Goal: Task Accomplishment & Management: Manage account settings

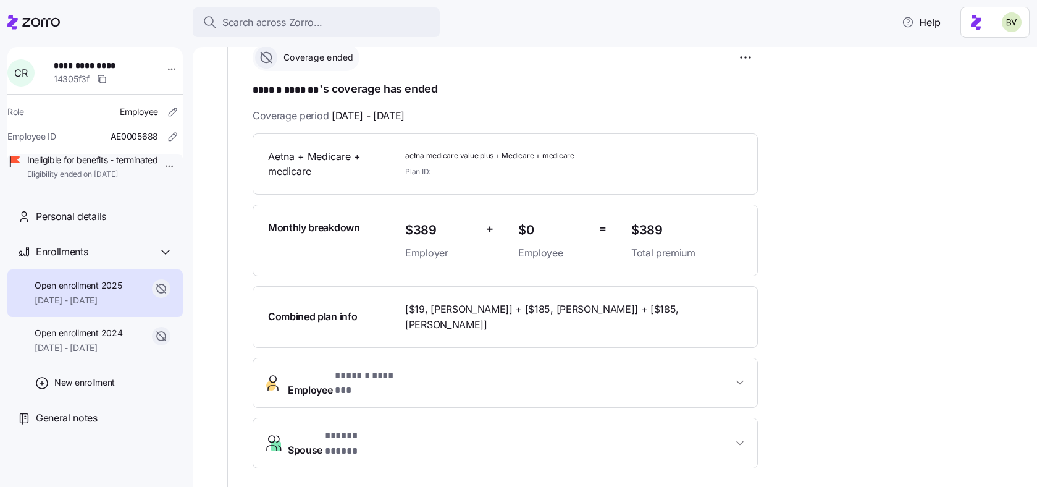
scroll to position [186, 0]
click at [361, 30] on button "Search across Zorro..." at bounding box center [316, 22] width 247 height 30
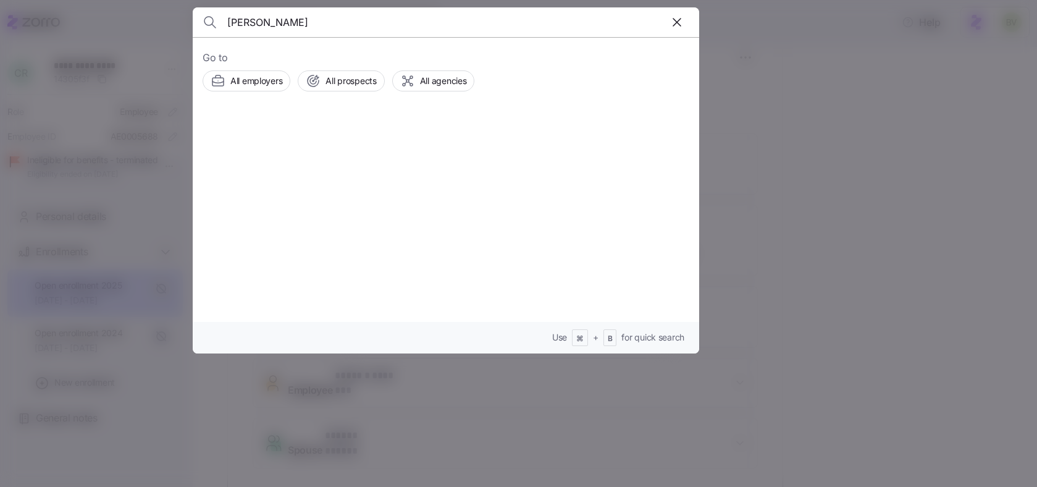
type input "Mary Jenson"
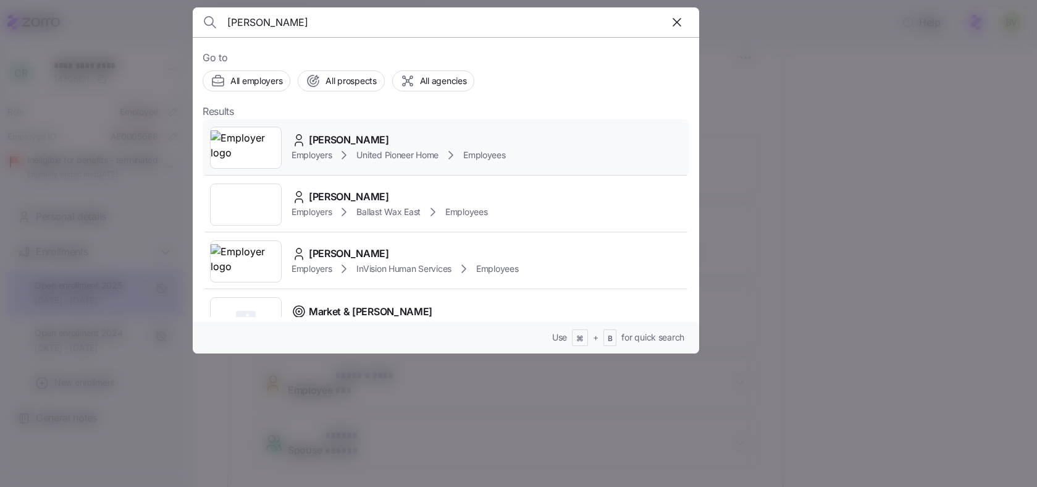
click at [254, 146] on img at bounding box center [246, 147] width 70 height 35
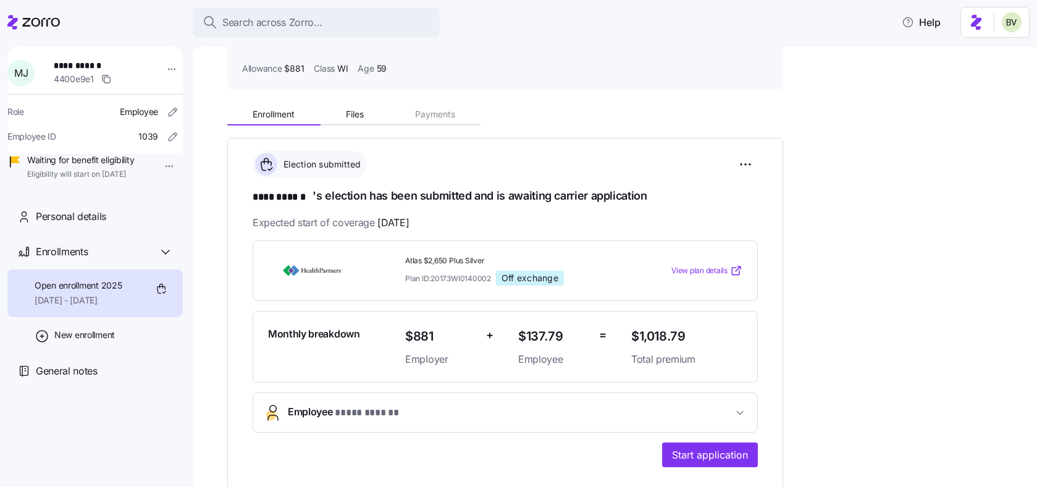
scroll to position [77, 0]
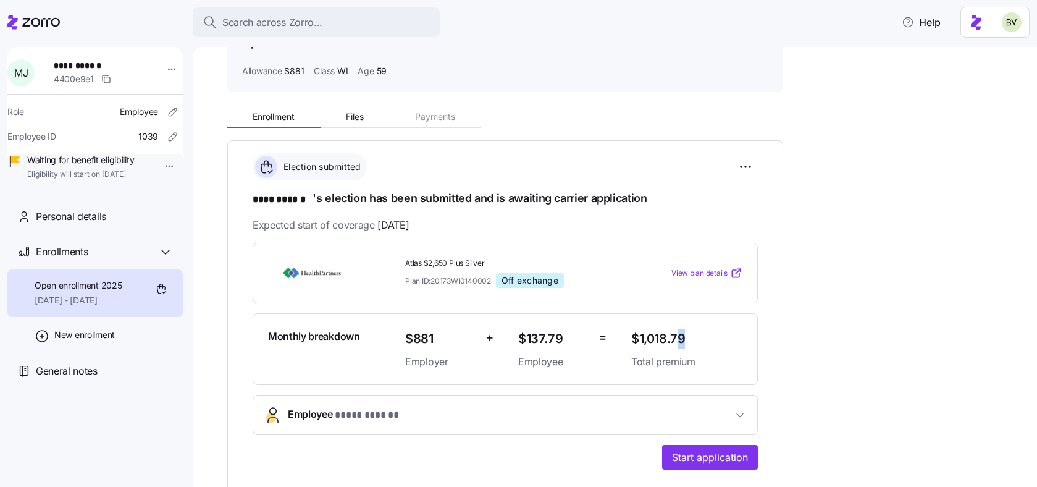
drag, startPoint x: 681, startPoint y: 333, endPoint x: 695, endPoint y: 334, distance: 14.3
click at [691, 335] on span "$1,018.79" at bounding box center [686, 338] width 111 height 20
click at [695, 334] on span "$1,018.79" at bounding box center [686, 338] width 111 height 20
drag, startPoint x: 690, startPoint y: 334, endPoint x: 633, endPoint y: 333, distance: 56.2
click at [633, 333] on span "$1,018.79" at bounding box center [686, 338] width 111 height 20
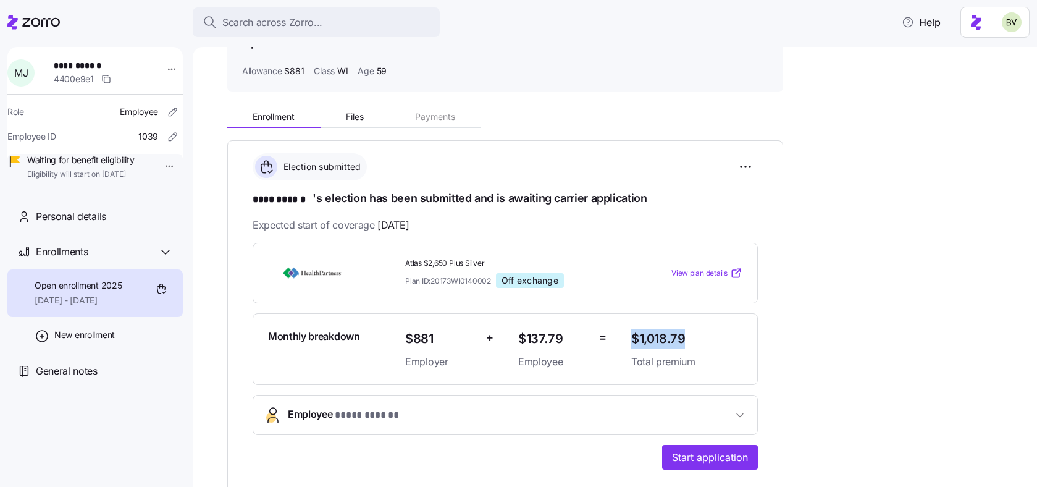
copy span "$1,018.79"
drag, startPoint x: 486, startPoint y: 262, endPoint x: 406, endPoint y: 257, distance: 79.8
click at [406, 258] on span "Atlas $2,650 Plus Silver" at bounding box center [513, 263] width 216 height 10
copy span "Atlas $2,650 Plus Silver"
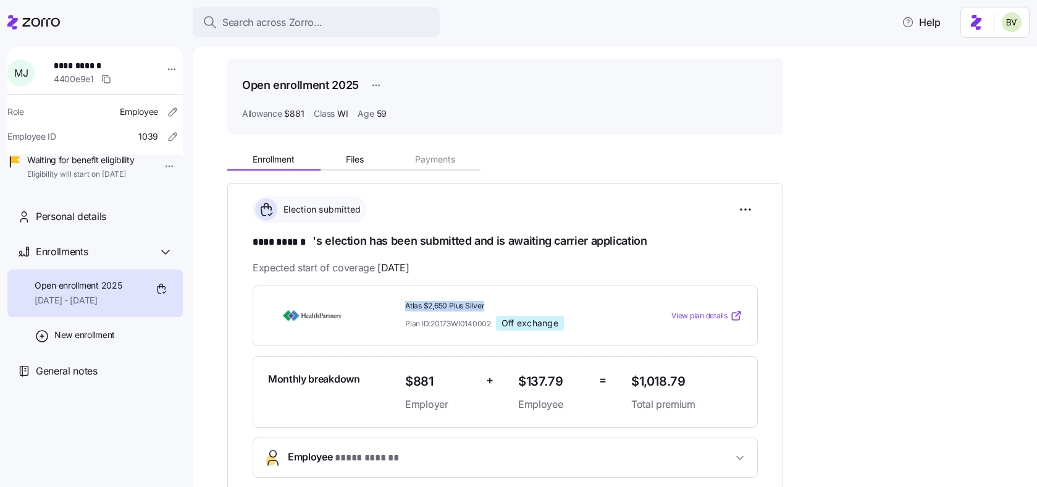
scroll to position [0, 0]
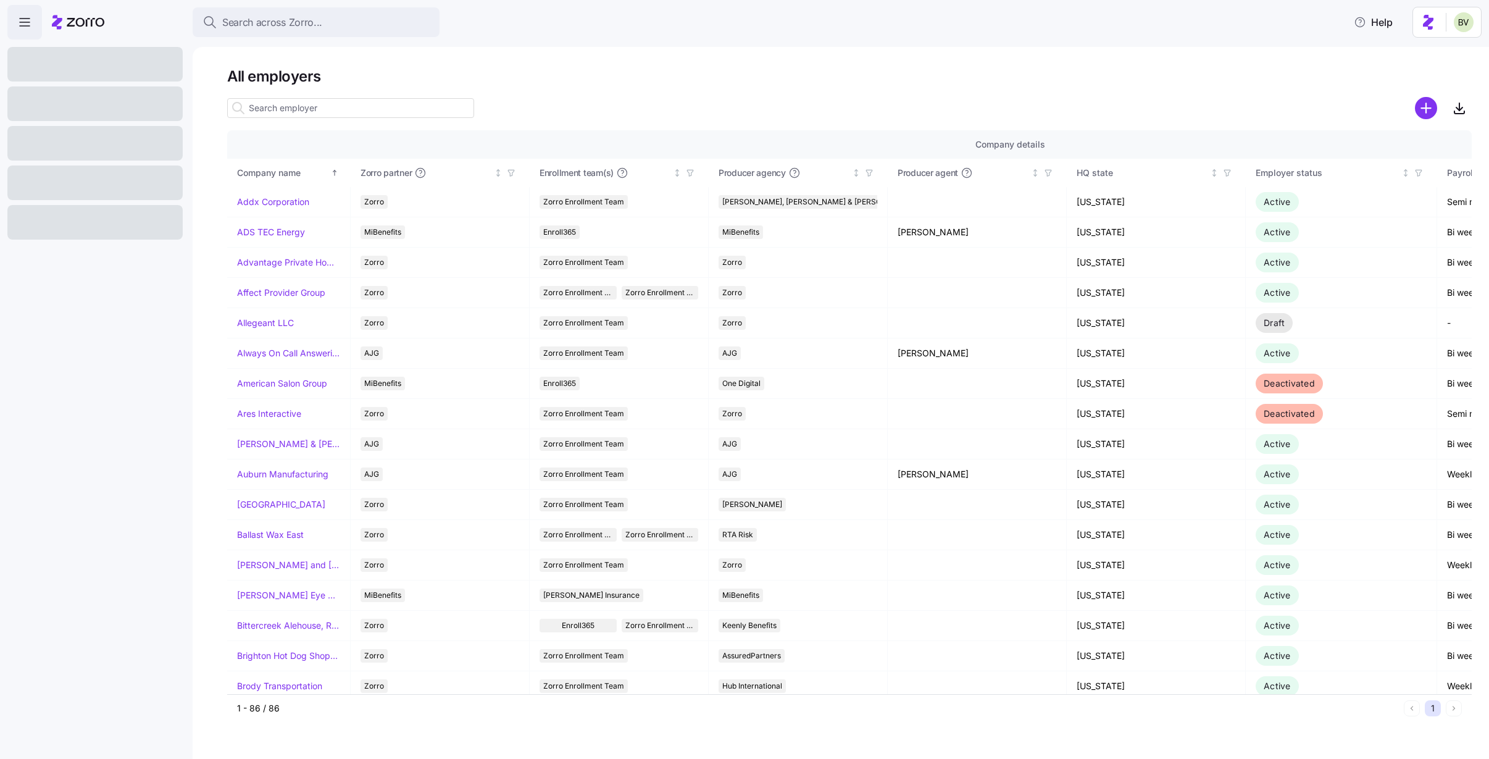
click at [294, 102] on input at bounding box center [350, 108] width 247 height 20
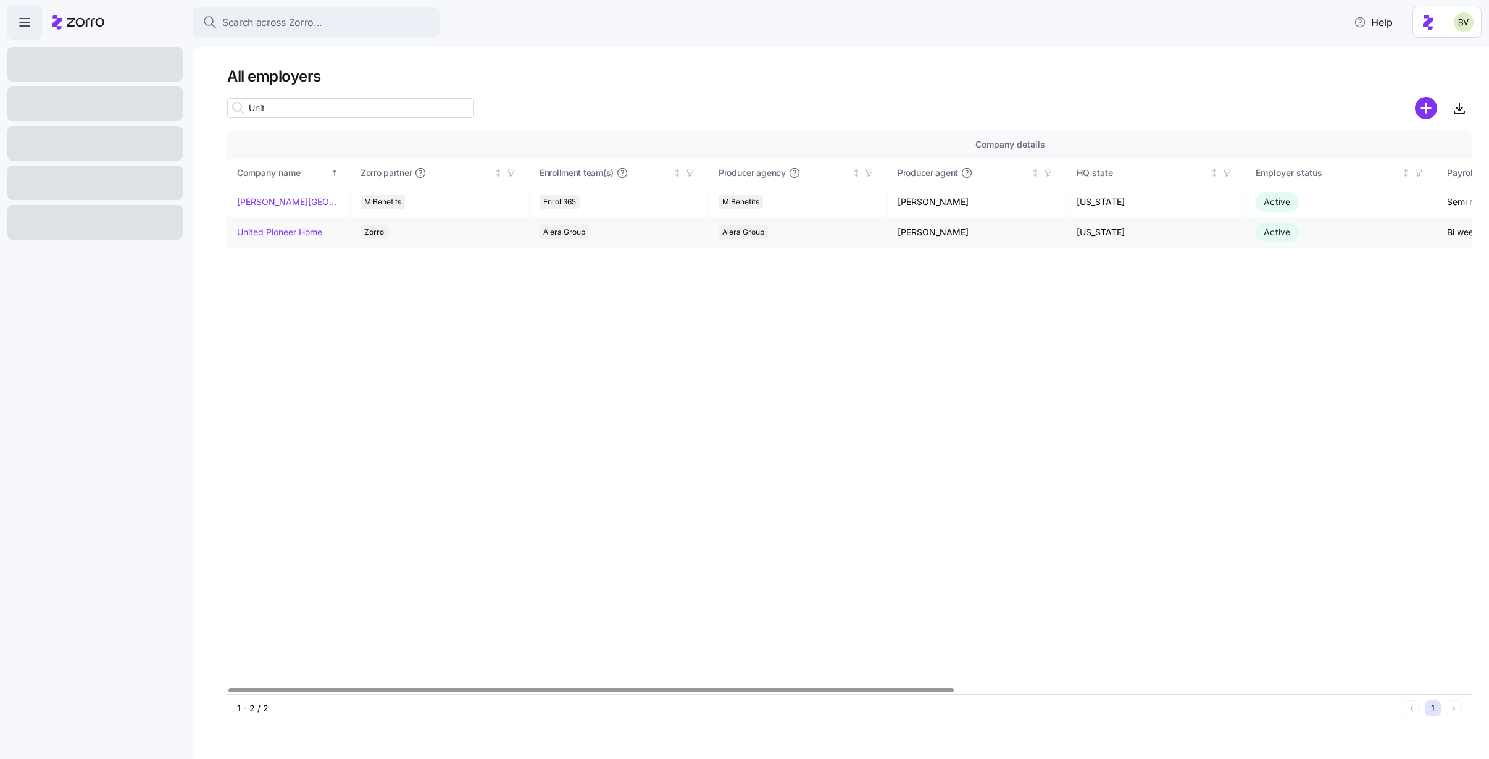
type input "Unit"
click at [293, 238] on link "United Pioneer Home" at bounding box center [279, 232] width 85 height 12
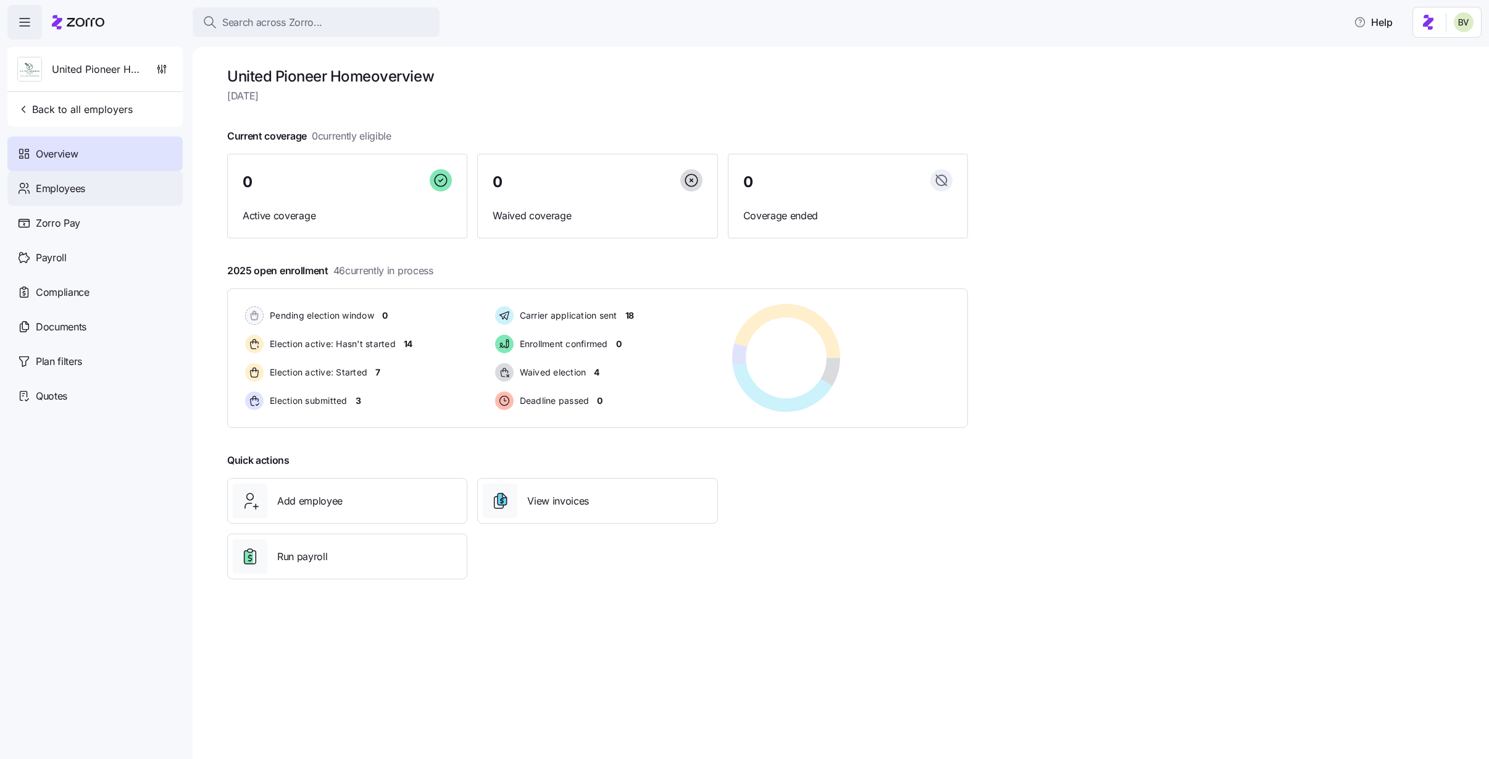
click at [129, 184] on div "Employees" at bounding box center [94, 188] width 175 height 35
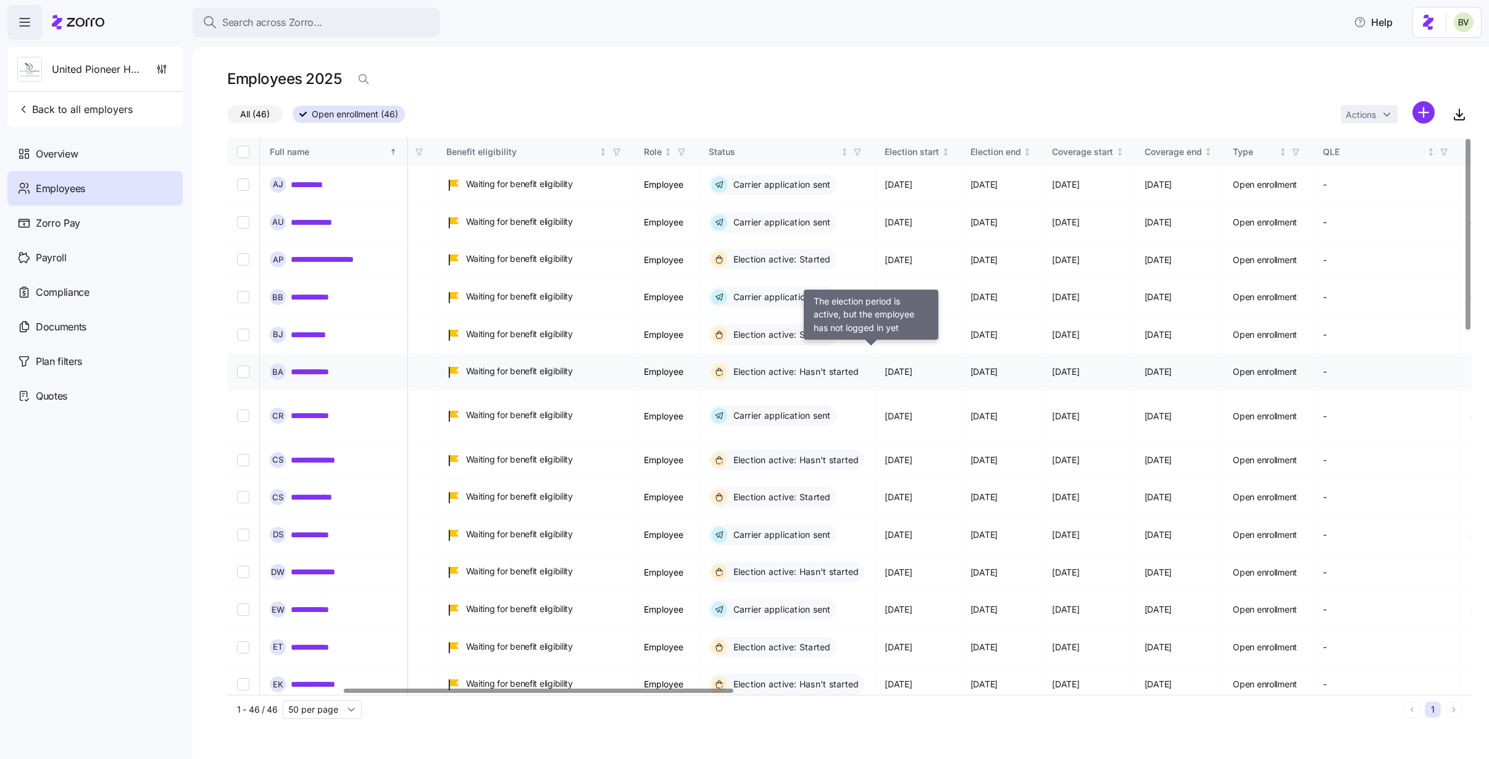
scroll to position [0, 373]
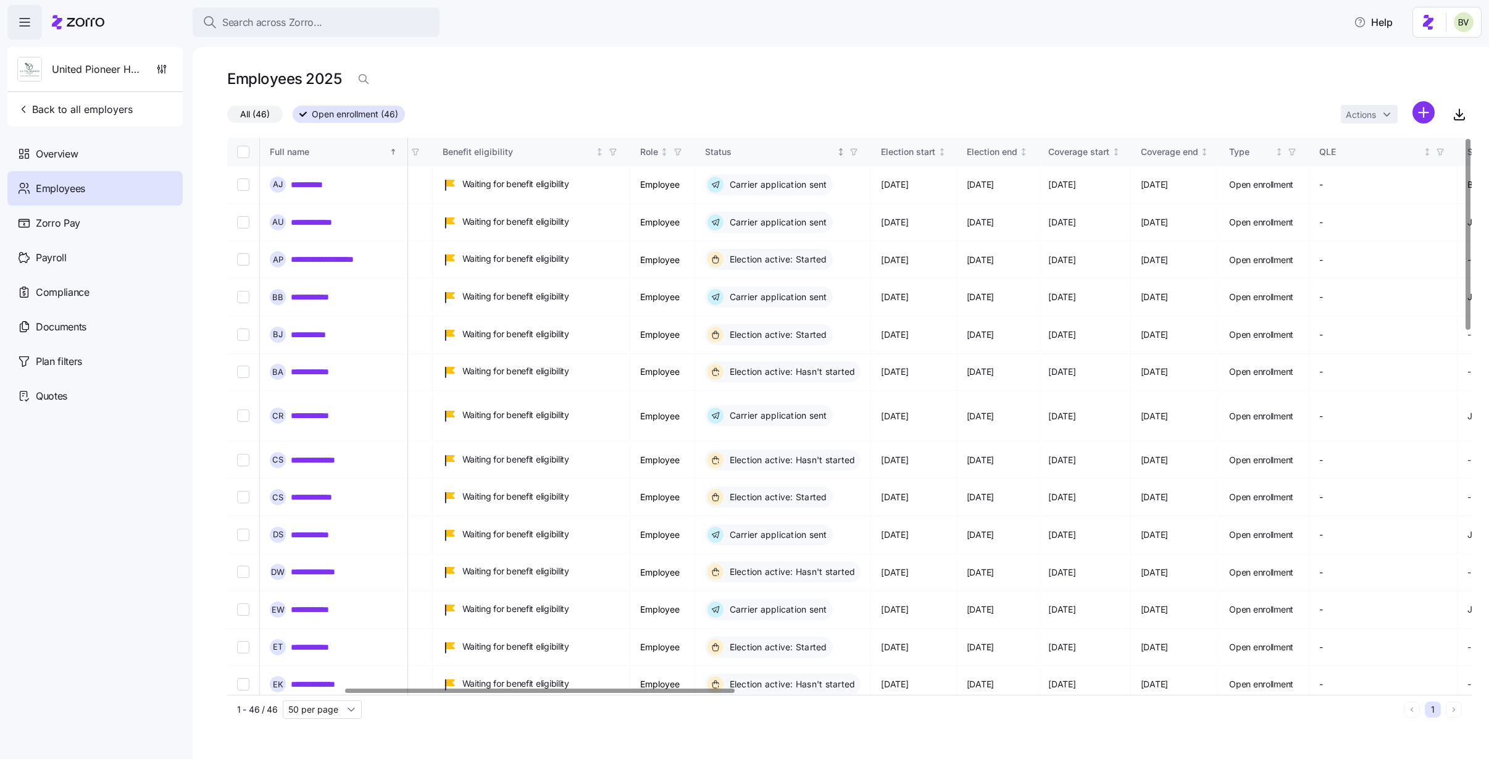
click at [858, 154] on icon "button" at bounding box center [854, 152] width 9 height 9
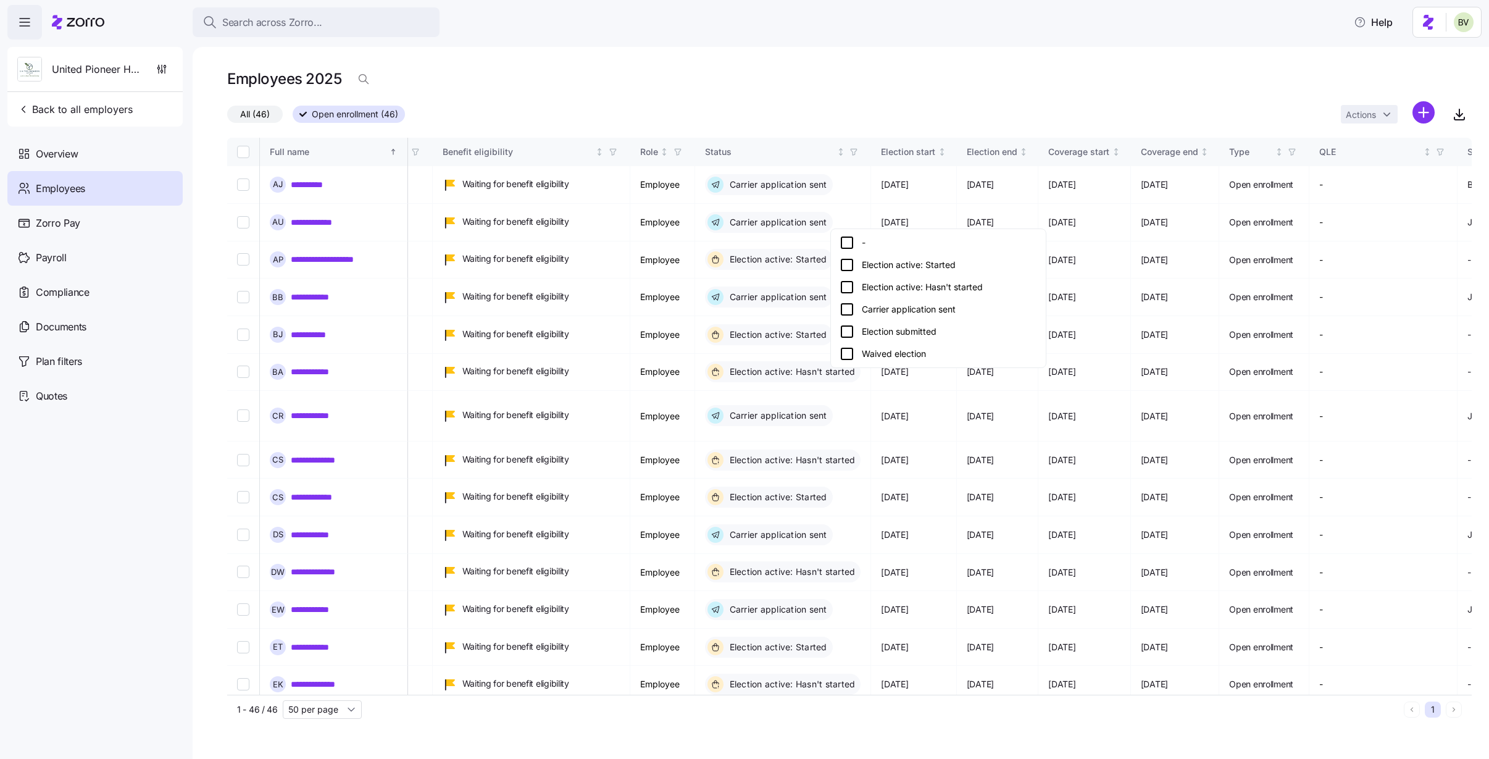
click at [847, 332] on icon at bounding box center [847, 331] width 15 height 15
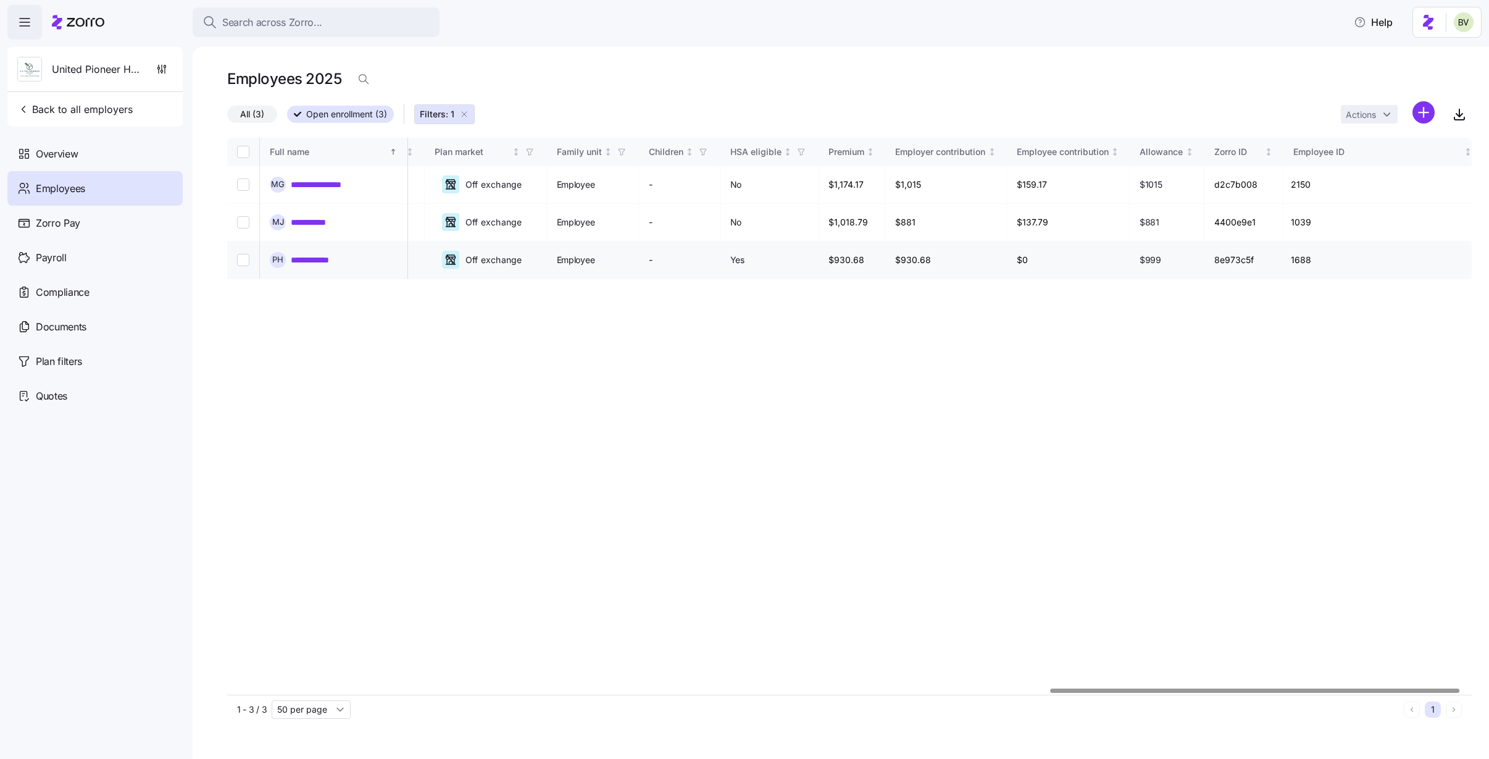
scroll to position [0, 2538]
click at [311, 226] on link "**********" at bounding box center [317, 222] width 53 height 12
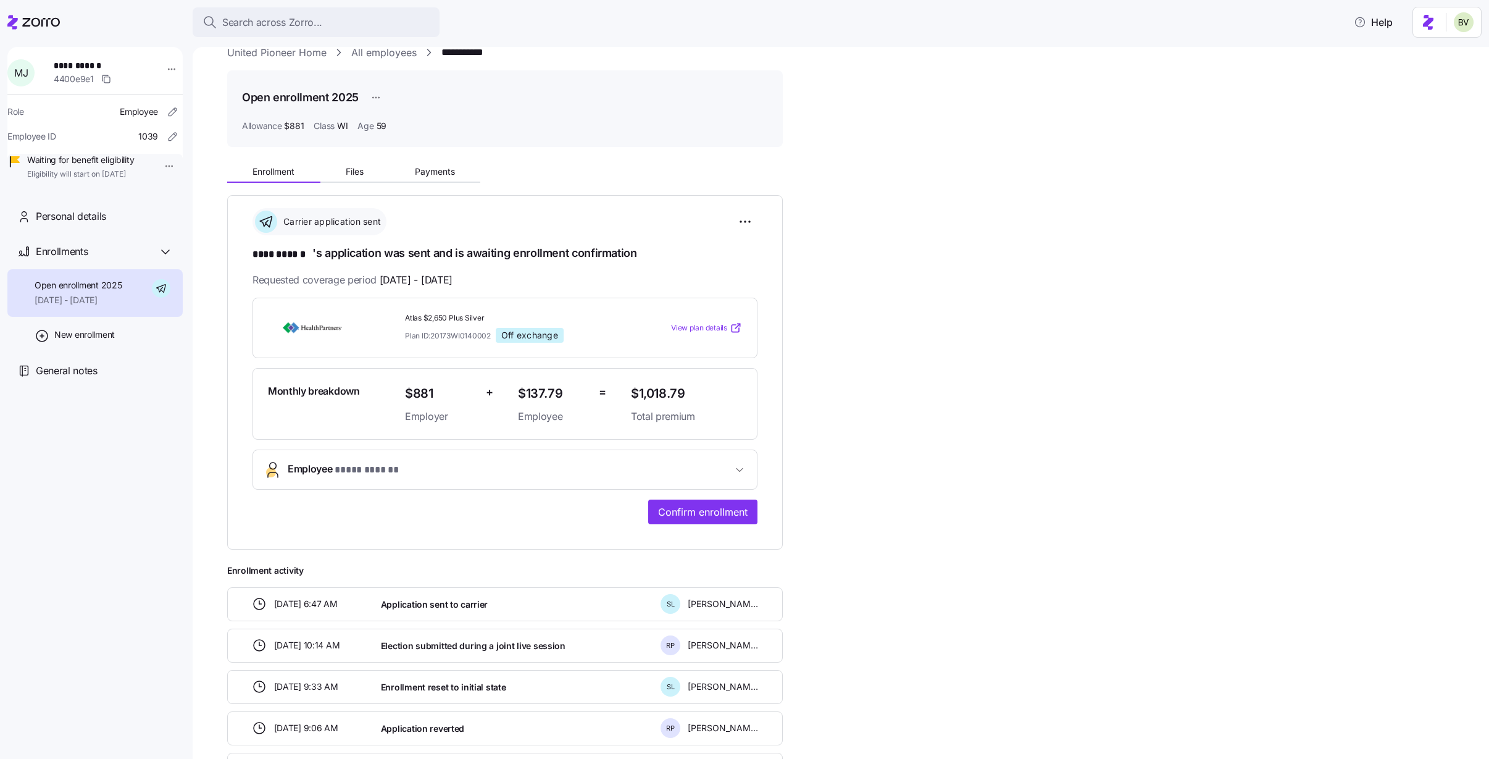
scroll to position [36, 0]
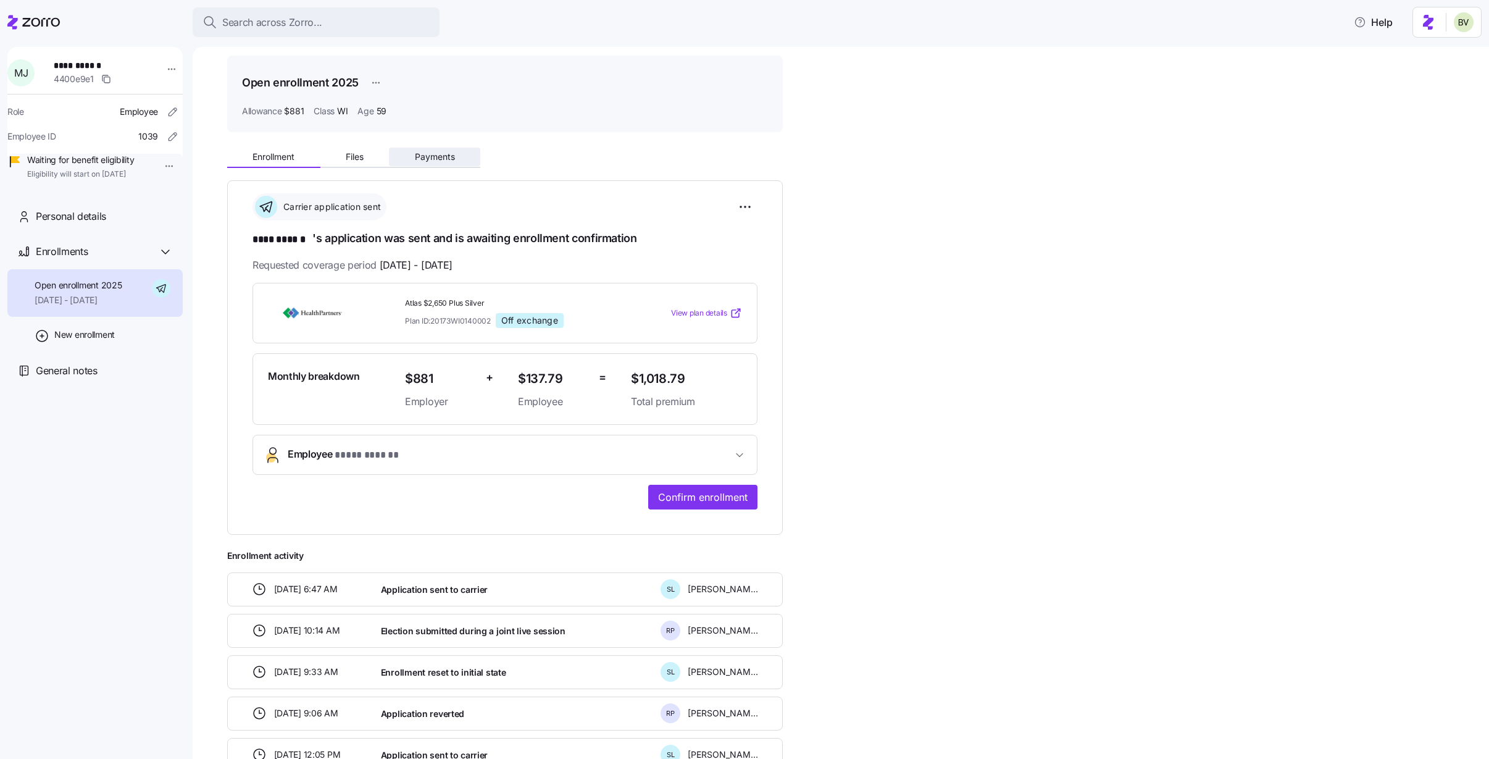
click at [428, 160] on span "Payments" at bounding box center [435, 156] width 40 height 9
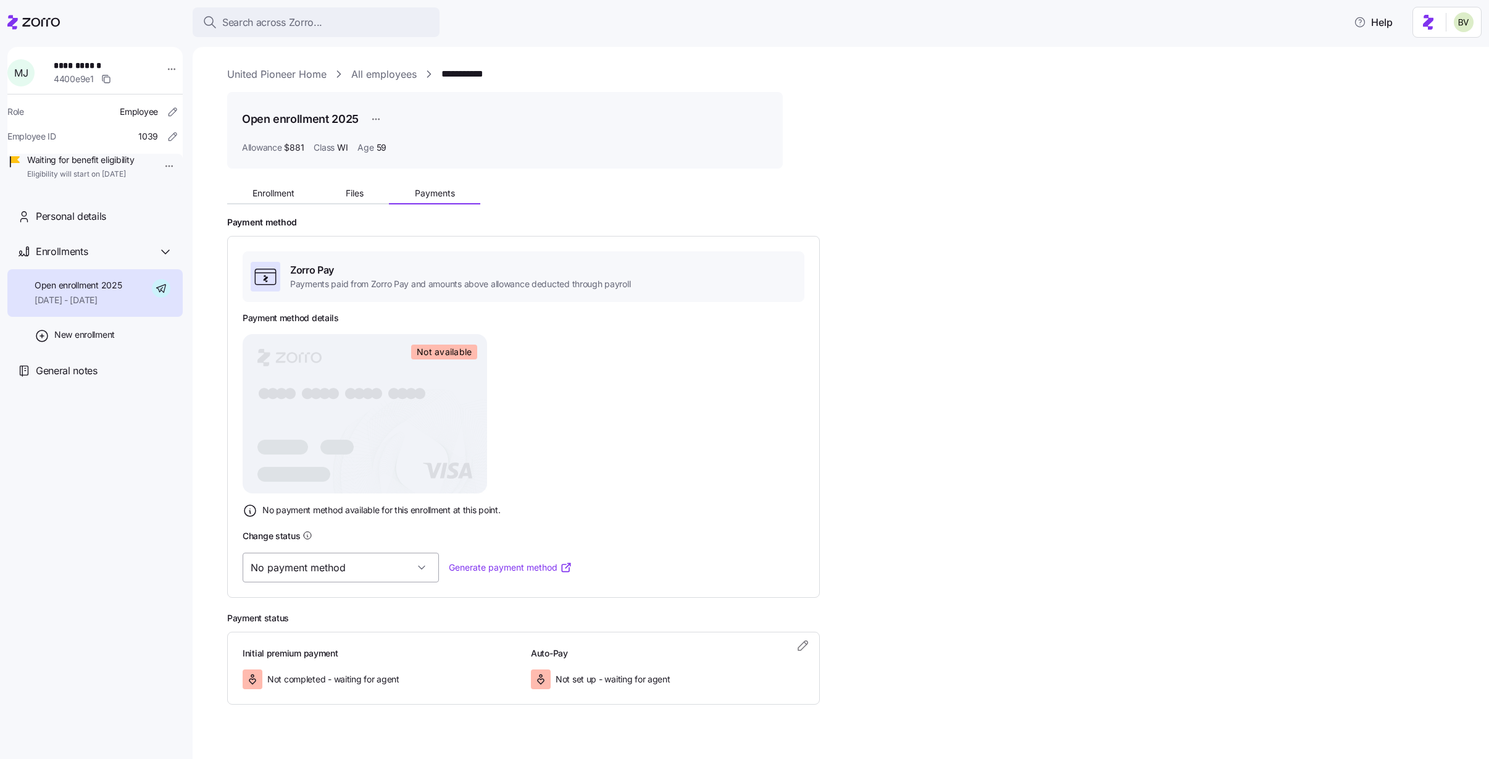
click at [378, 569] on input "No payment method" at bounding box center [341, 568] width 196 height 30
click at [306, 628] on div "Valid" at bounding box center [322, 631] width 148 height 26
type input "Valid"
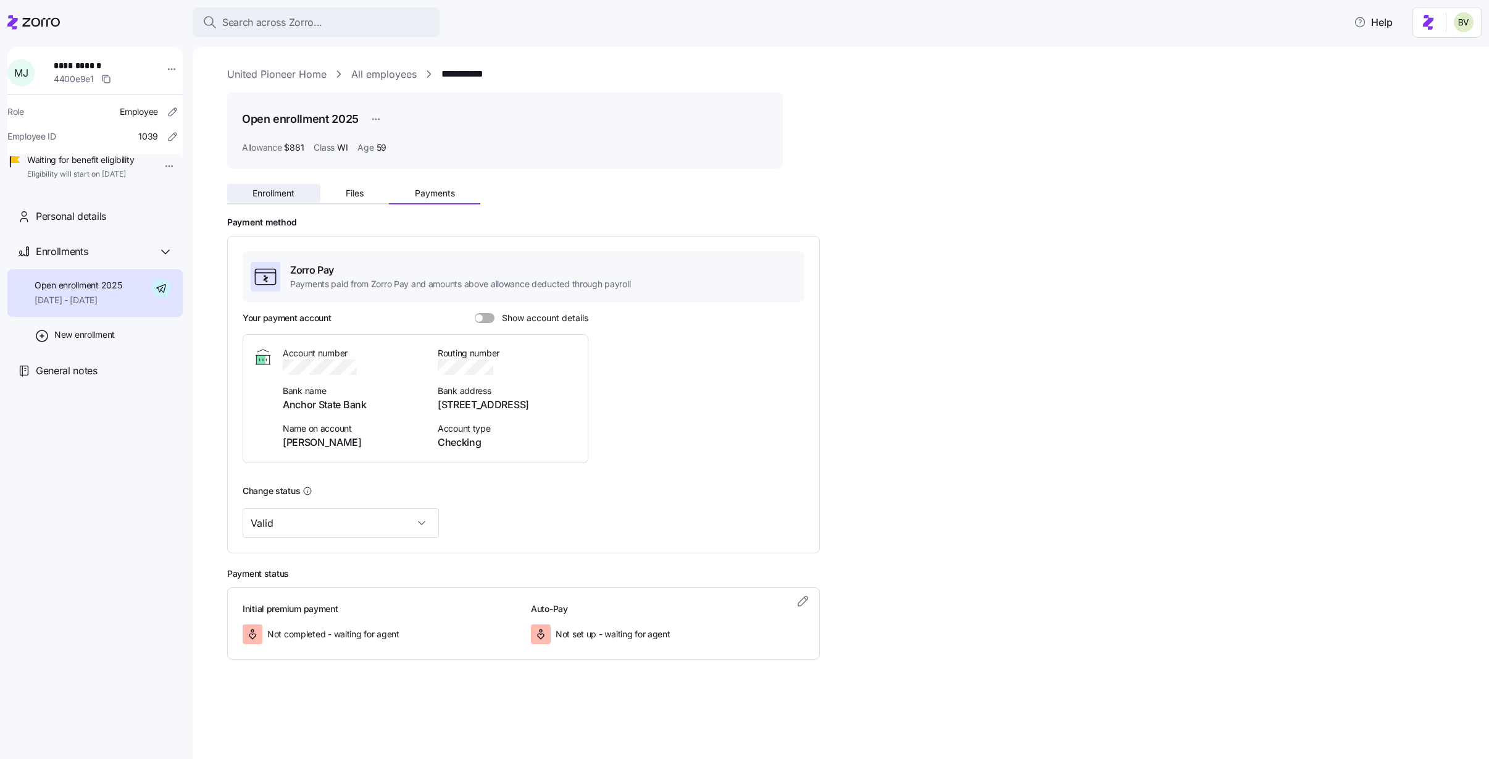
click at [268, 193] on span "Enrollment" at bounding box center [274, 193] width 42 height 9
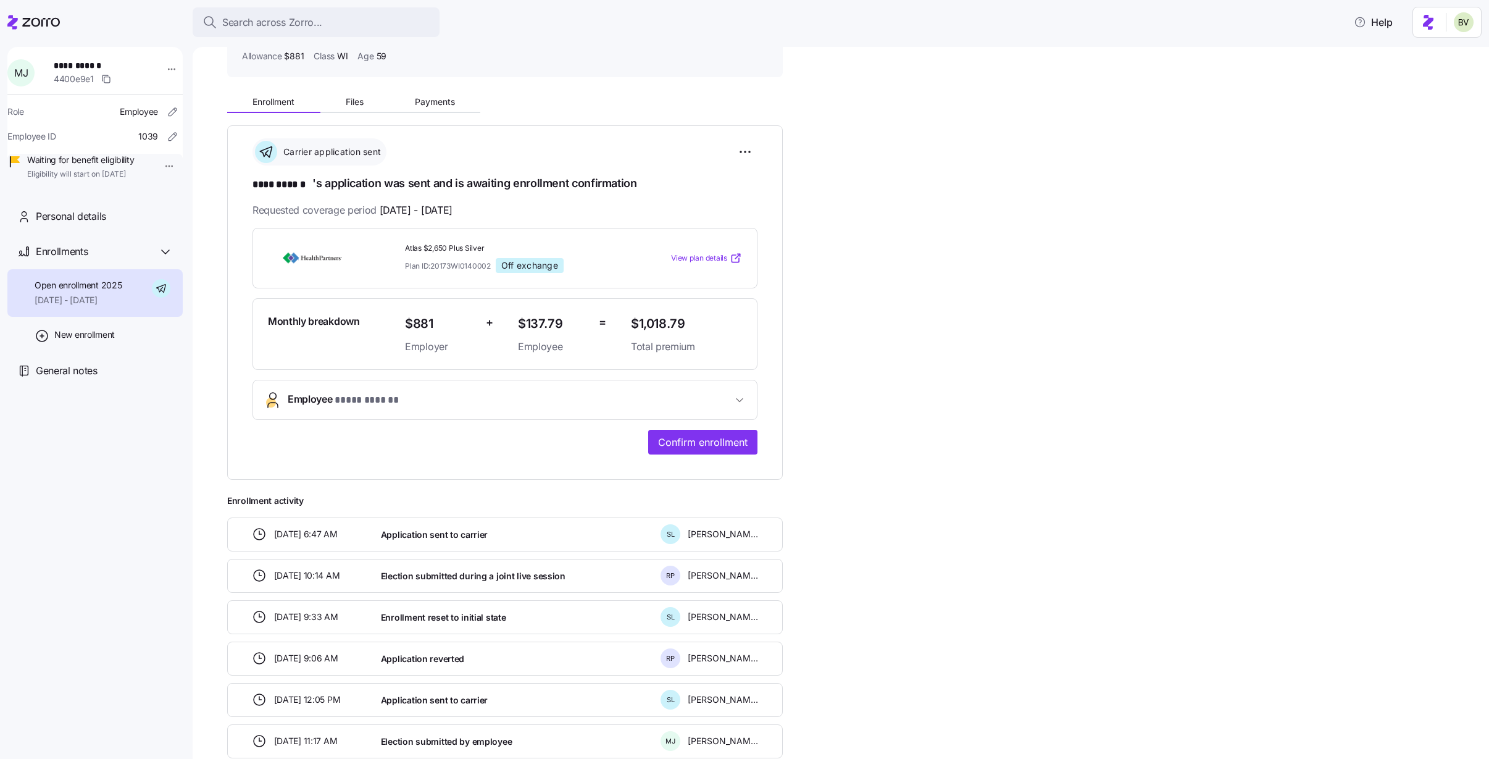
scroll to position [97, 0]
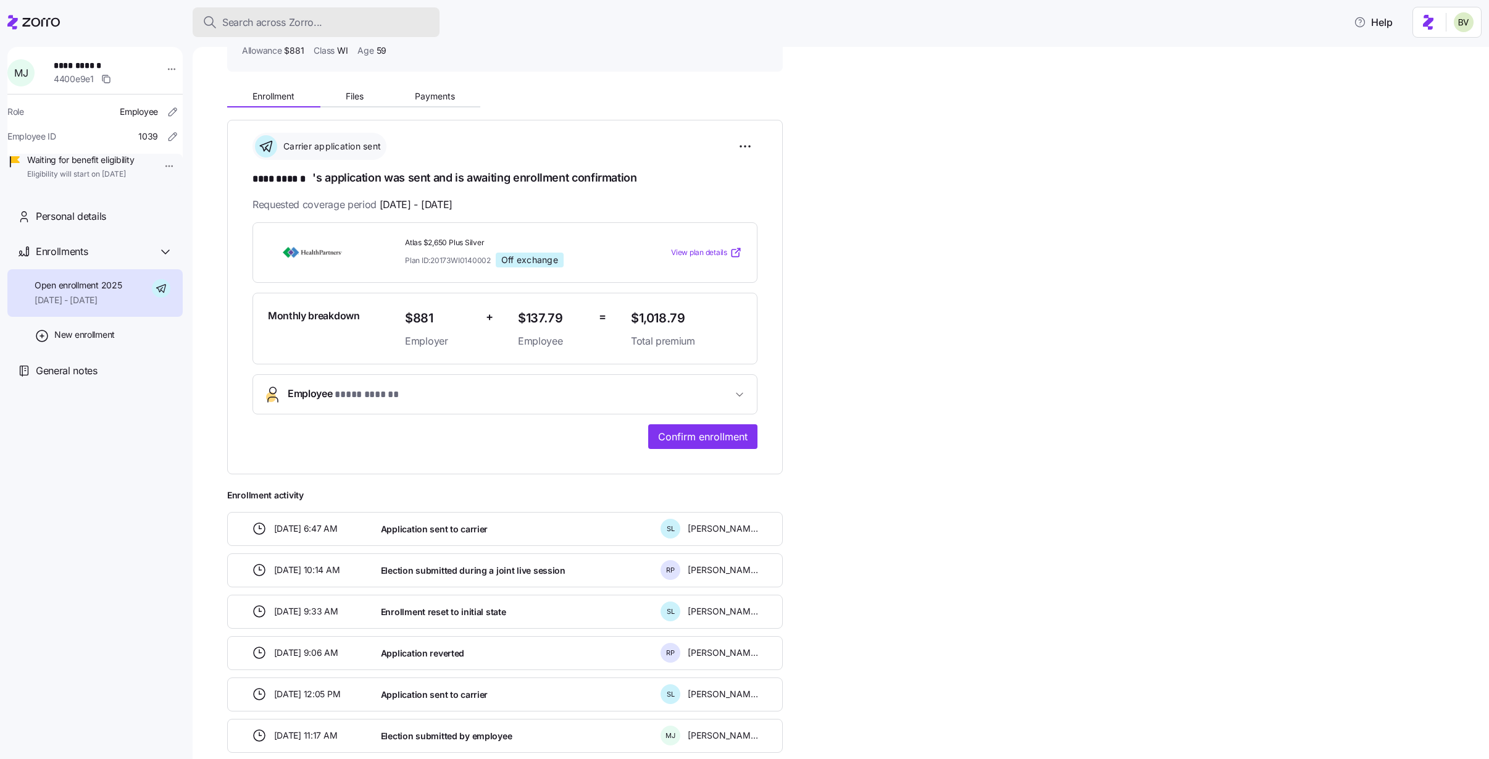
click at [335, 21] on div "Search across Zorro..." at bounding box center [316, 22] width 227 height 15
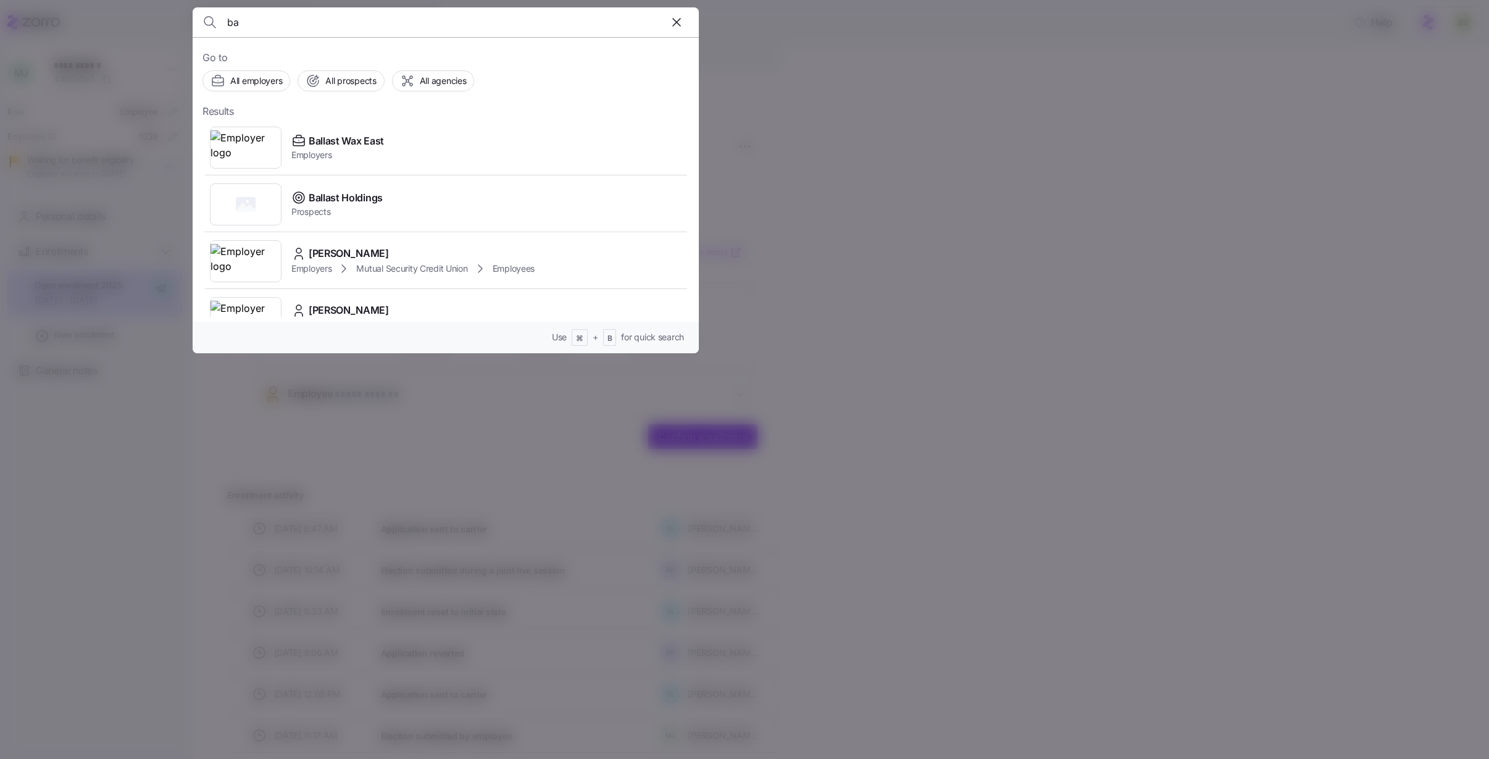
type input "b"
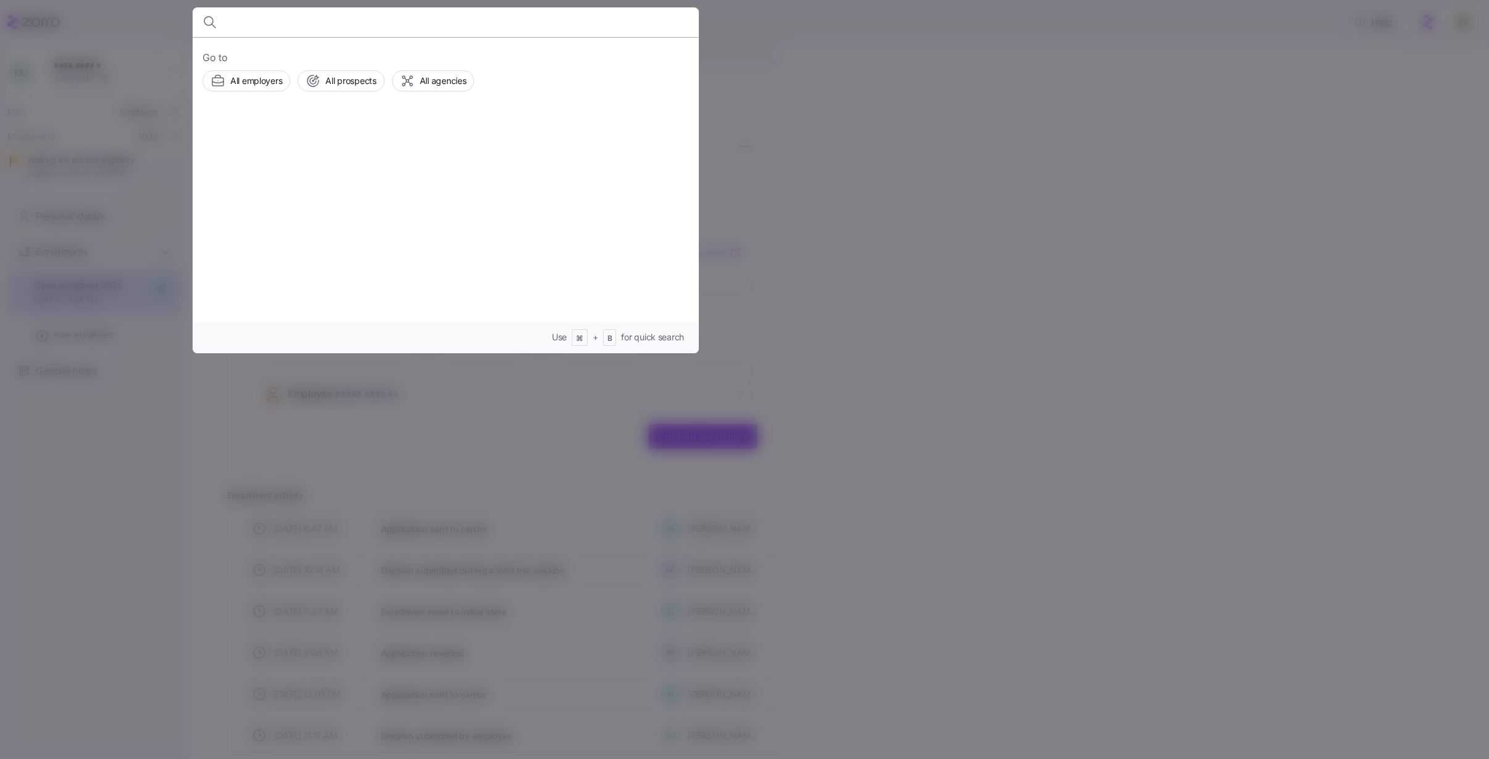
click at [352, 23] on input at bounding box center [385, 22] width 316 height 30
paste input "Alexandra Gentile"
type input "Alexandra Gentile"
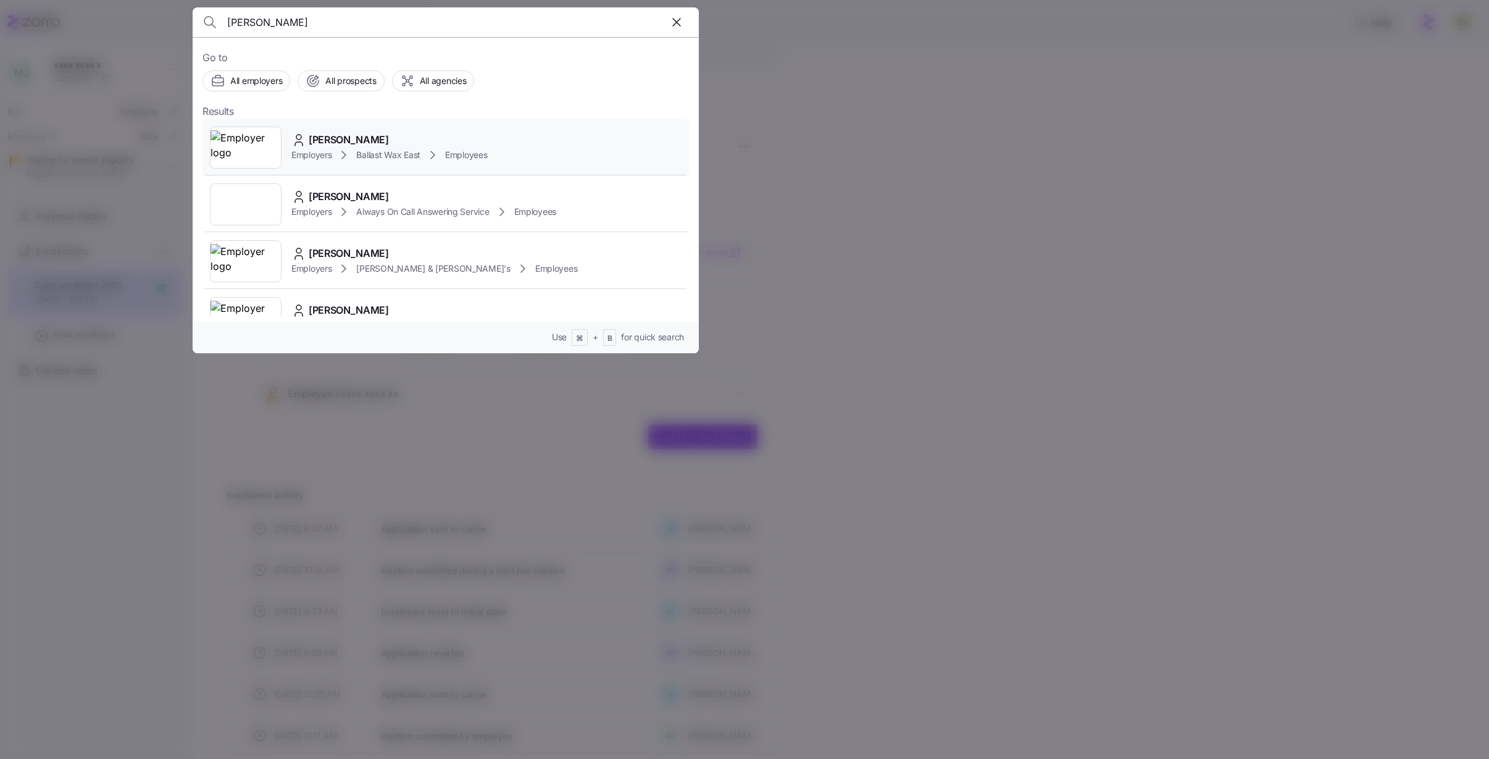
click at [269, 147] on img at bounding box center [246, 147] width 70 height 35
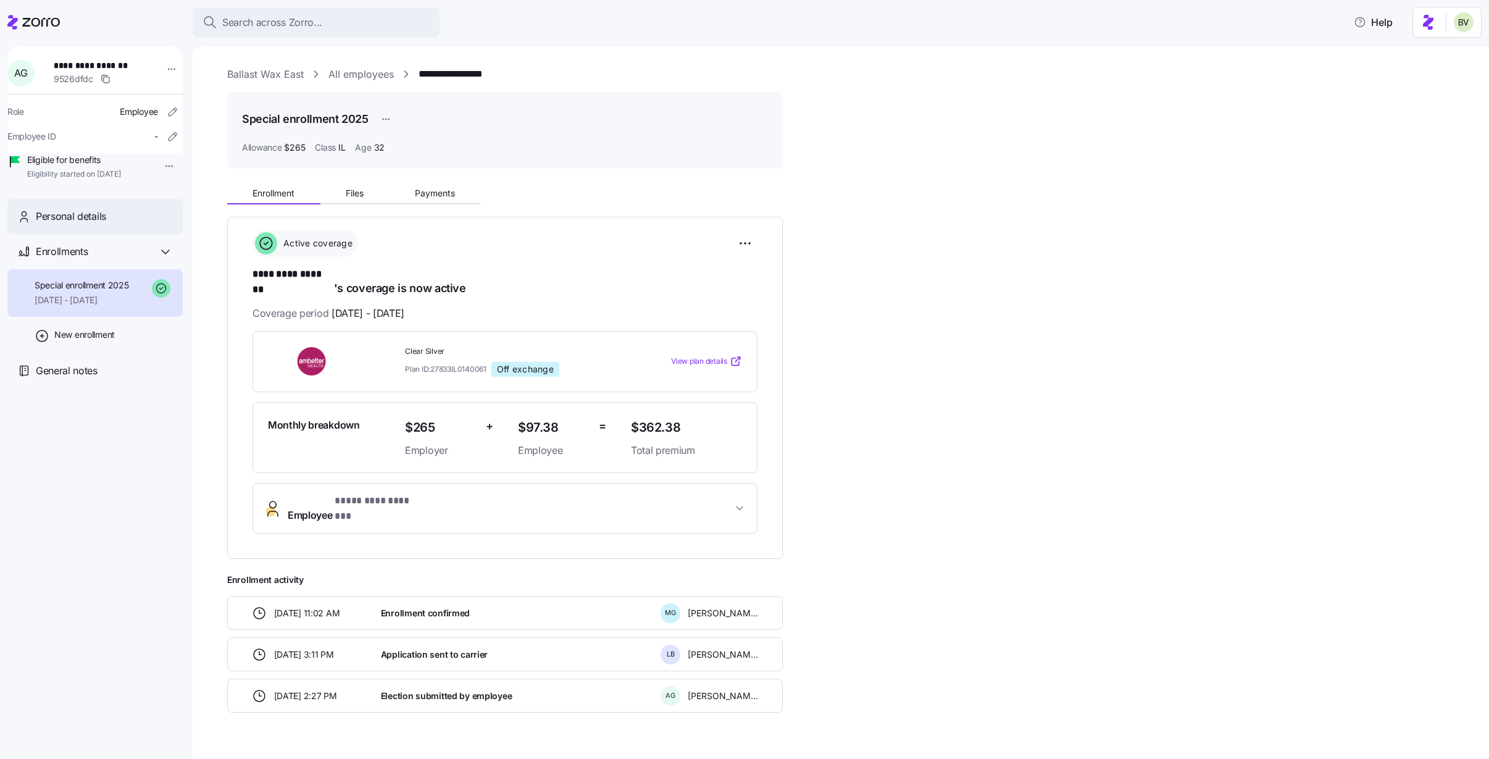
click at [83, 234] on div "Personal details" at bounding box center [94, 216] width 175 height 35
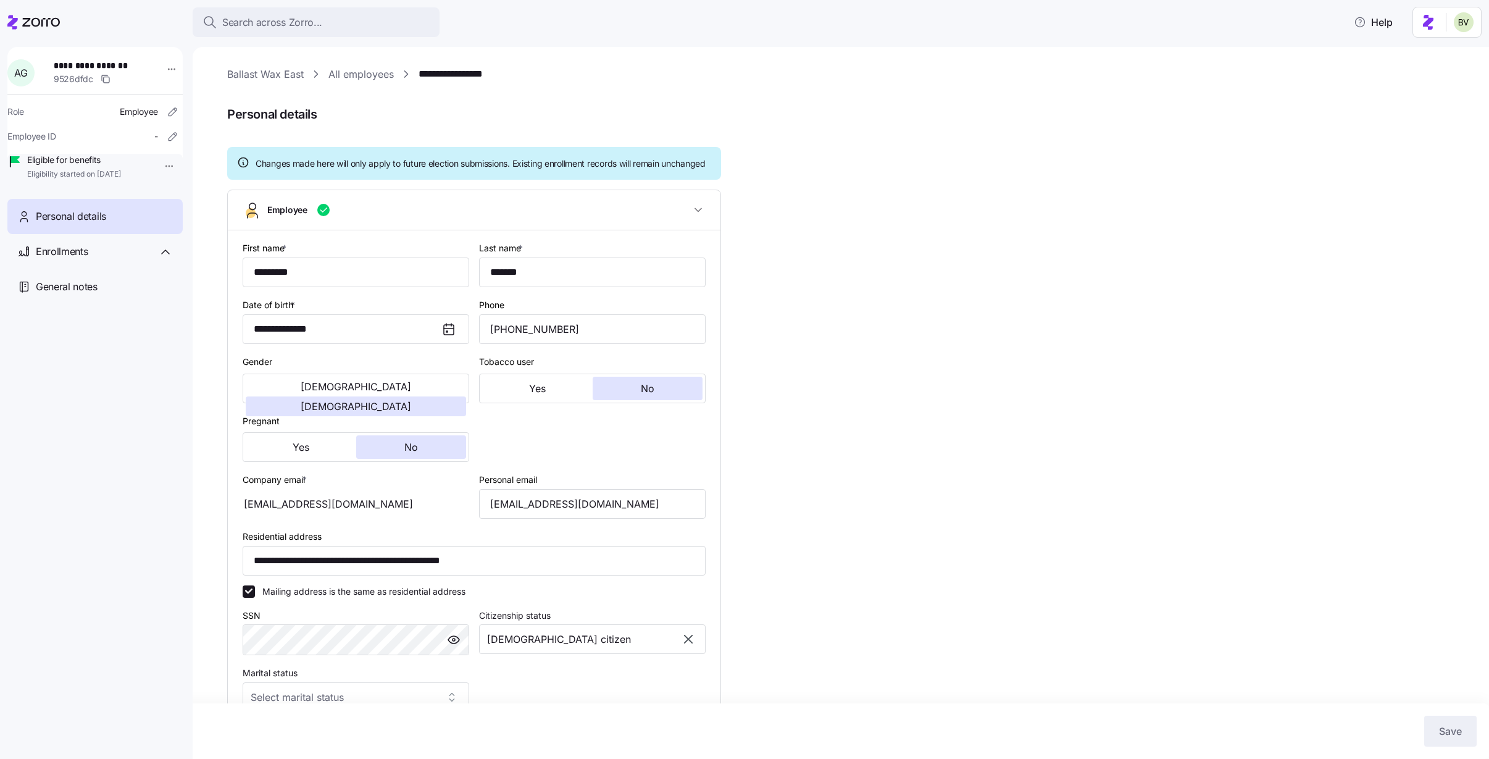
type input "IL"
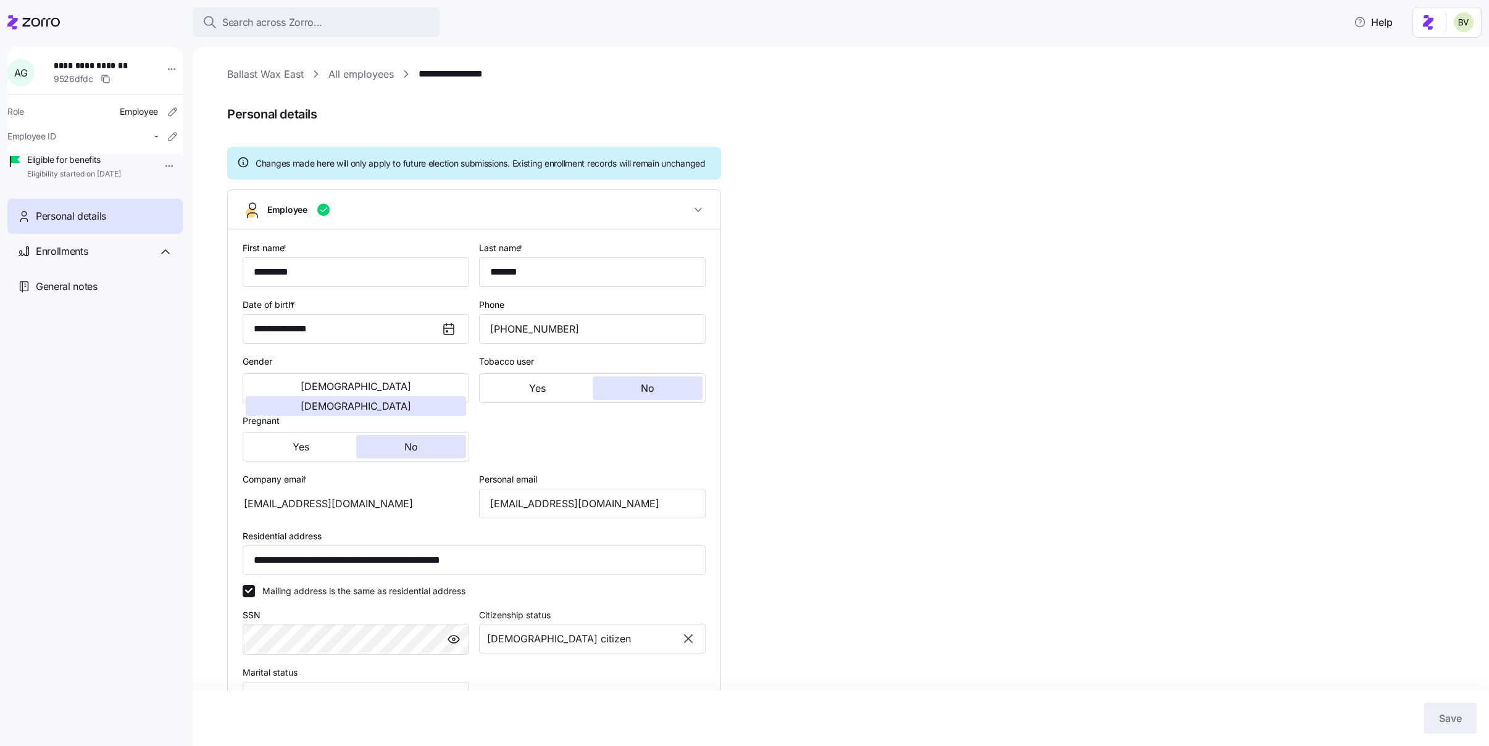
click at [433, 73] on link "**********" at bounding box center [460, 74] width 82 height 15
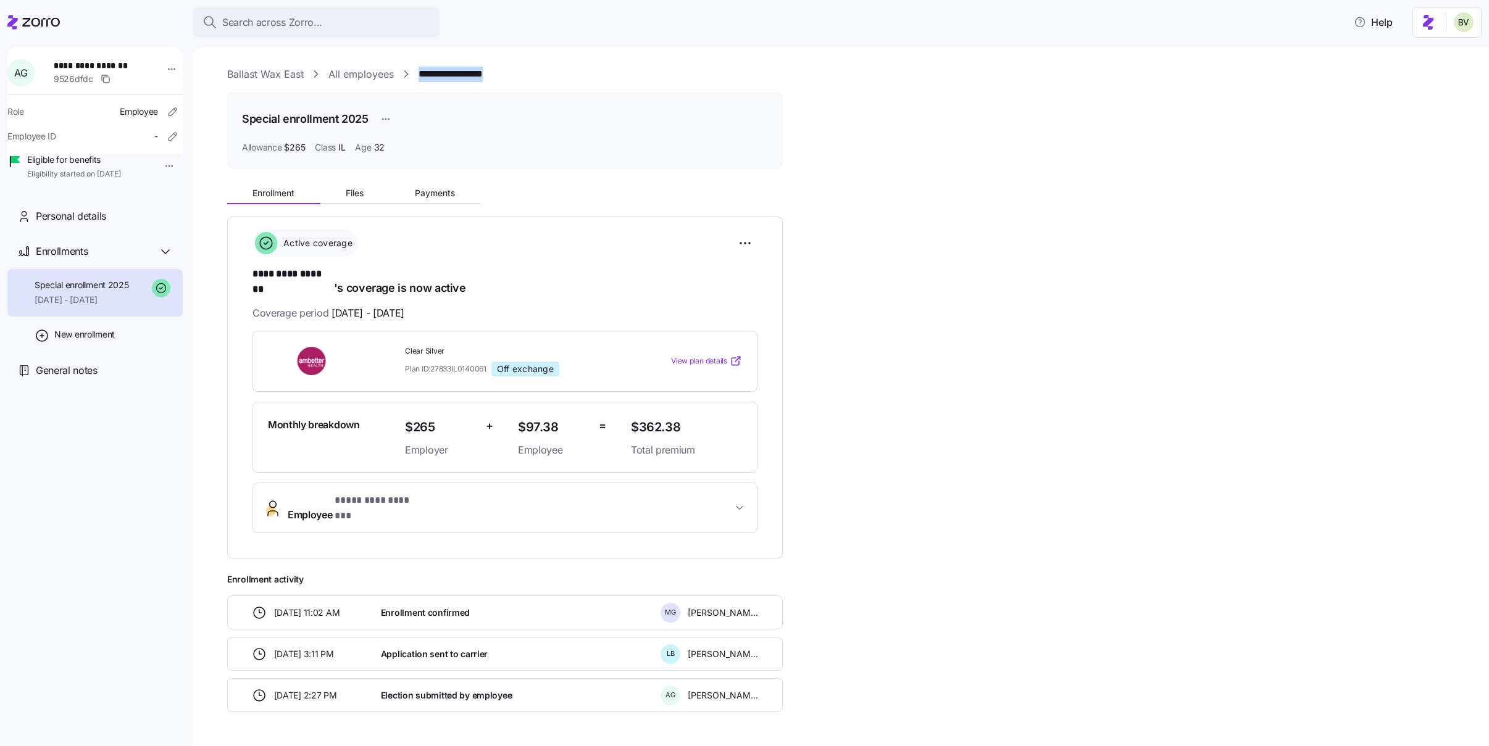
drag, startPoint x: 503, startPoint y: 73, endPoint x: 418, endPoint y: 75, distance: 85.2
click at [418, 75] on div "**********" at bounding box center [849, 74] width 1245 height 15
copy link "**********"
click at [746, 248] on html "**********" at bounding box center [744, 369] width 1489 height 739
click at [708, 299] on span "Change enrollment details" at bounding box center [659, 293] width 101 height 12
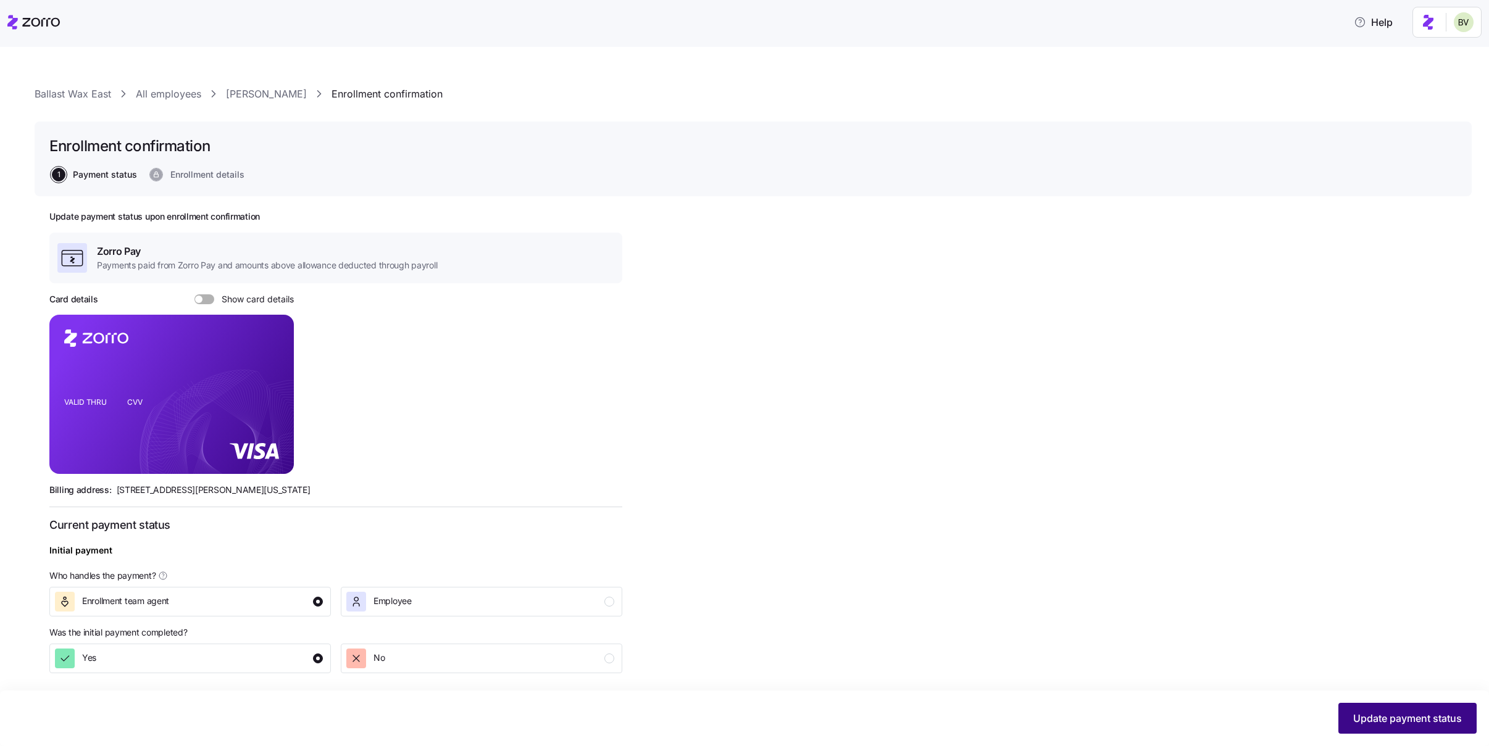
click at [1398, 717] on span "Update payment status" at bounding box center [1407, 718] width 109 height 15
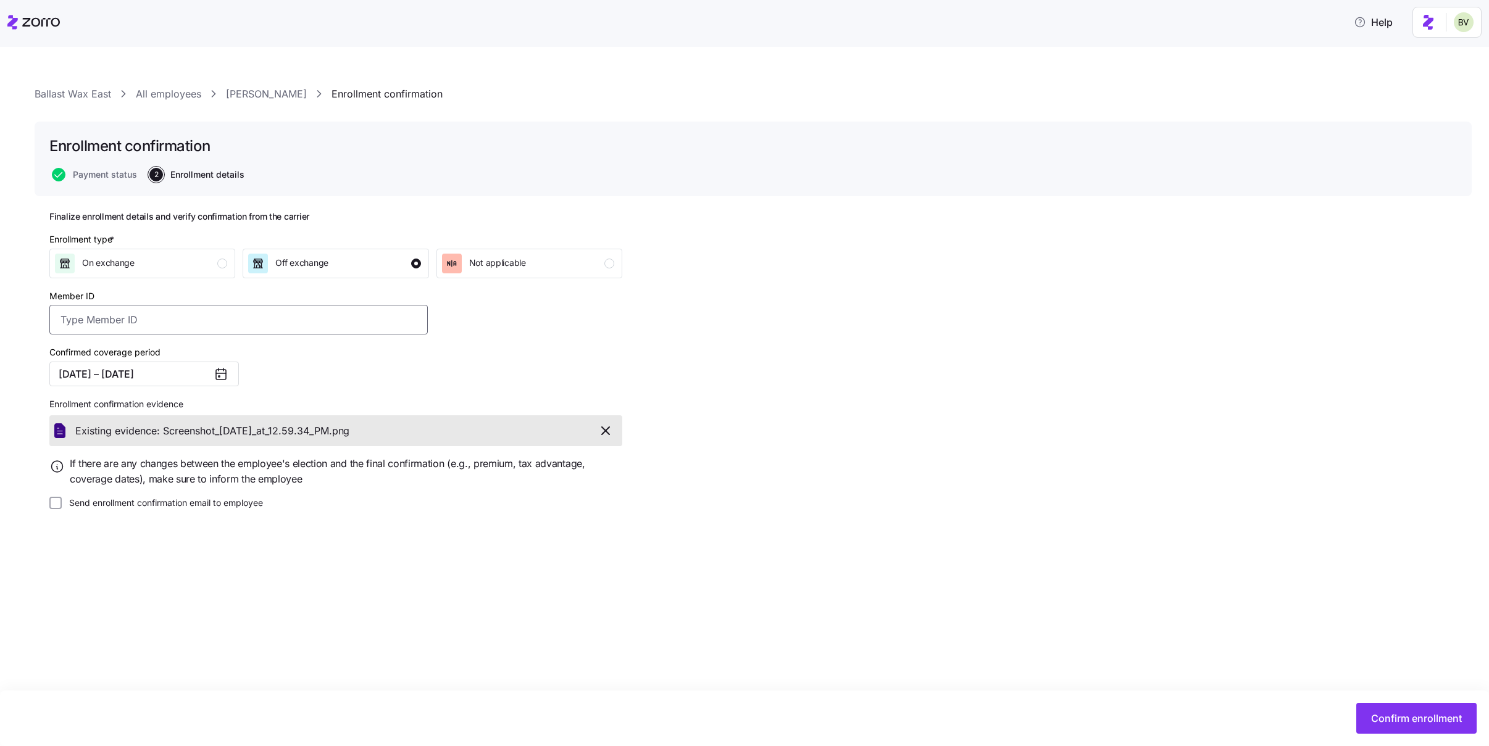
click at [255, 325] on input "Member ID" at bounding box center [238, 320] width 378 height 30
paste input "U72617998"
type input "U72617998"
click at [1388, 714] on span "Confirm enrollment" at bounding box center [1416, 718] width 91 height 15
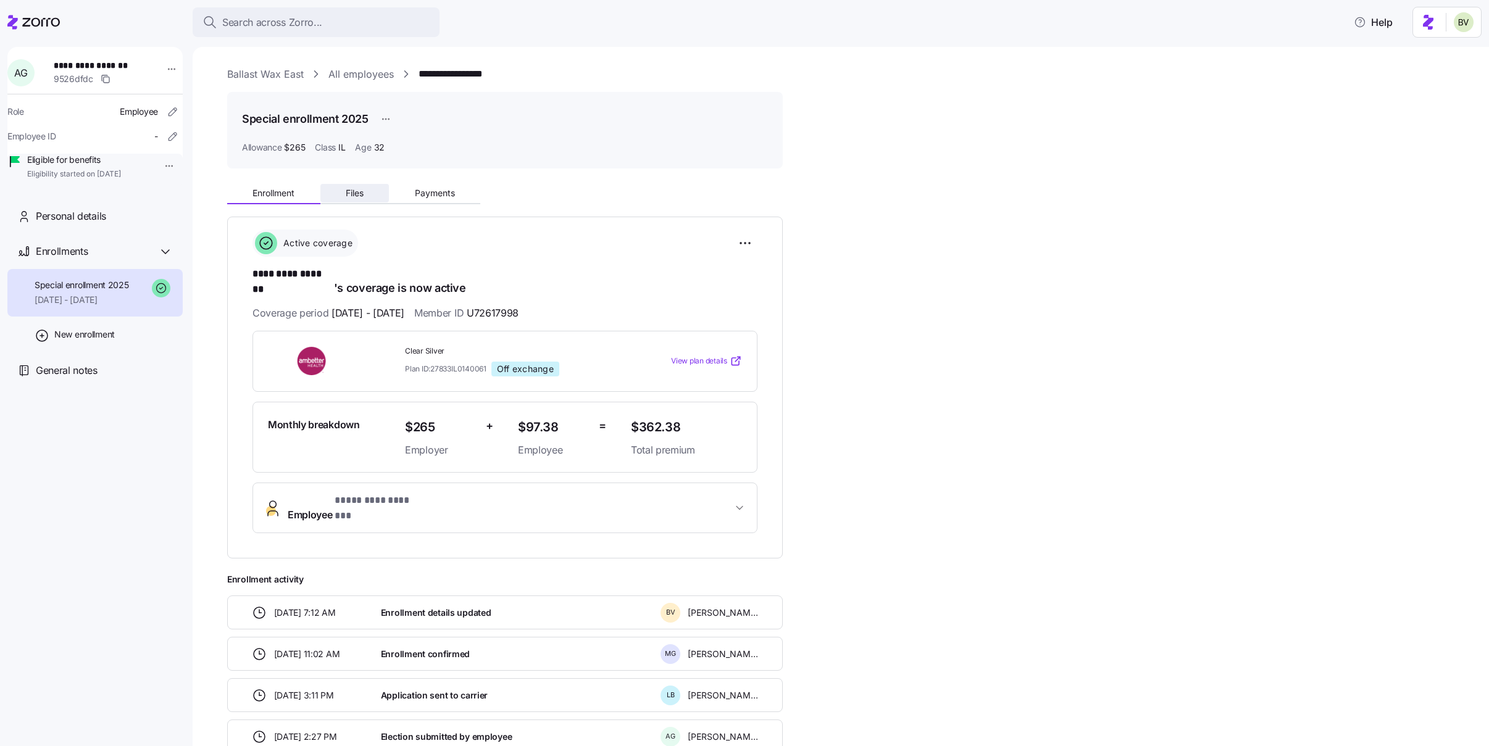
click at [350, 193] on span "Files" at bounding box center [355, 193] width 18 height 9
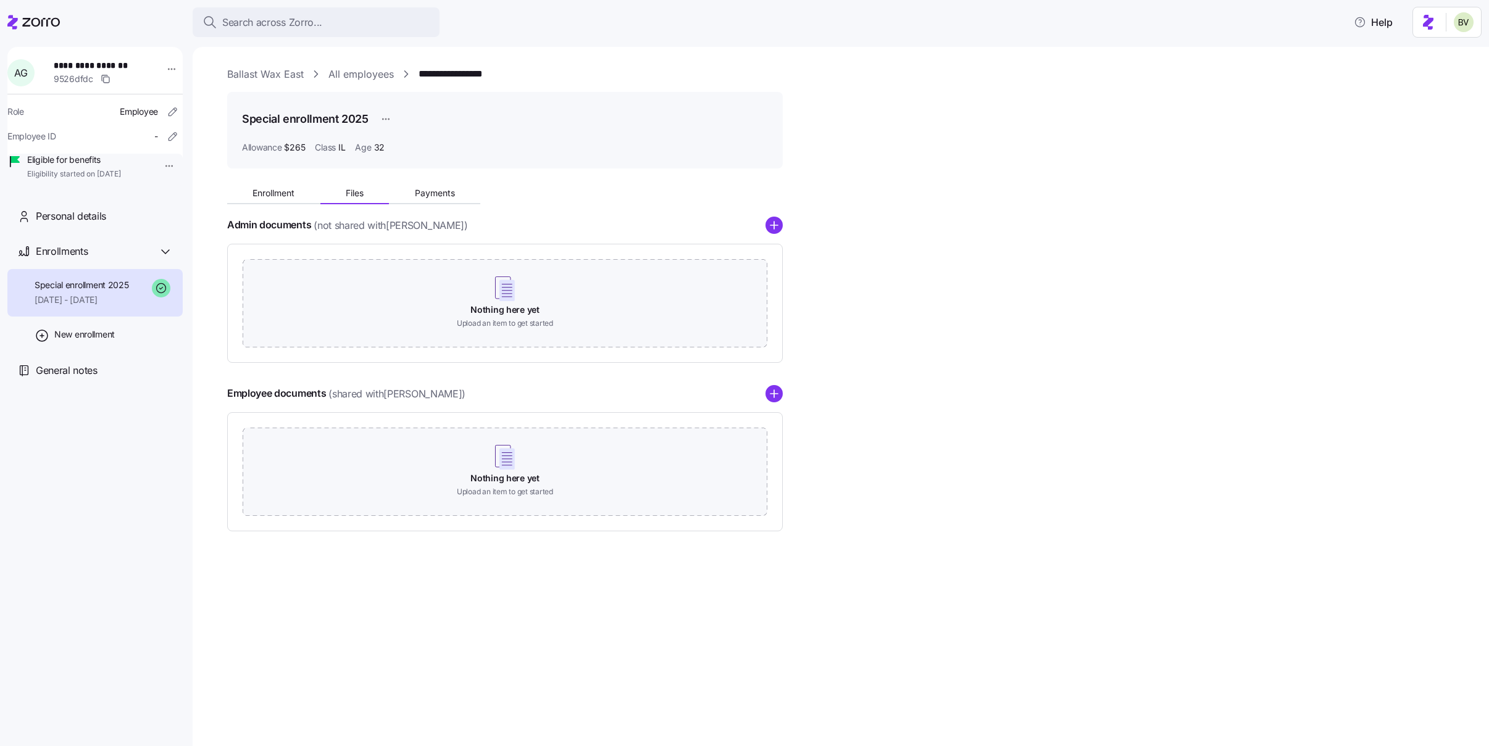
click at [278, 196] on span "Enrollment" at bounding box center [274, 193] width 42 height 9
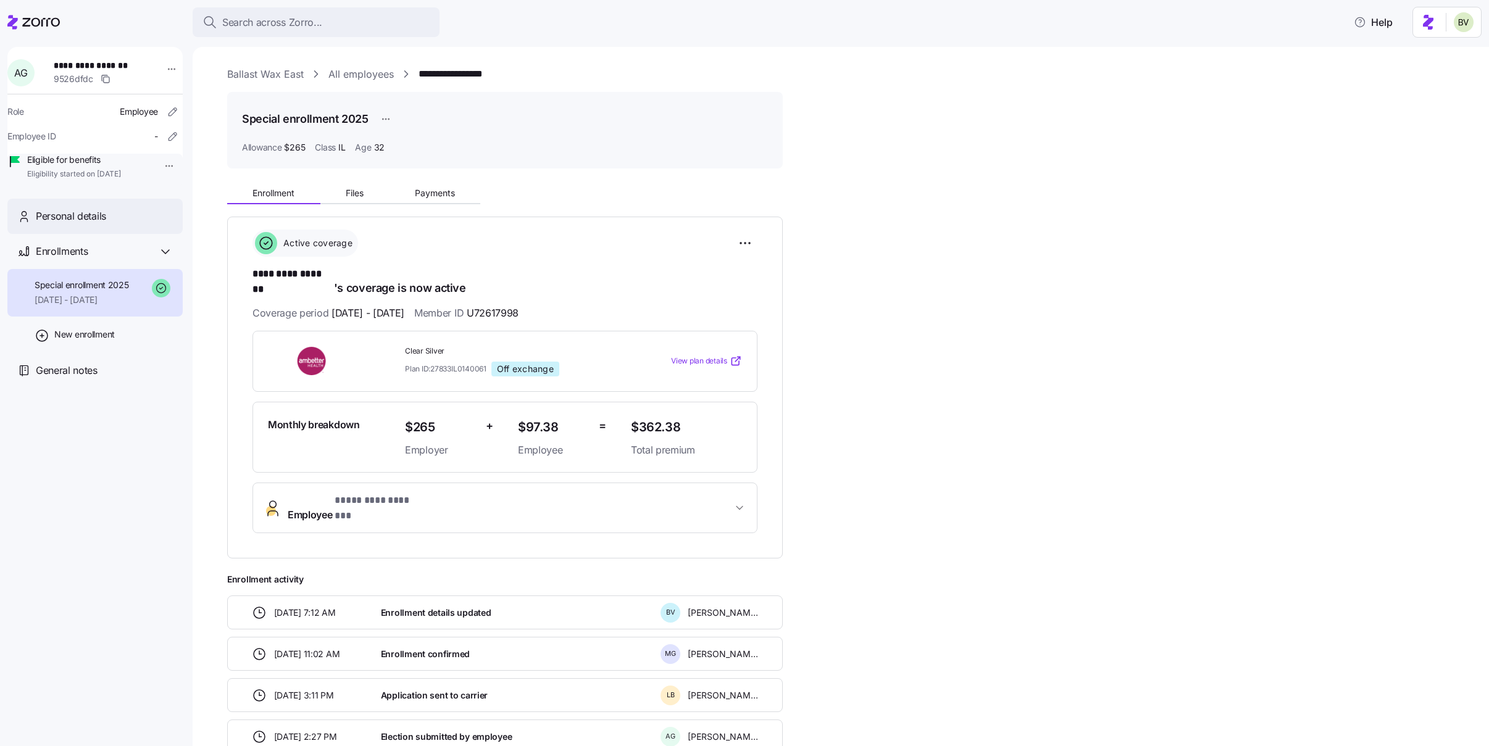
click at [91, 224] on span "Personal details" at bounding box center [71, 216] width 70 height 15
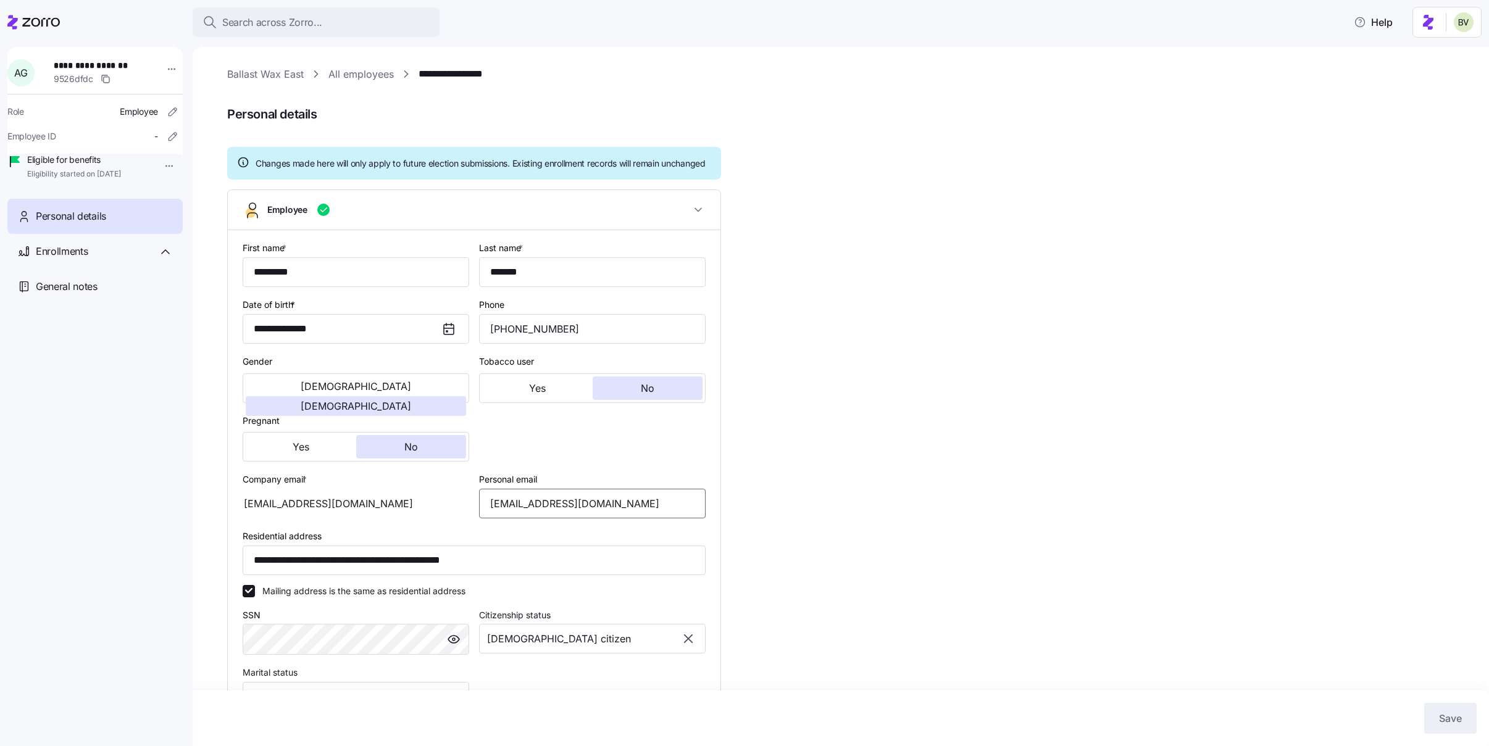
drag, startPoint x: 598, startPoint y: 516, endPoint x: 485, endPoint y: 521, distance: 113.7
click at [485, 519] on input "gentilea83@gmail.com" at bounding box center [592, 504] width 227 height 30
click at [256, 73] on link "Ballast Wax East" at bounding box center [265, 74] width 77 height 15
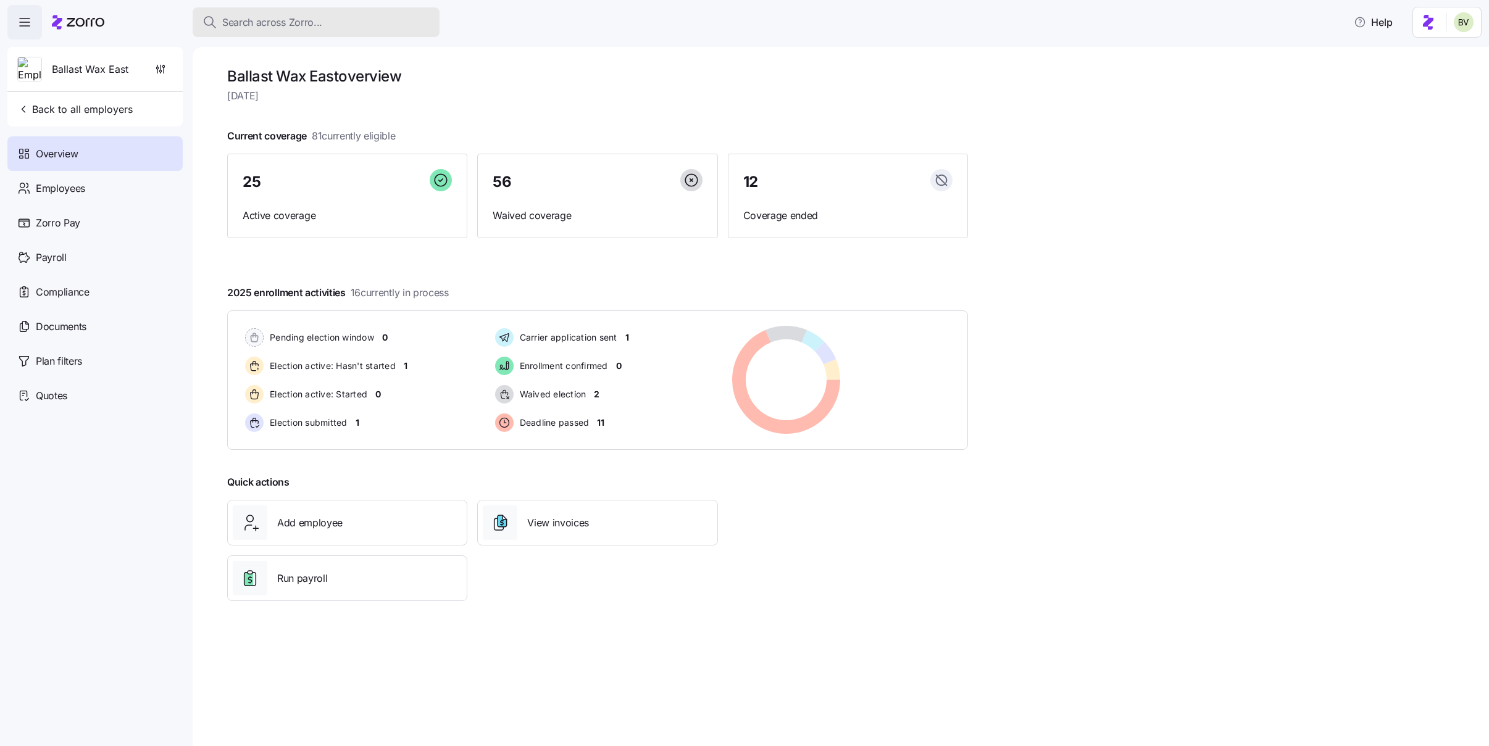
click at [291, 25] on span "Search across Zorro..." at bounding box center [272, 22] width 100 height 15
click at [291, 25] on body "Search across Zorro... Help Ballast Wax East Back to all employers Overview Emp…" at bounding box center [744, 369] width 1489 height 739
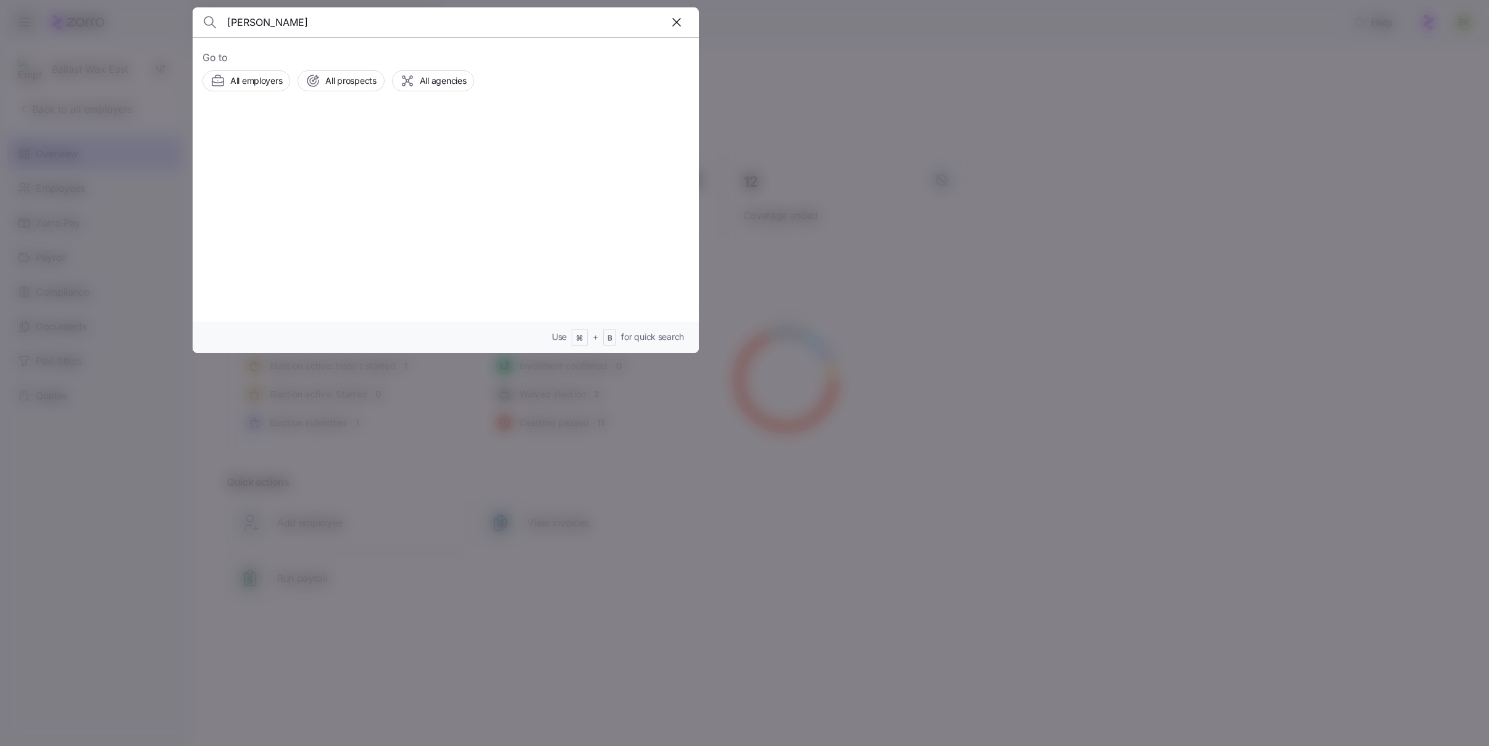
type input "MACIE MARTIN"
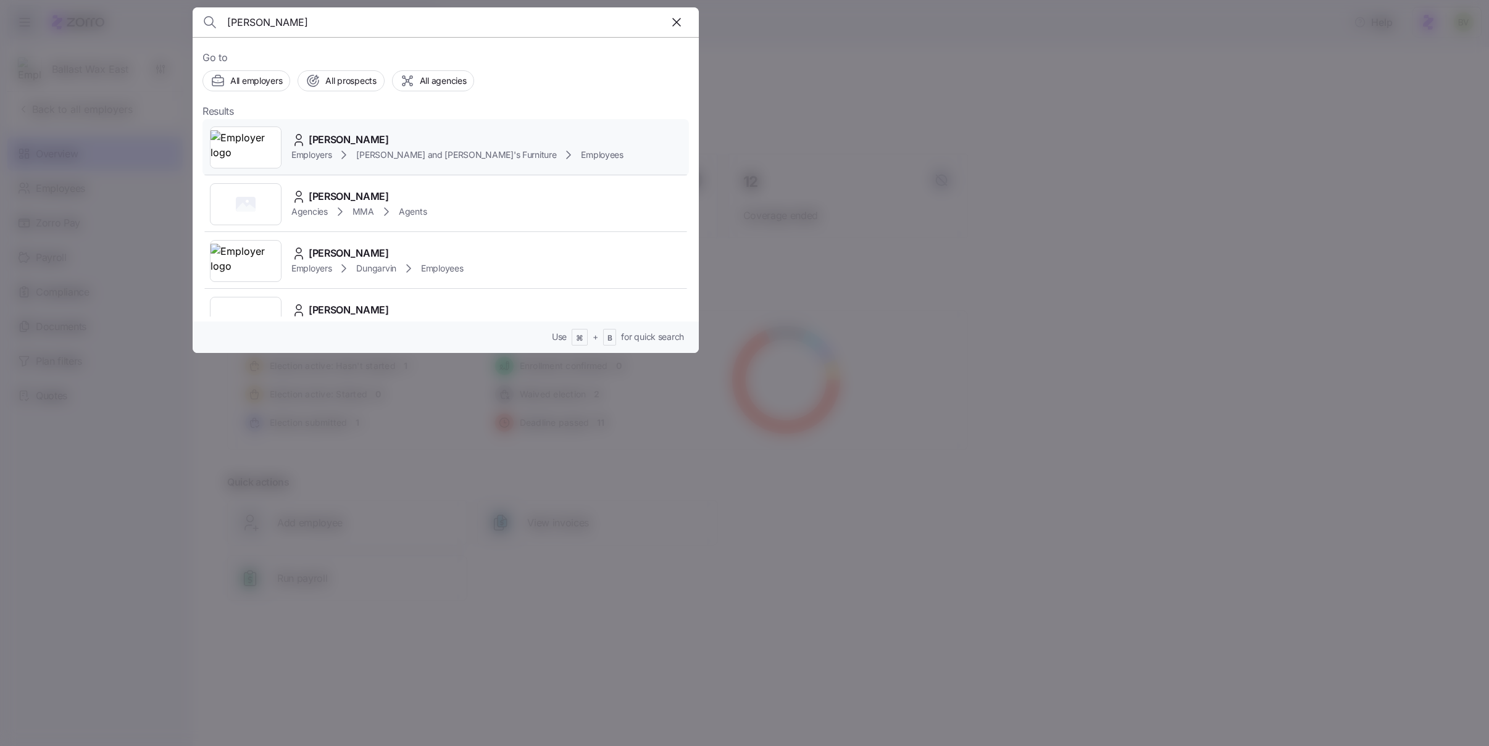
click at [244, 148] on img at bounding box center [246, 147] width 70 height 35
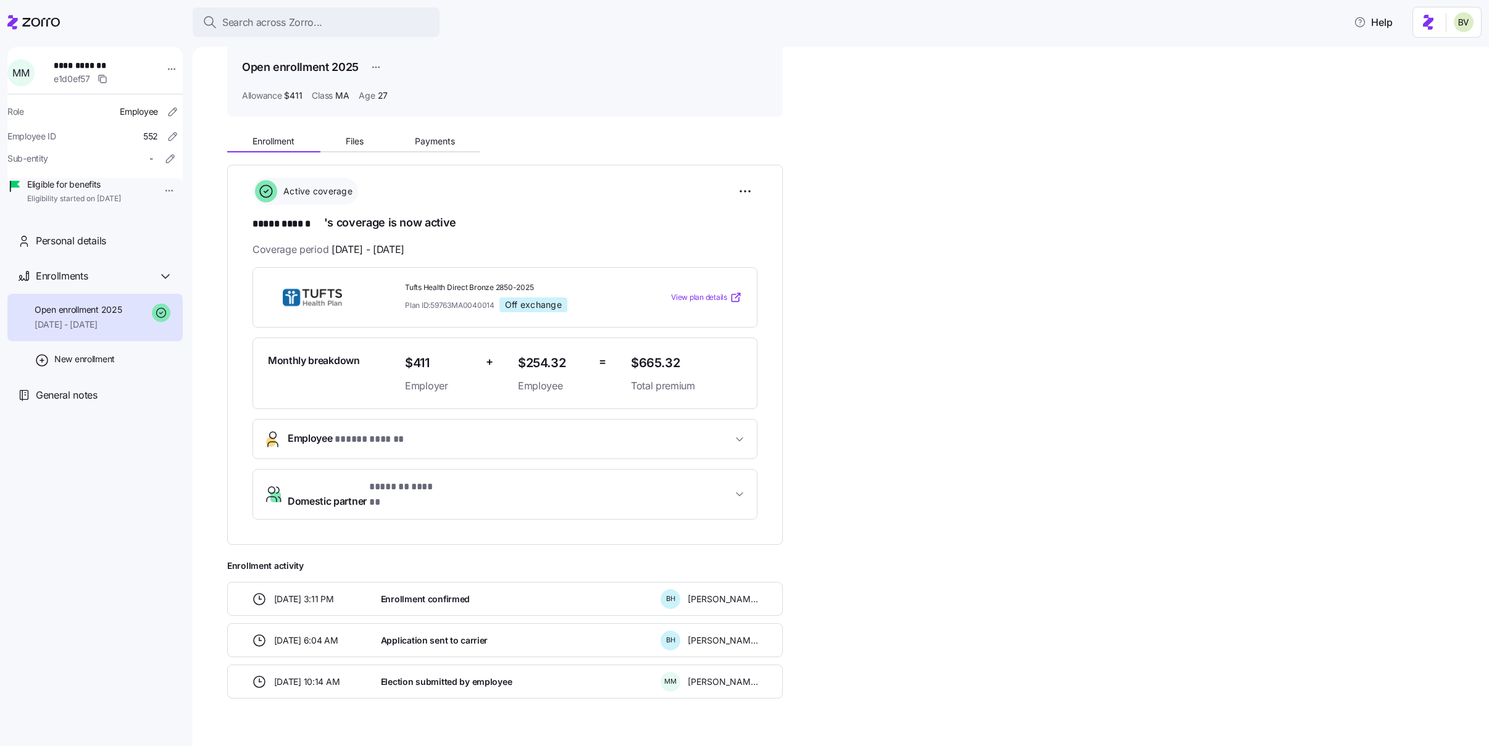
scroll to position [68, 0]
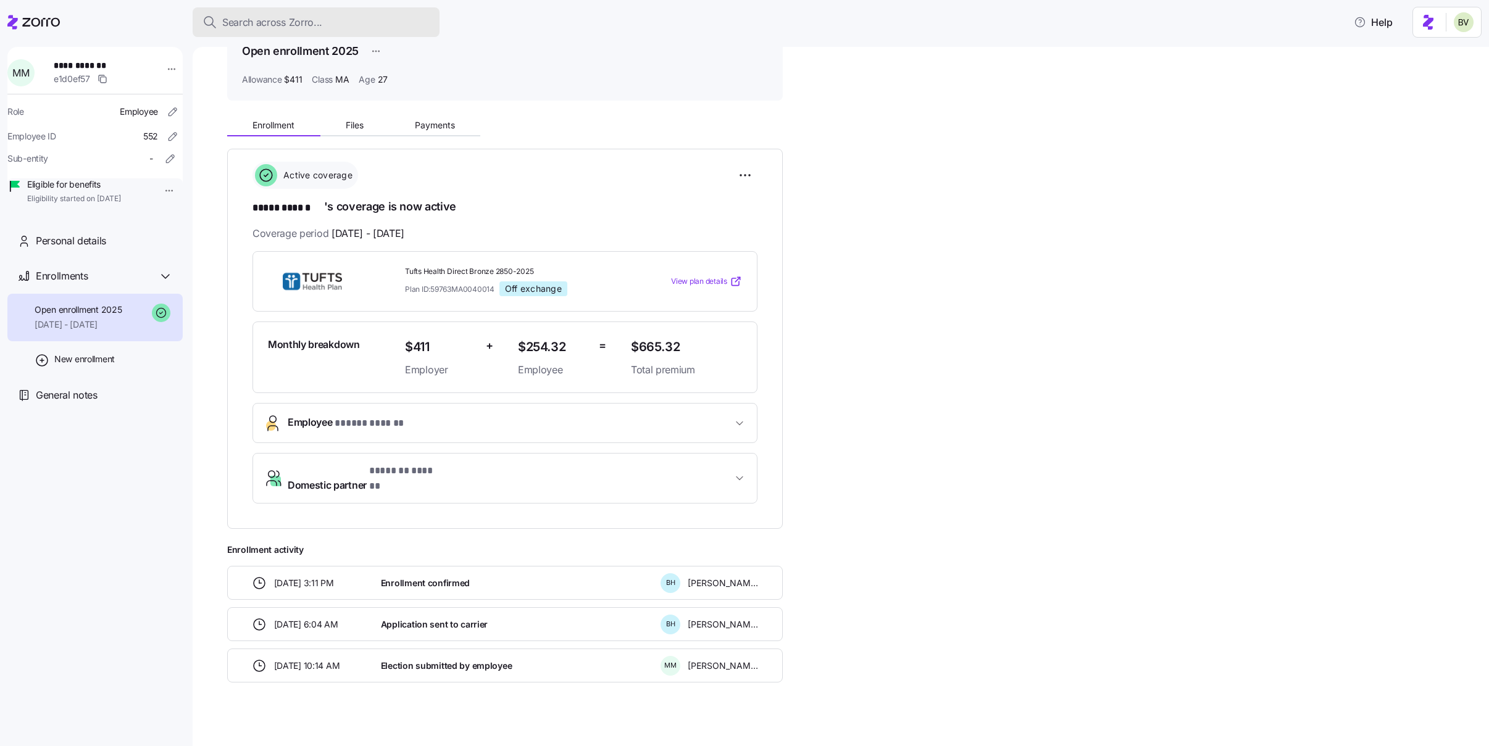
click at [290, 20] on span "Search across Zorro..." at bounding box center [272, 22] width 100 height 15
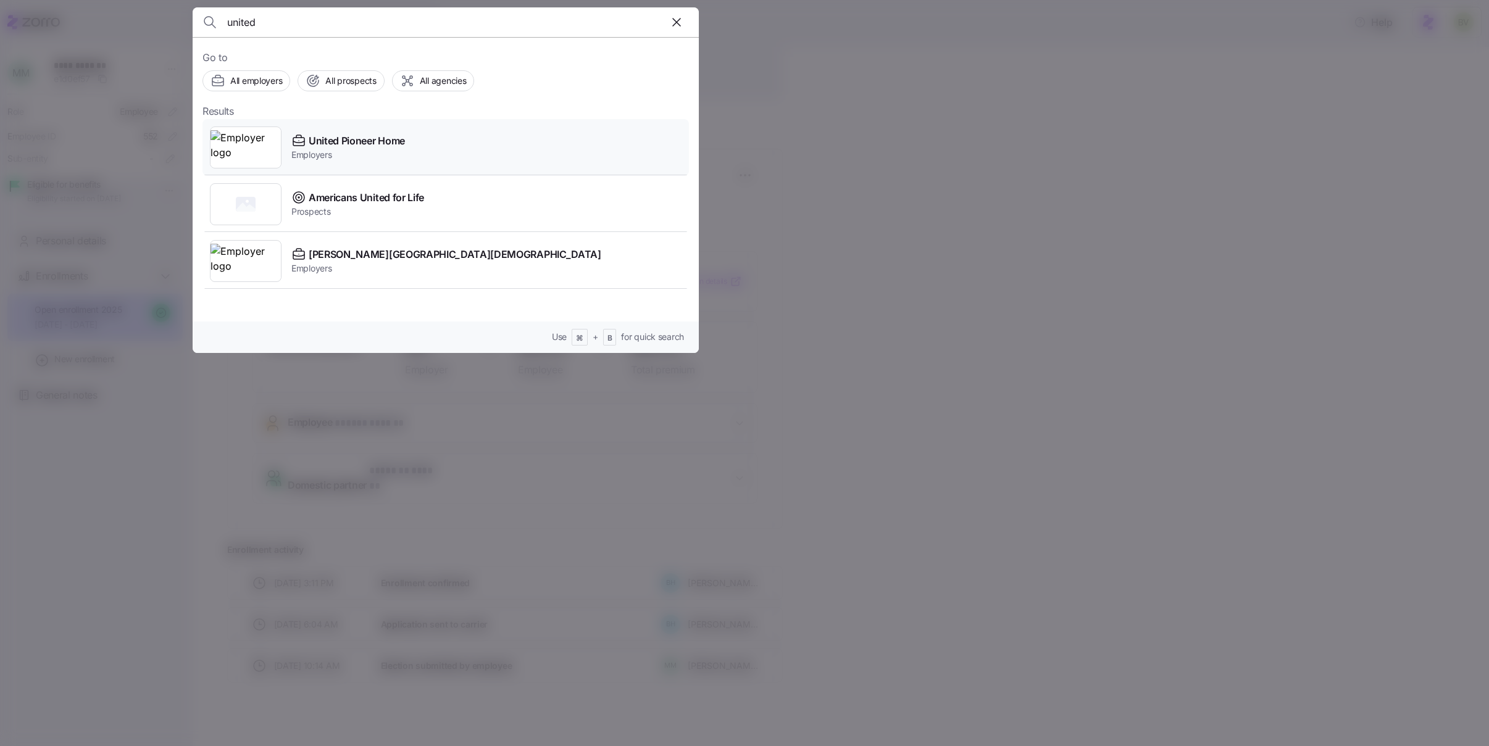
type input "united"
click at [259, 156] on img at bounding box center [246, 147] width 70 height 35
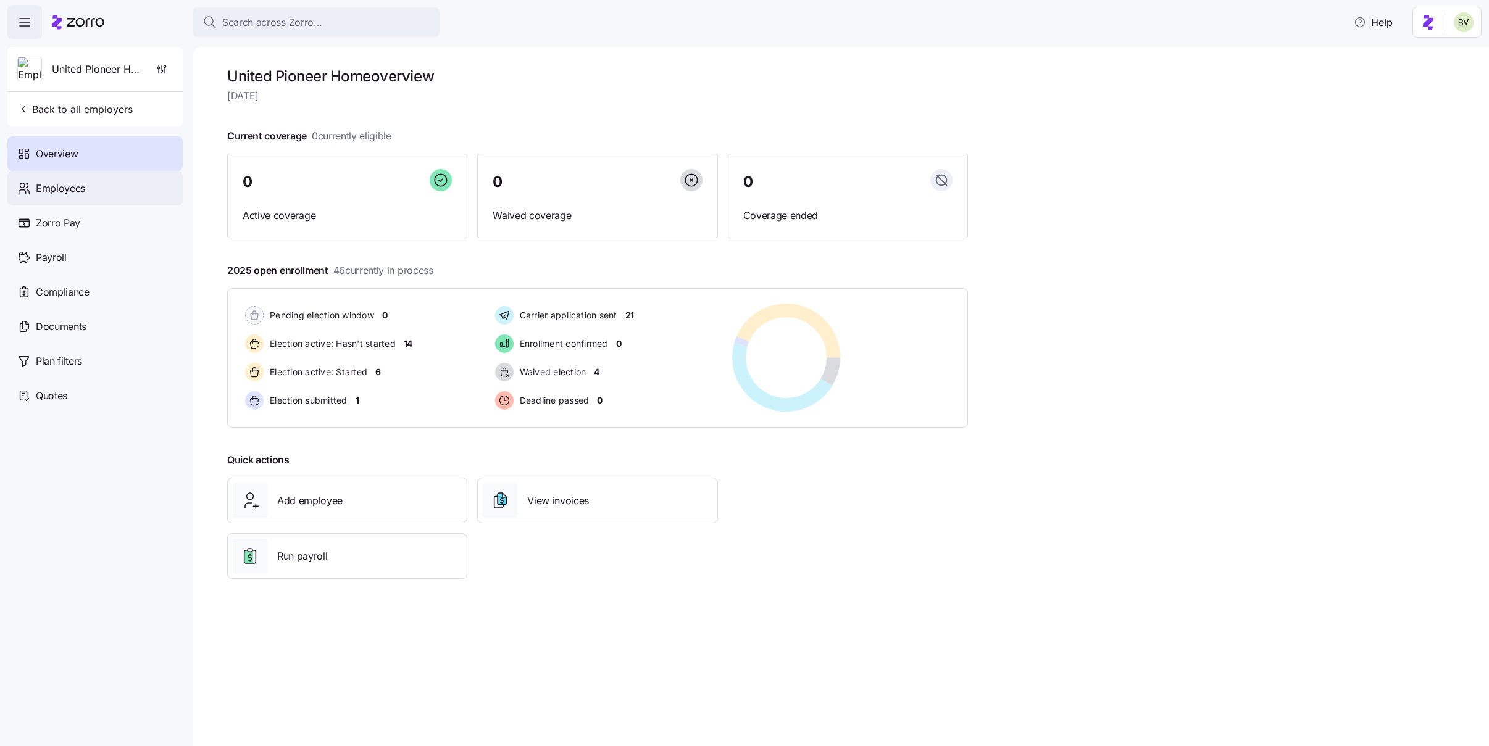
click at [73, 190] on span "Employees" at bounding box center [60, 188] width 49 height 15
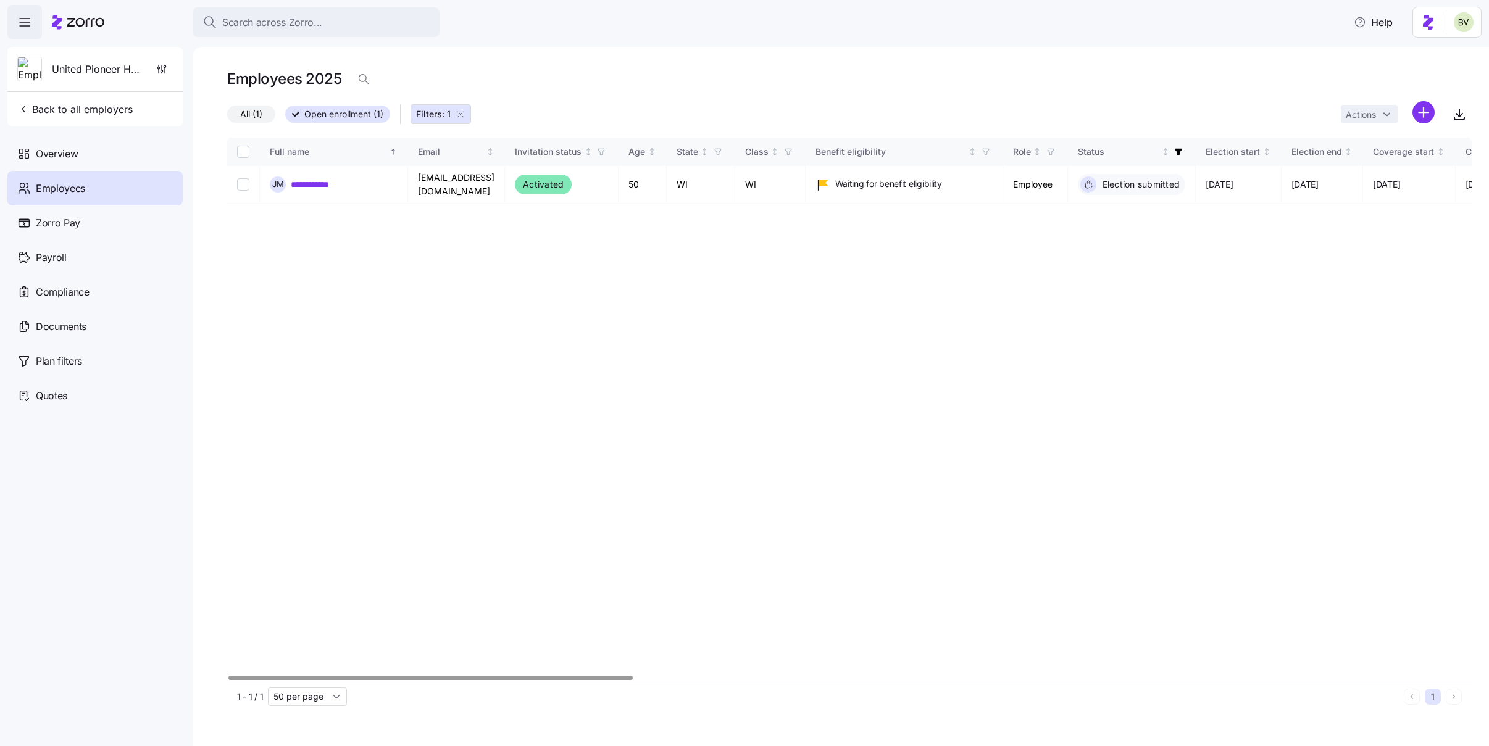
click at [463, 113] on icon "button" at bounding box center [461, 114] width 10 height 10
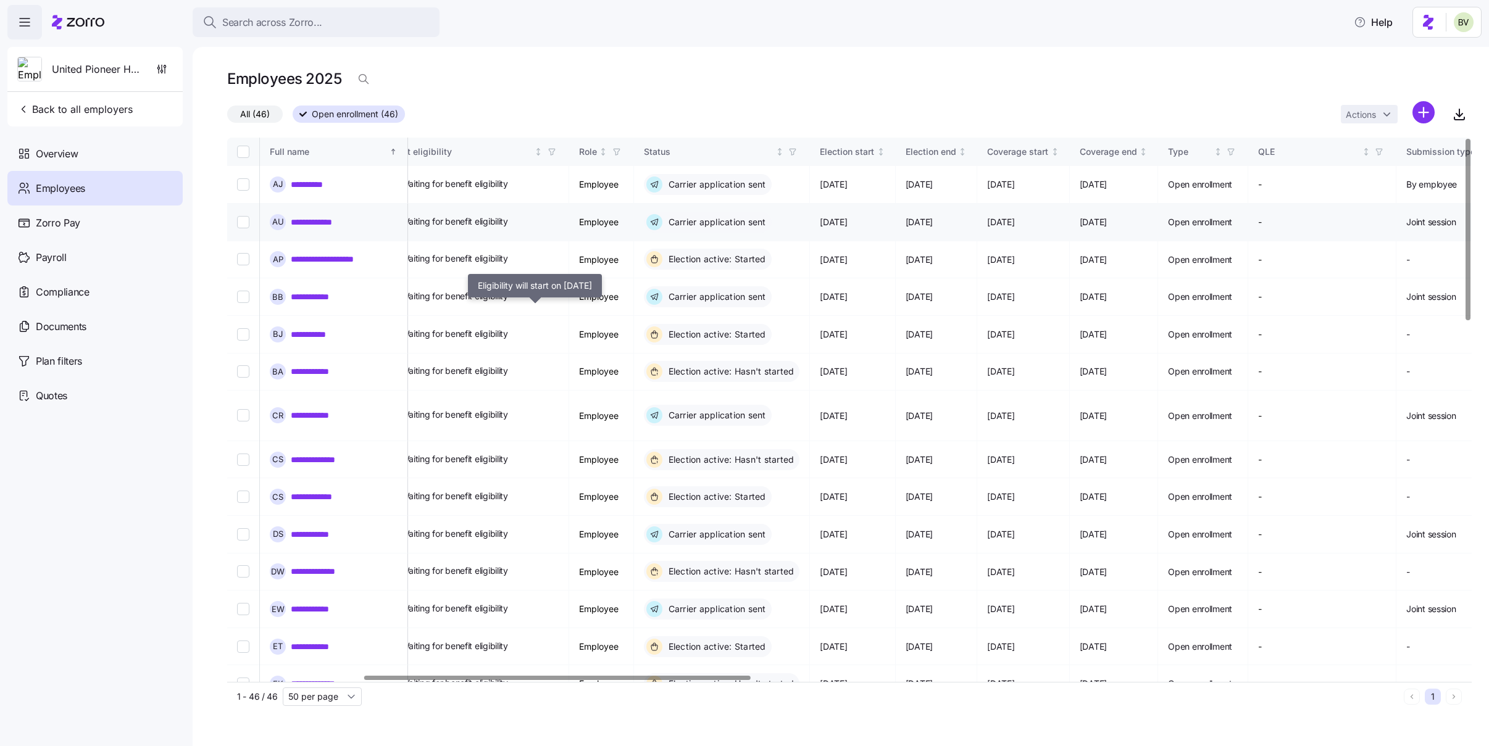
scroll to position [0, 442]
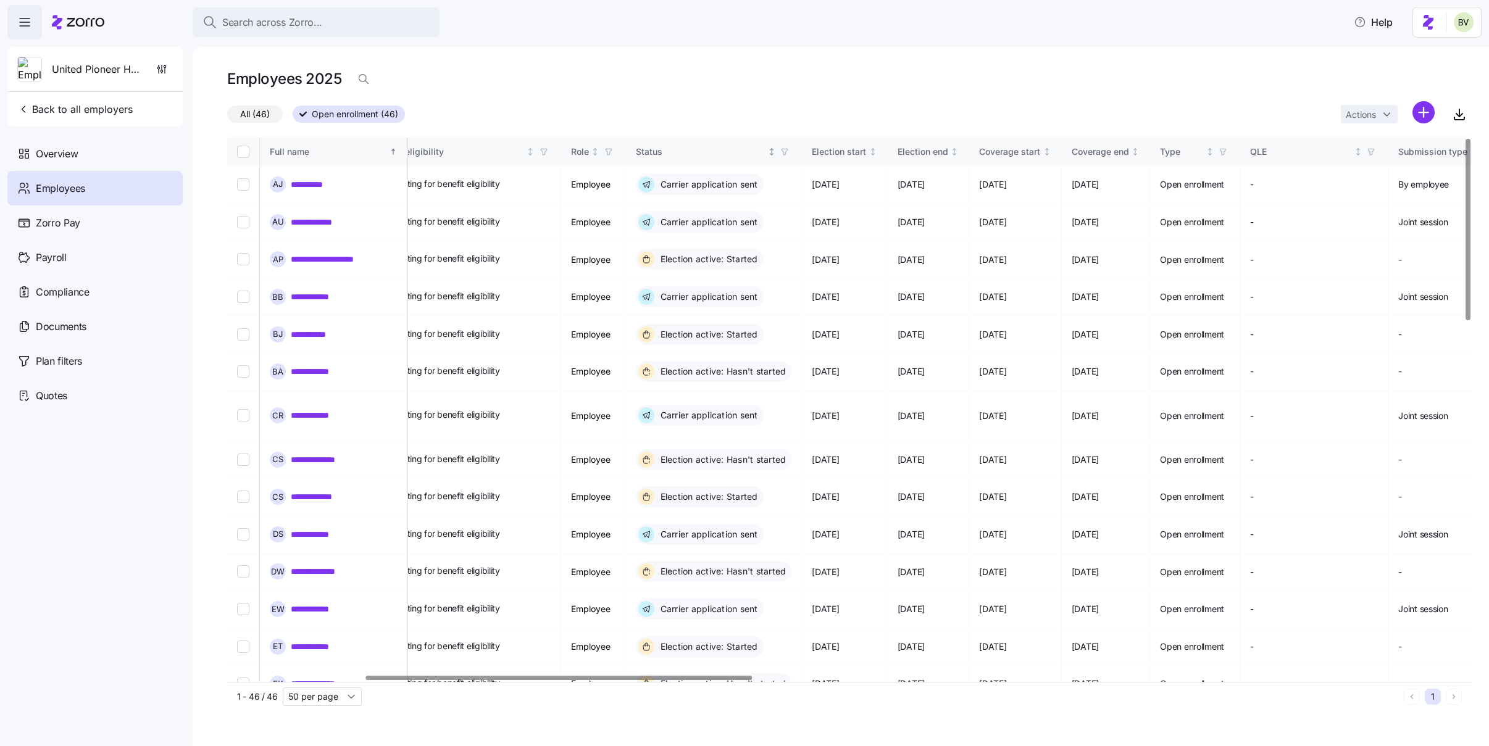
click at [789, 155] on icon "button" at bounding box center [784, 152] width 9 height 9
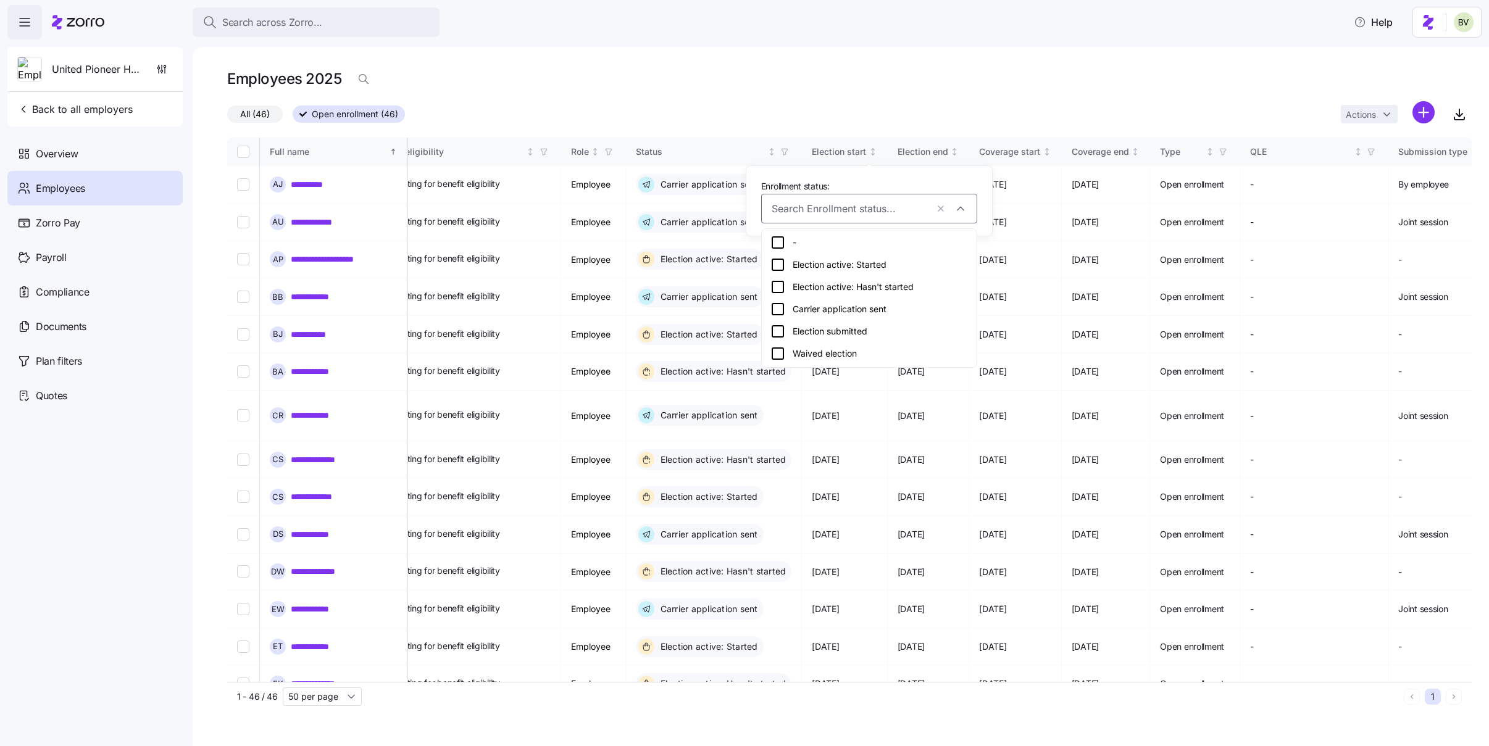
click at [779, 331] on icon at bounding box center [778, 331] width 15 height 15
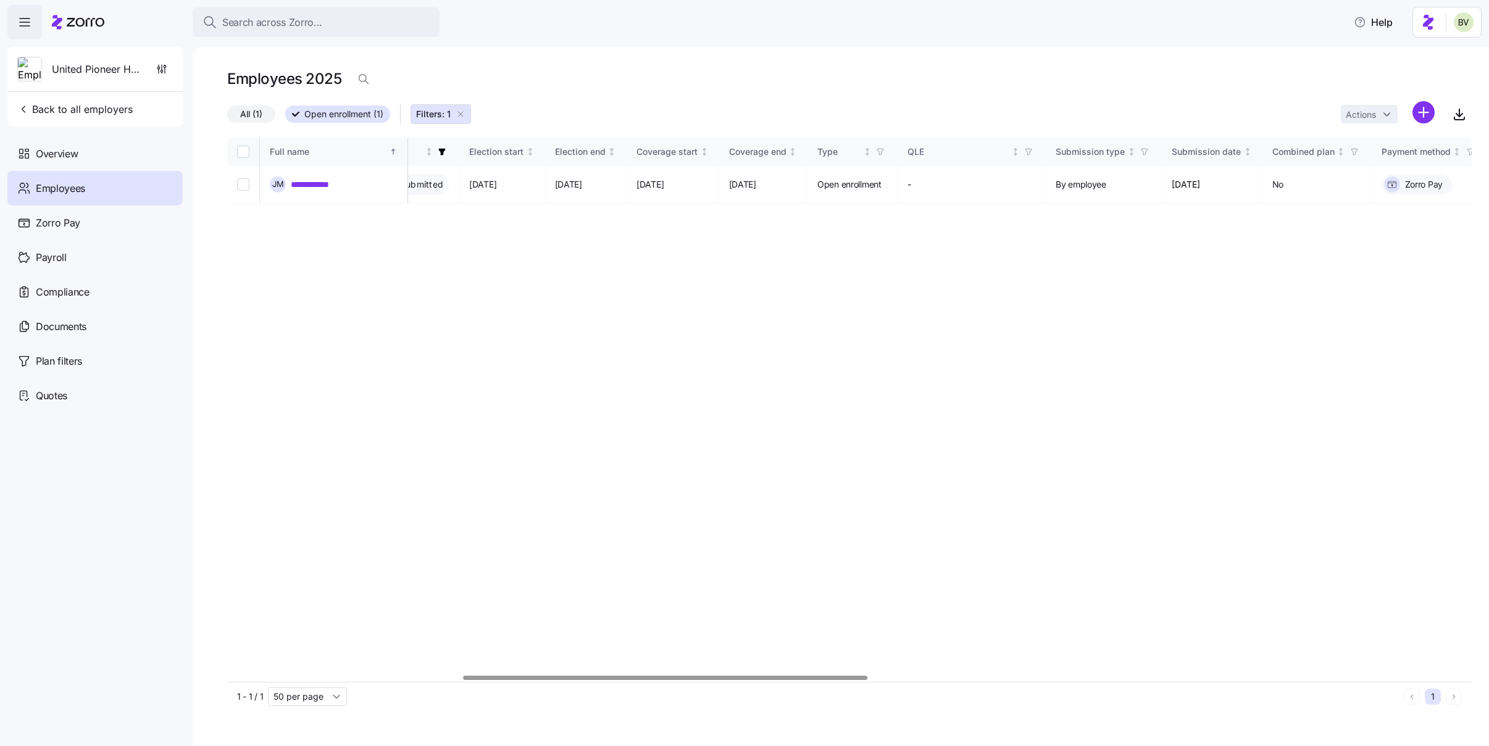
scroll to position [0, 746]
click at [319, 186] on link "**********" at bounding box center [316, 184] width 50 height 12
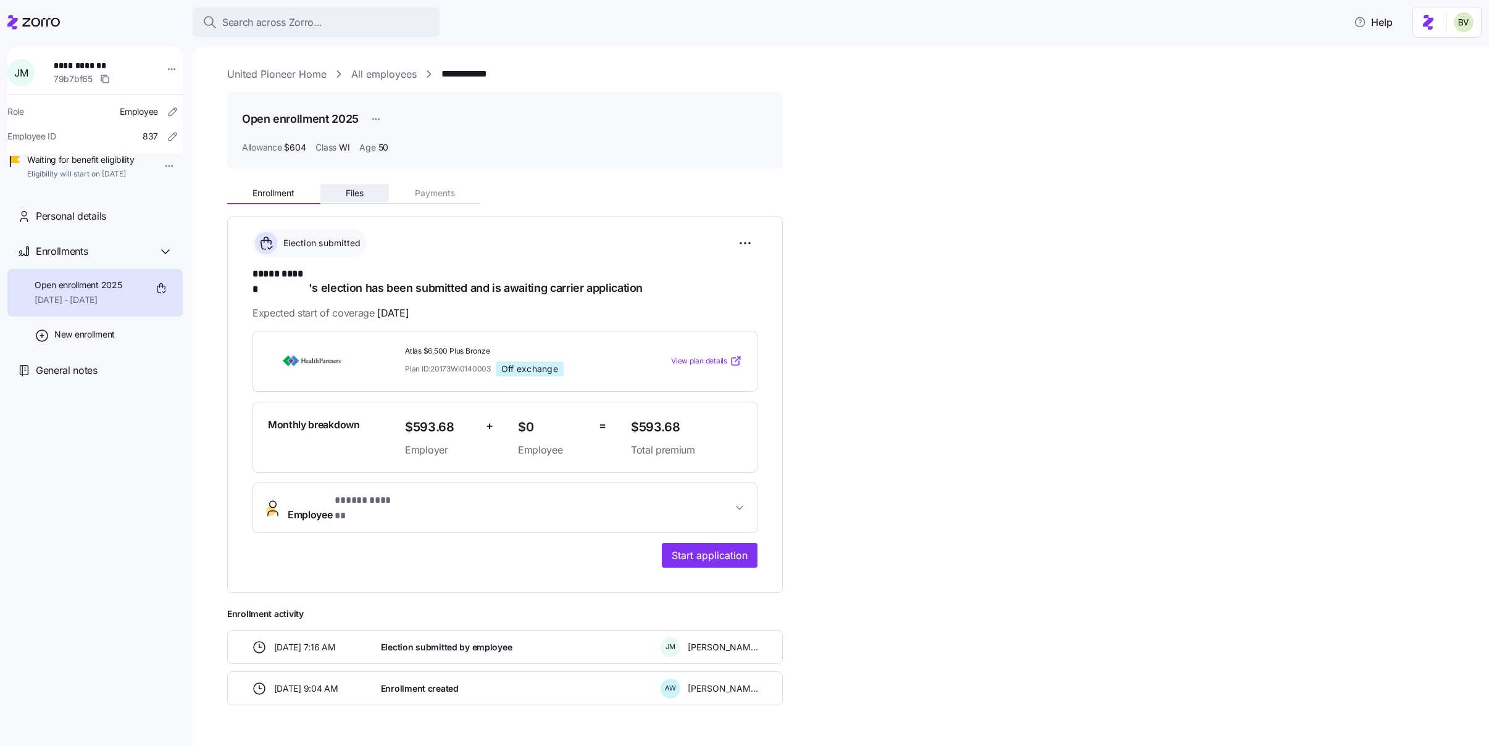
click at [349, 199] on button "Files" at bounding box center [354, 193] width 69 height 19
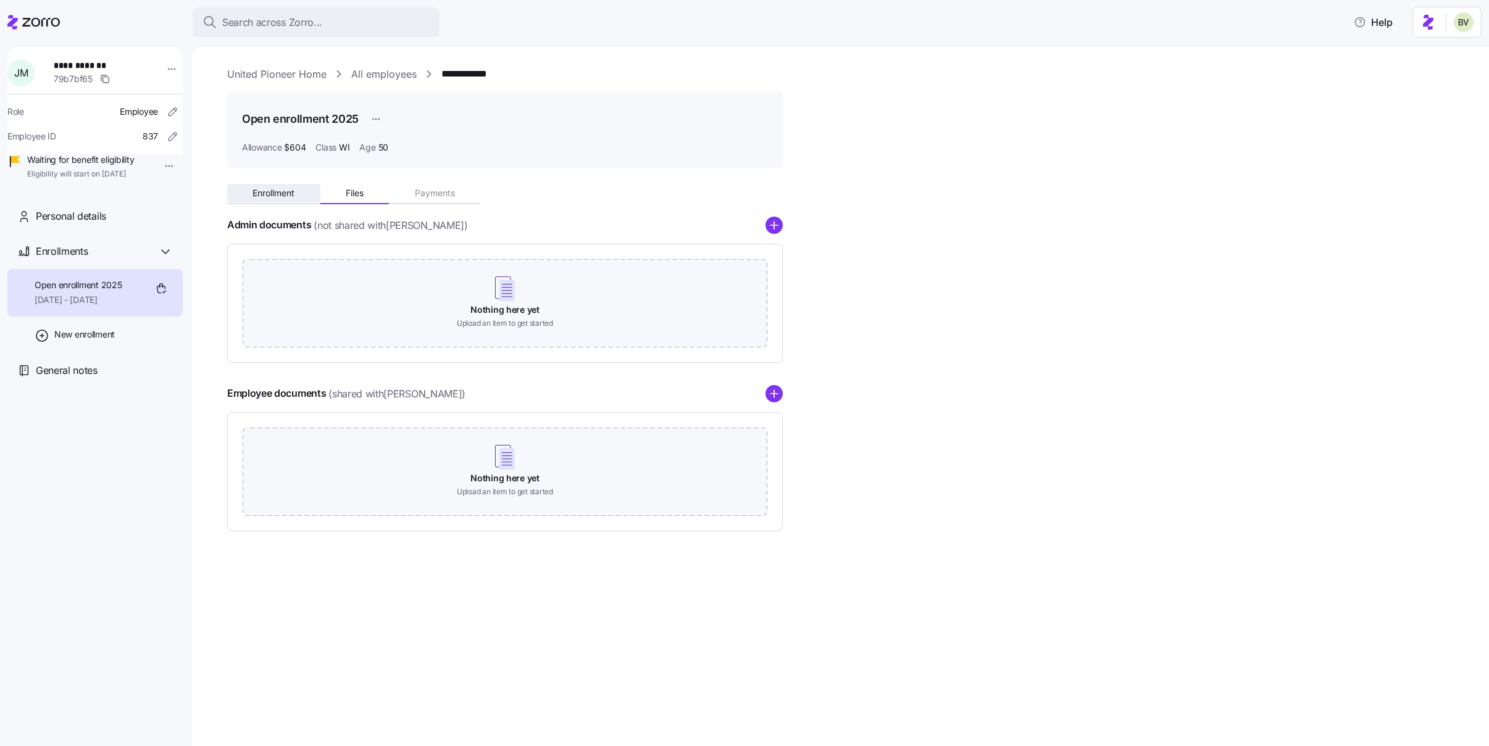
click at [284, 195] on span "Enrollment" at bounding box center [274, 193] width 42 height 9
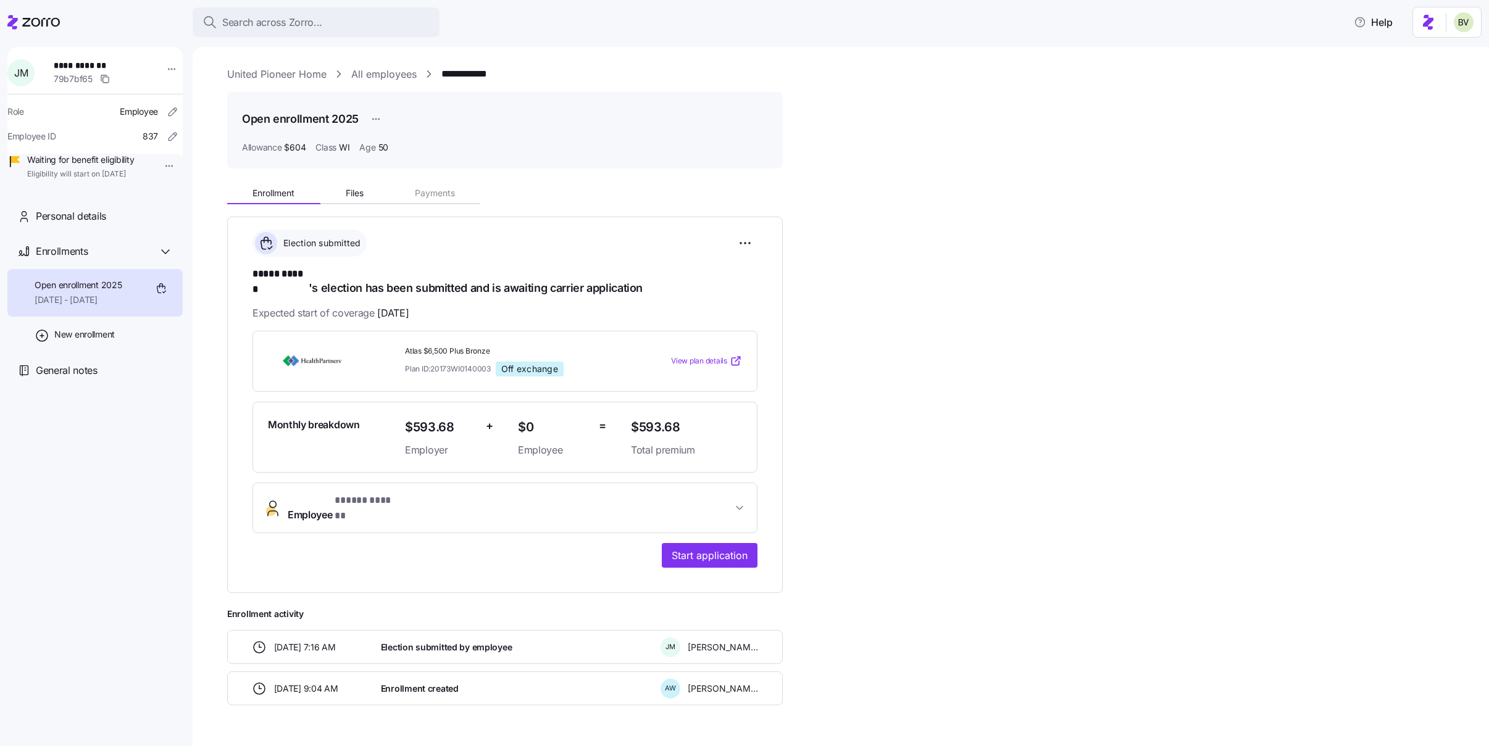
scroll to position [10, 0]
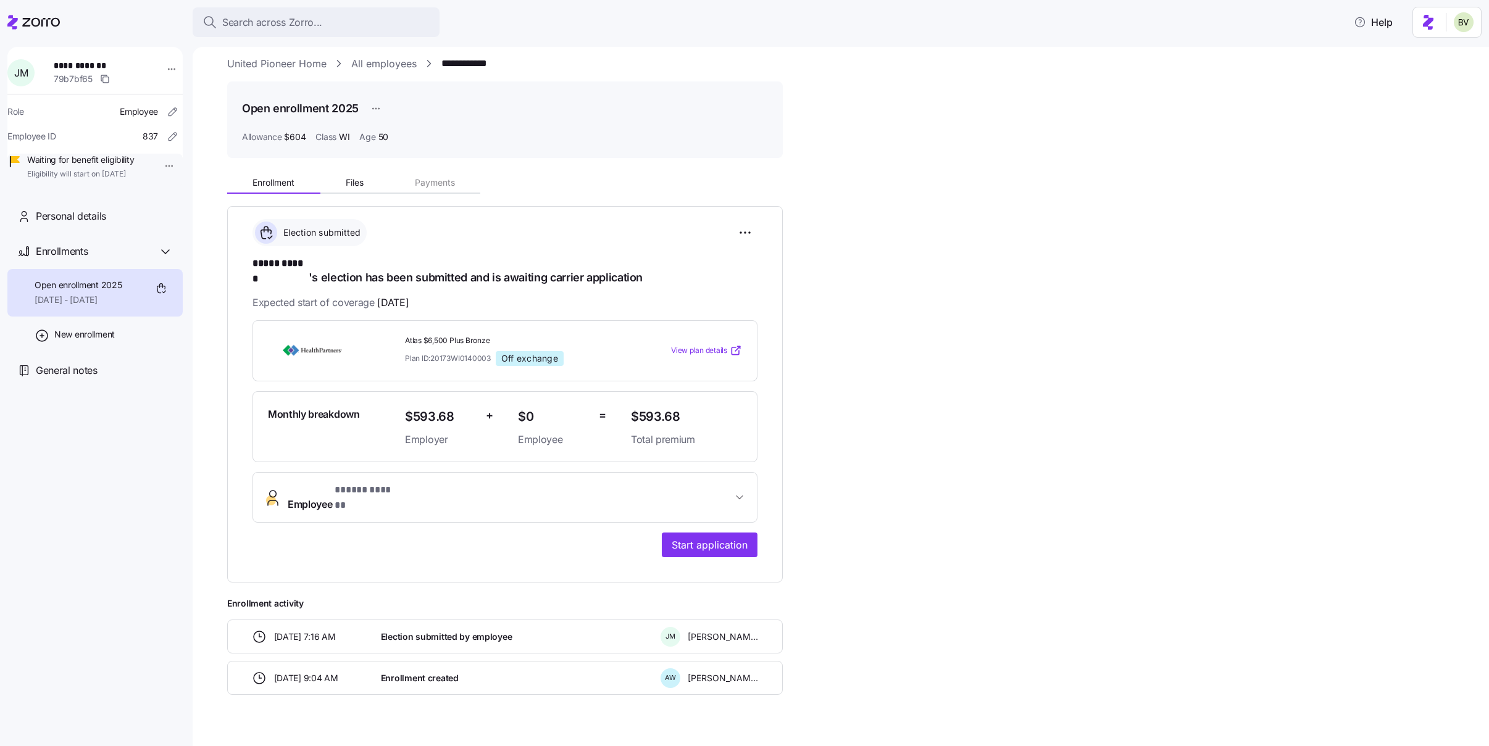
click at [396, 67] on link "All employees" at bounding box center [383, 63] width 65 height 15
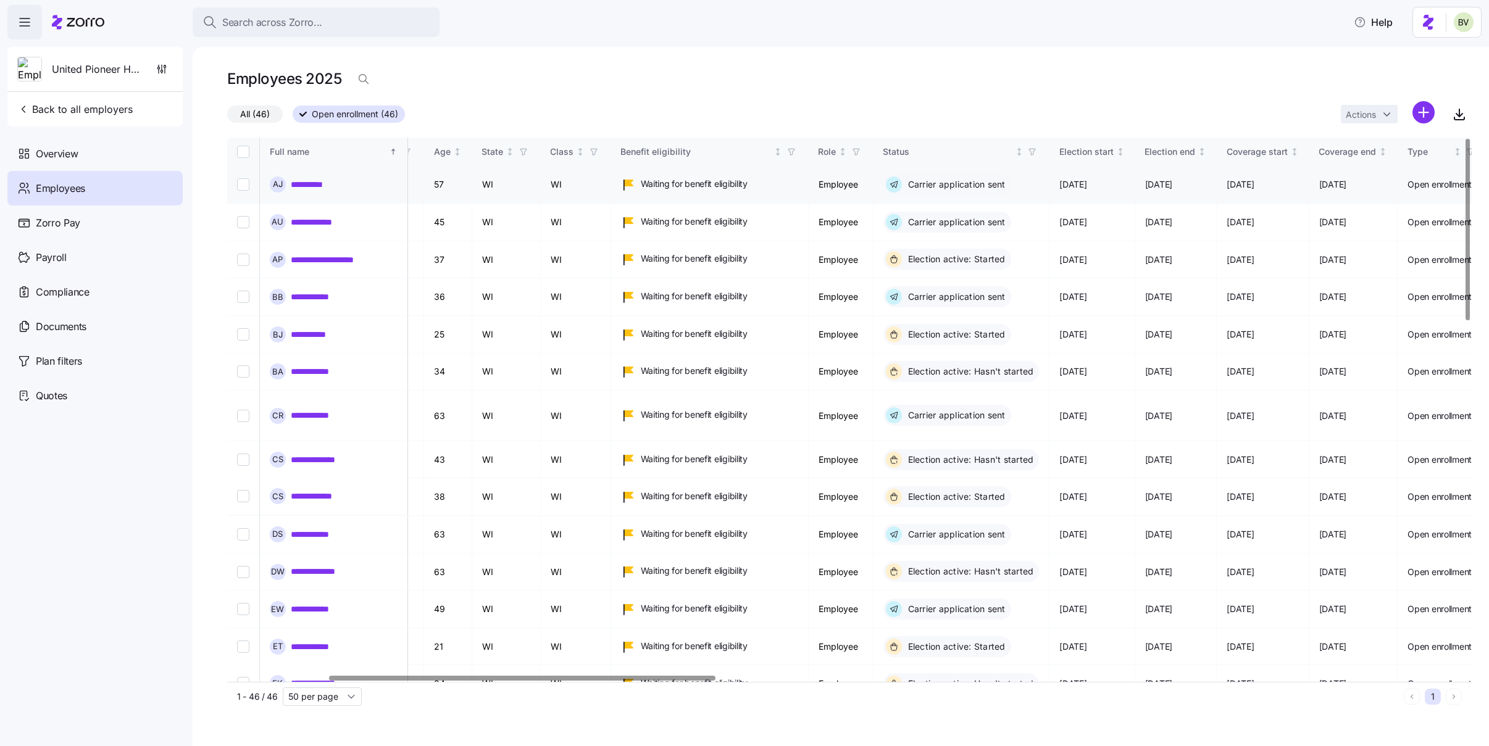
scroll to position [0, 500]
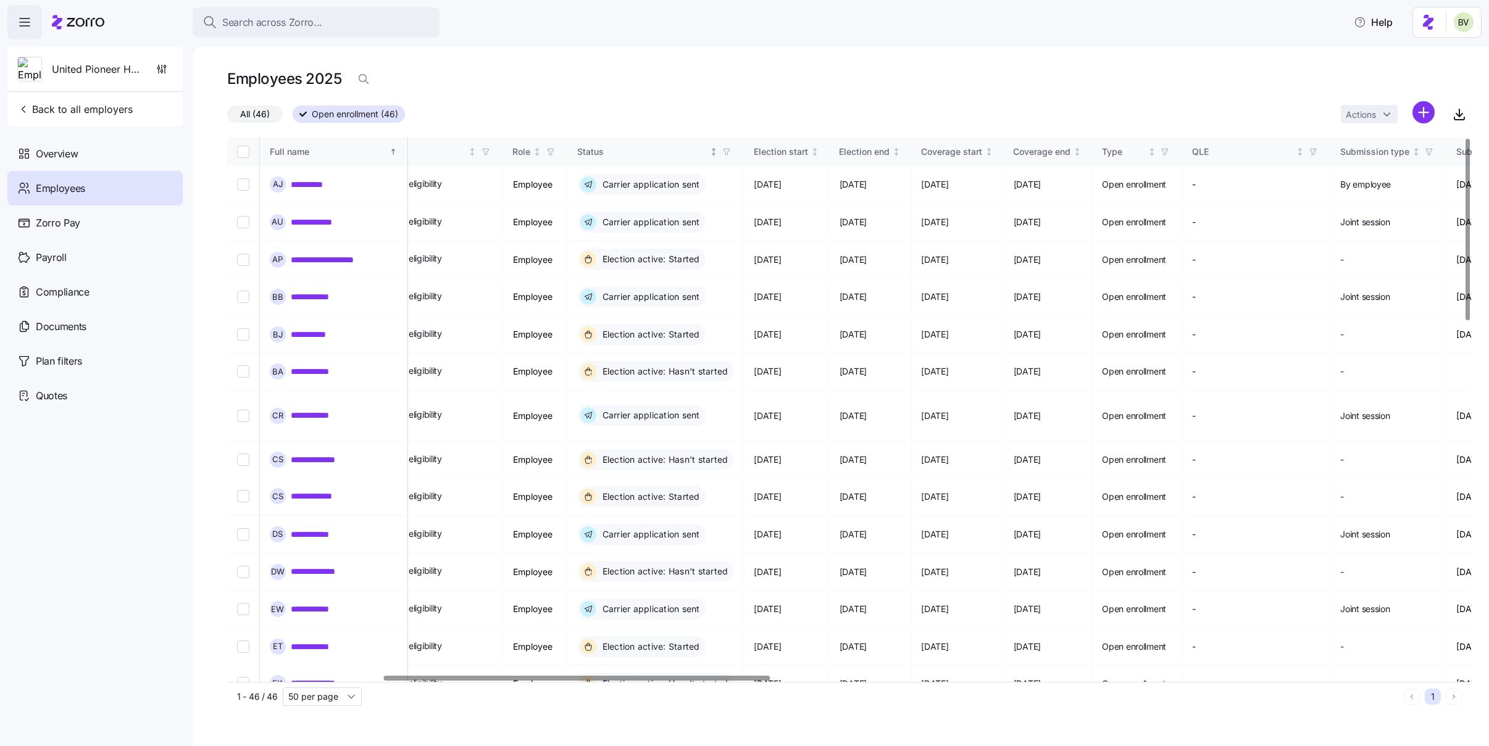
click at [731, 154] on icon "button" at bounding box center [726, 152] width 9 height 9
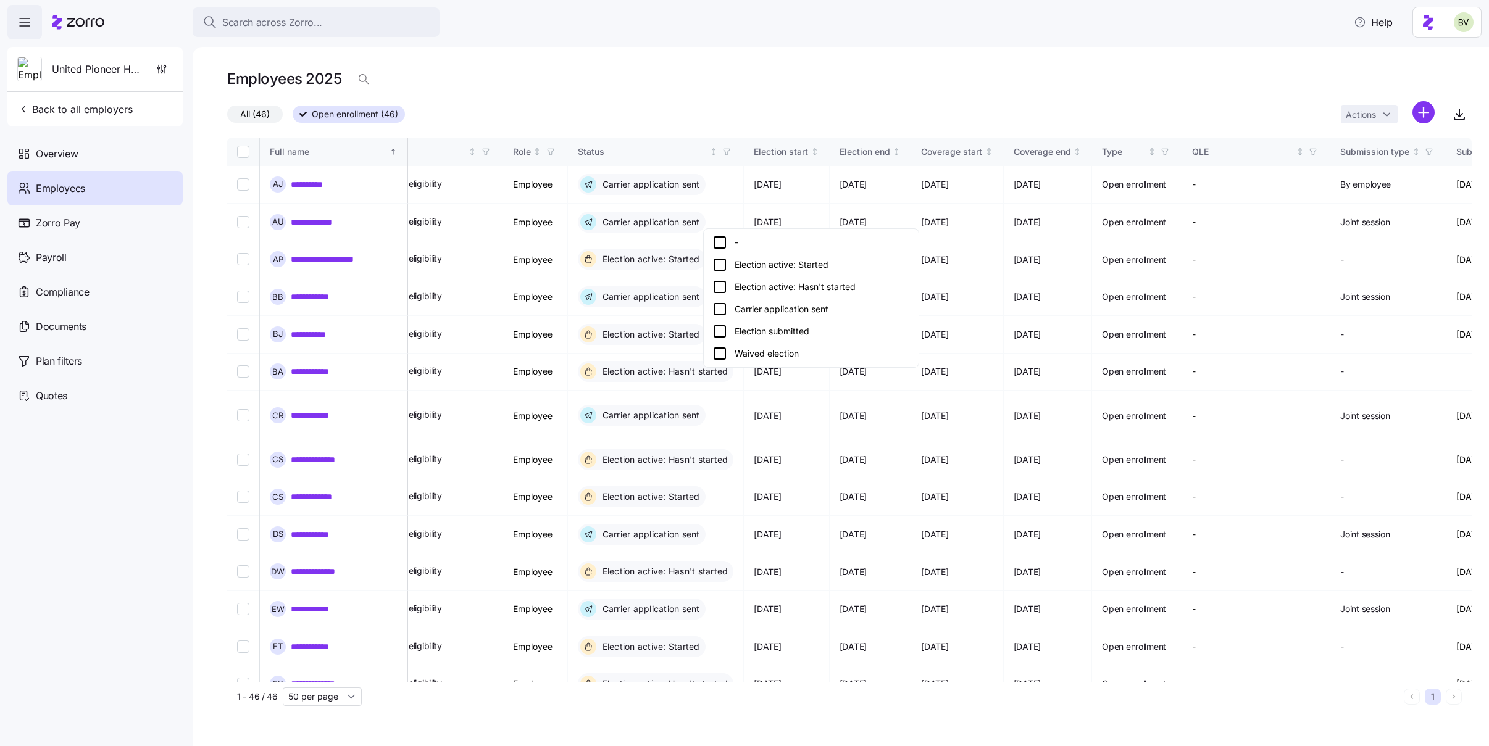
click at [719, 332] on icon at bounding box center [719, 331] width 15 height 15
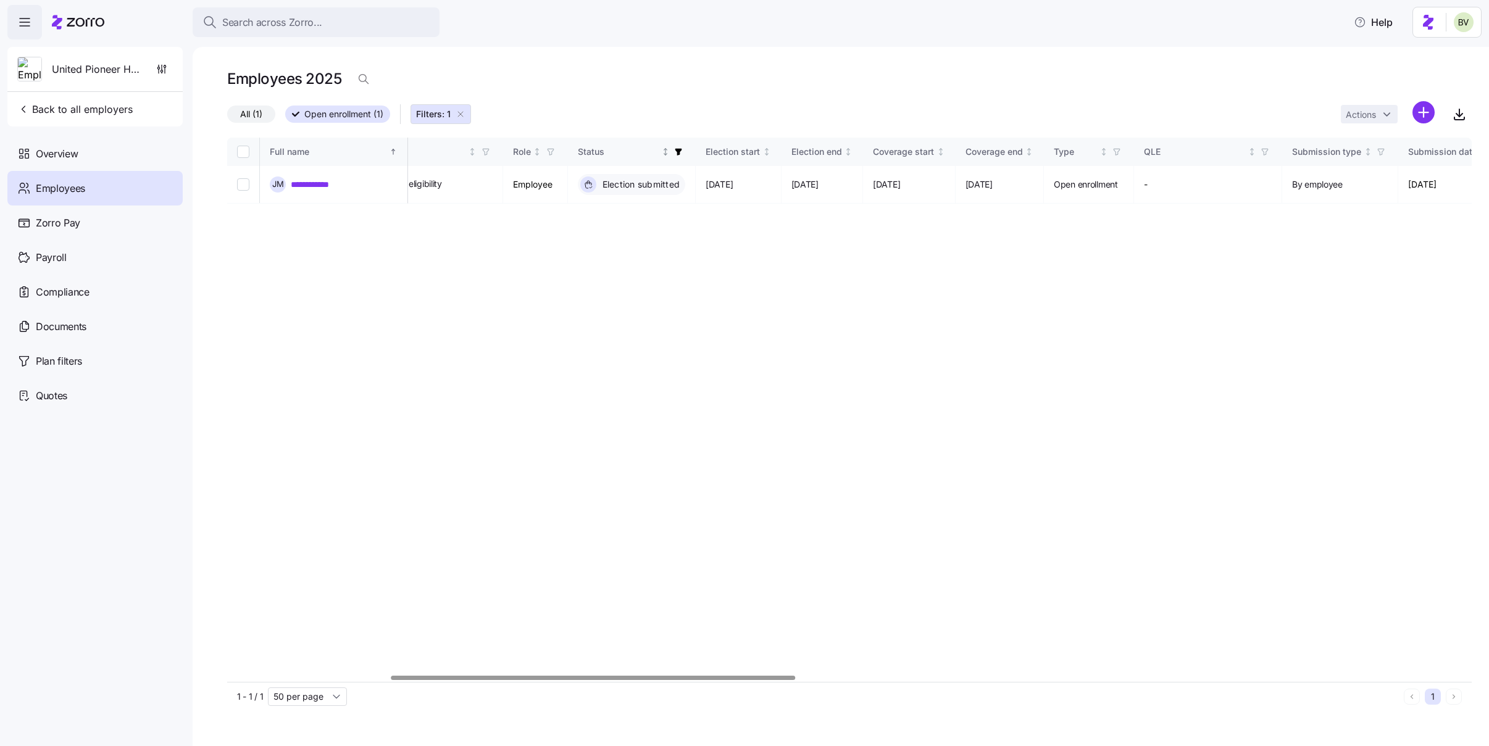
click at [683, 151] on icon "button" at bounding box center [678, 152] width 9 height 9
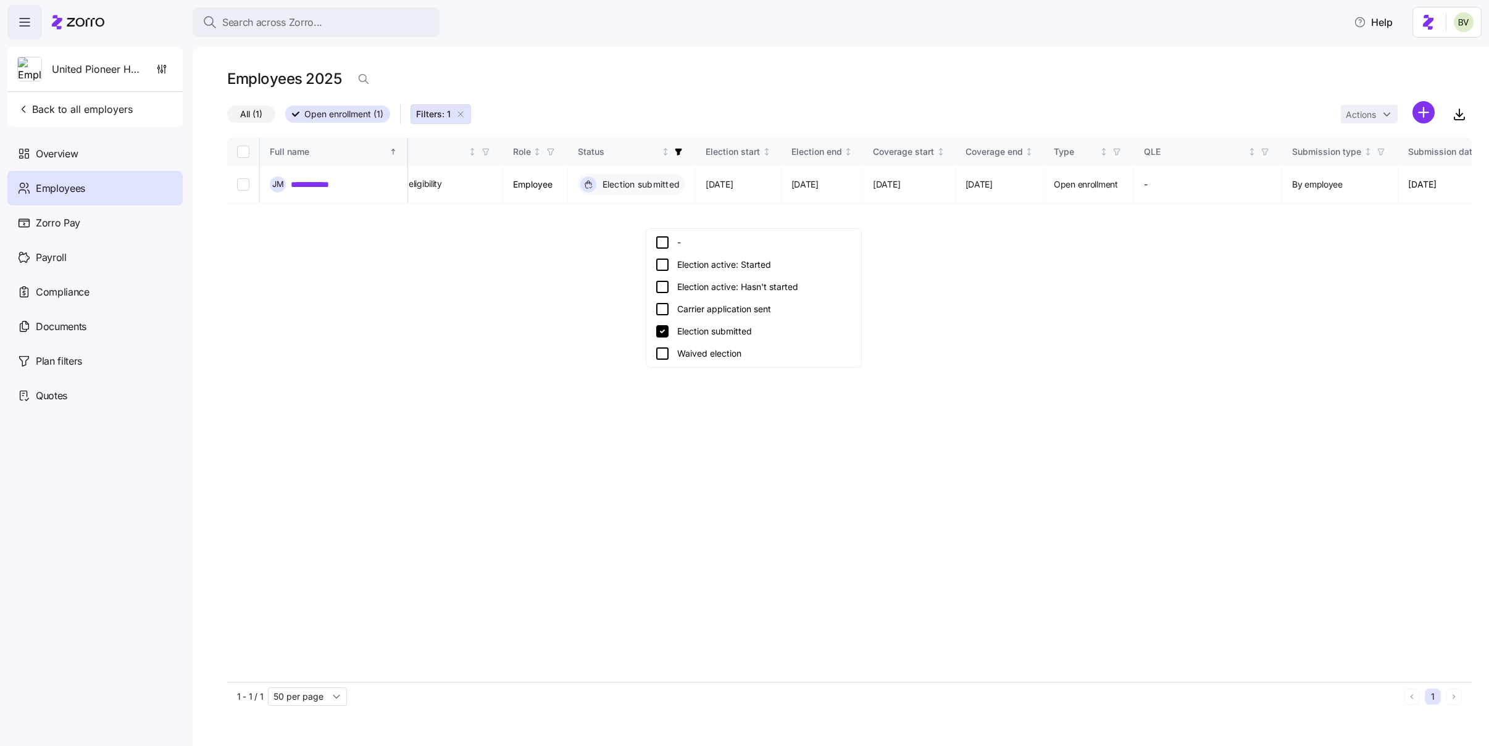
click at [662, 332] on icon at bounding box center [662, 331] width 15 height 15
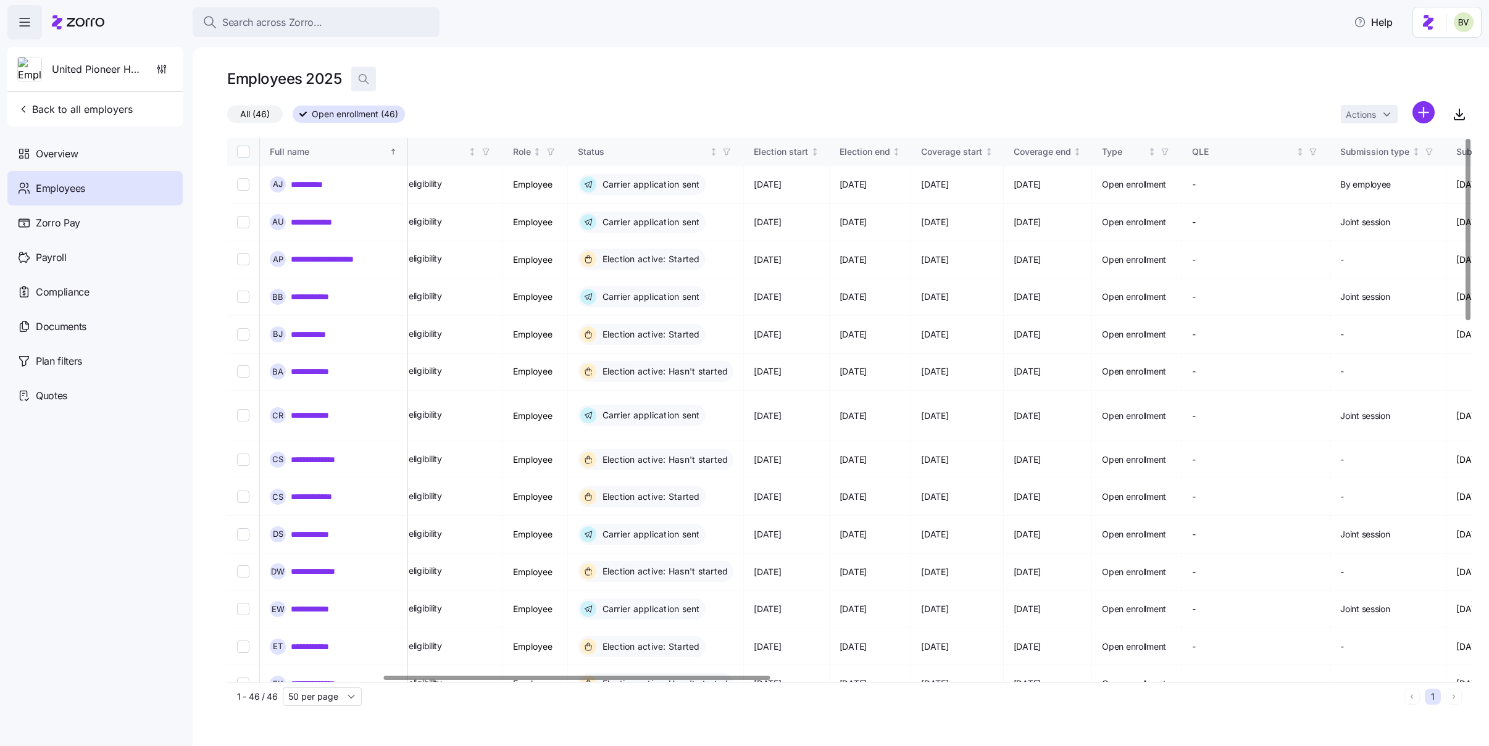
click at [357, 77] on icon "button" at bounding box center [363, 79] width 12 height 12
click at [498, 77] on input at bounding box center [474, 79] width 247 height 20
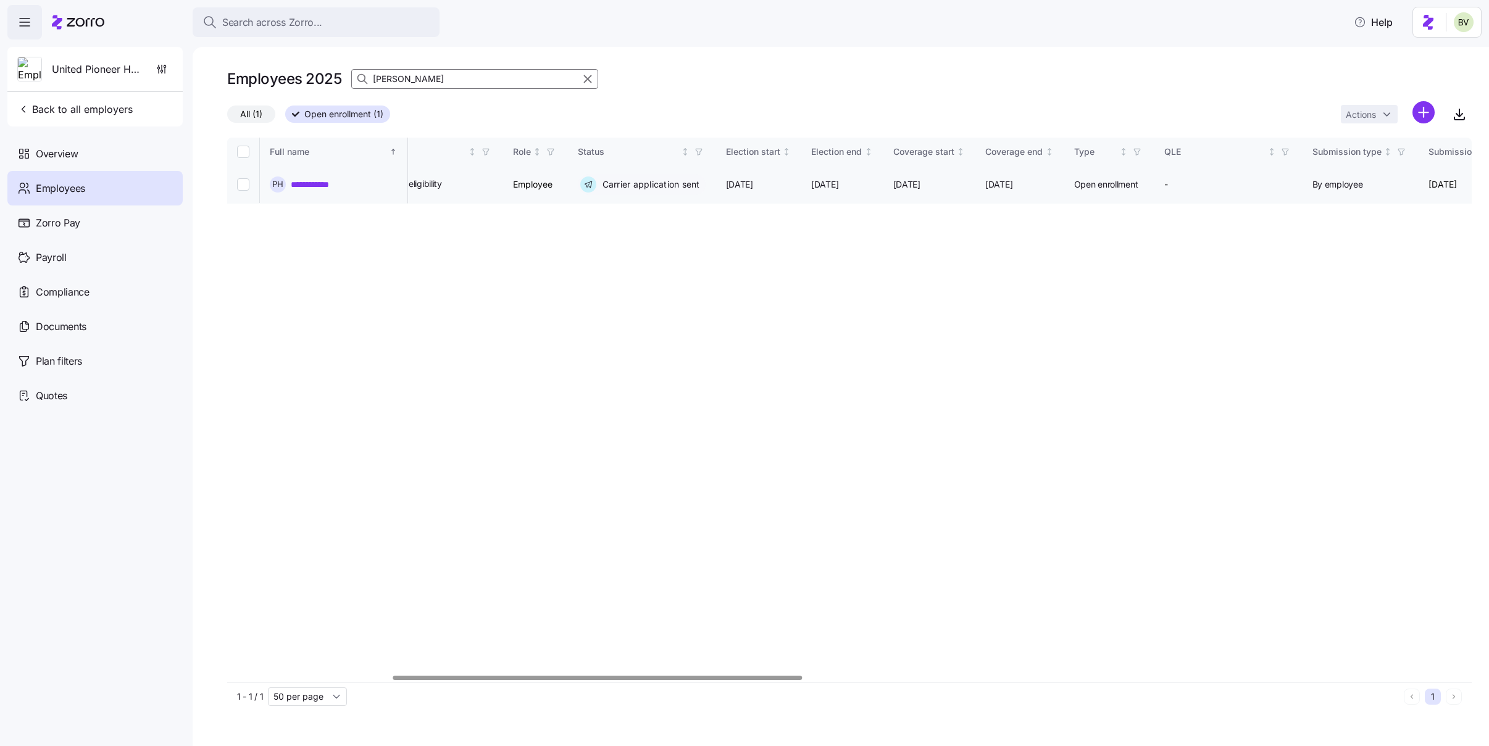
type input "pamel"
click at [311, 184] on link "**********" at bounding box center [318, 184] width 55 height 12
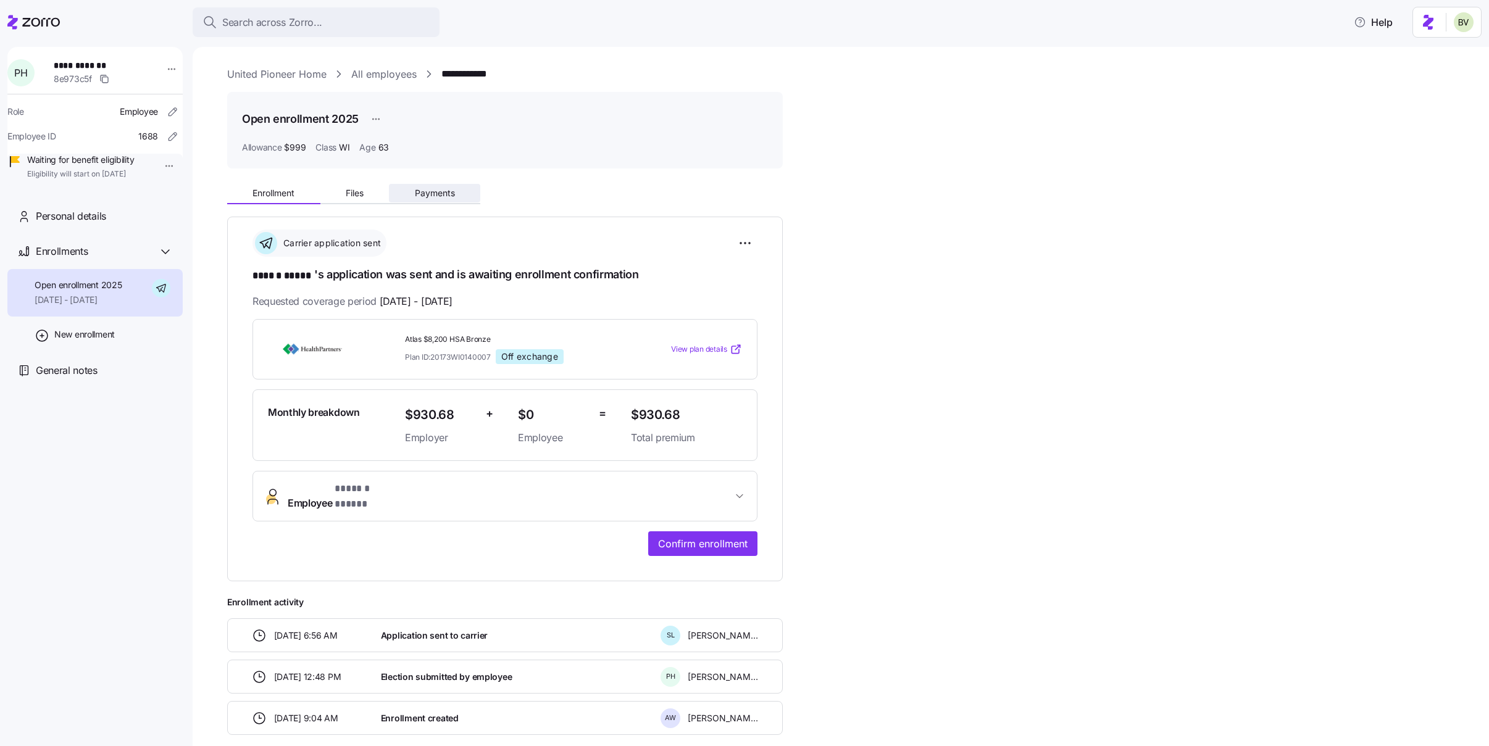
click at [435, 200] on button "Payments" at bounding box center [434, 193] width 91 height 19
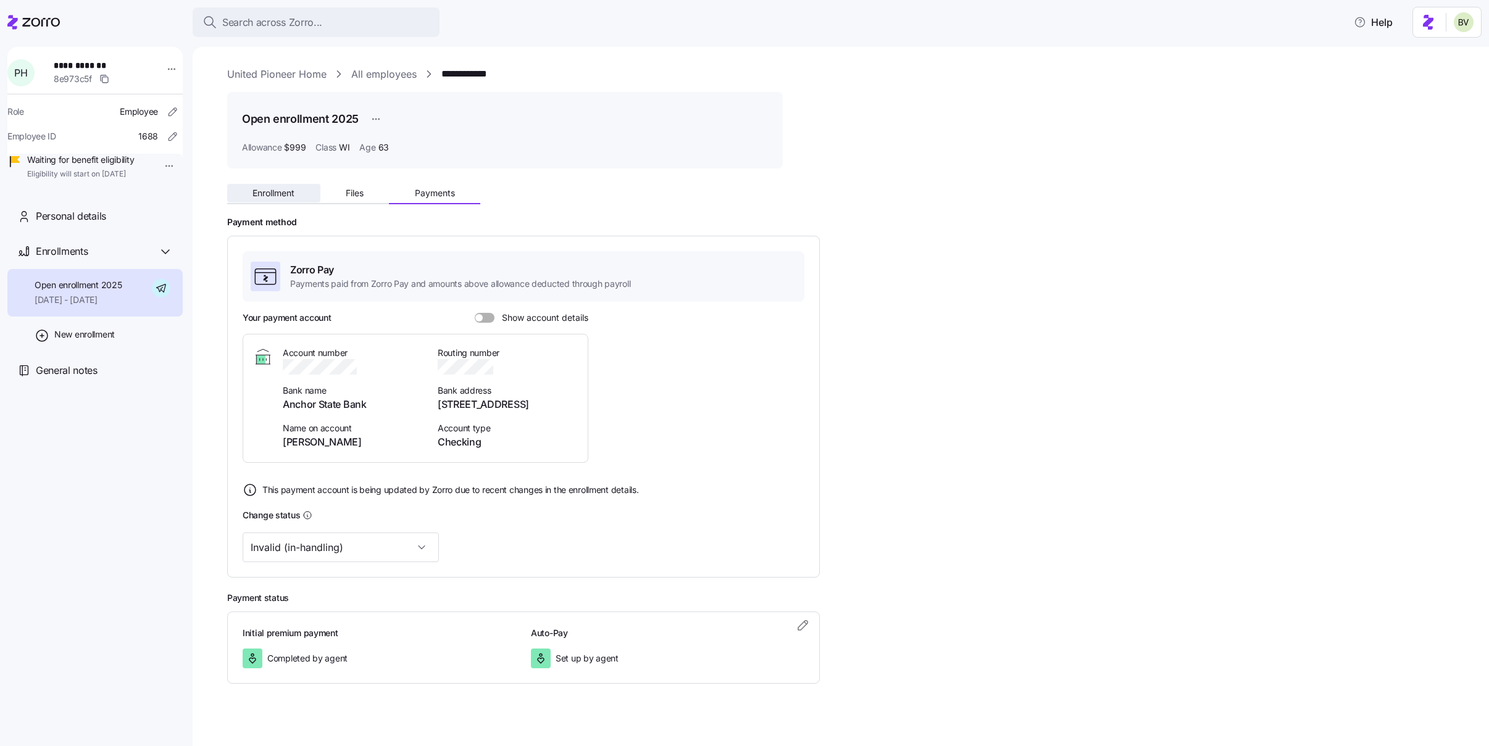
click at [291, 189] on span "Enrollment" at bounding box center [274, 193] width 42 height 9
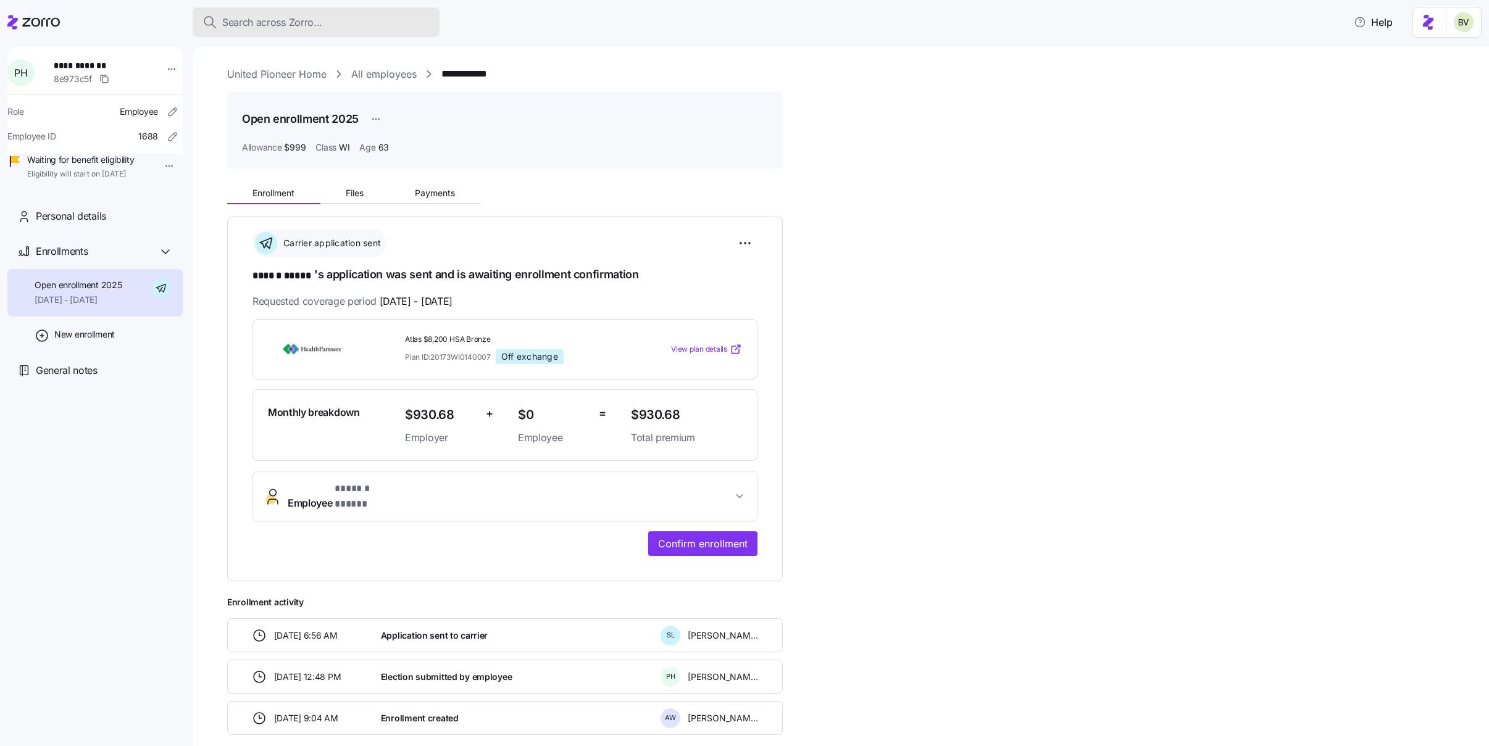
click at [314, 23] on span "Search across Zorro..." at bounding box center [272, 22] width 100 height 15
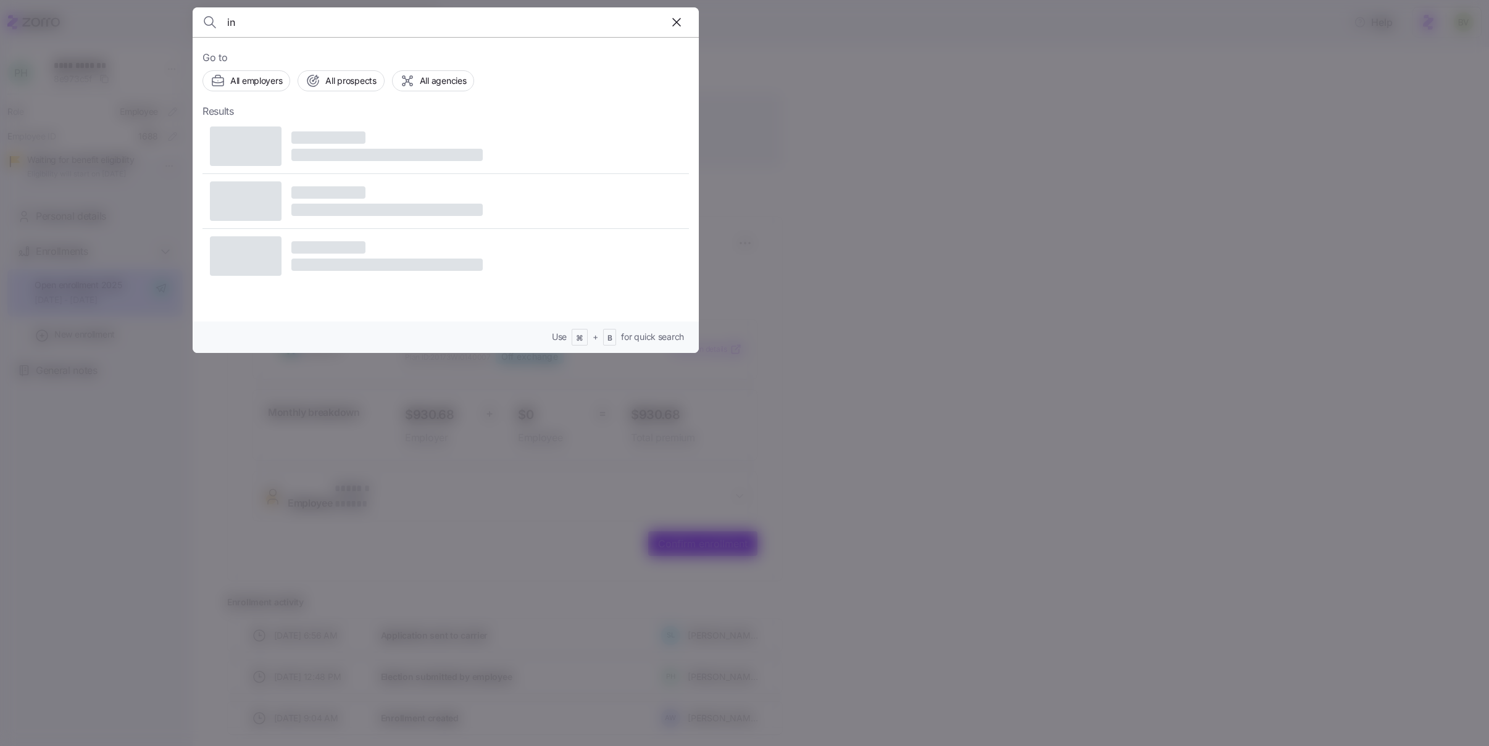
type input "i"
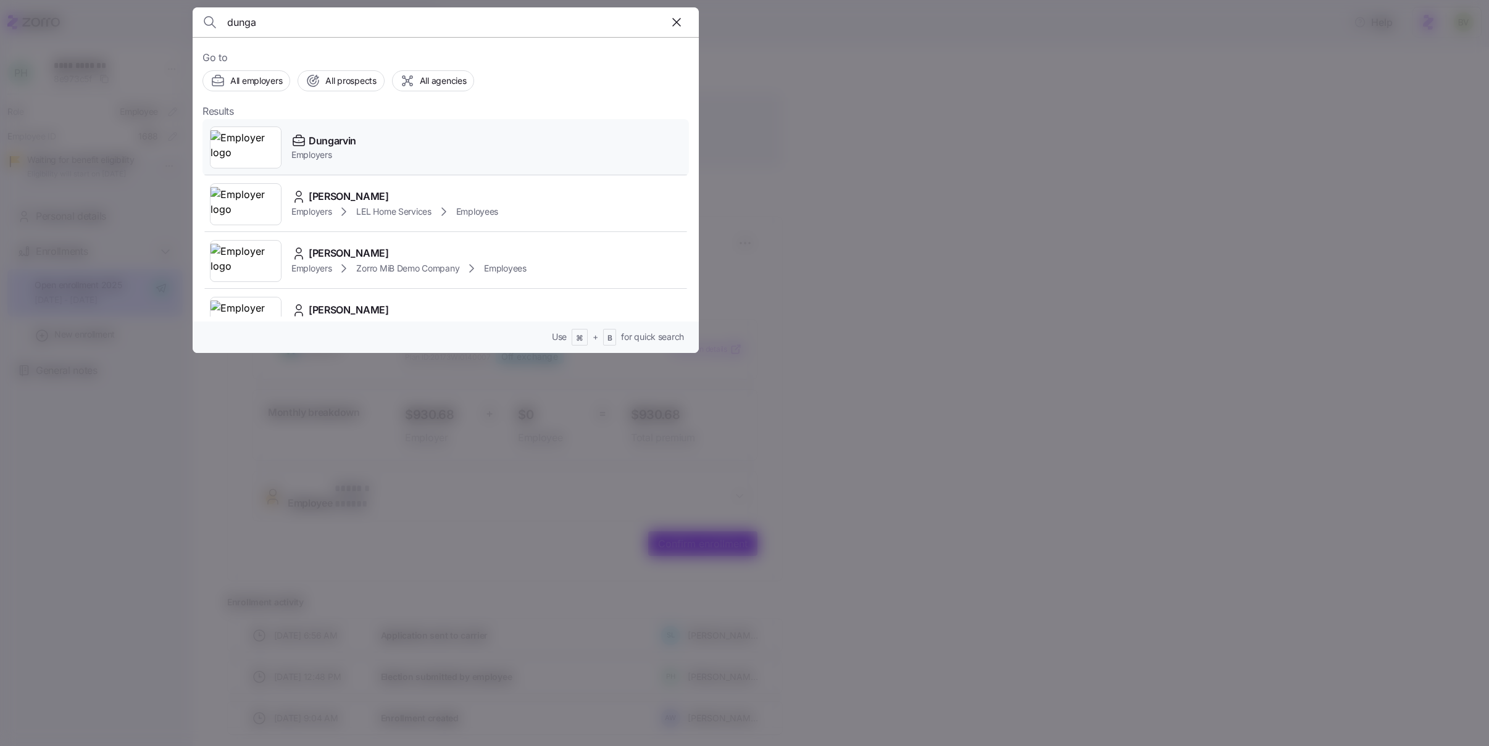
type input "dunga"
click at [250, 135] on img at bounding box center [246, 147] width 70 height 35
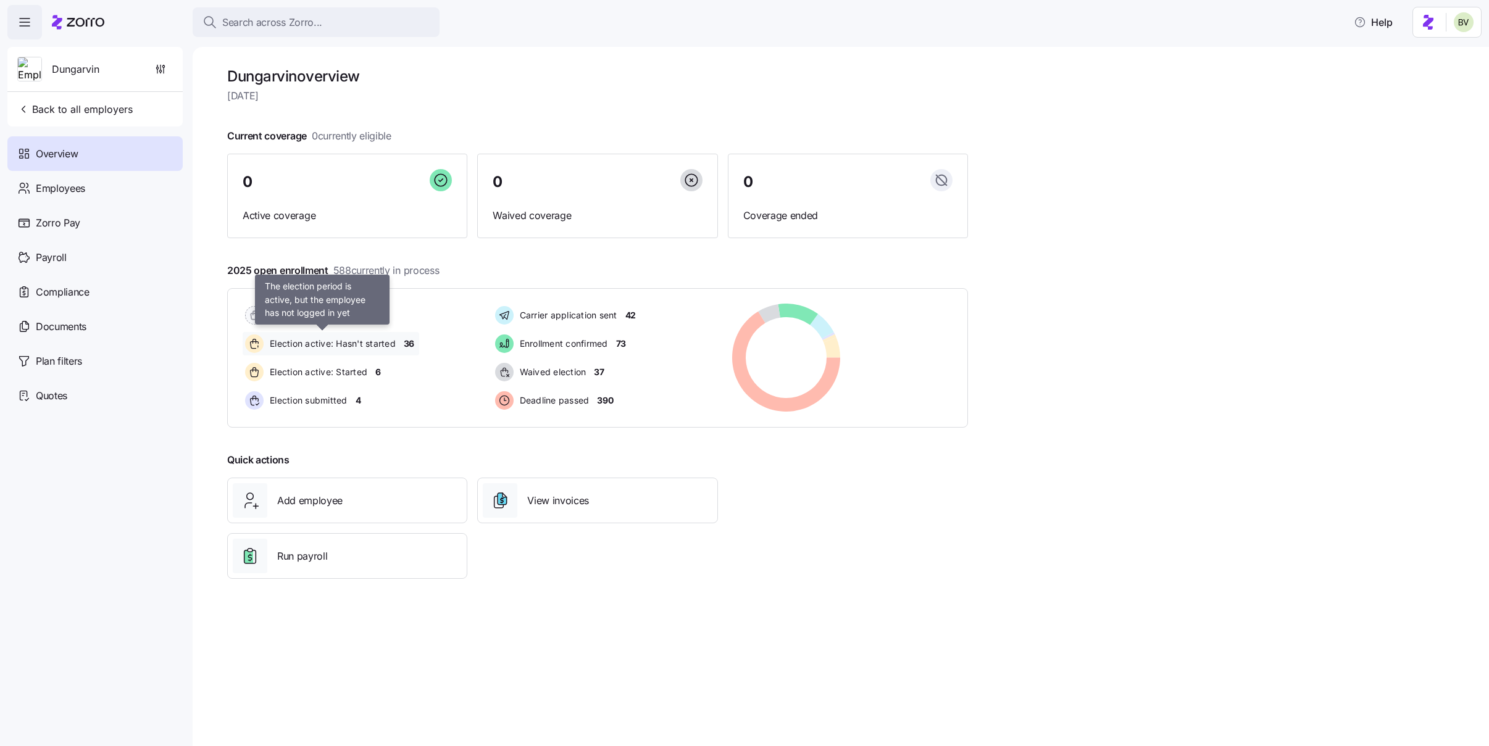
click at [367, 345] on span "Election active: Hasn't started" at bounding box center [331, 344] width 130 height 12
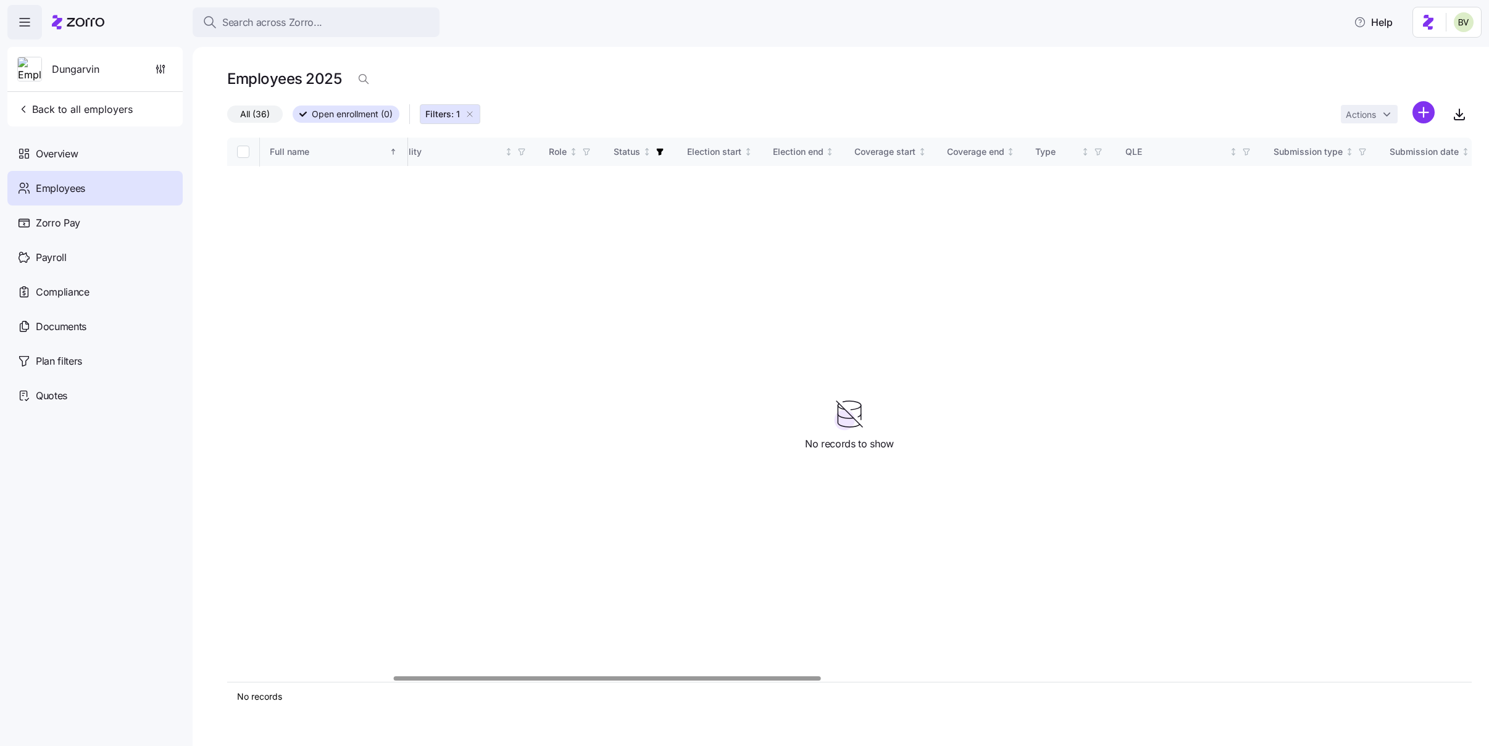
scroll to position [0, 307]
click at [473, 115] on icon "button" at bounding box center [470, 114] width 10 height 10
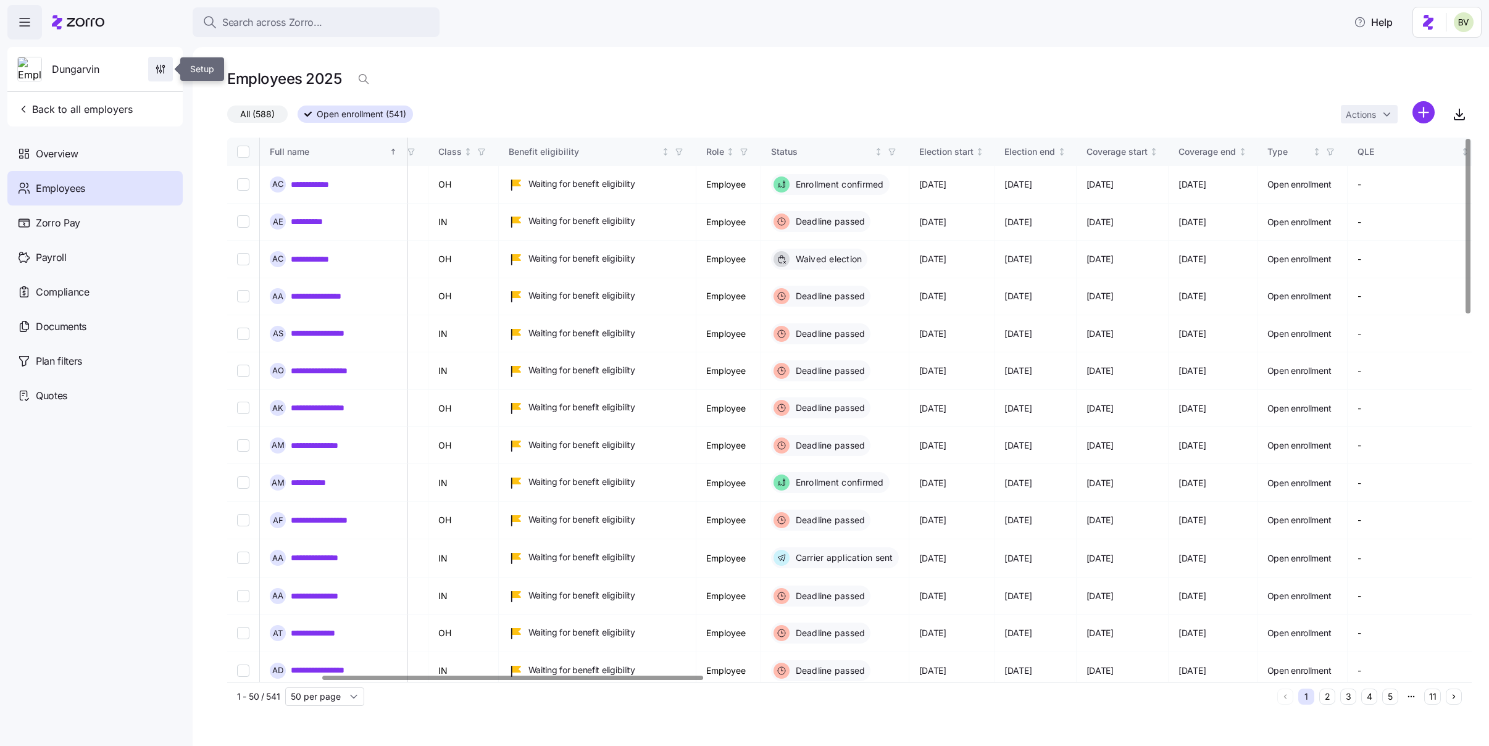
click at [161, 77] on span "button" at bounding box center [160, 68] width 23 height 23
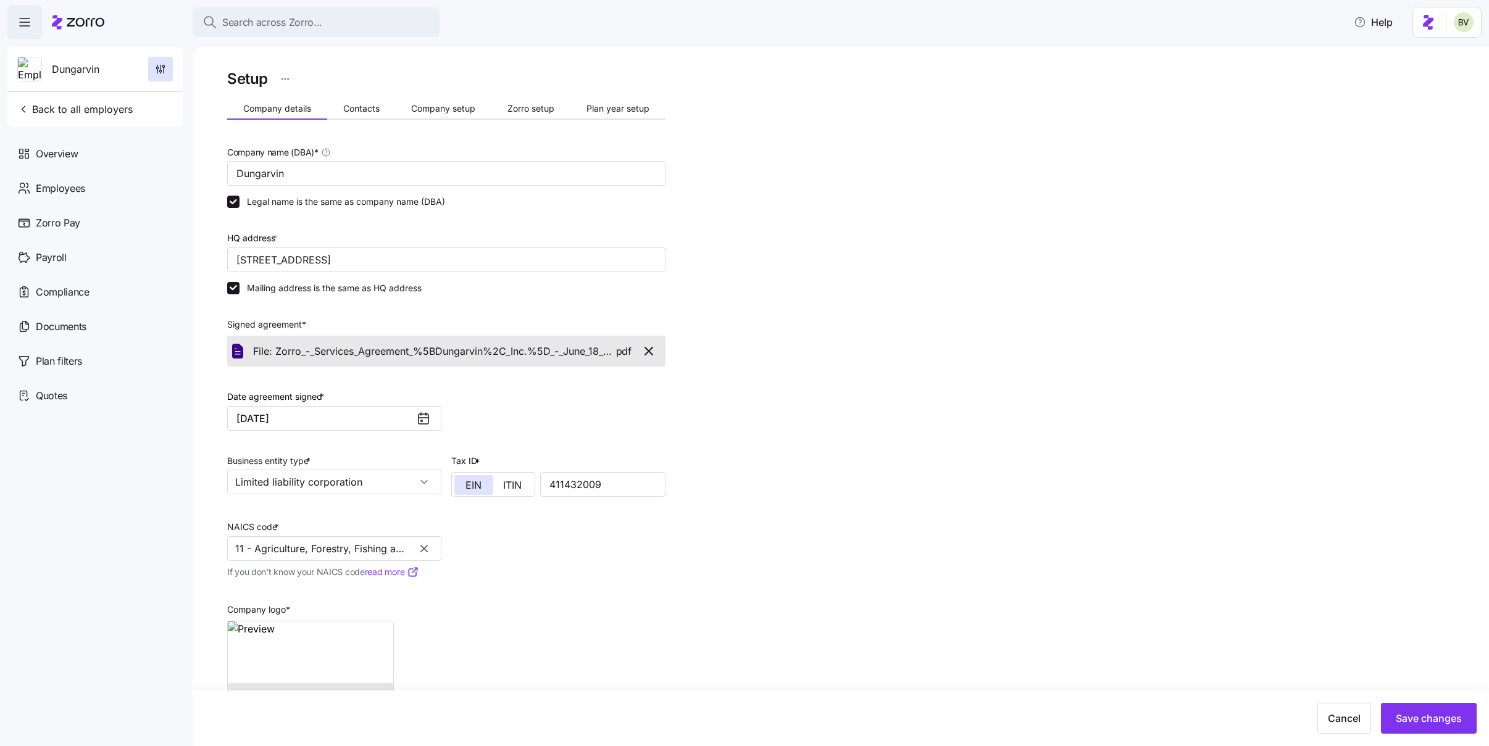
click at [604, 94] on div "Setup Company details Contacts Company setup Zorro setup Plan year setup Compan…" at bounding box center [446, 421] width 438 height 708
click at [553, 111] on span "Zorro setup" at bounding box center [531, 108] width 47 height 9
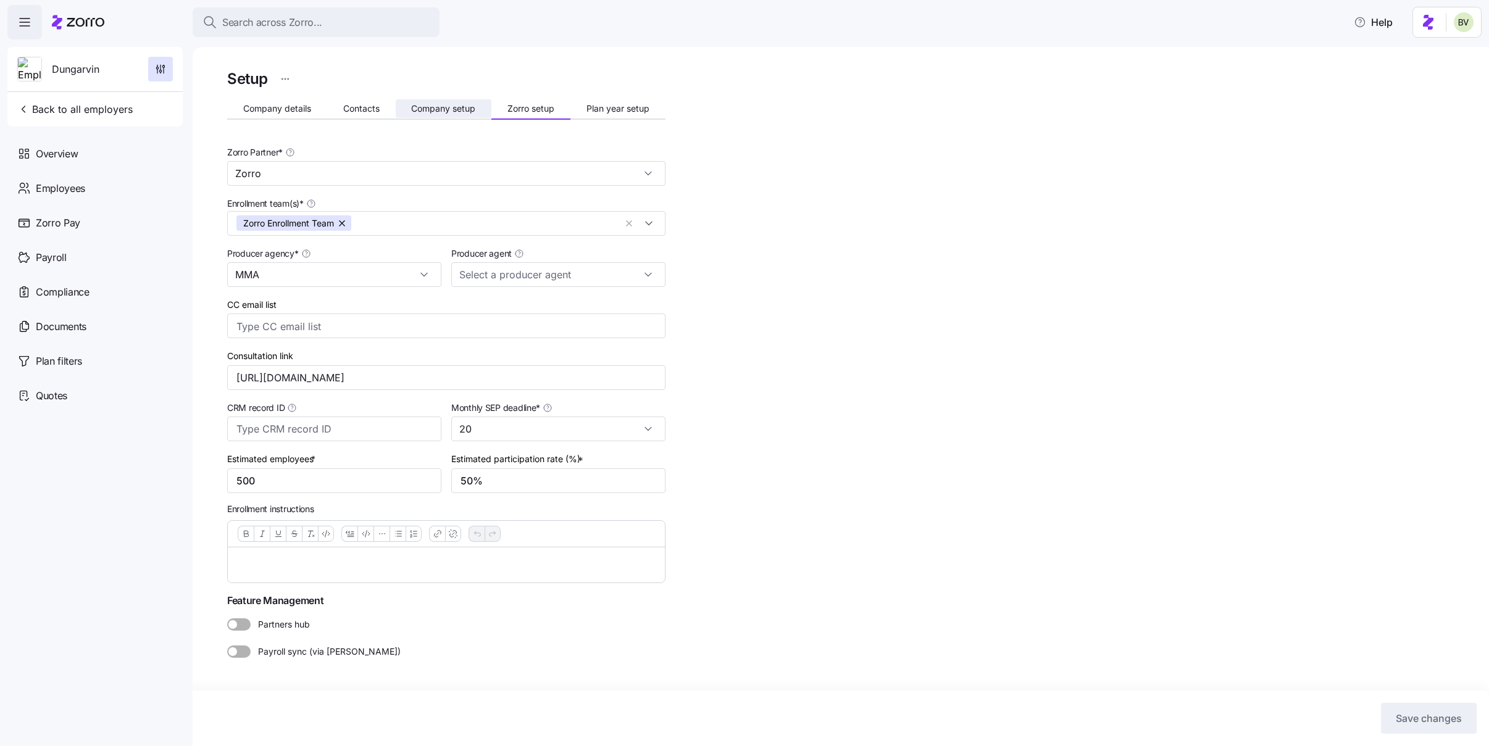
type input "Maggie Martin (maggie.martin@marshmma.com)"
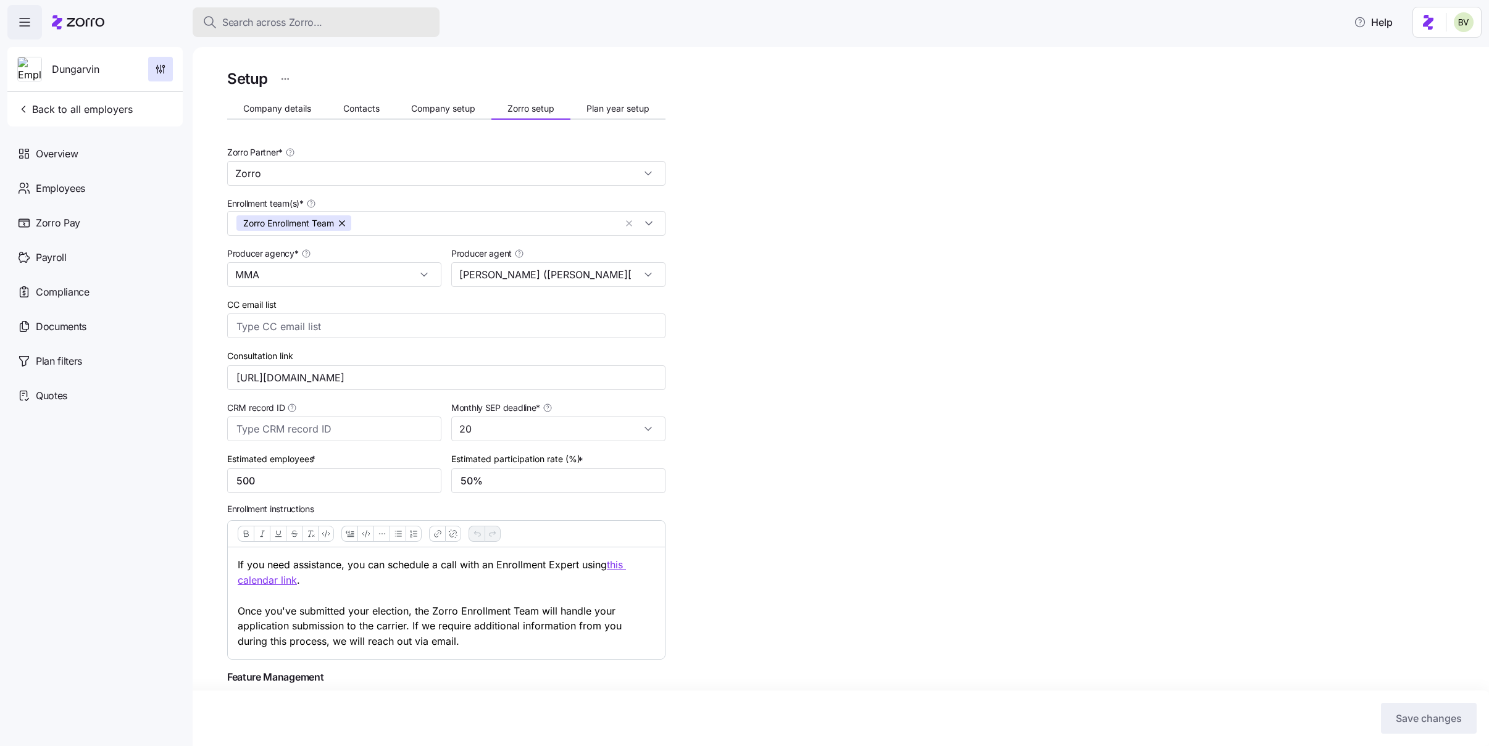
click at [269, 23] on span "Search across Zorro..." at bounding box center [272, 22] width 100 height 15
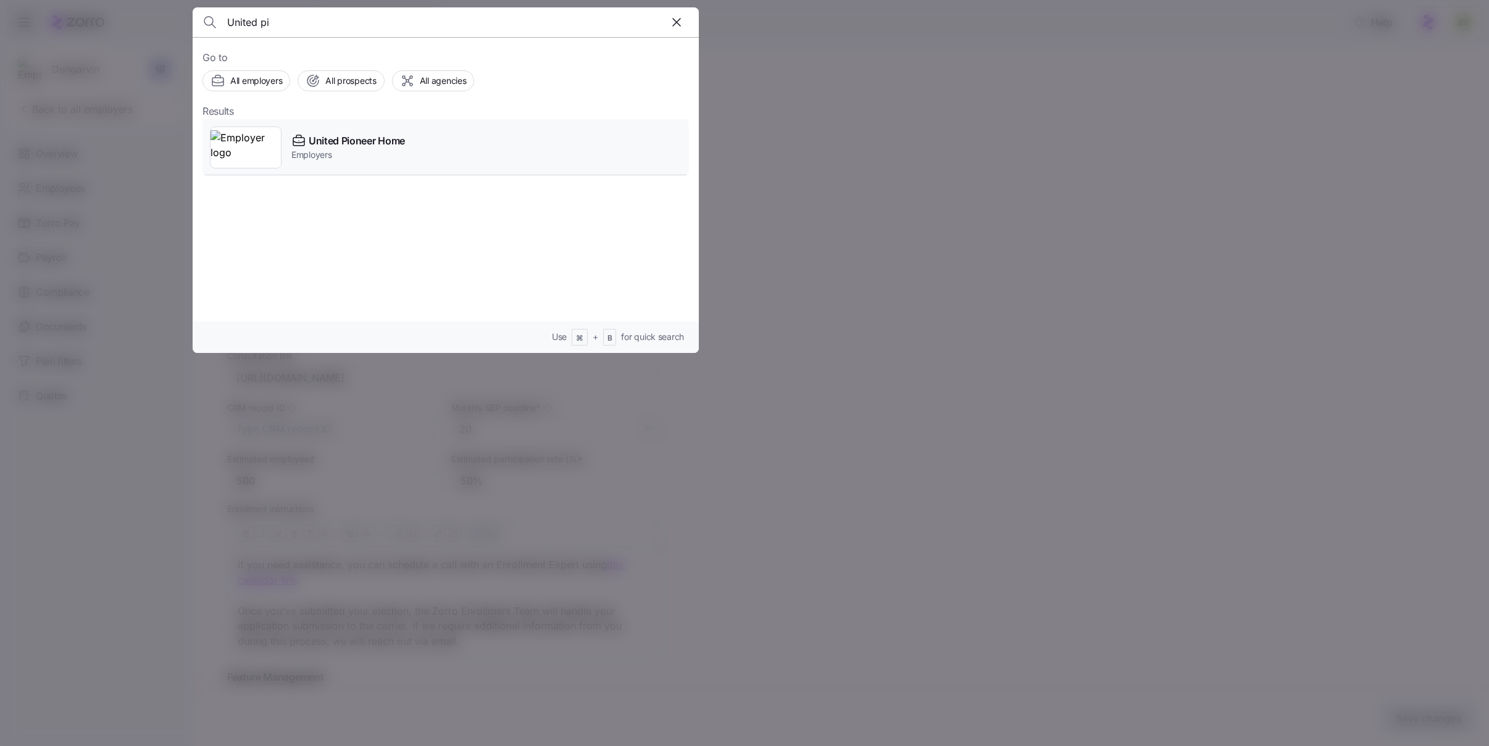
type input "United pi"
click at [237, 132] on img at bounding box center [246, 147] width 70 height 35
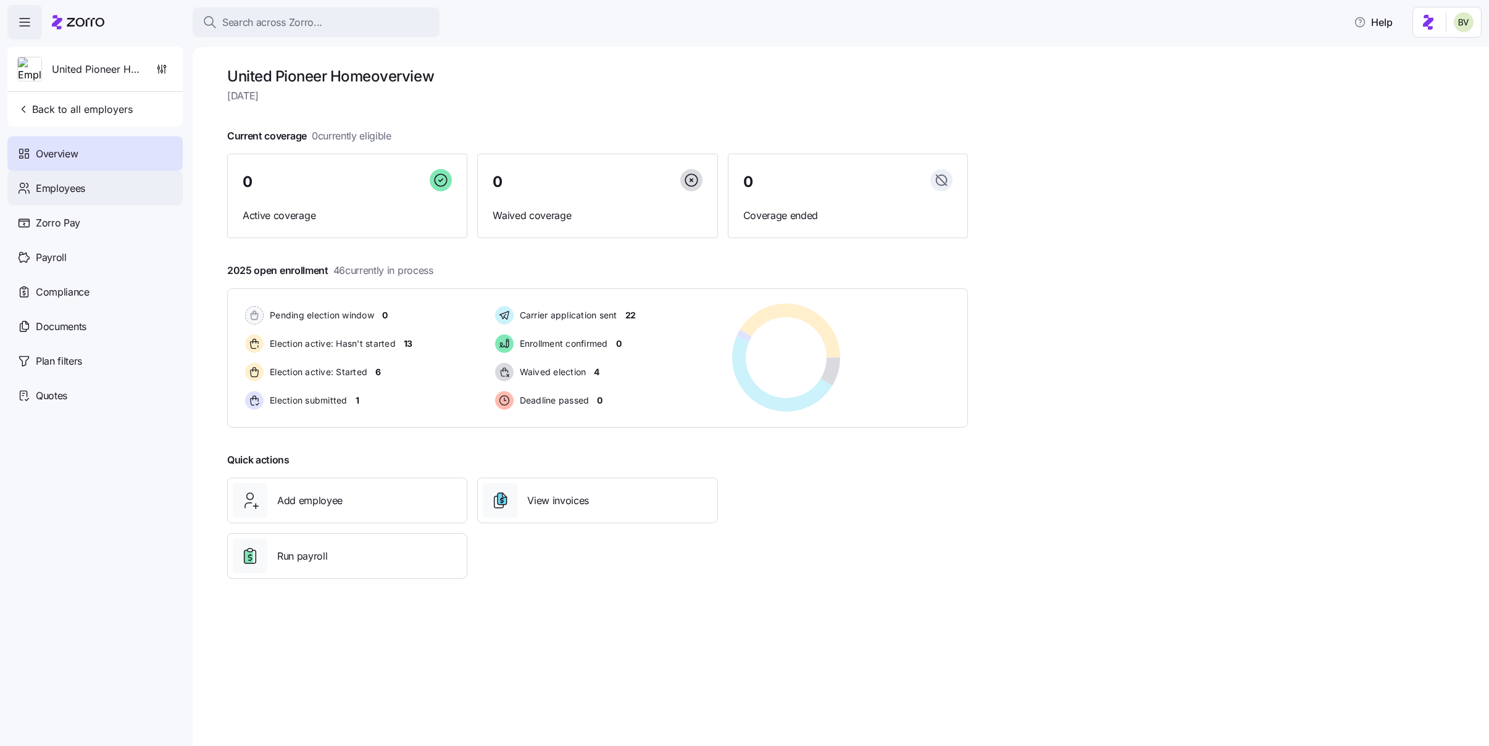
click at [94, 193] on div "Employees" at bounding box center [94, 188] width 175 height 35
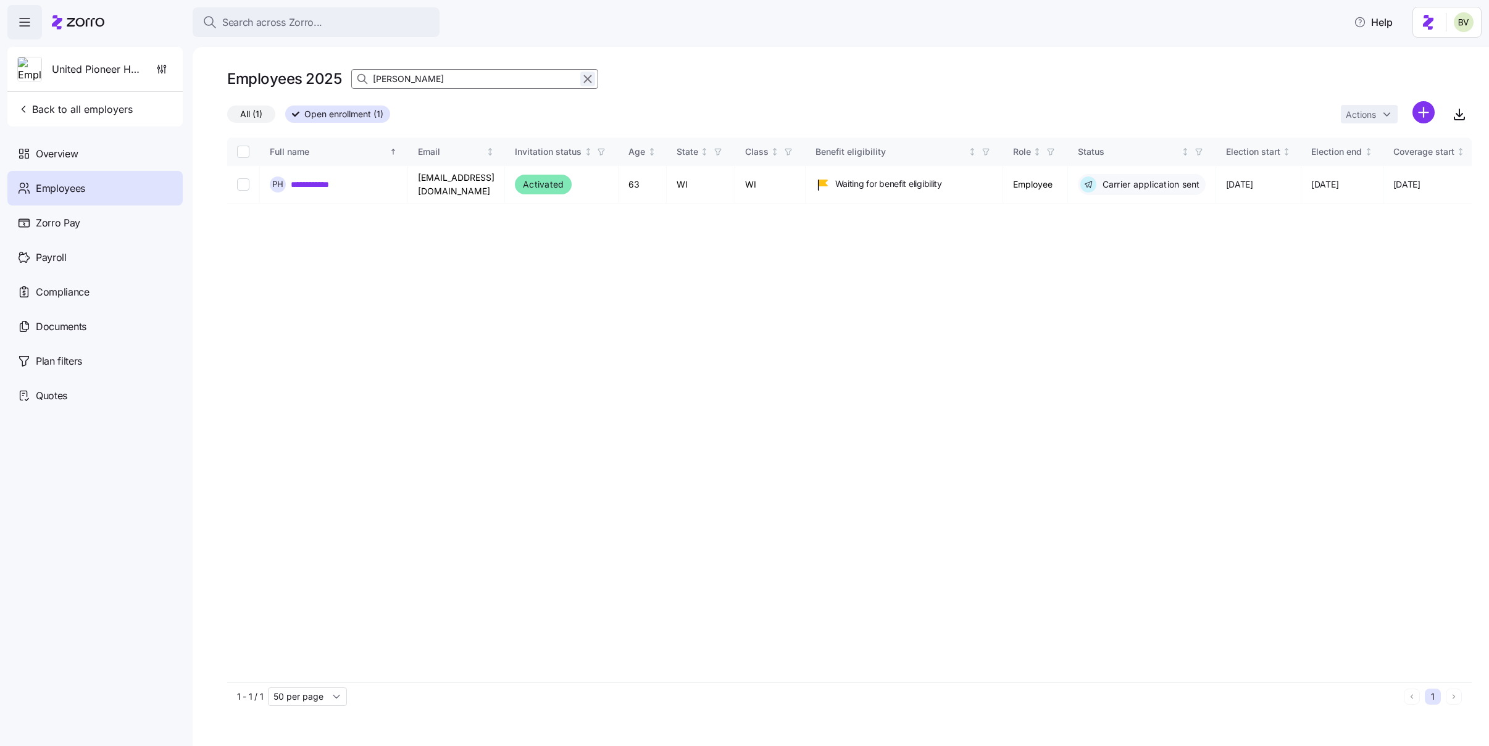
click at [587, 77] on icon "button" at bounding box center [588, 79] width 14 height 15
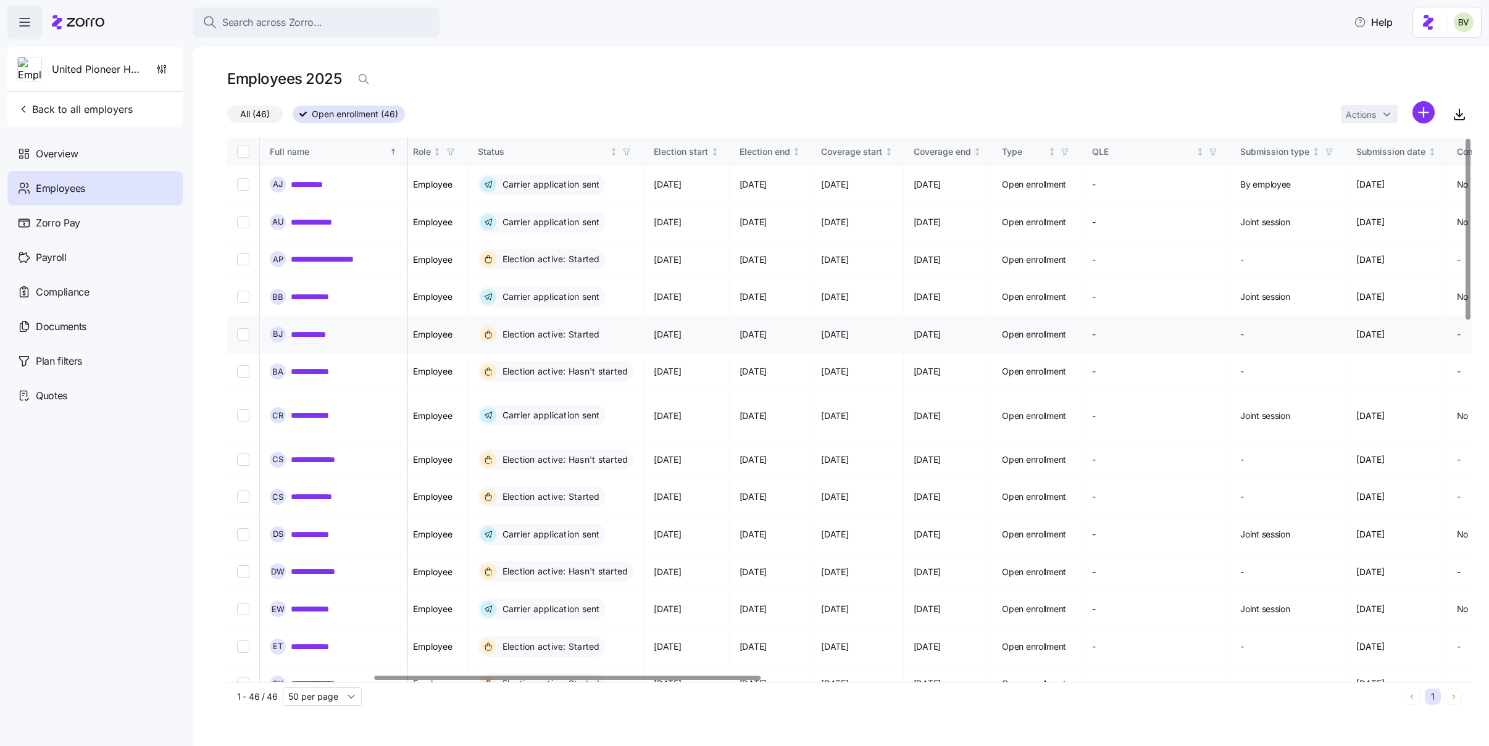
scroll to position [0, 348]
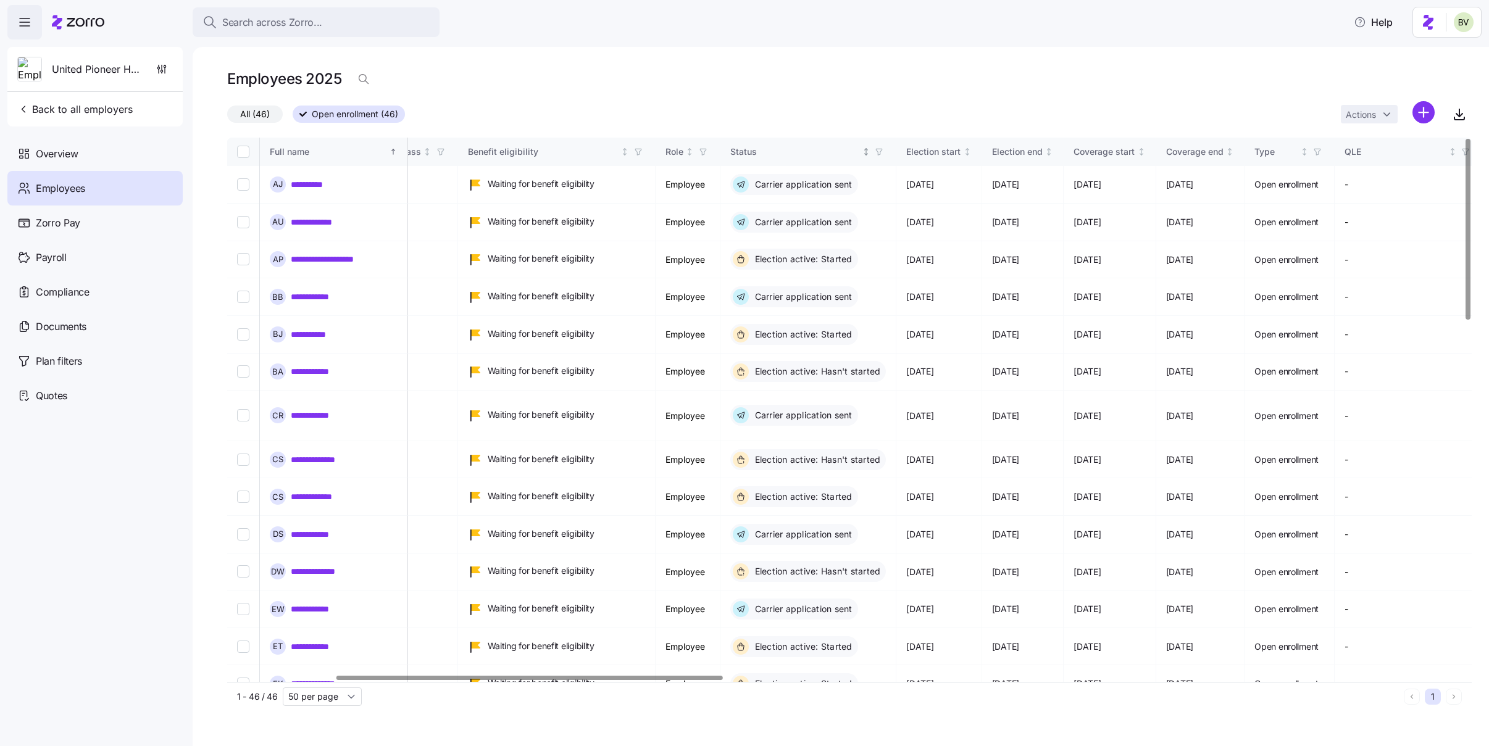
click at [884, 152] on icon "button" at bounding box center [879, 152] width 9 height 9
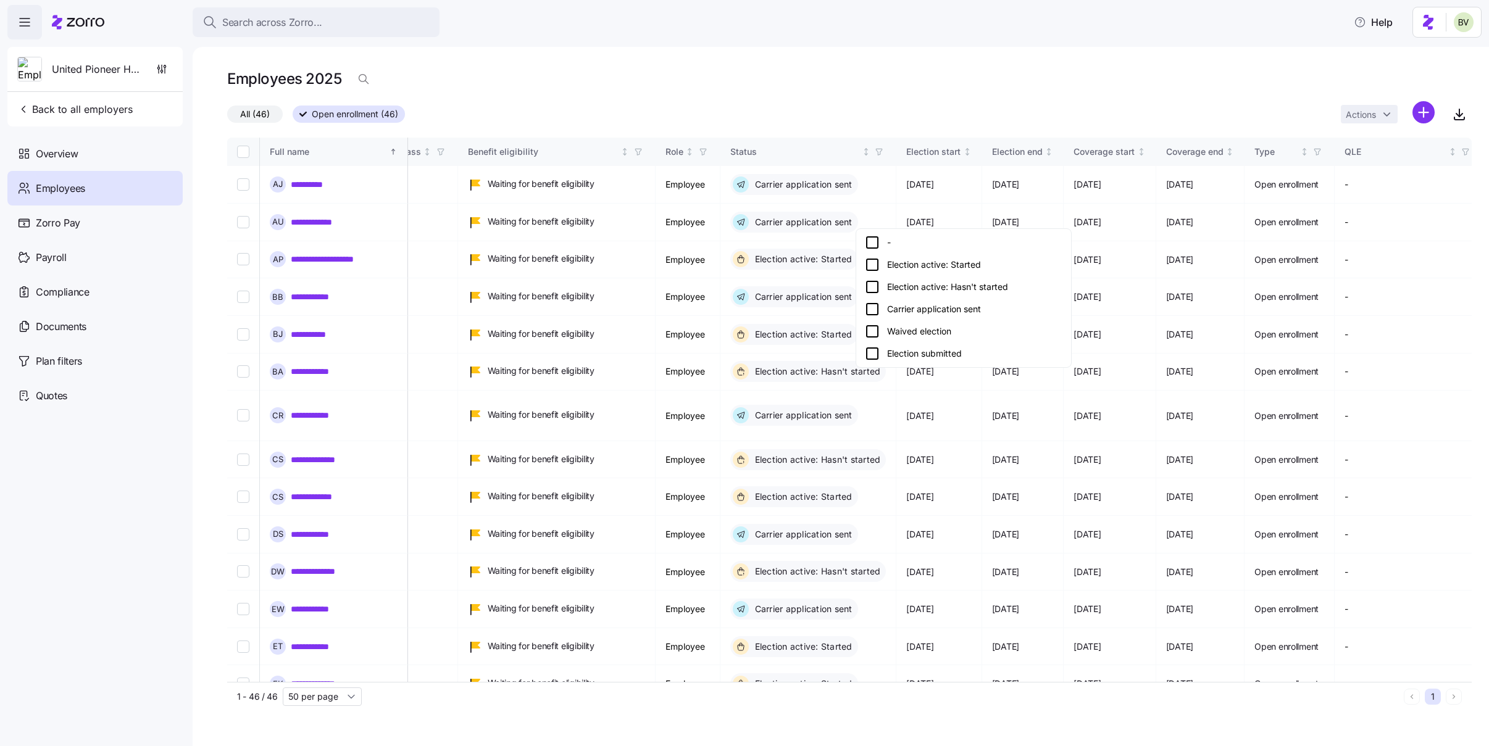
click at [871, 311] on icon at bounding box center [872, 309] width 15 height 15
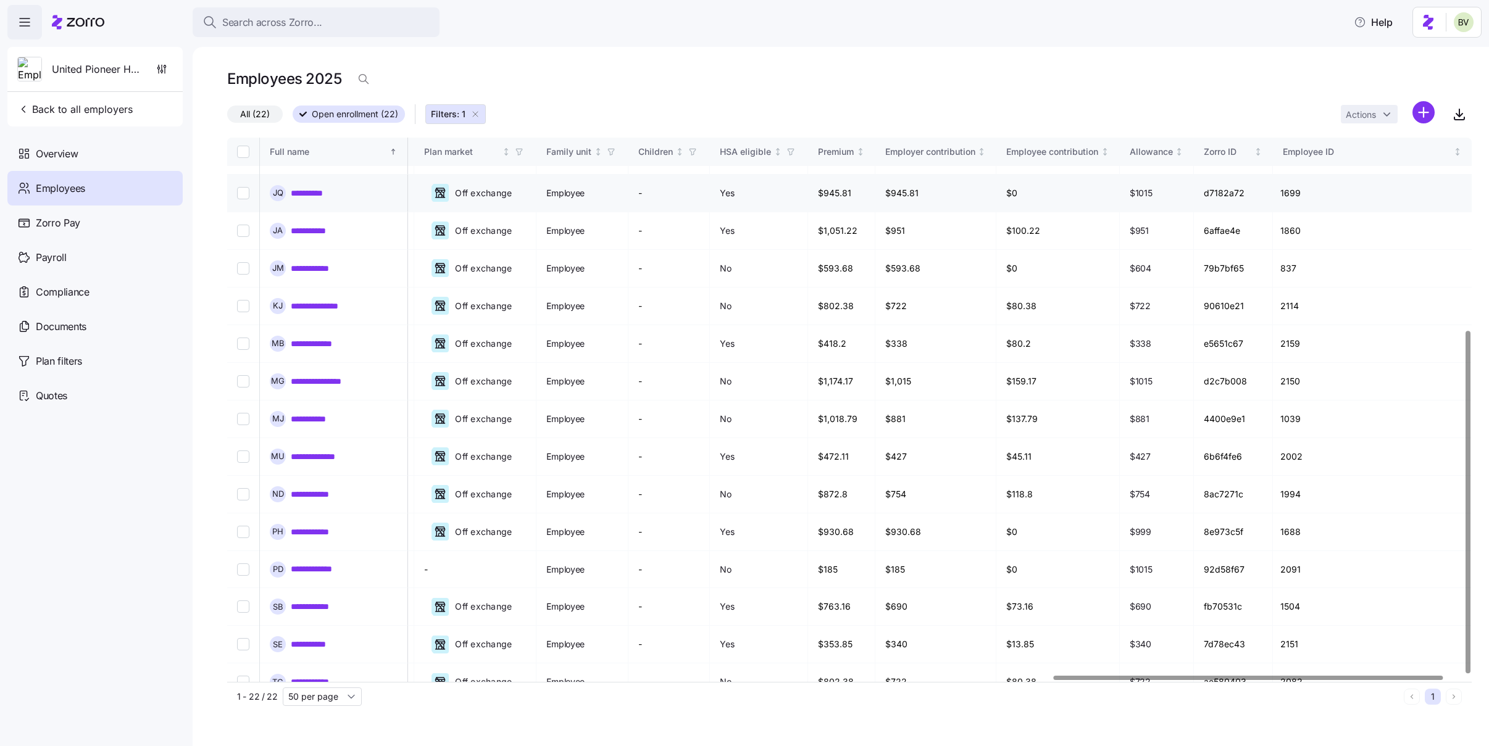
scroll to position [0, 2636]
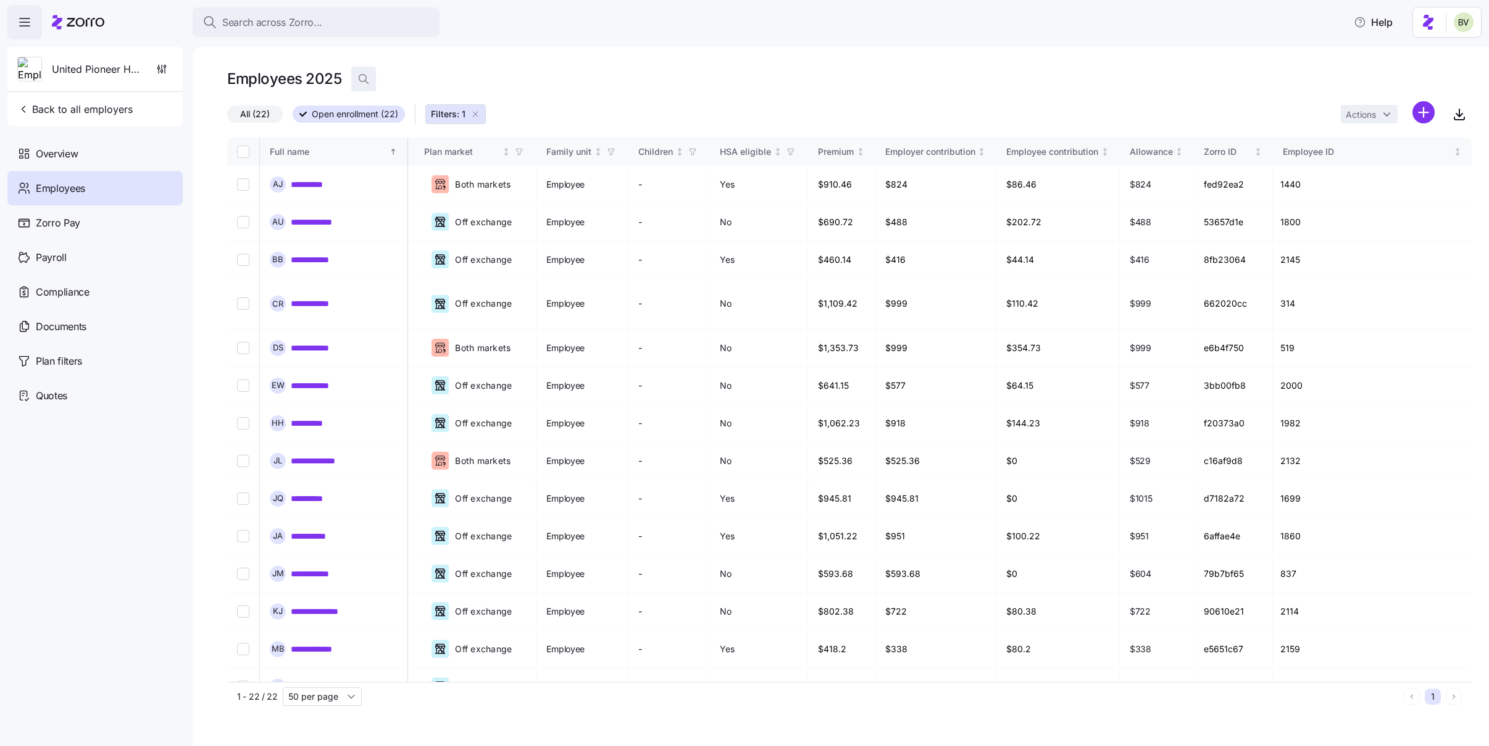
click at [364, 85] on icon "button" at bounding box center [363, 79] width 12 height 12
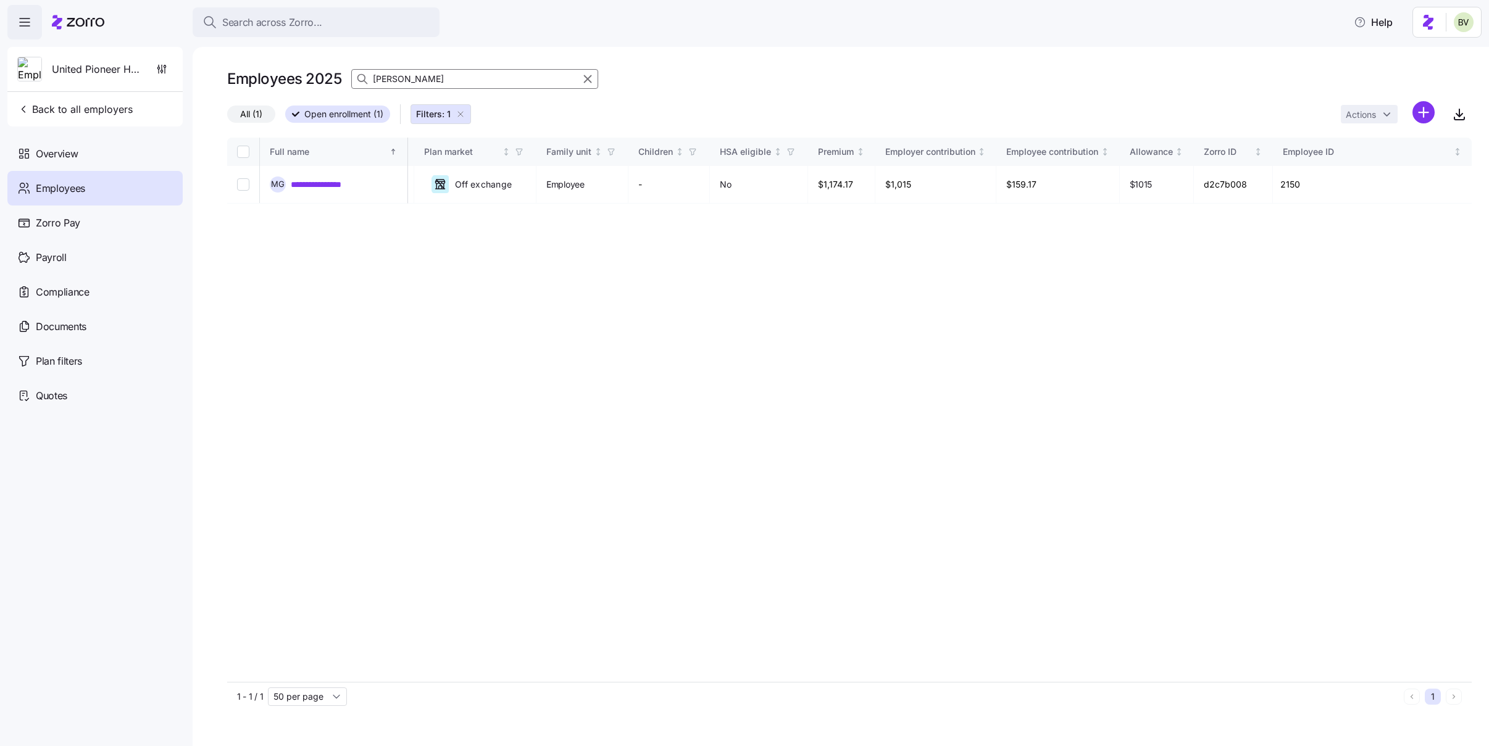
scroll to position [0, 2559]
drag, startPoint x: 852, startPoint y: 184, endPoint x: 819, endPoint y: 187, distance: 33.5
click at [819, 187] on td "$1,174.17" at bounding box center [841, 185] width 67 height 38
copy td "$1,174.17"
drag, startPoint x: 372, startPoint y: 187, endPoint x: 292, endPoint y: 182, distance: 80.5
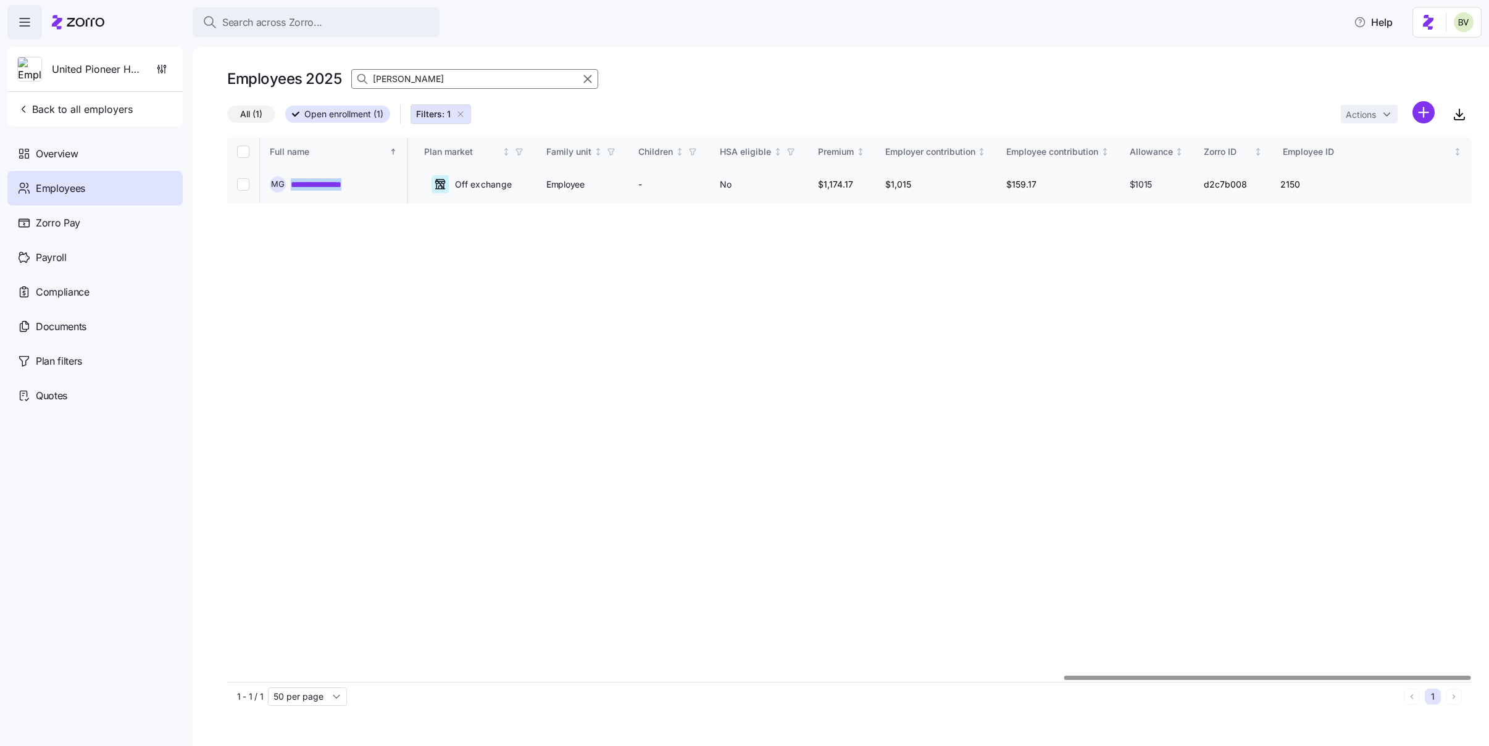
click at [292, 182] on div "**********" at bounding box center [334, 185] width 128 height 16
copy link "**********"
click at [469, 81] on input "Margaret Gehrman" at bounding box center [474, 79] width 247 height 20
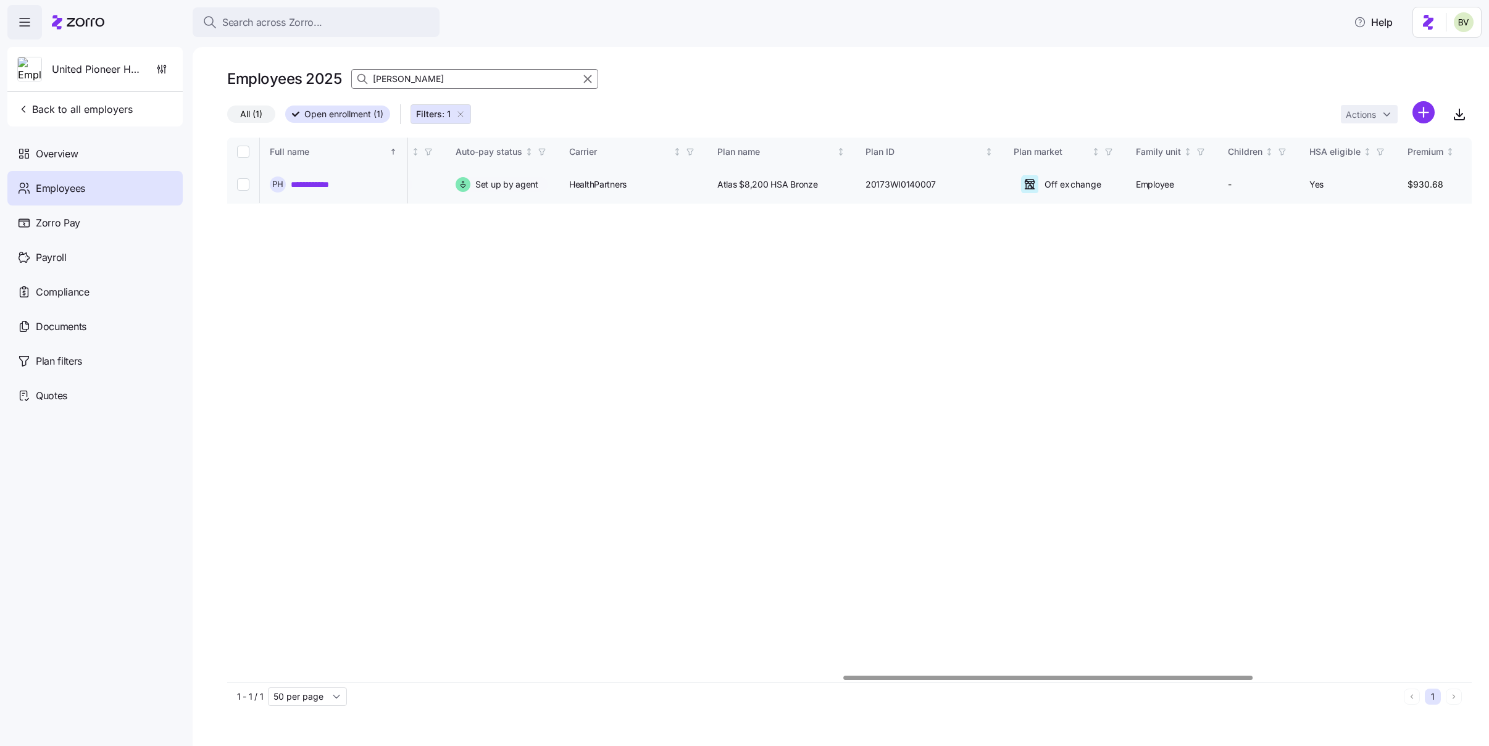
scroll to position [0, 1826]
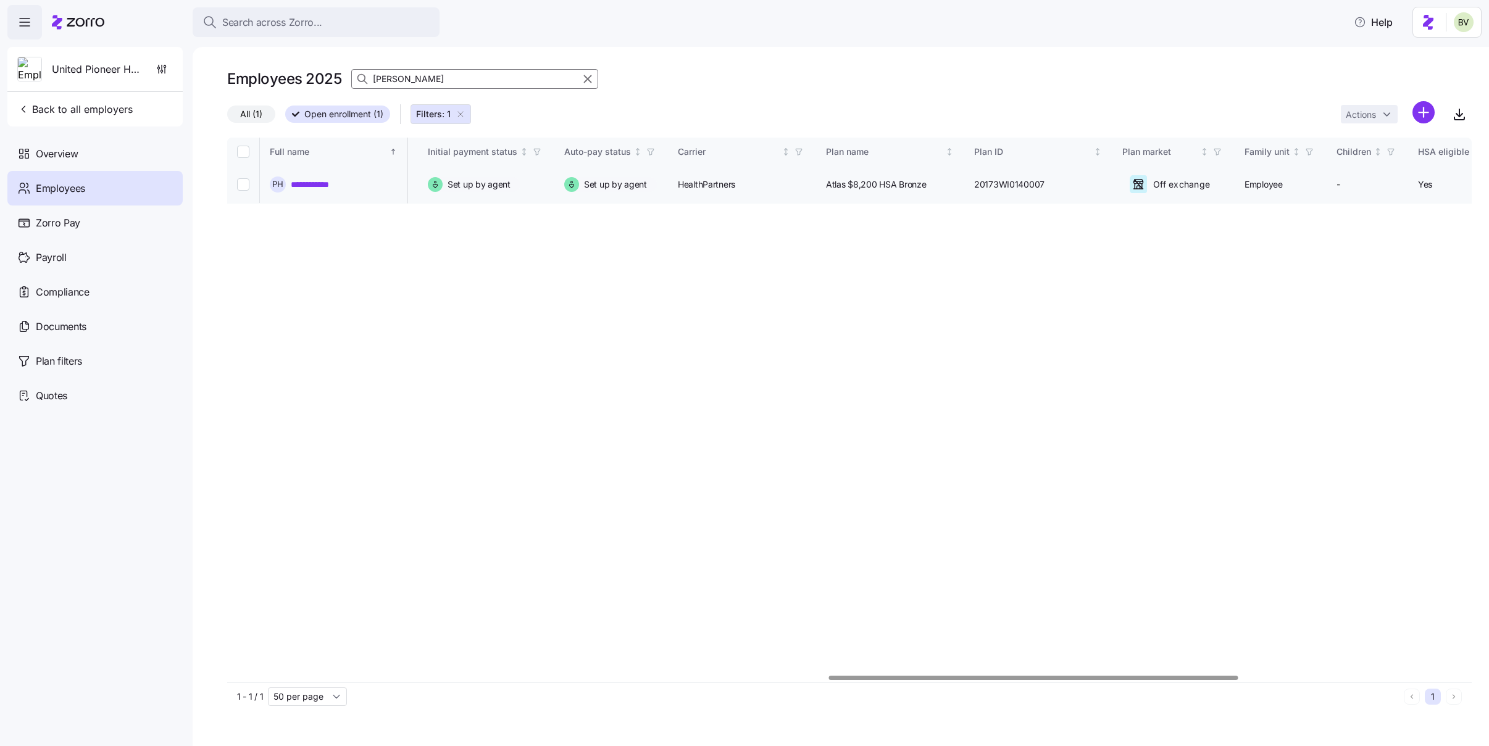
type input "Pamela Hicks"
drag, startPoint x: 354, startPoint y: 188, endPoint x: 285, endPoint y: 188, distance: 68.5
click at [285, 188] on div "**********" at bounding box center [334, 185] width 128 height 16
copy div "**********"
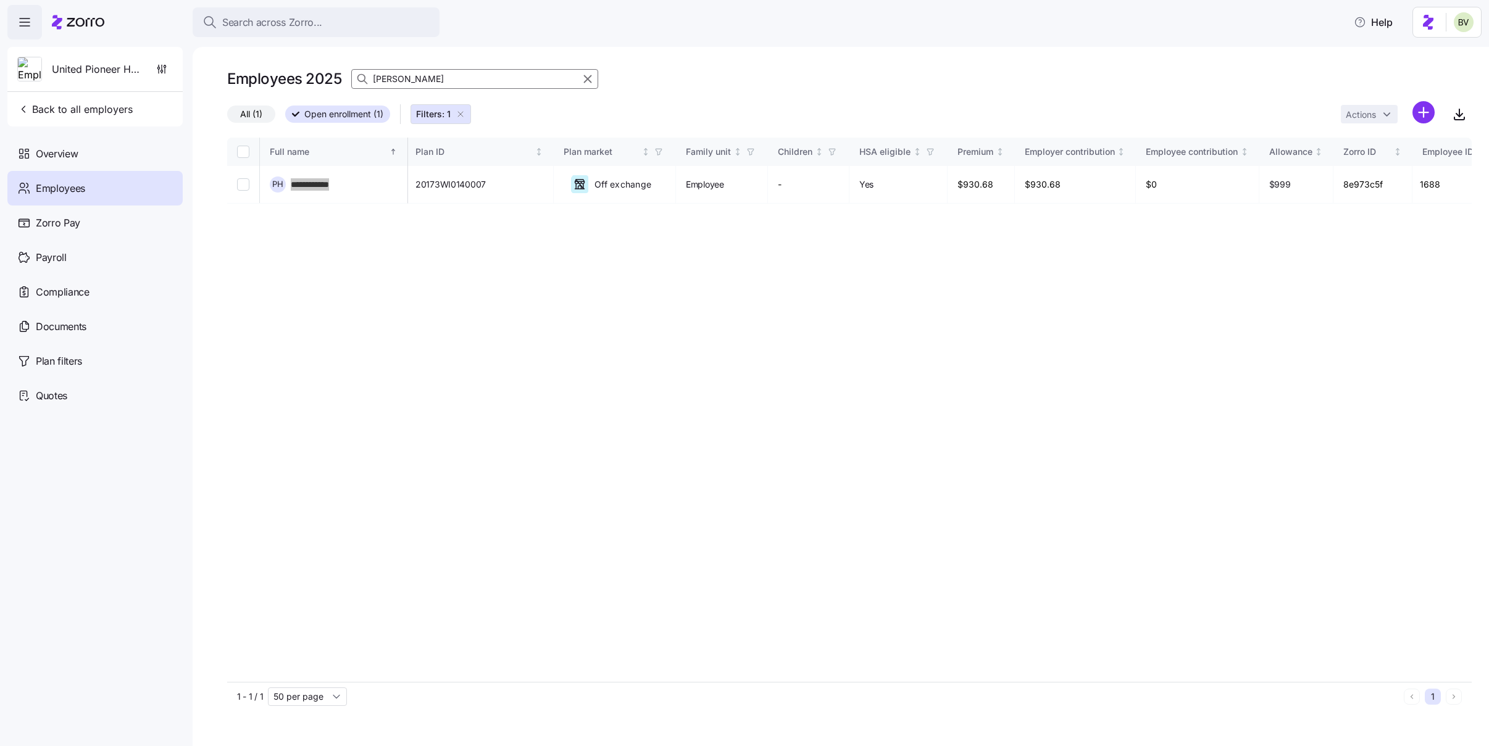
scroll to position [0, 2398]
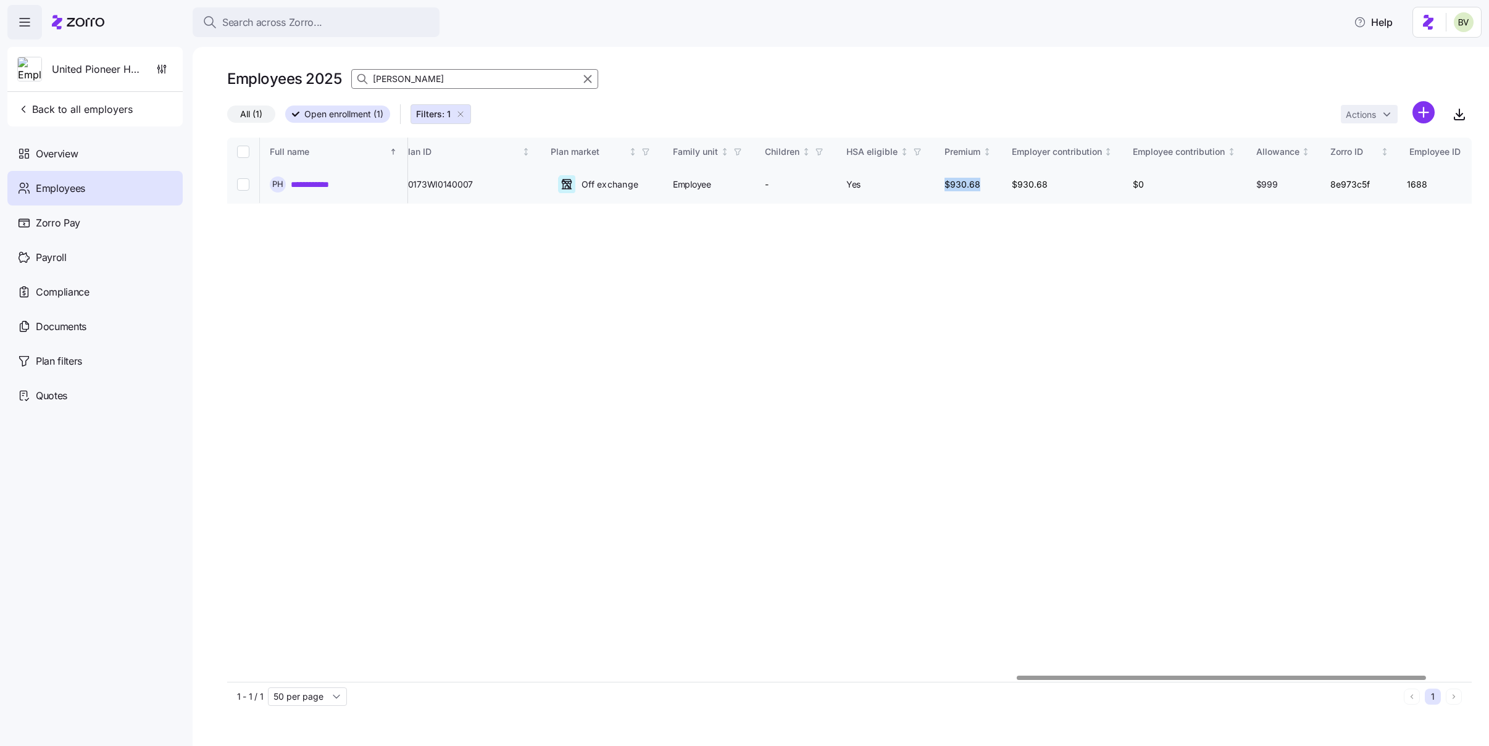
drag, startPoint x: 990, startPoint y: 182, endPoint x: 954, endPoint y: 182, distance: 35.8
click at [954, 182] on td "$930.68" at bounding box center [968, 185] width 67 height 38
copy td "$930.68"
click at [585, 78] on icon "button" at bounding box center [588, 79] width 14 height 15
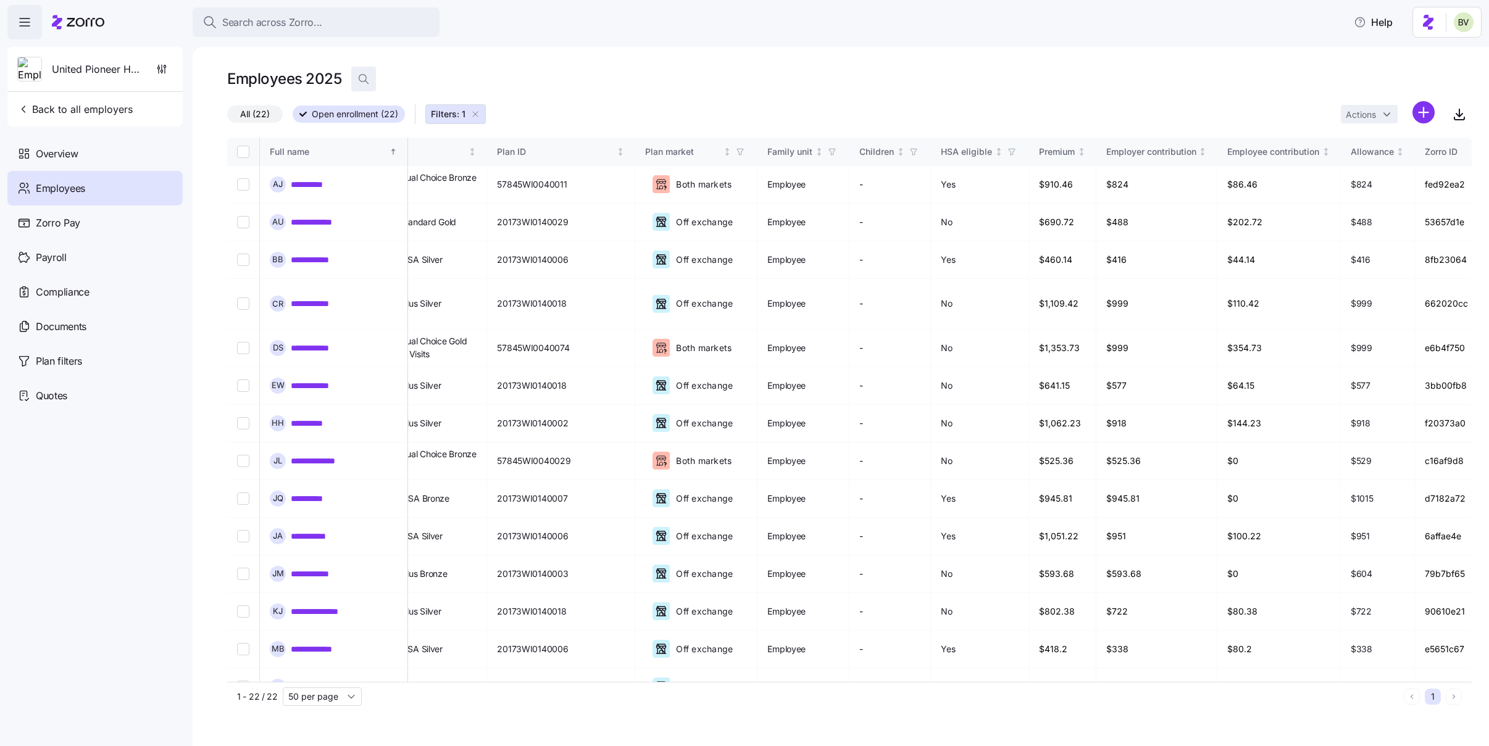
click at [364, 78] on icon "button" at bounding box center [363, 79] width 12 height 12
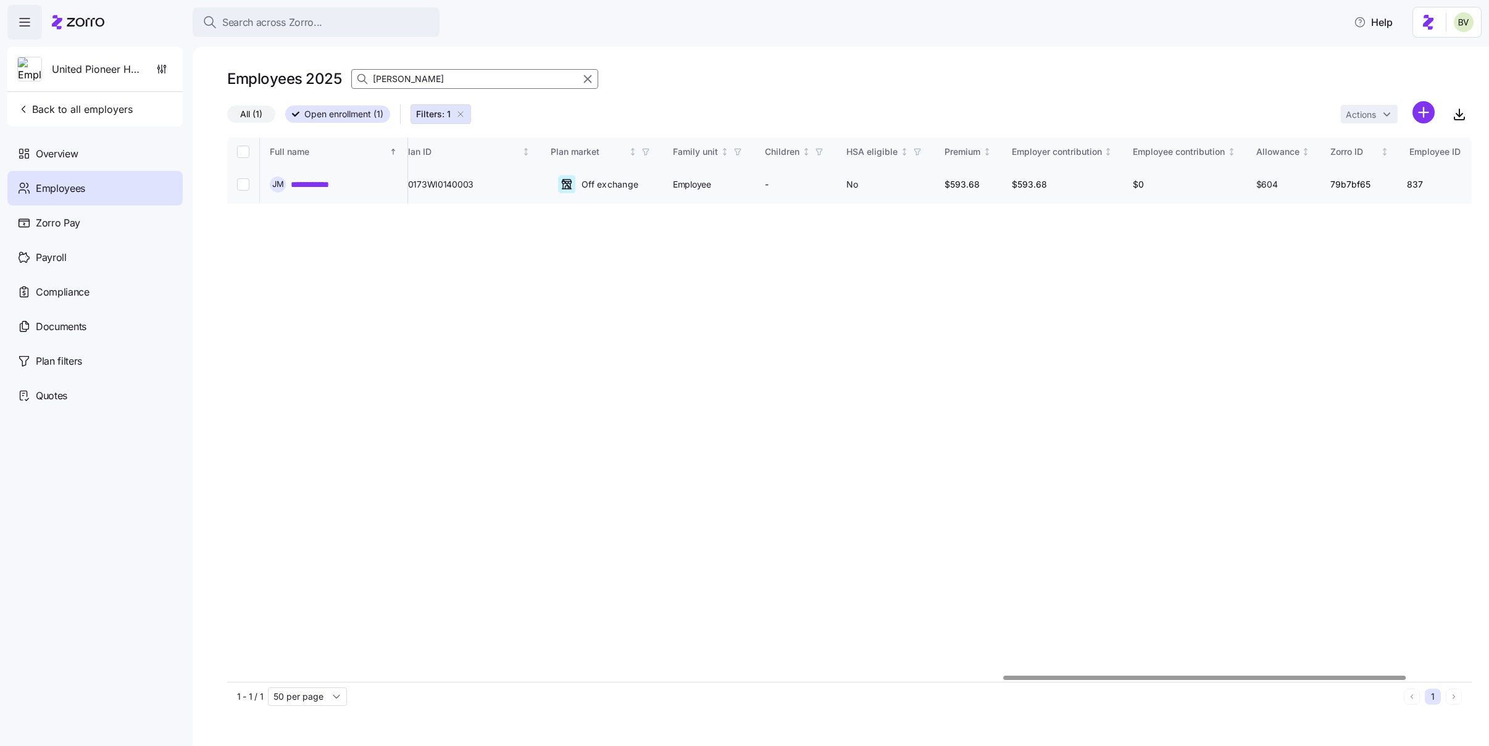
type input "Jenna Miller"
drag, startPoint x: 353, startPoint y: 186, endPoint x: 290, endPoint y: 184, distance: 63.0
click at [290, 184] on div "**********" at bounding box center [334, 185] width 128 height 16
copy link "**********"
drag, startPoint x: 1053, startPoint y: 184, endPoint x: 1018, endPoint y: 185, distance: 35.2
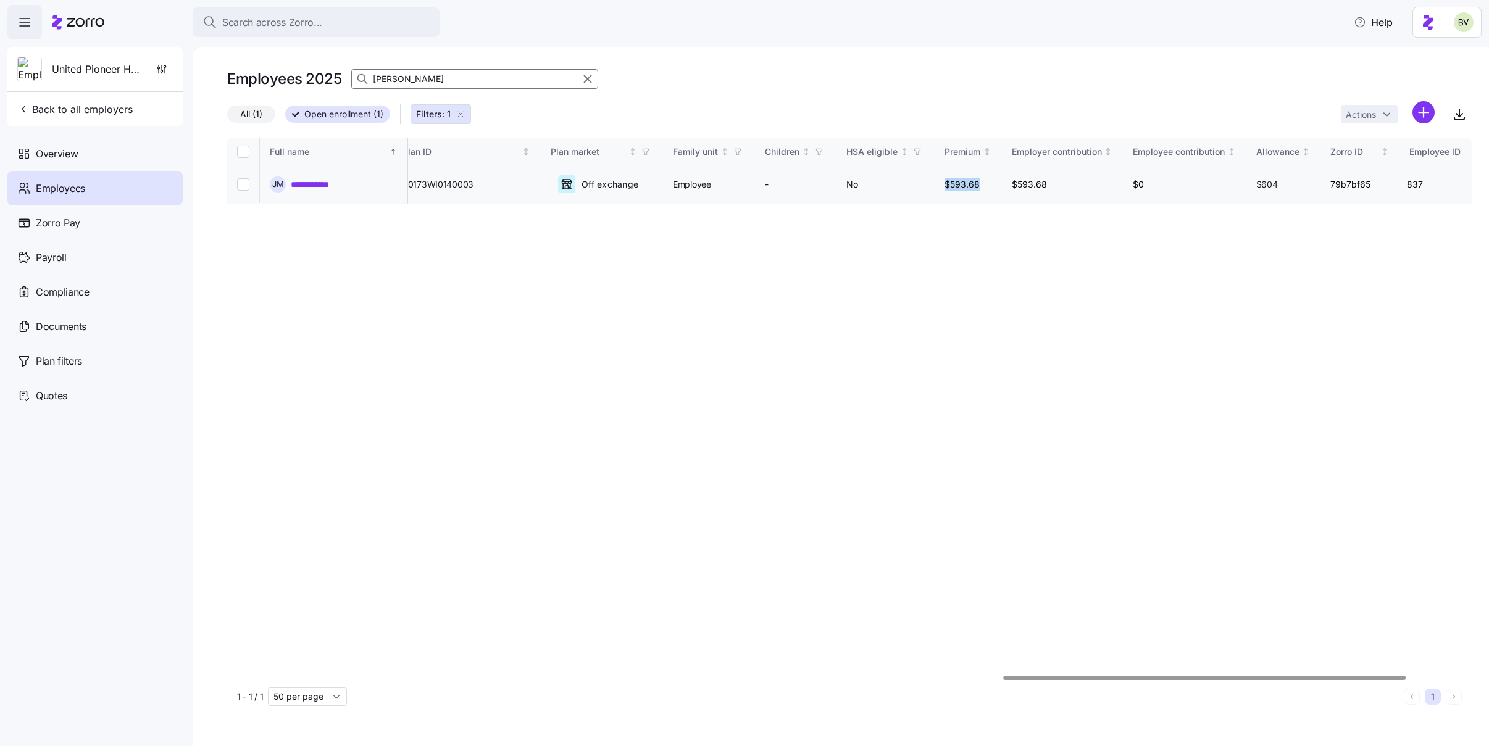
click at [1002, 185] on td "$593.68" at bounding box center [968, 185] width 67 height 38
copy td "$593.68"
click at [461, 114] on icon "button" at bounding box center [461, 114] width 10 height 10
click at [591, 78] on icon "button" at bounding box center [588, 79] width 14 height 15
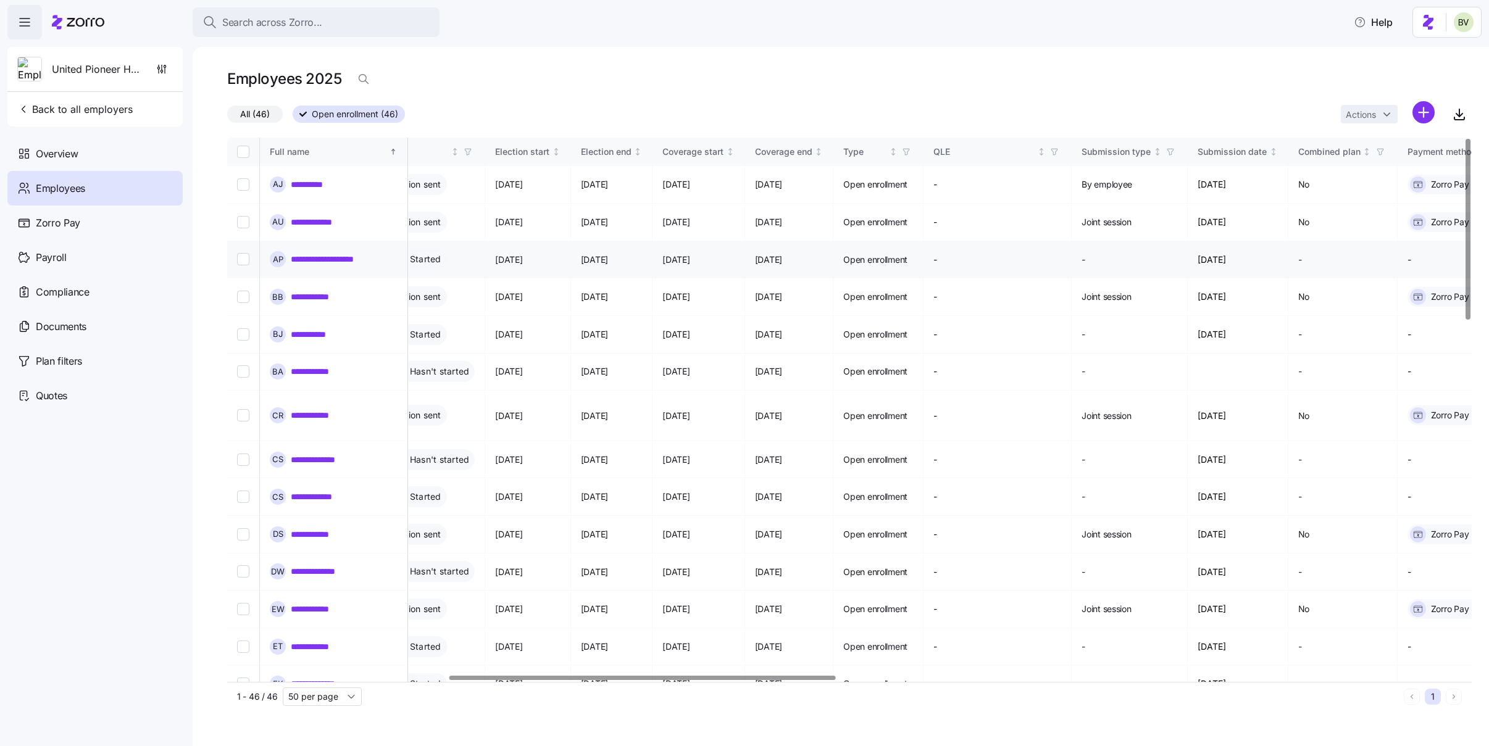
scroll to position [0, 585]
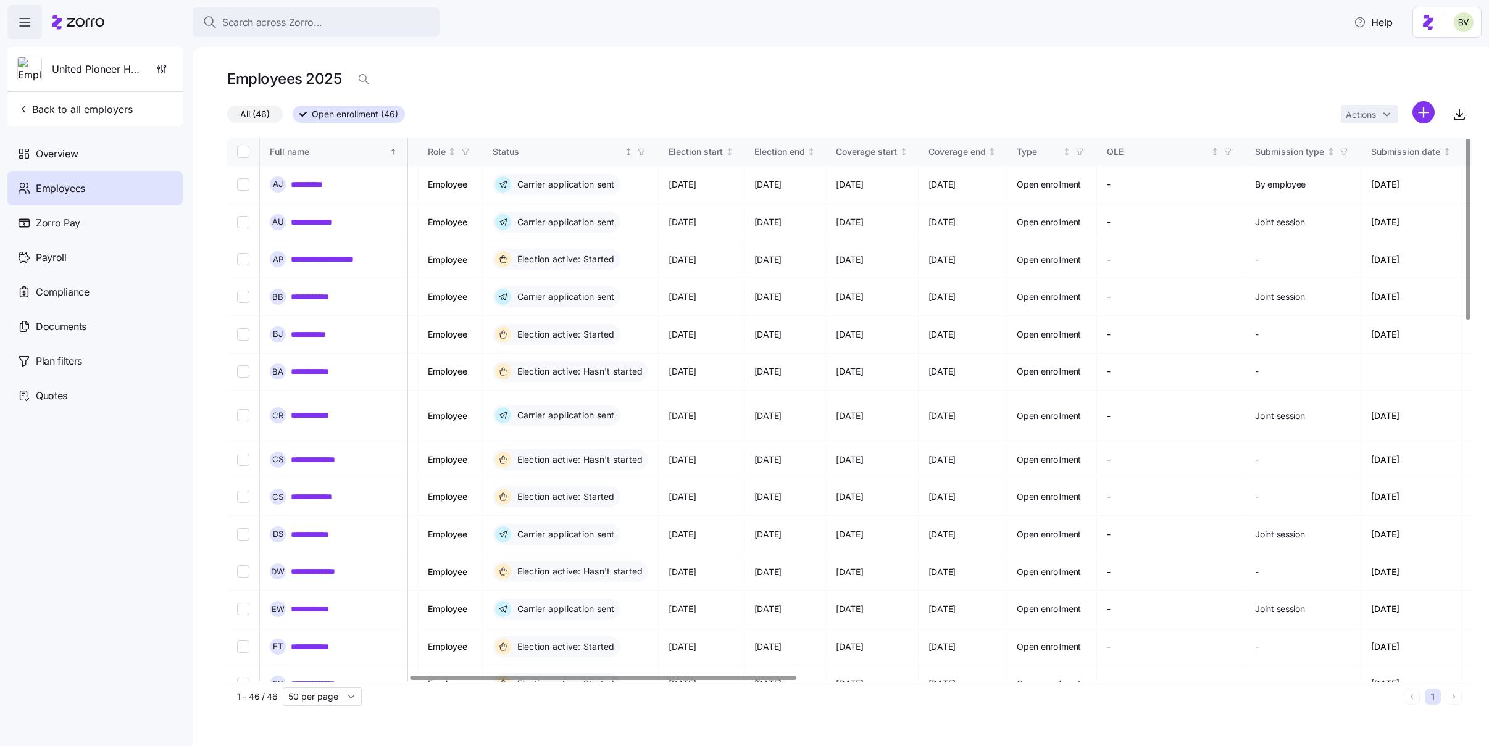
click at [646, 149] on icon "button" at bounding box center [641, 152] width 9 height 9
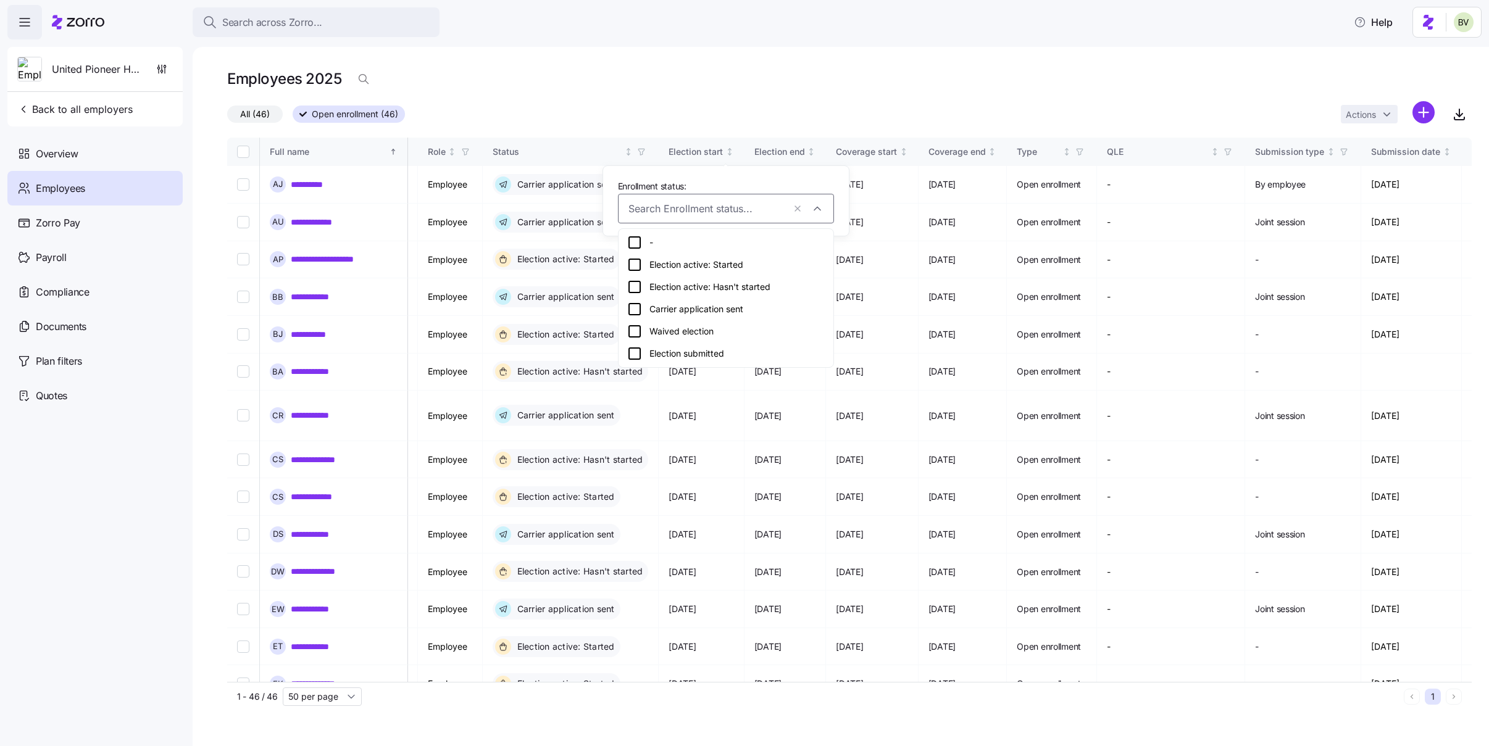
click at [629, 354] on icon at bounding box center [634, 353] width 11 height 11
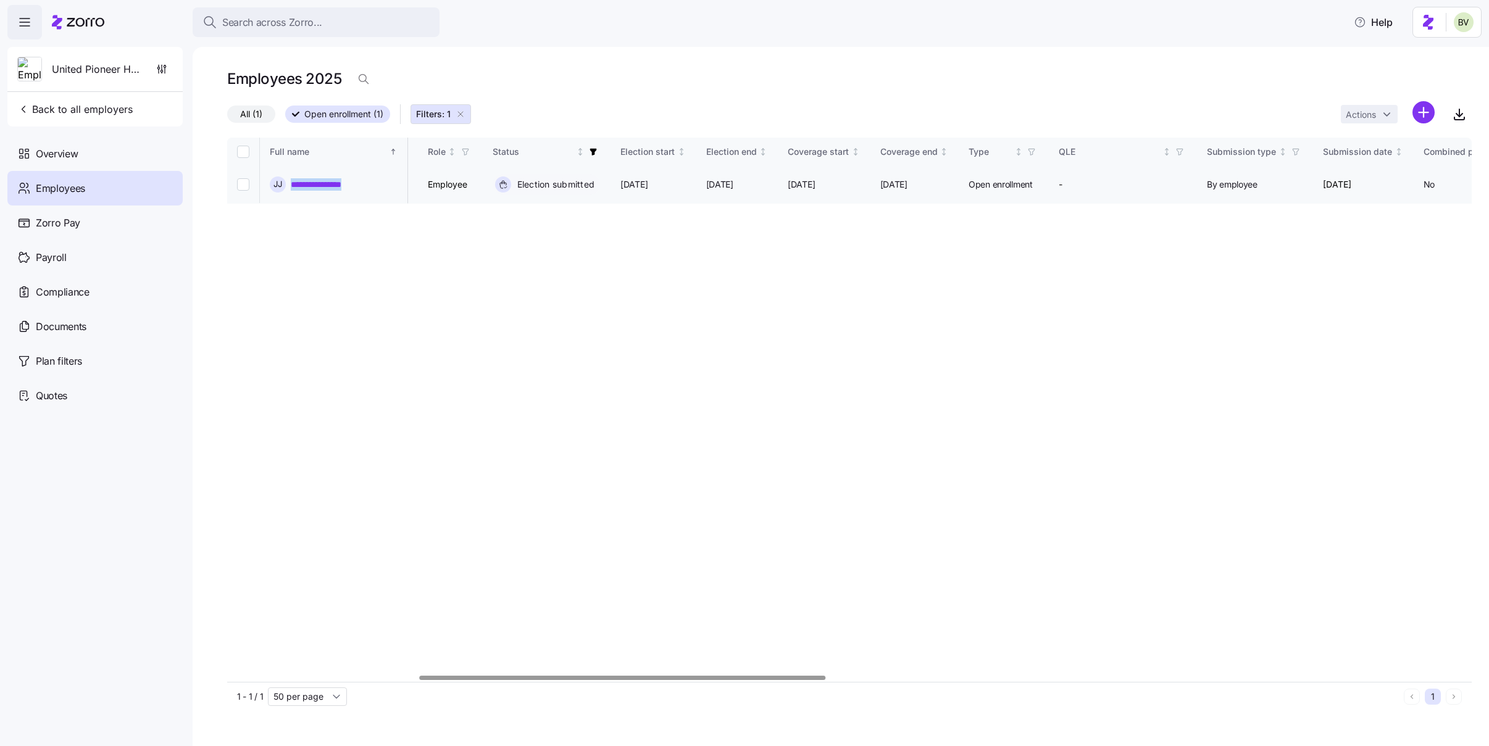
drag, startPoint x: 363, startPoint y: 183, endPoint x: 293, endPoint y: 183, distance: 70.4
click at [293, 183] on div "**********" at bounding box center [334, 185] width 128 height 16
copy link "**********"
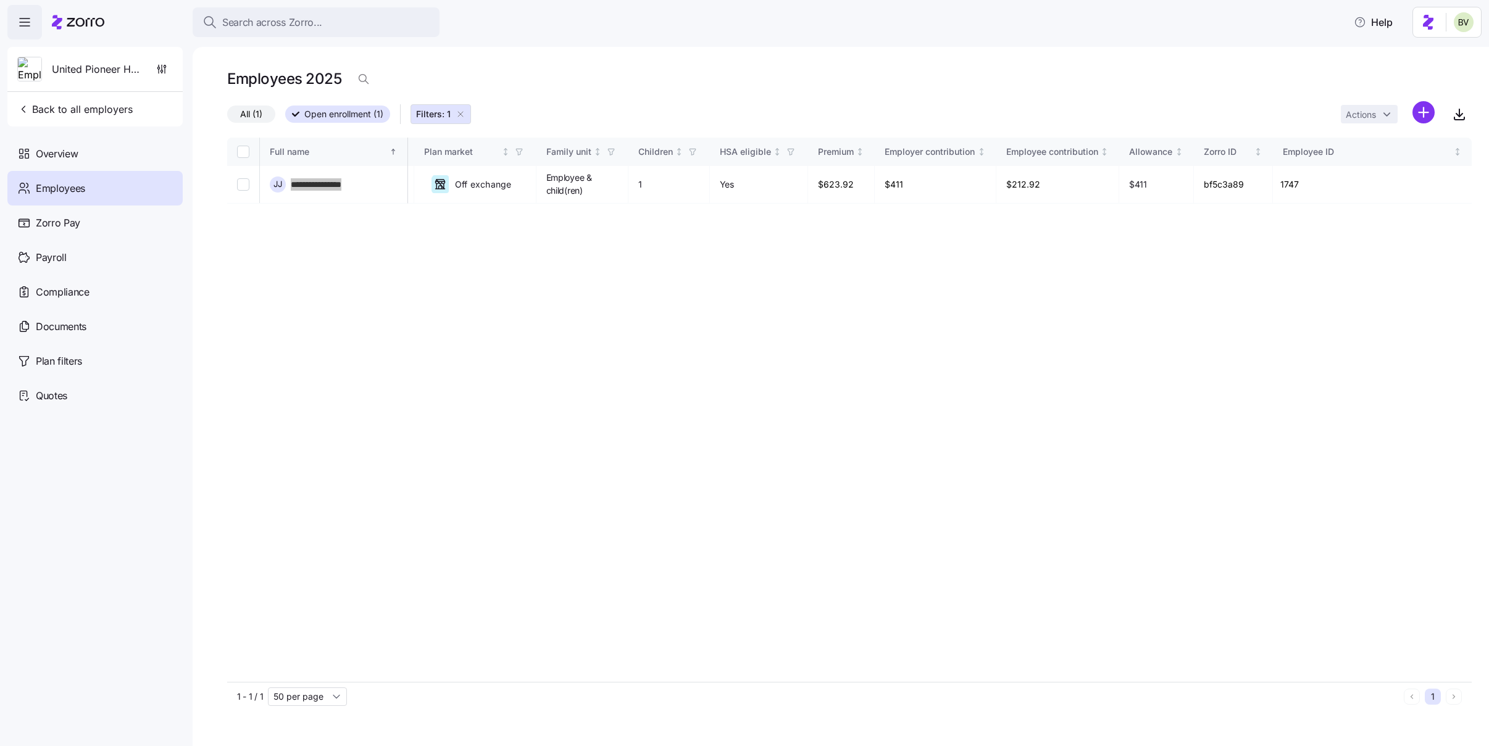
scroll to position [0, 2515]
click at [875, 183] on td "$623.92" at bounding box center [841, 185] width 67 height 38
drag, startPoint x: 904, startPoint y: 183, endPoint x: 863, endPoint y: 185, distance: 41.4
click at [863, 185] on td "$623.92" at bounding box center [841, 185] width 67 height 38
copy td "$623.92"
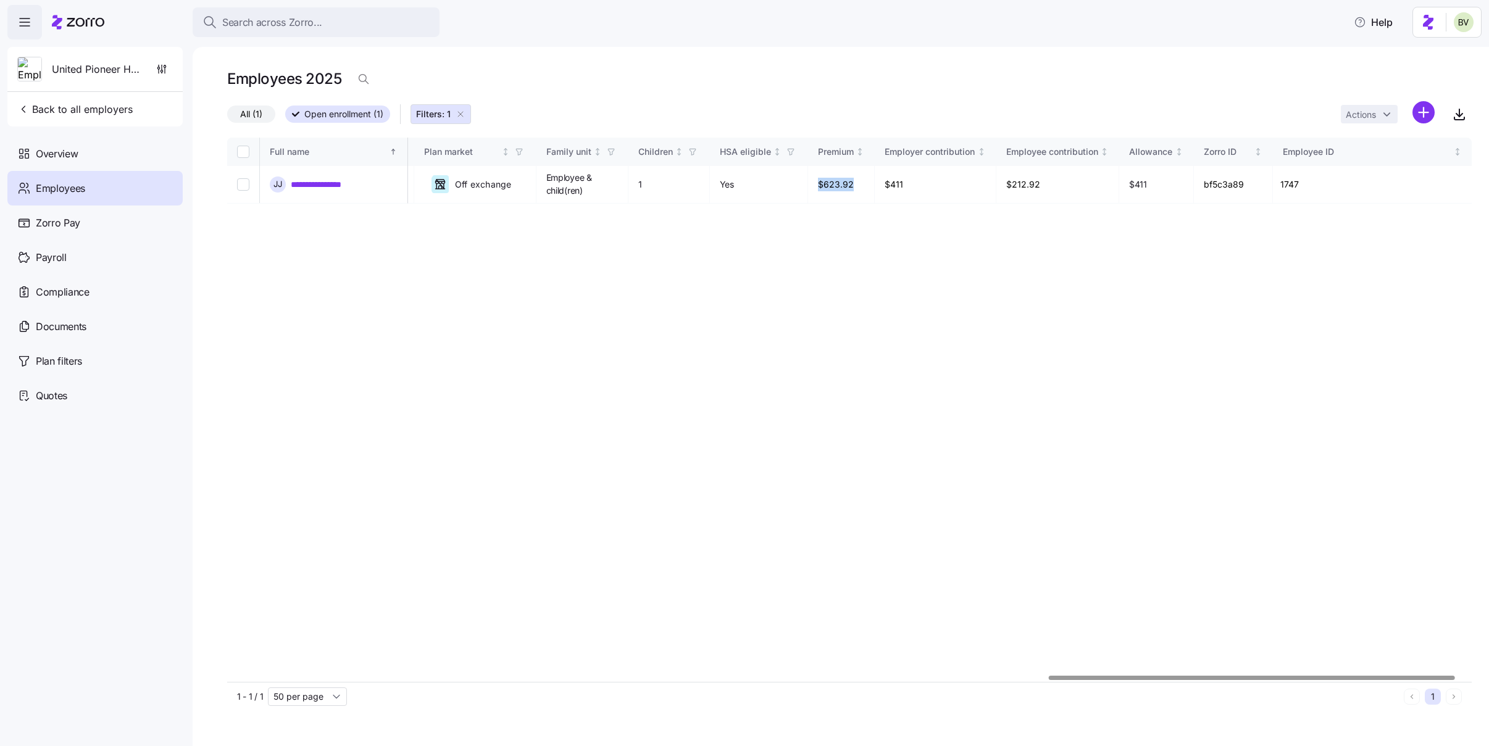
click at [464, 112] on icon "button" at bounding box center [461, 114] width 10 height 10
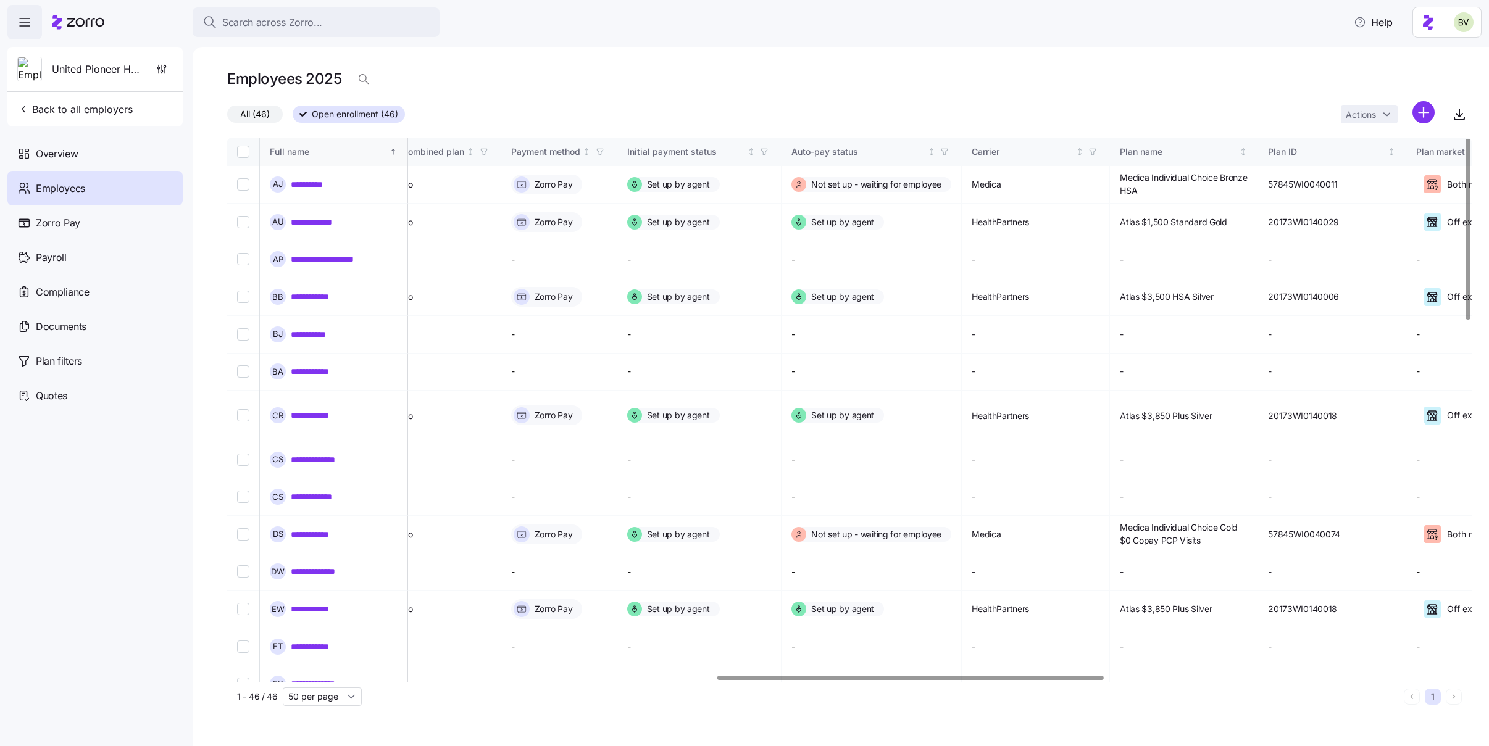
scroll to position [0, 1575]
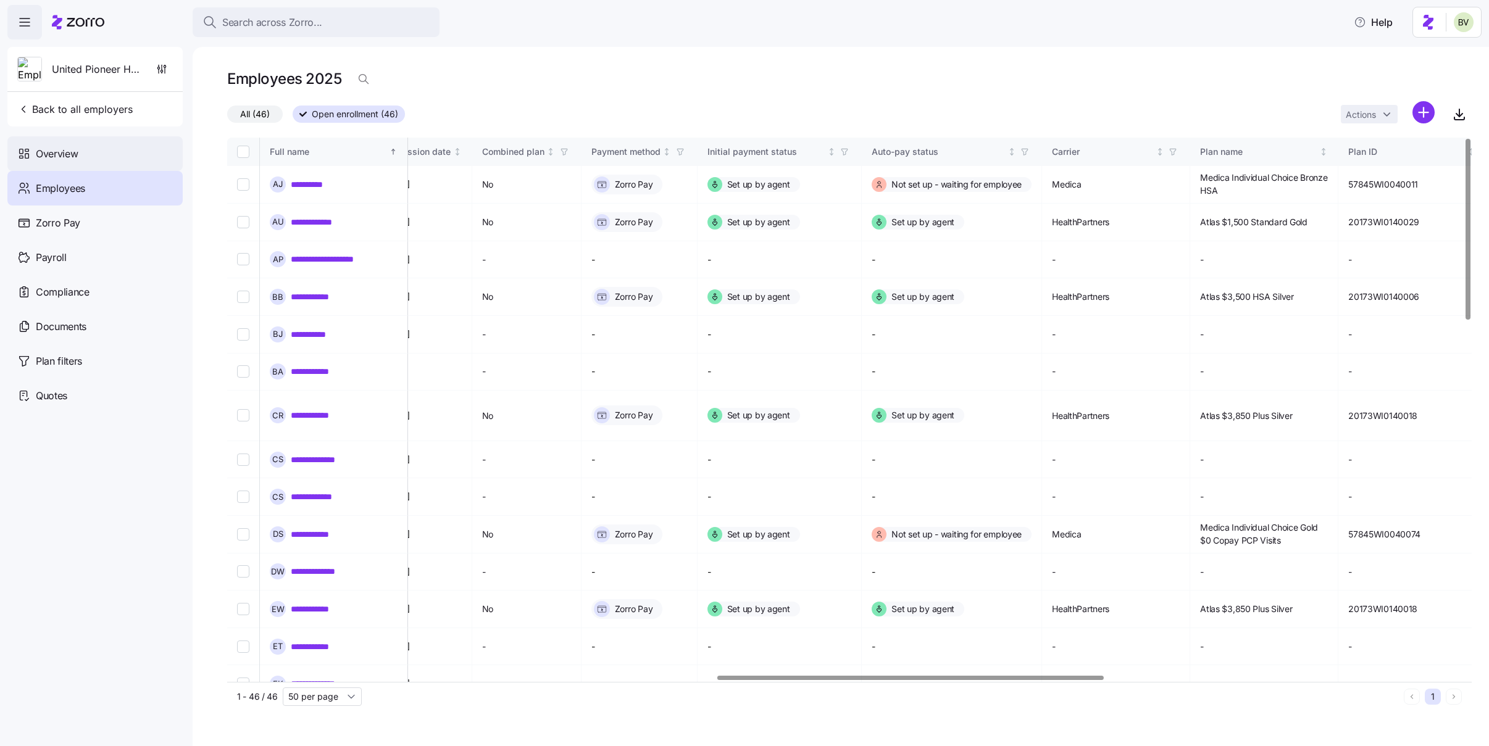
click at [110, 161] on div "Overview" at bounding box center [94, 153] width 175 height 35
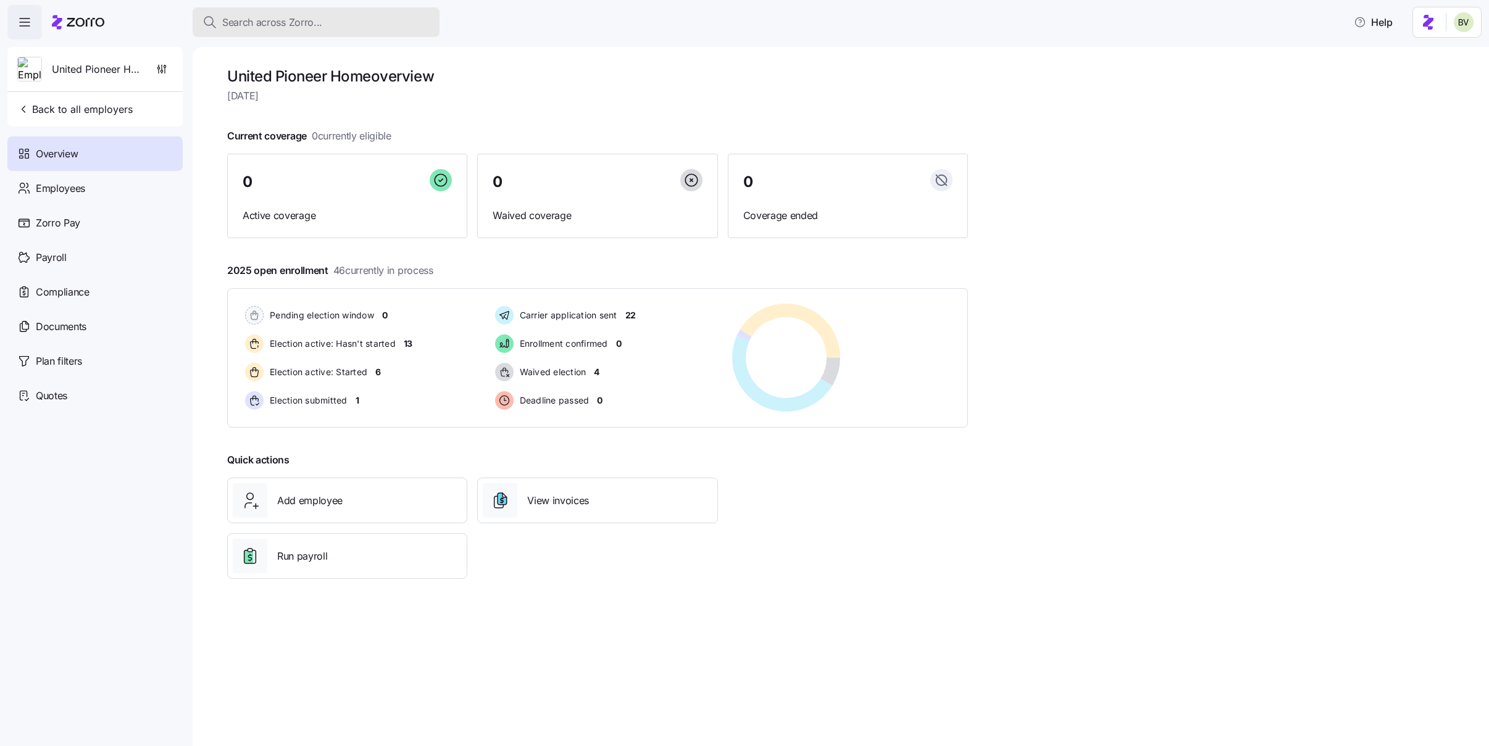
click at [297, 19] on span "Search across Zorro..." at bounding box center [272, 22] width 100 height 15
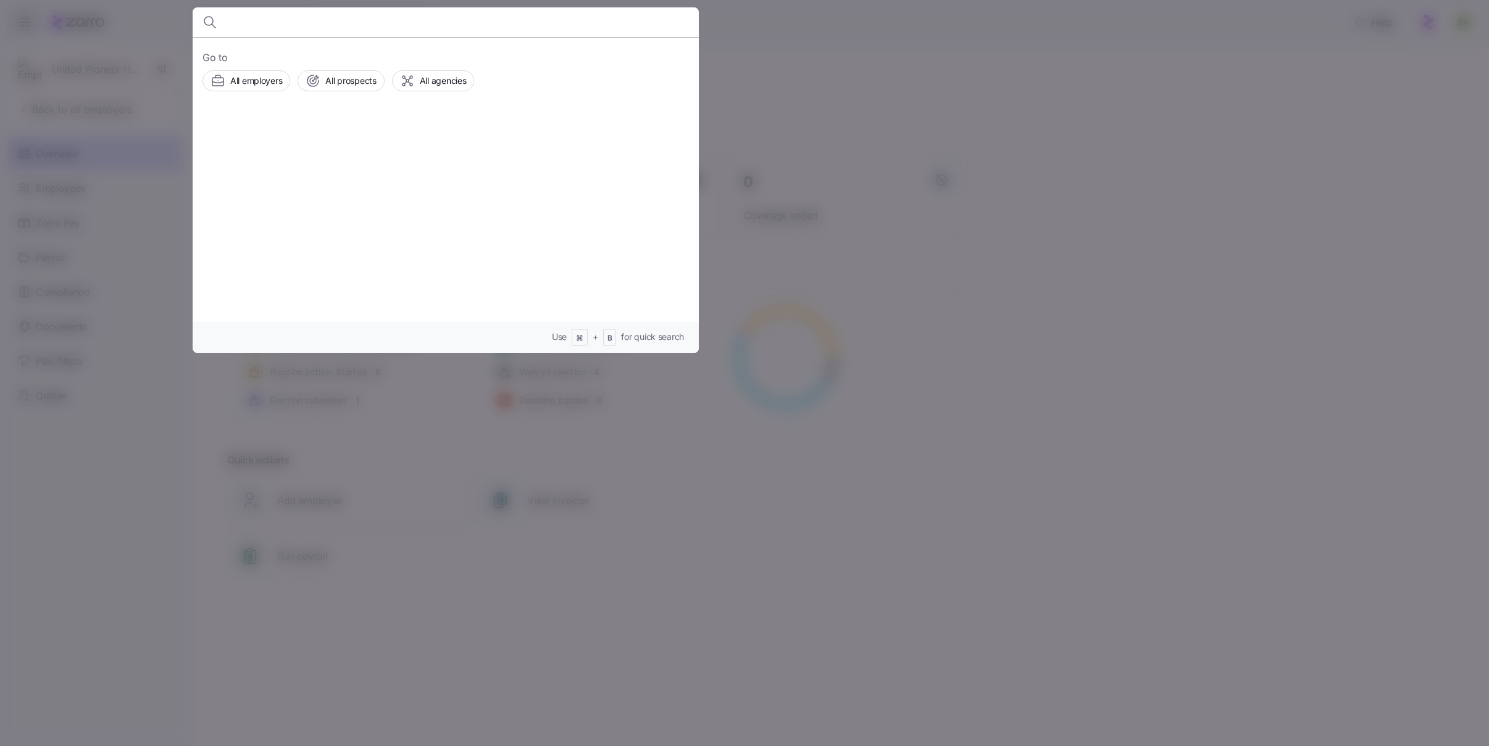
click at [139, 33] on div at bounding box center [744, 373] width 1489 height 746
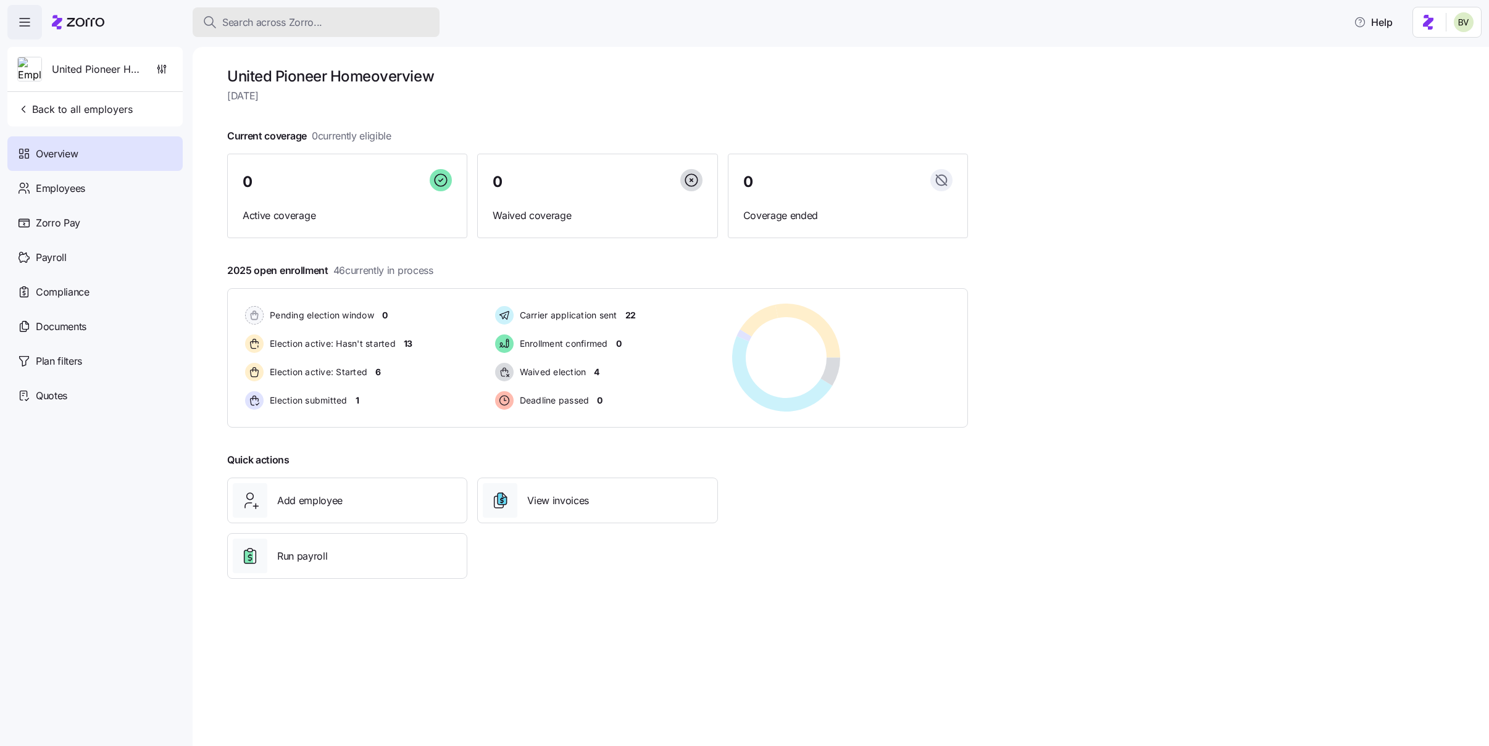
click at [281, 25] on span "Search across Zorro..." at bounding box center [272, 22] width 100 height 15
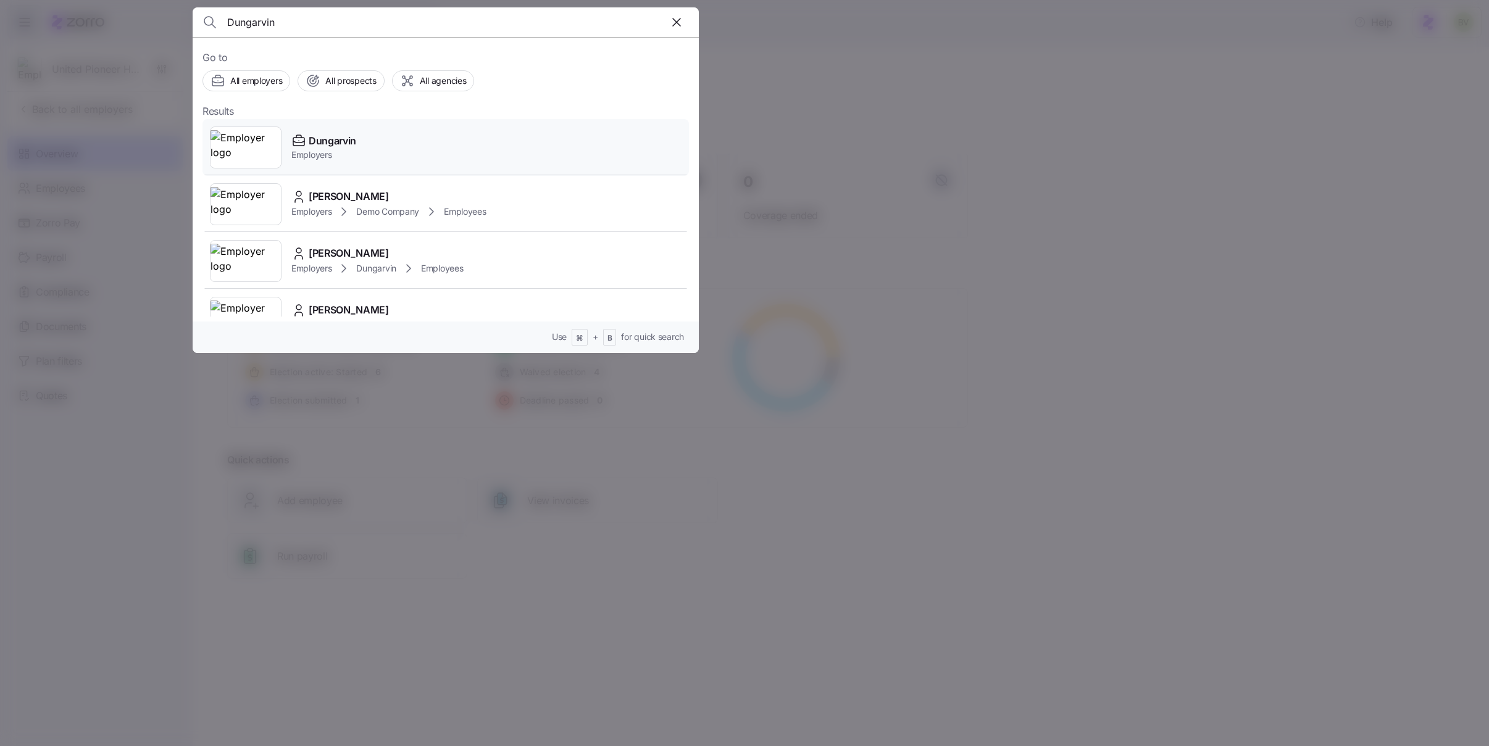
type input "Dungarvin"
click at [248, 135] on img at bounding box center [246, 147] width 70 height 35
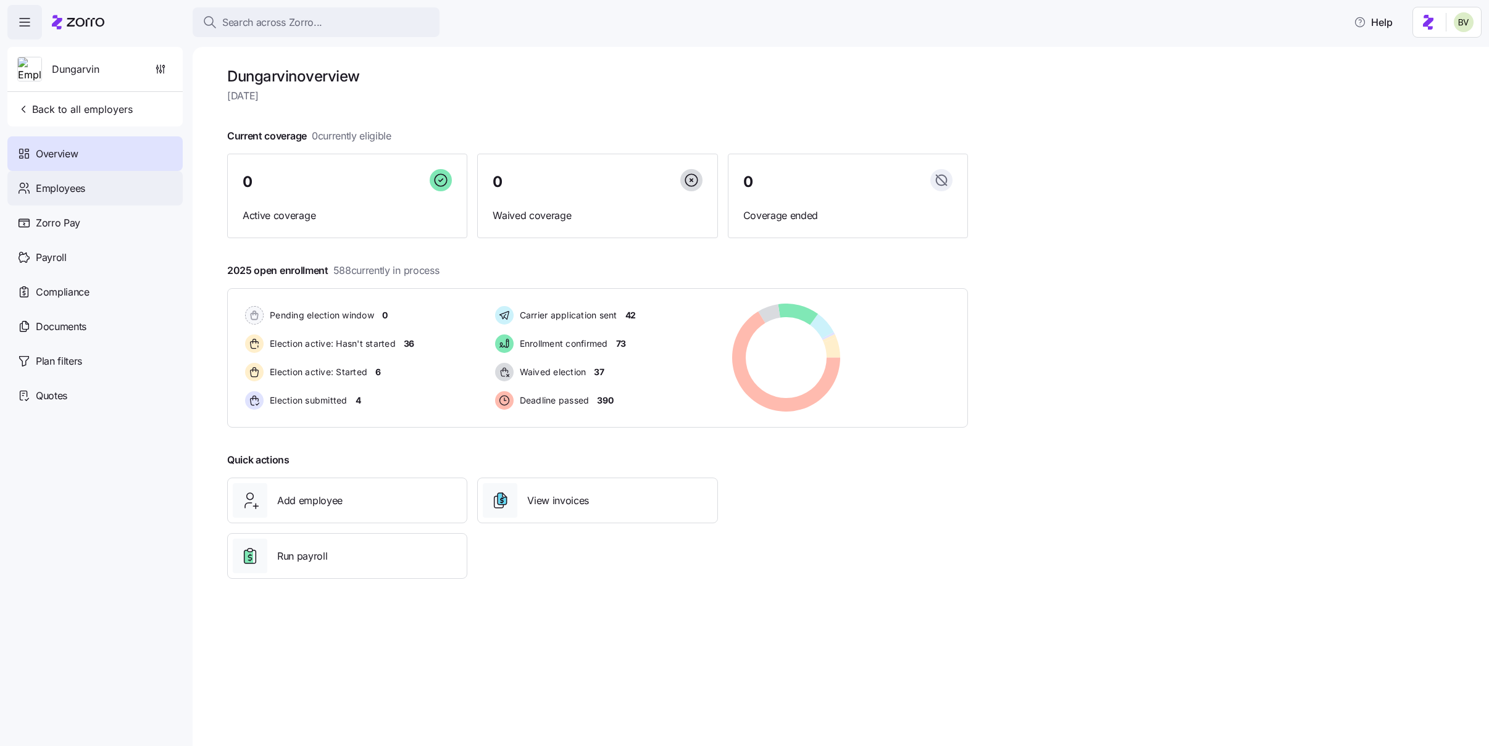
click at [109, 191] on div "Employees" at bounding box center [94, 188] width 175 height 35
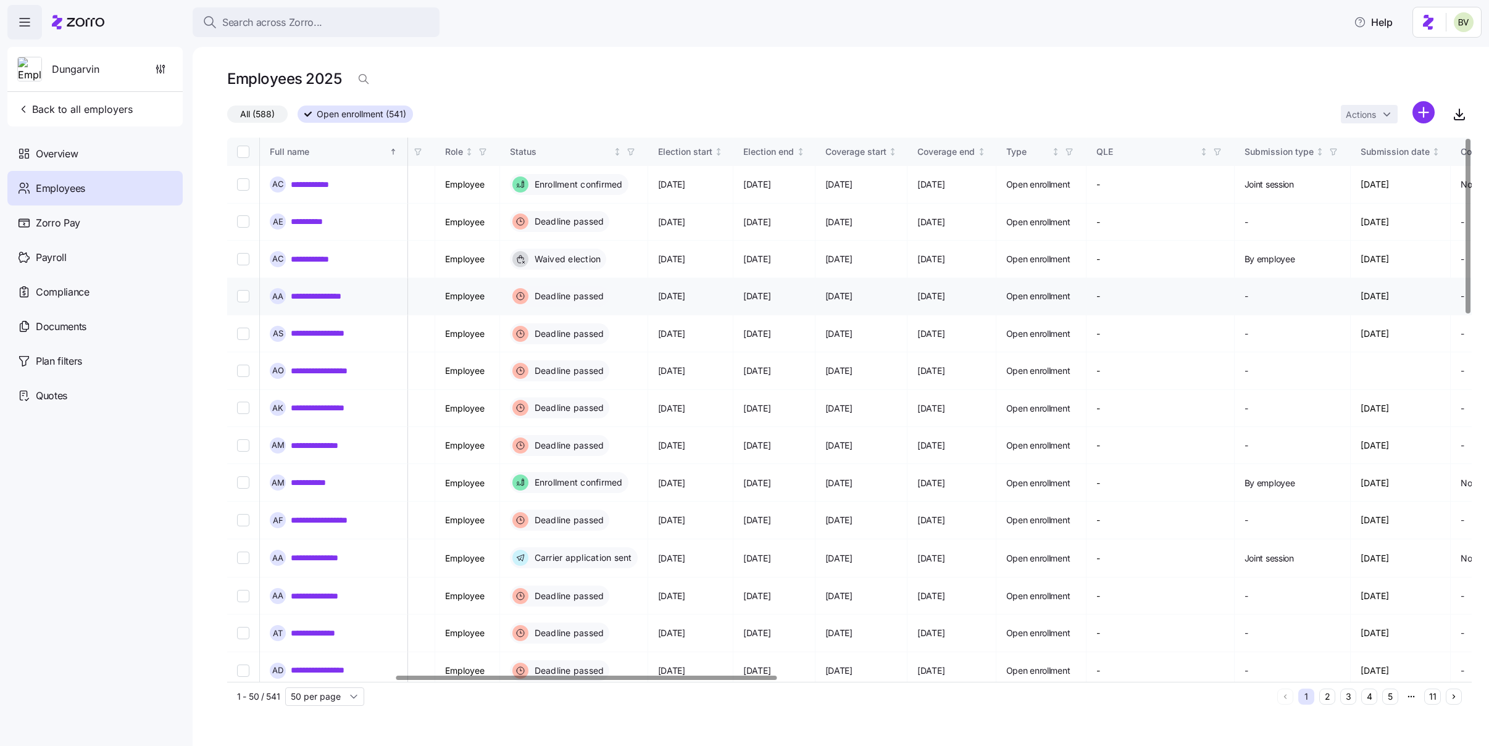
scroll to position [0, 539]
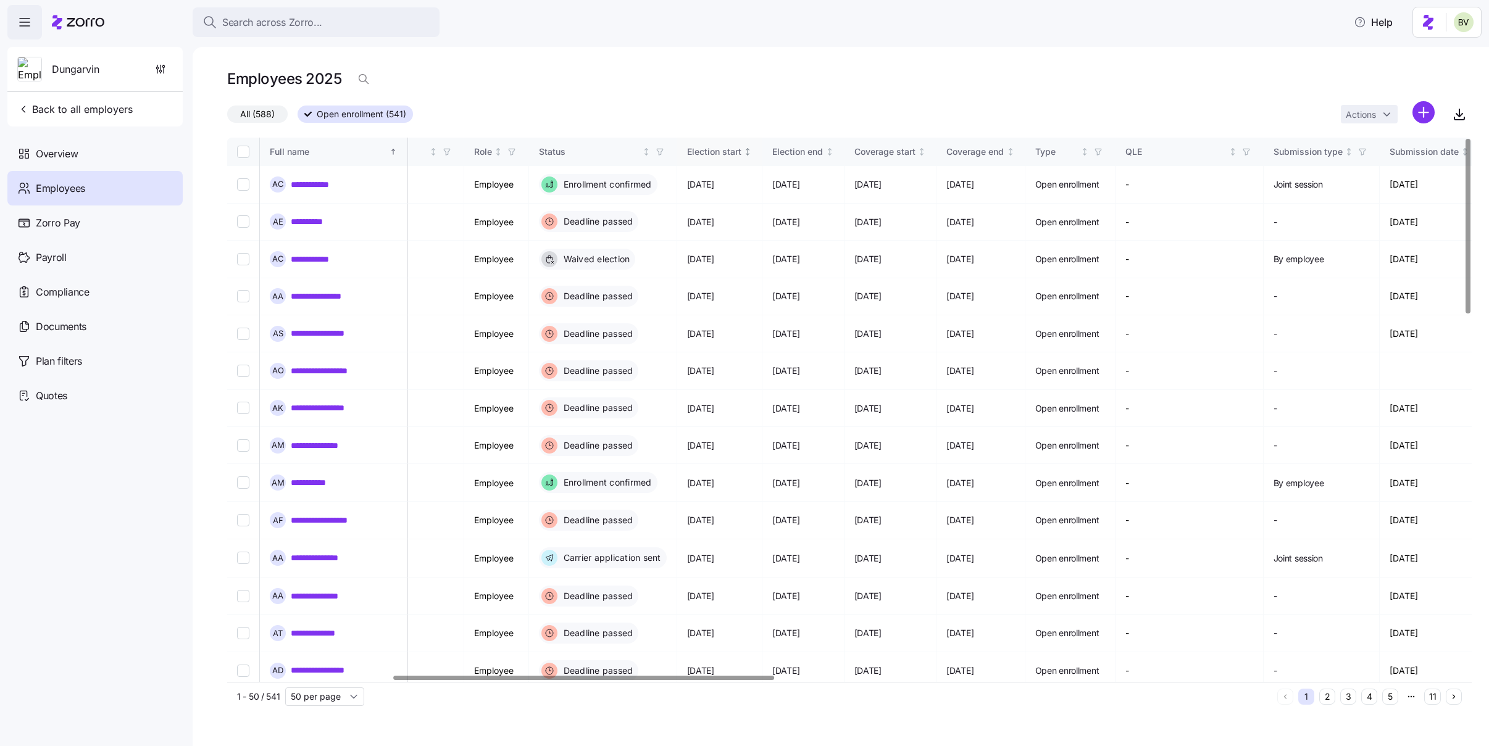
click at [742, 154] on div "Election start" at bounding box center [714, 152] width 54 height 14
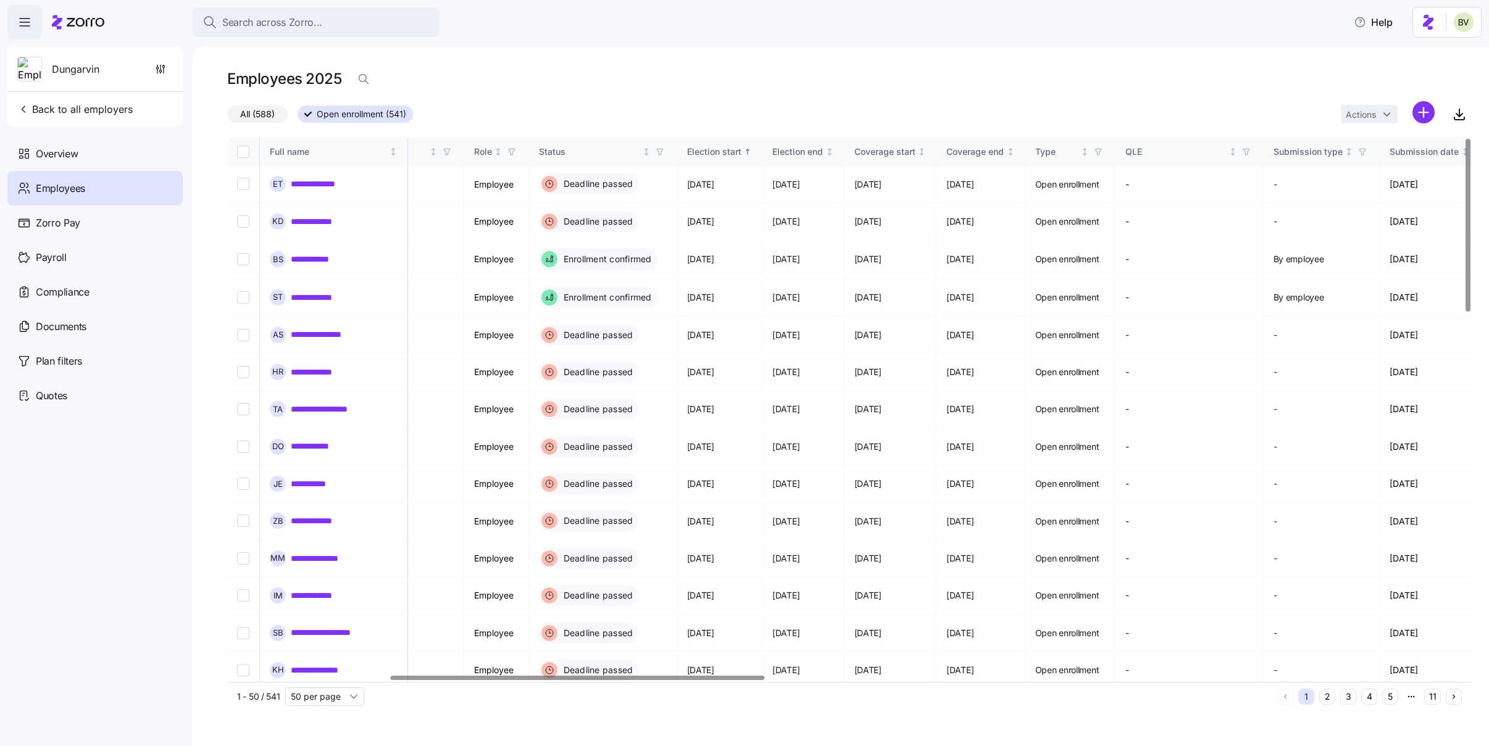
click at [752, 154] on icon "Sorted ascending" at bounding box center [747, 152] width 9 height 9
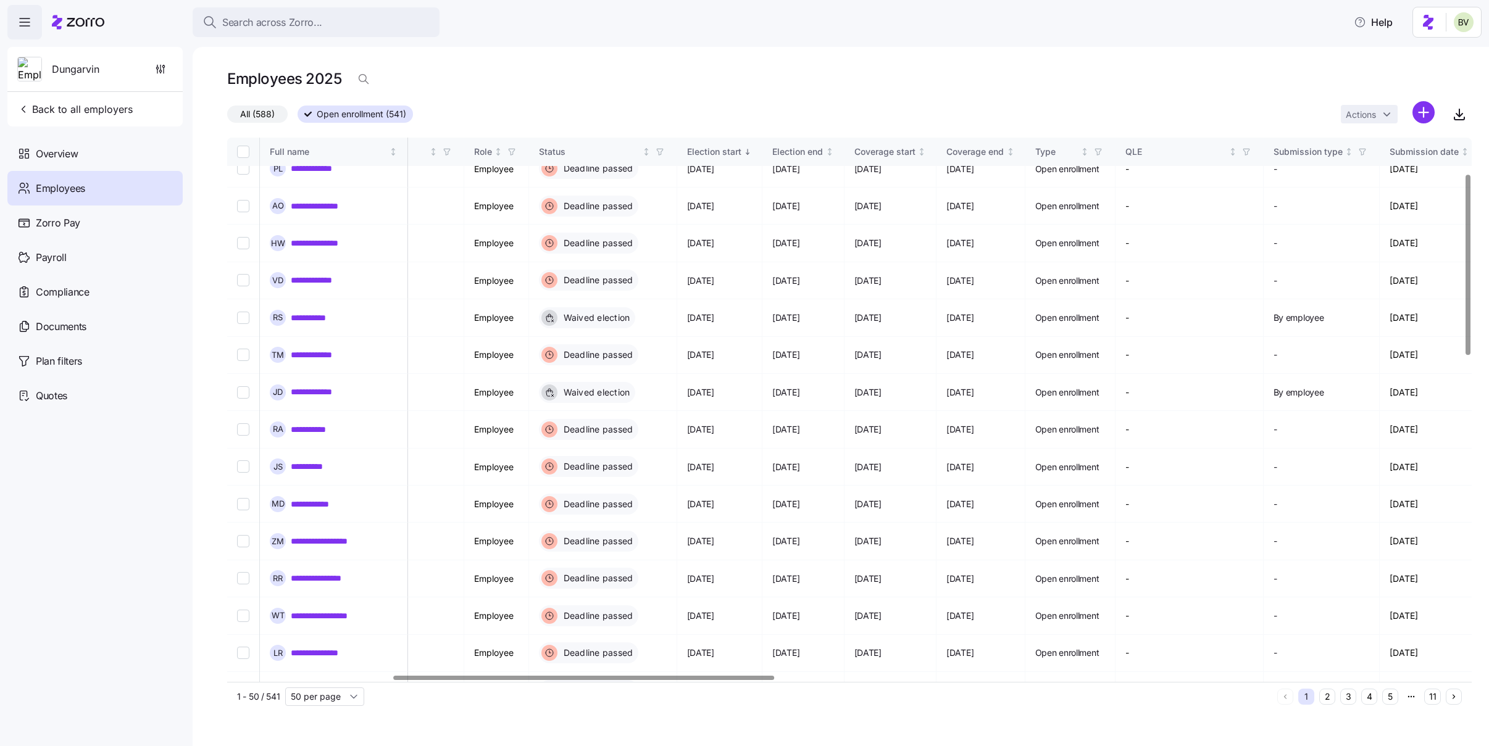
scroll to position [0, 539]
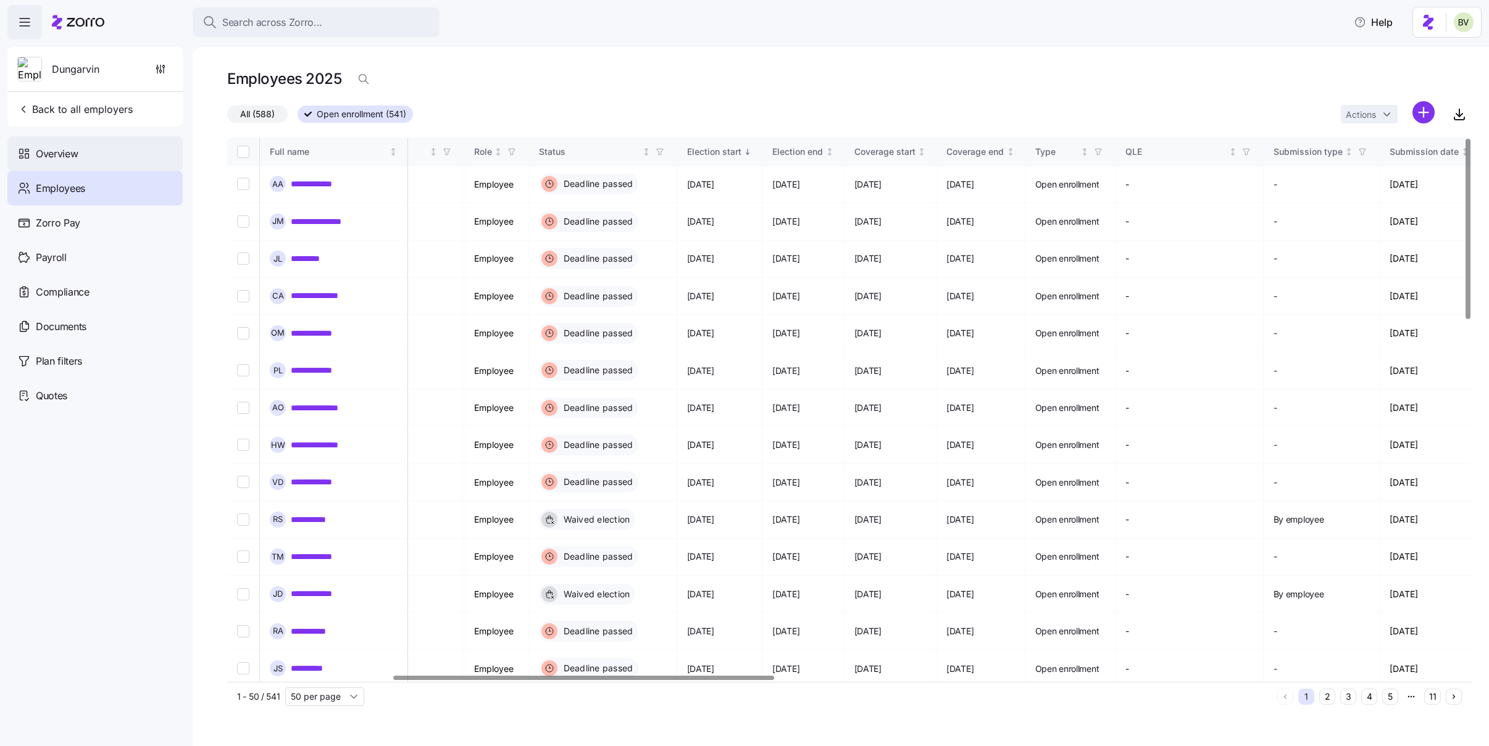
click at [111, 157] on div "Overview" at bounding box center [94, 153] width 175 height 35
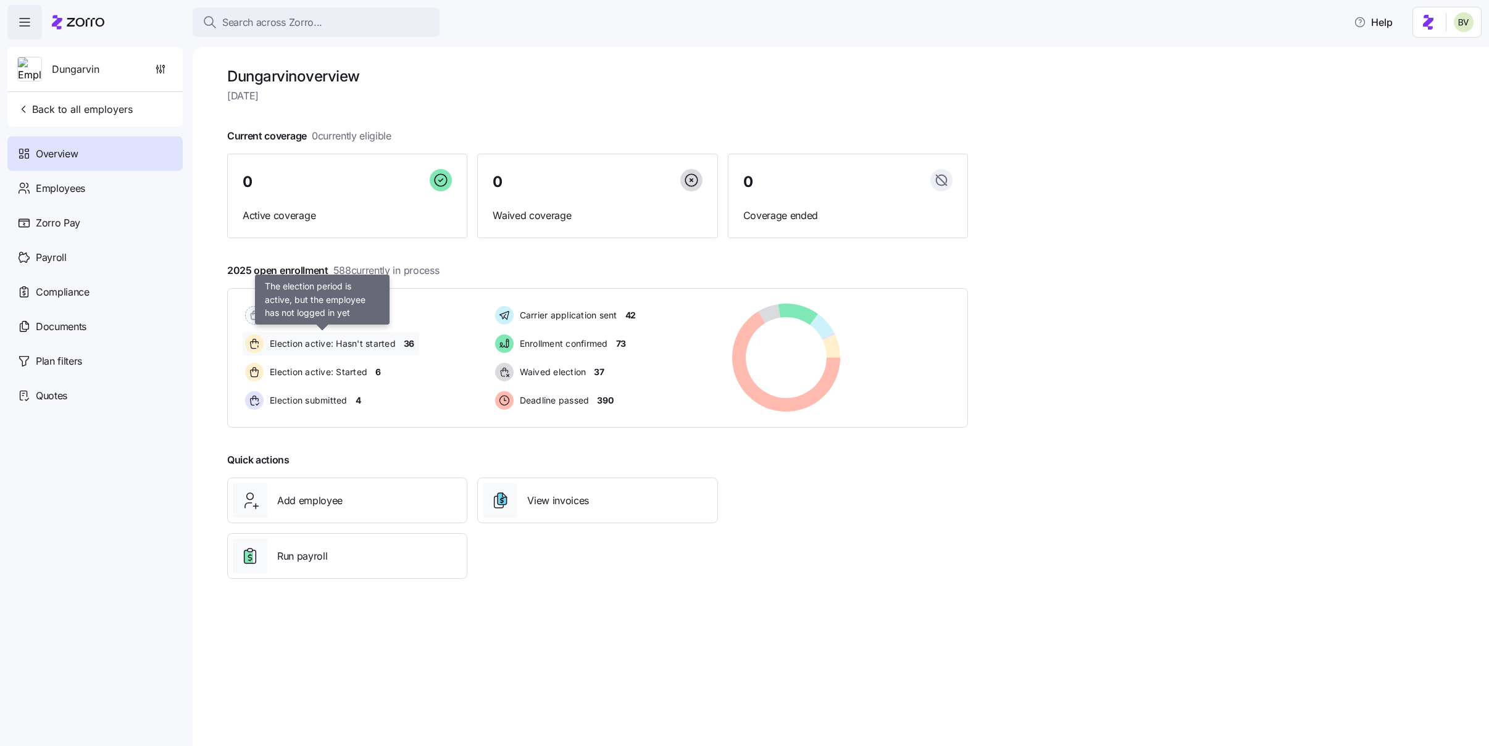
click at [379, 344] on span "Election active: Hasn't started" at bounding box center [331, 344] width 130 height 12
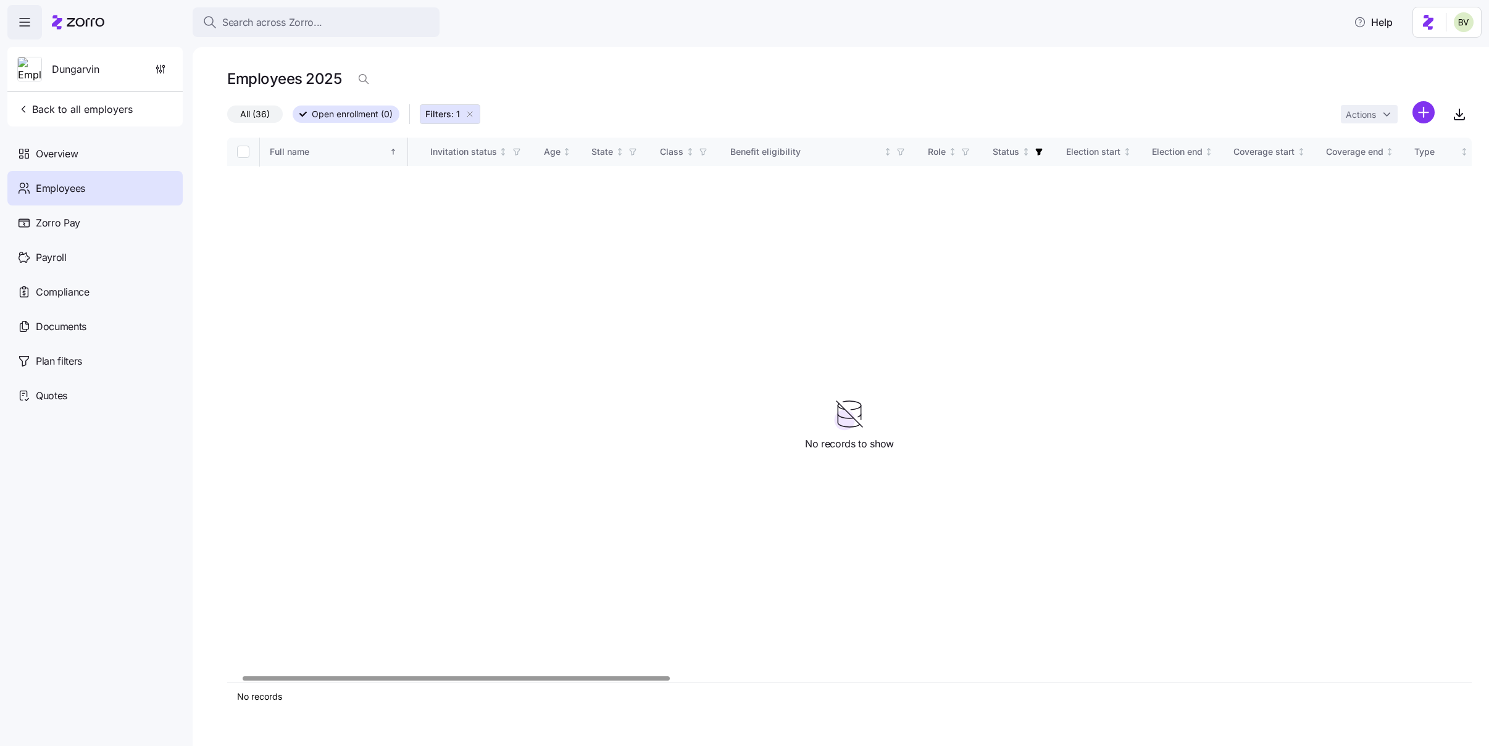
scroll to position [0, 25]
click at [81, 178] on div "Employees" at bounding box center [94, 188] width 175 height 35
click at [67, 154] on span "Overview" at bounding box center [57, 153] width 42 height 15
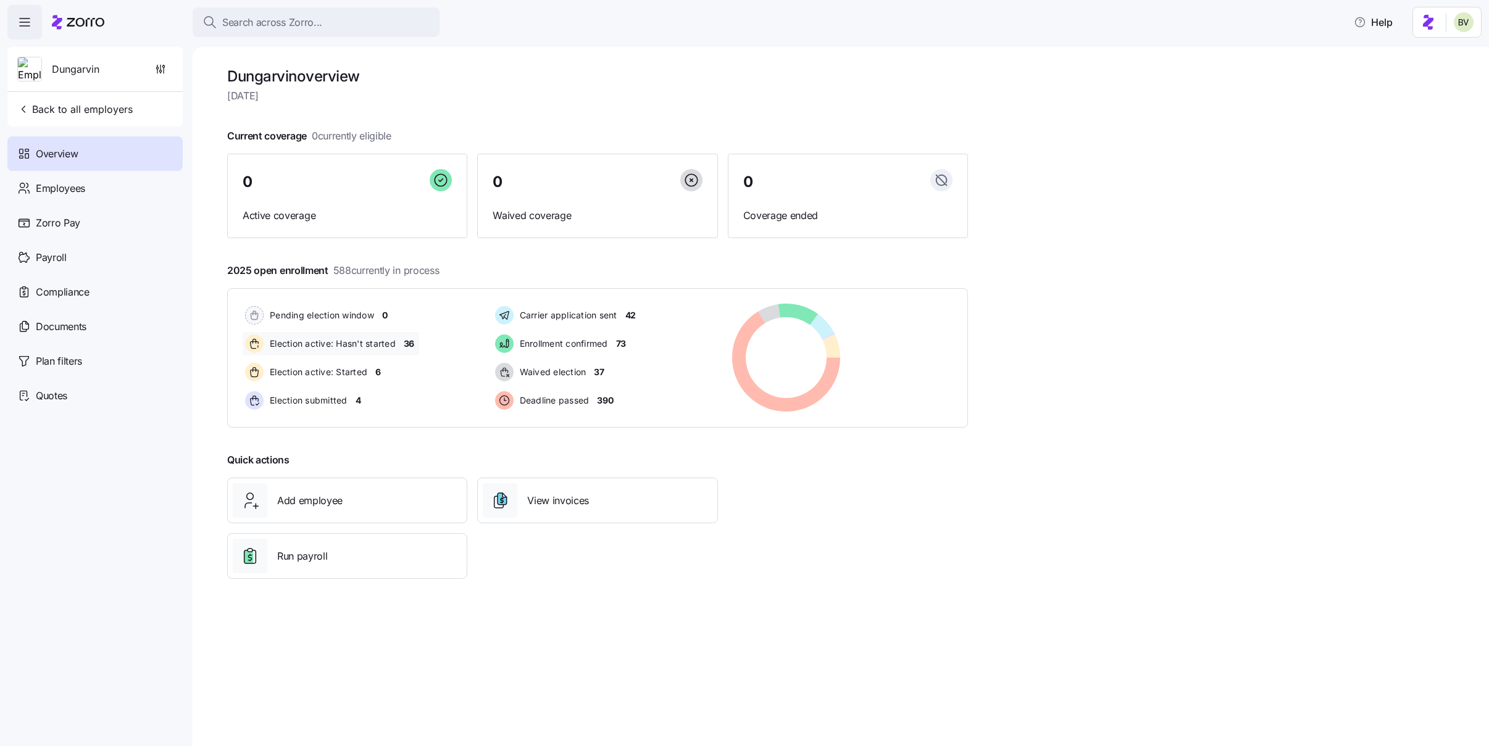
click at [406, 345] on span "36" at bounding box center [409, 344] width 10 height 12
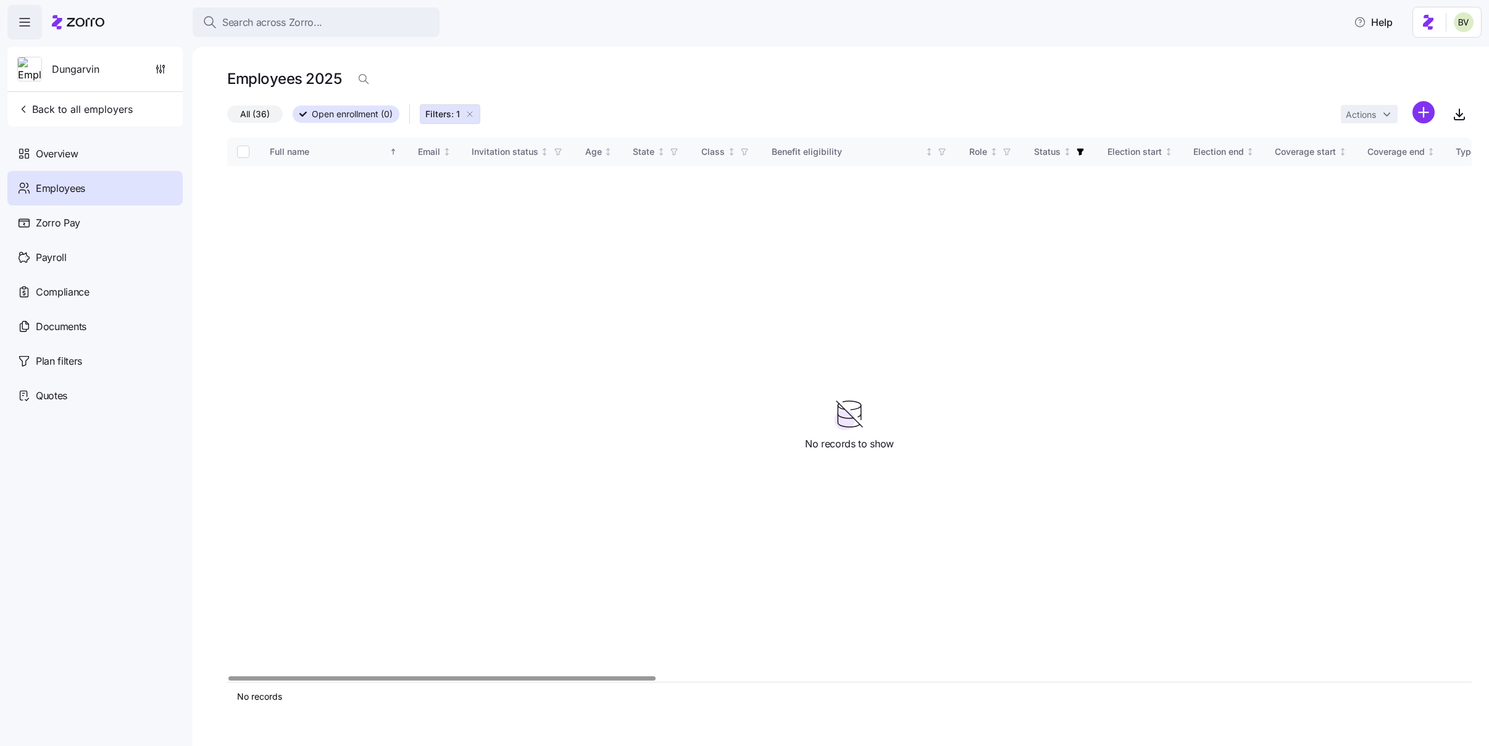
click at [475, 115] on button "Filters: 1" at bounding box center [450, 114] width 61 height 20
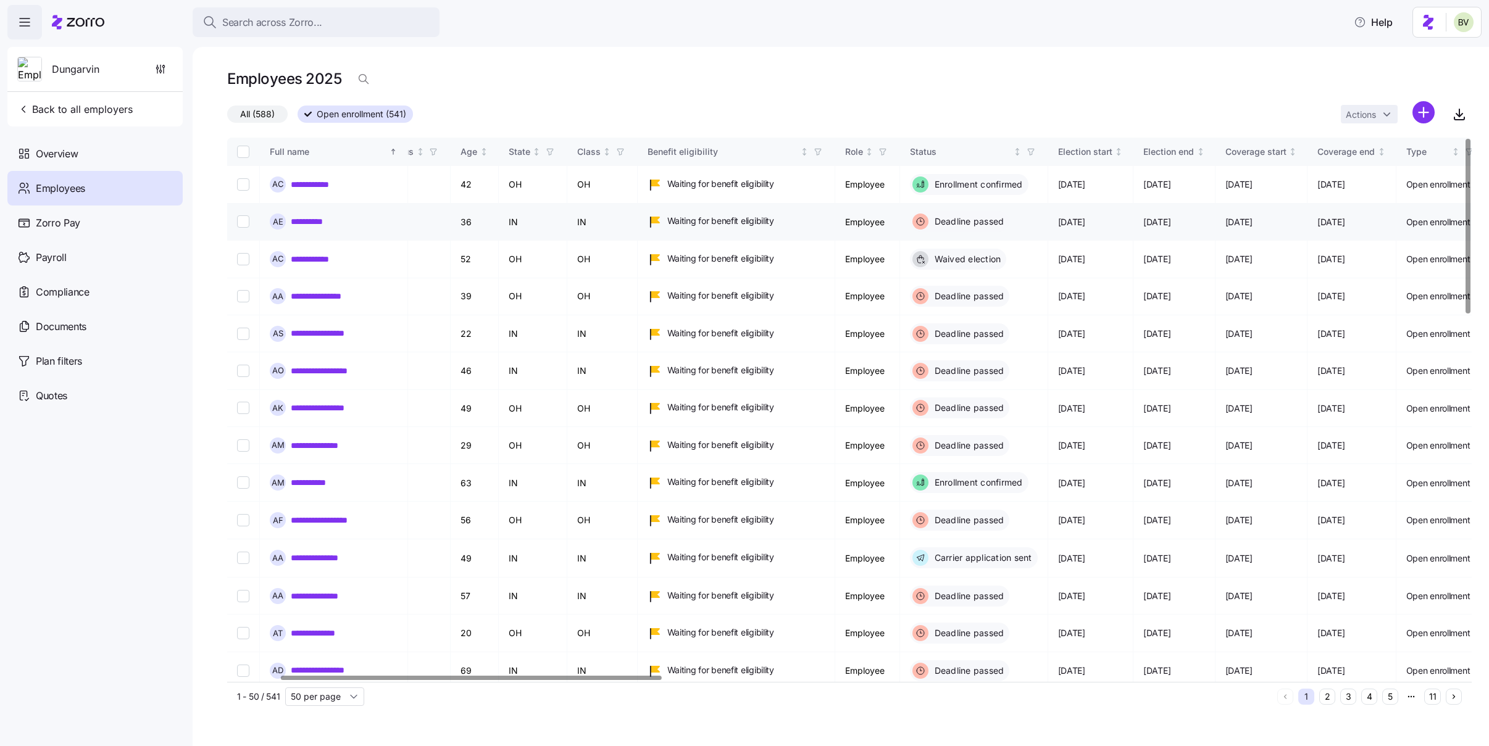
scroll to position [0, 171]
click at [1032, 151] on icon "button" at bounding box center [1028, 152] width 9 height 9
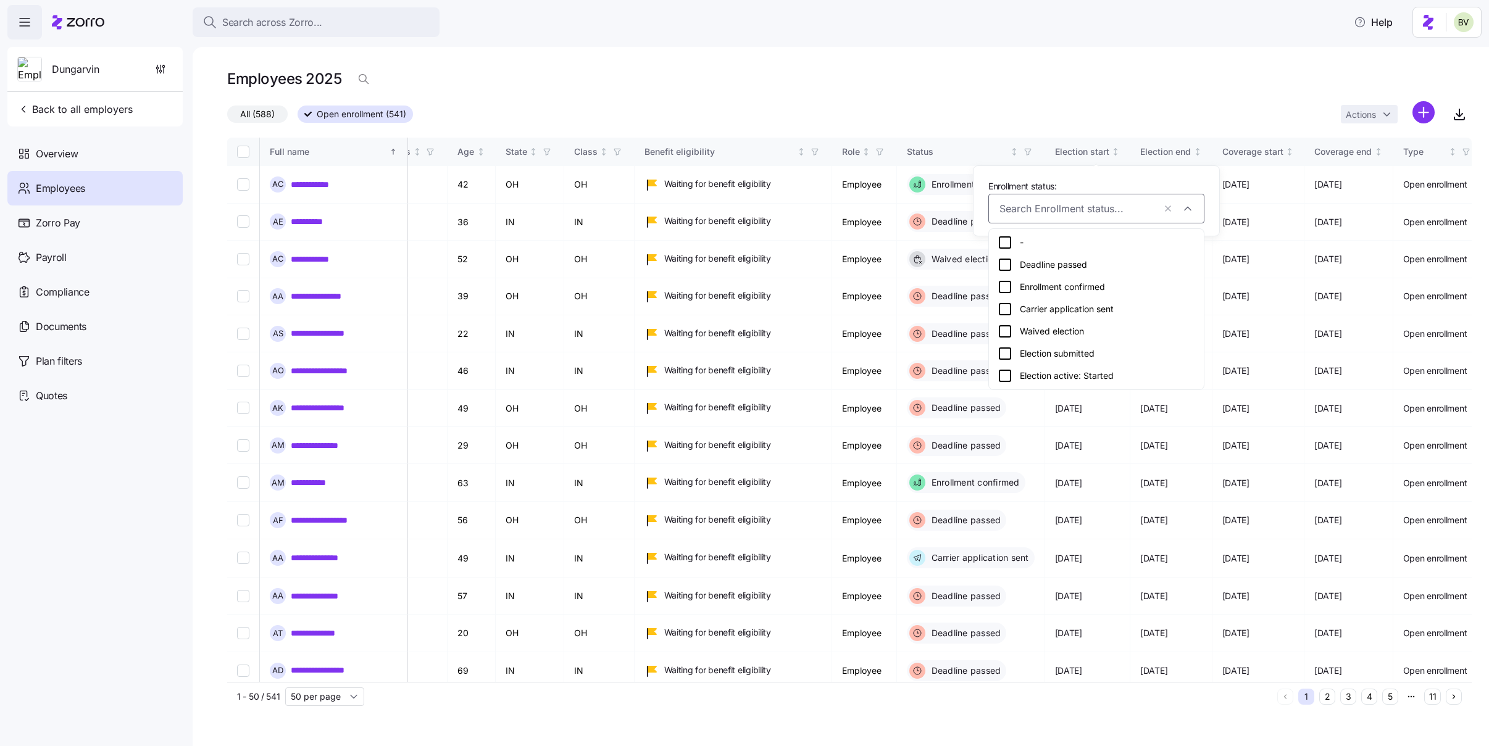
click at [1009, 377] on icon at bounding box center [1005, 376] width 15 height 15
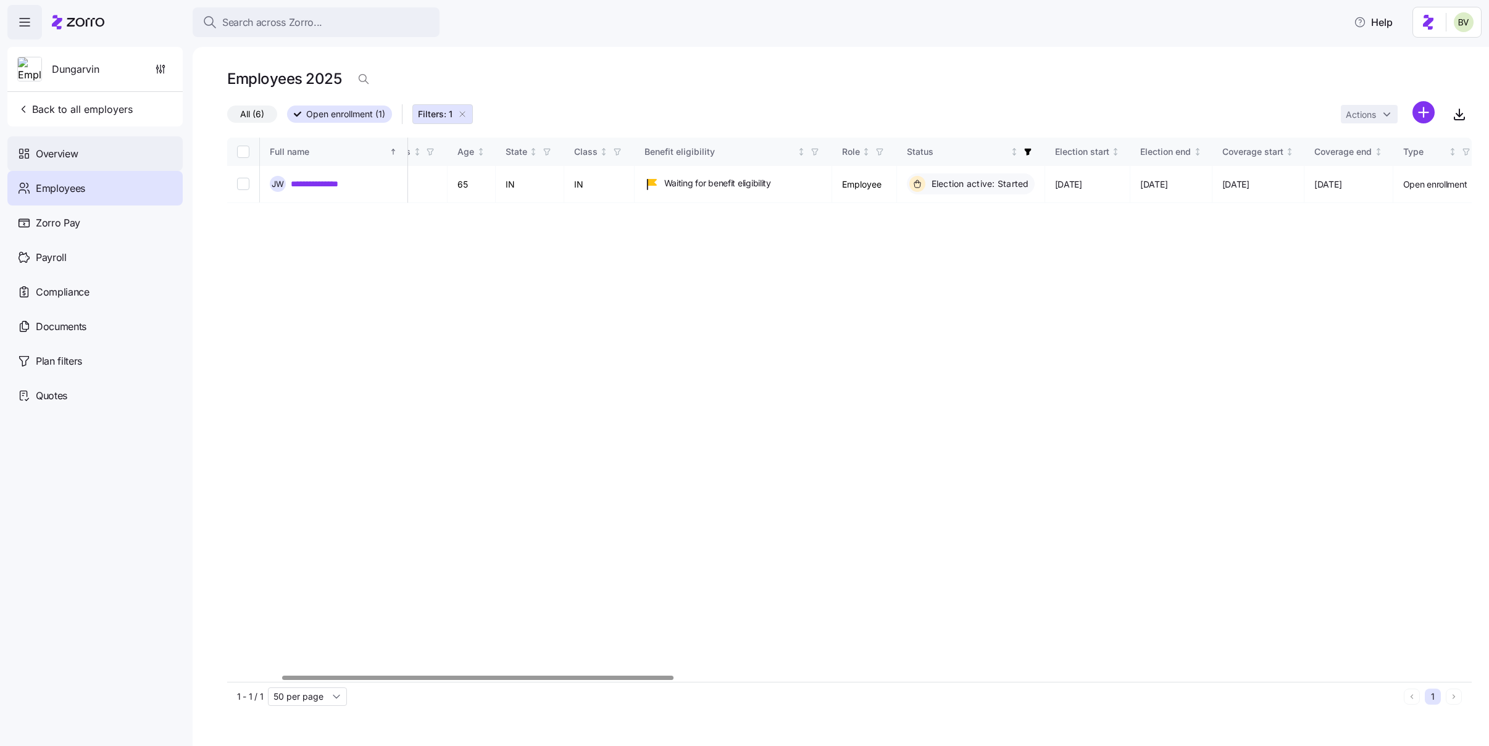
click at [90, 154] on div "Overview" at bounding box center [94, 153] width 175 height 35
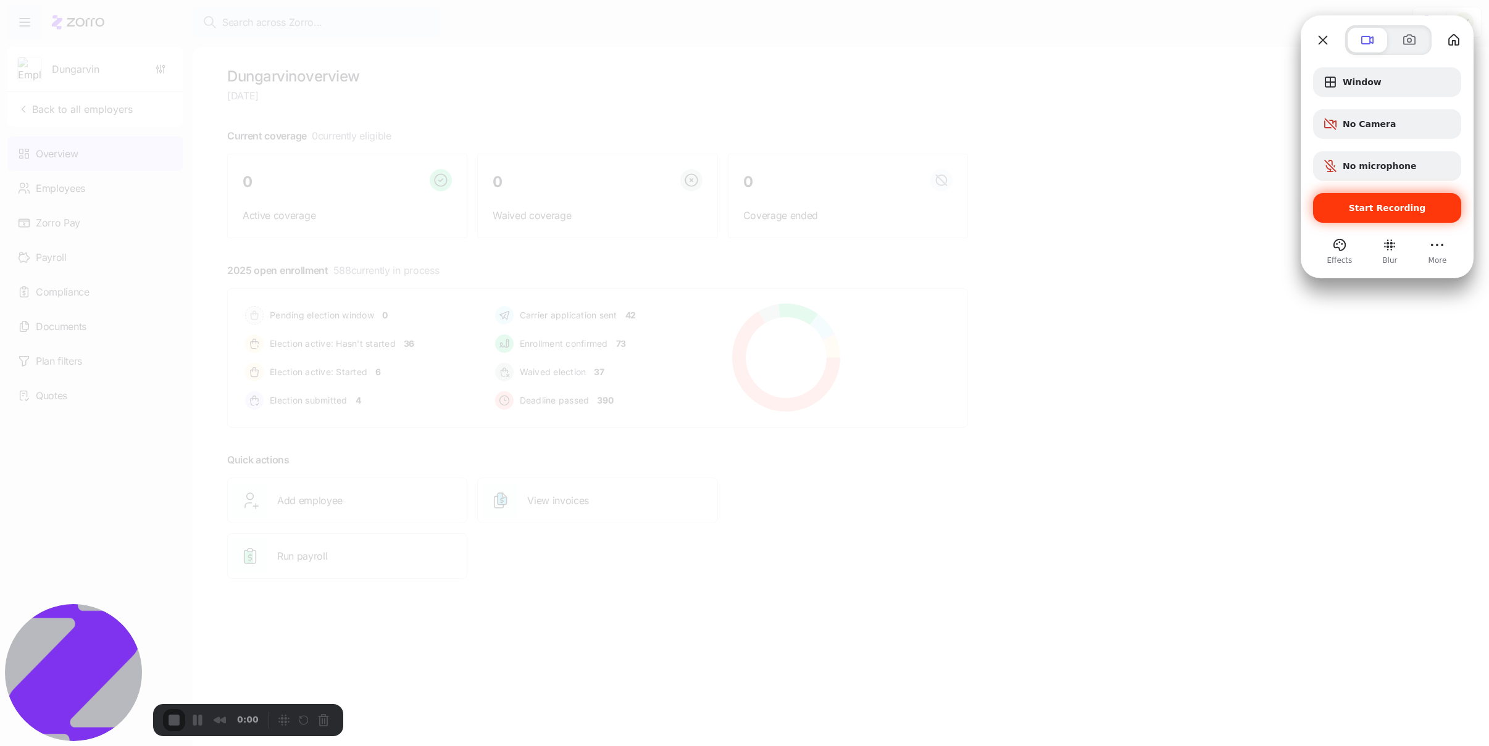
click at [1369, 204] on span "Start Recording" at bounding box center [1387, 208] width 77 height 10
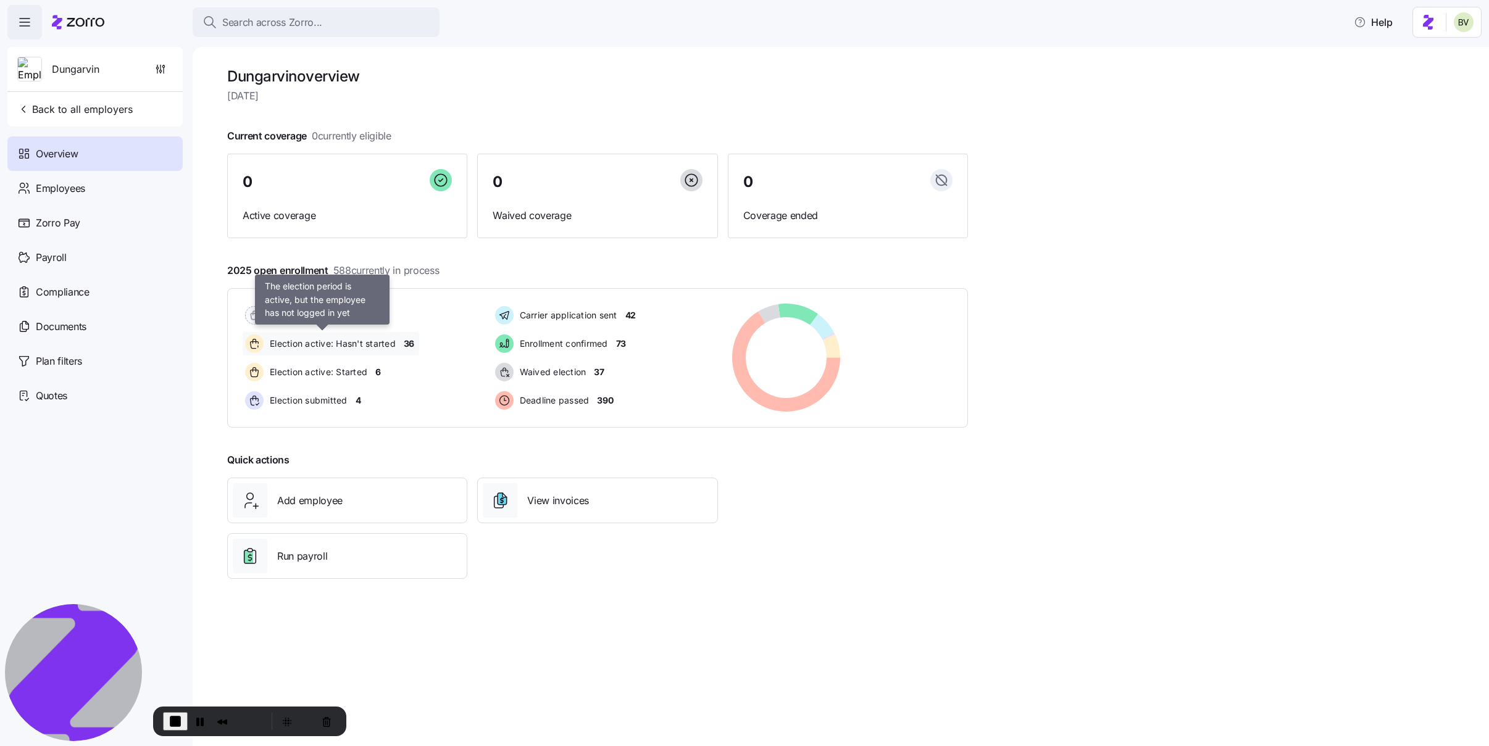
click at [396, 347] on div "Election active: Hasn't started" at bounding box center [322, 343] width 159 height 23
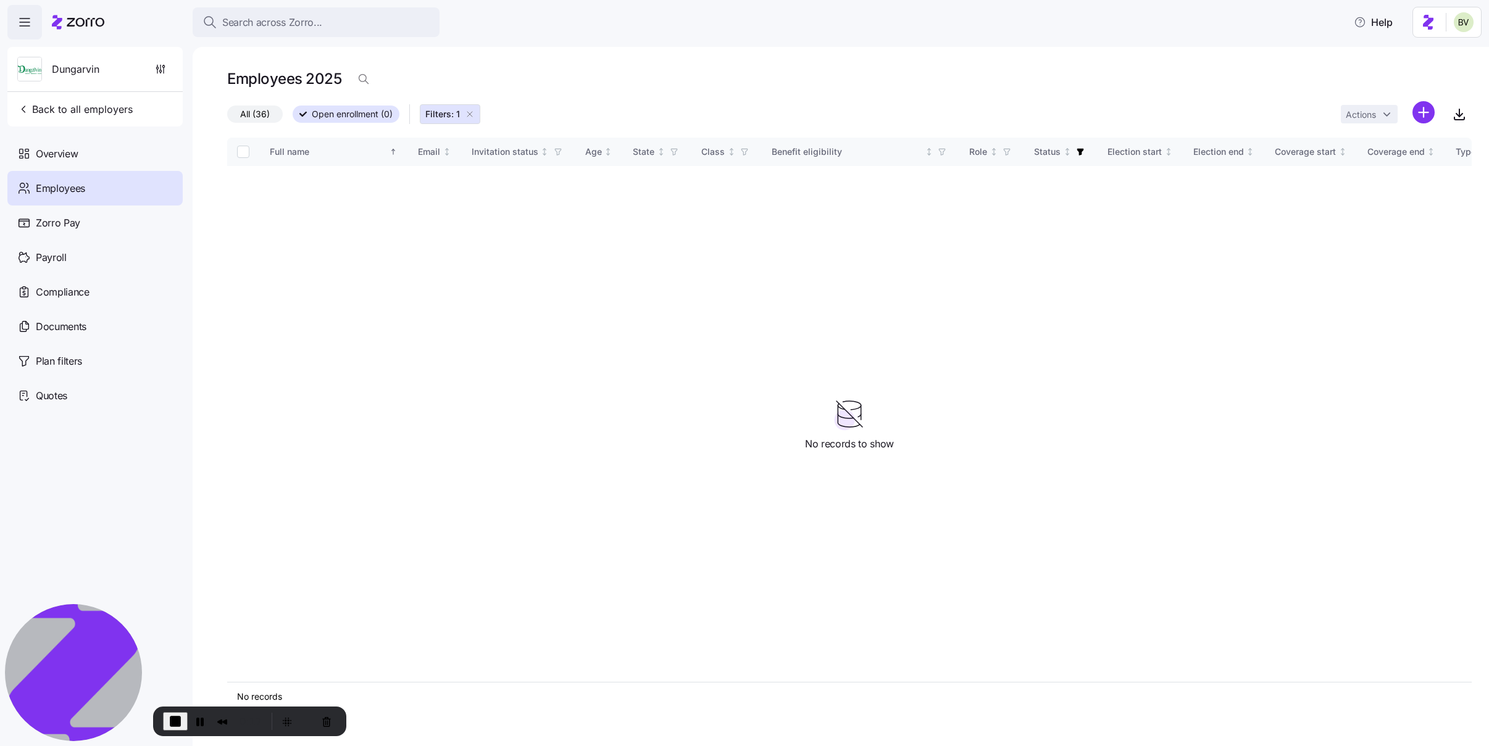
click at [473, 114] on icon "button" at bounding box center [470, 114] width 10 height 10
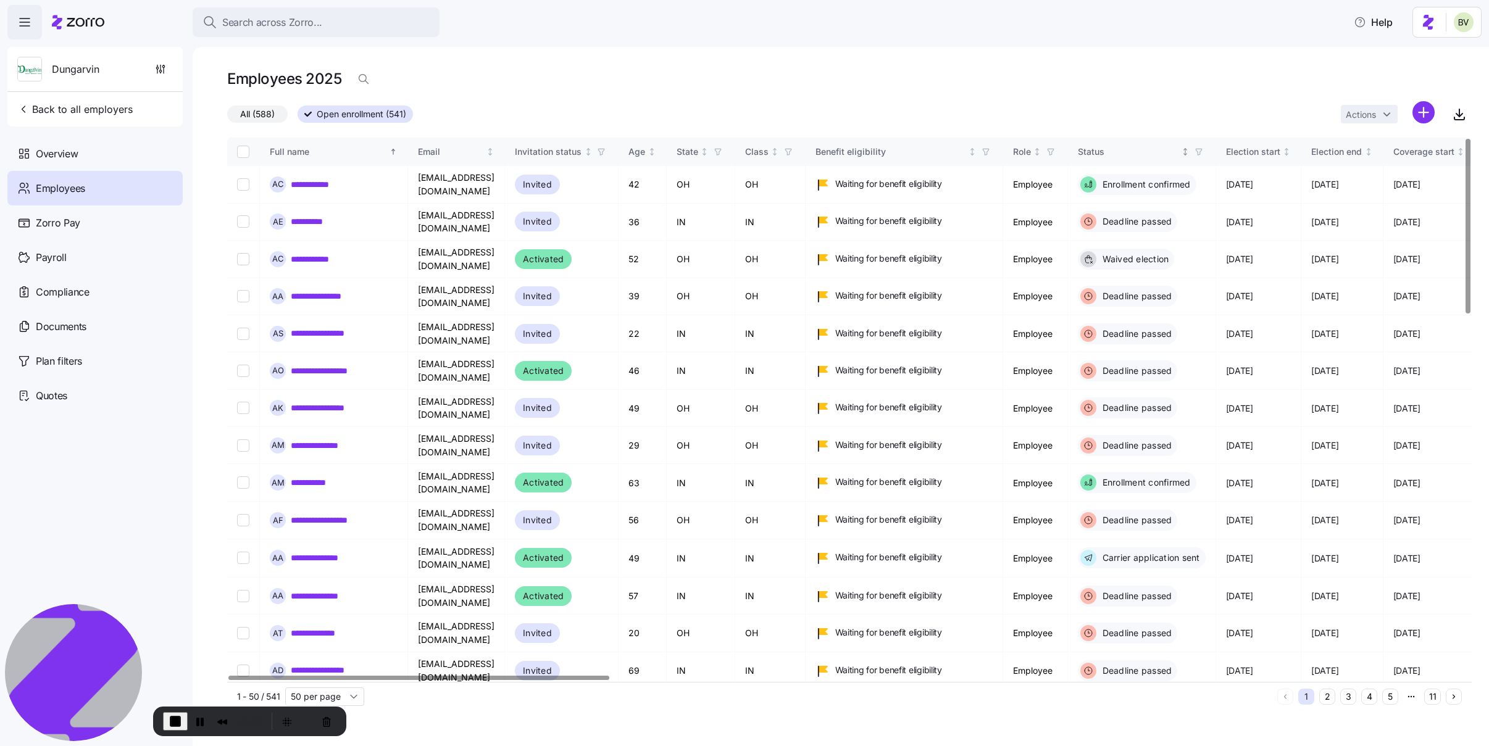
click at [1203, 152] on icon "button" at bounding box center [1199, 152] width 9 height 9
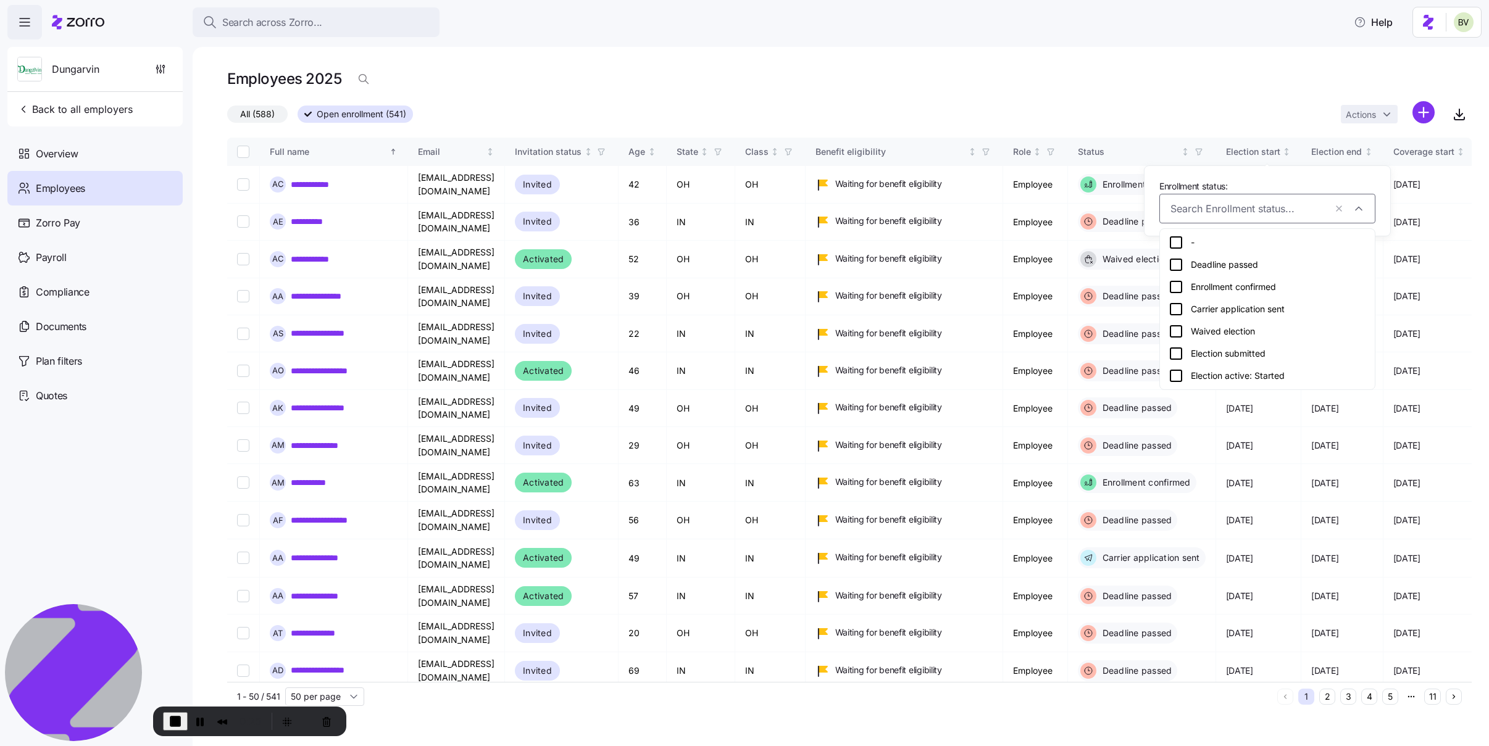
click at [1172, 71] on div "Employees 2025" at bounding box center [849, 84] width 1245 height 35
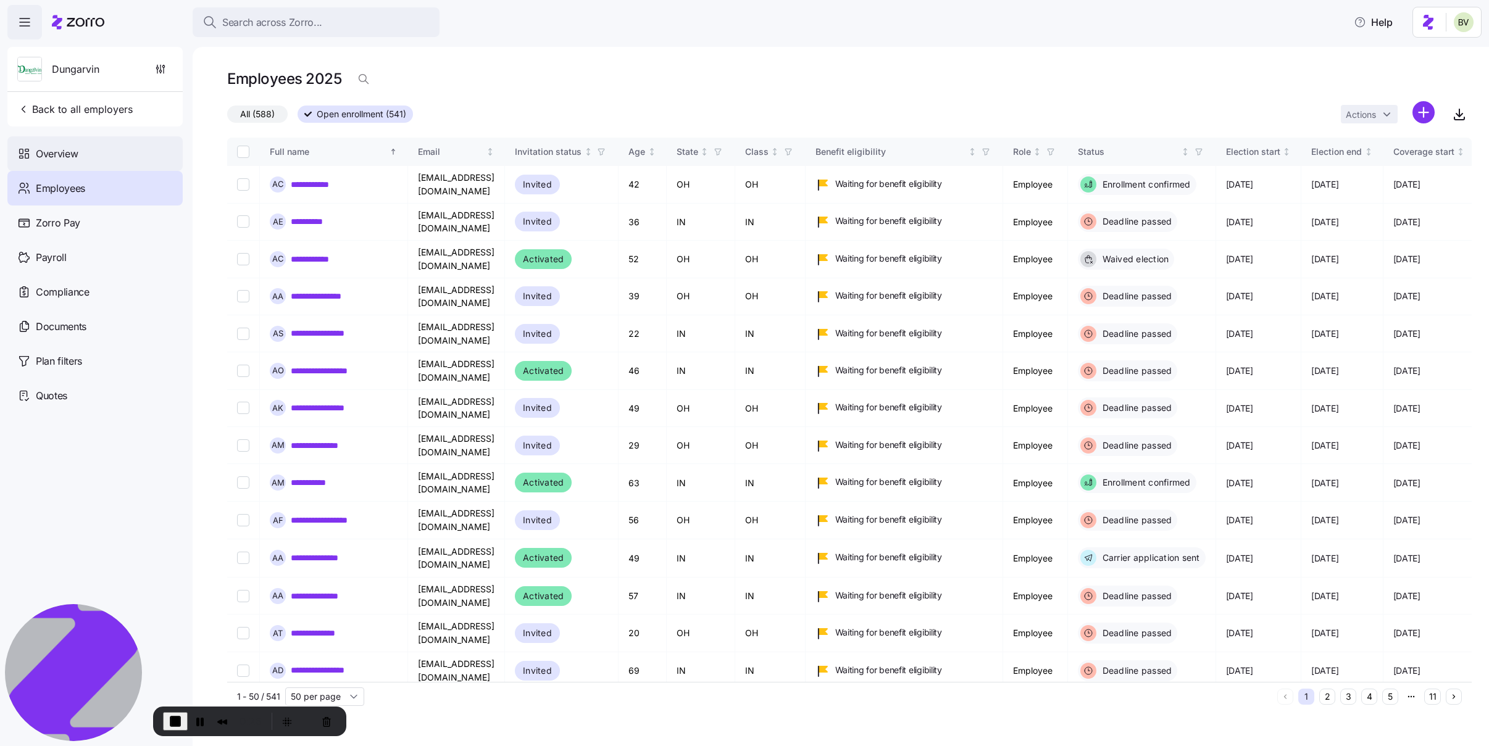
click at [104, 159] on div "Overview" at bounding box center [94, 153] width 175 height 35
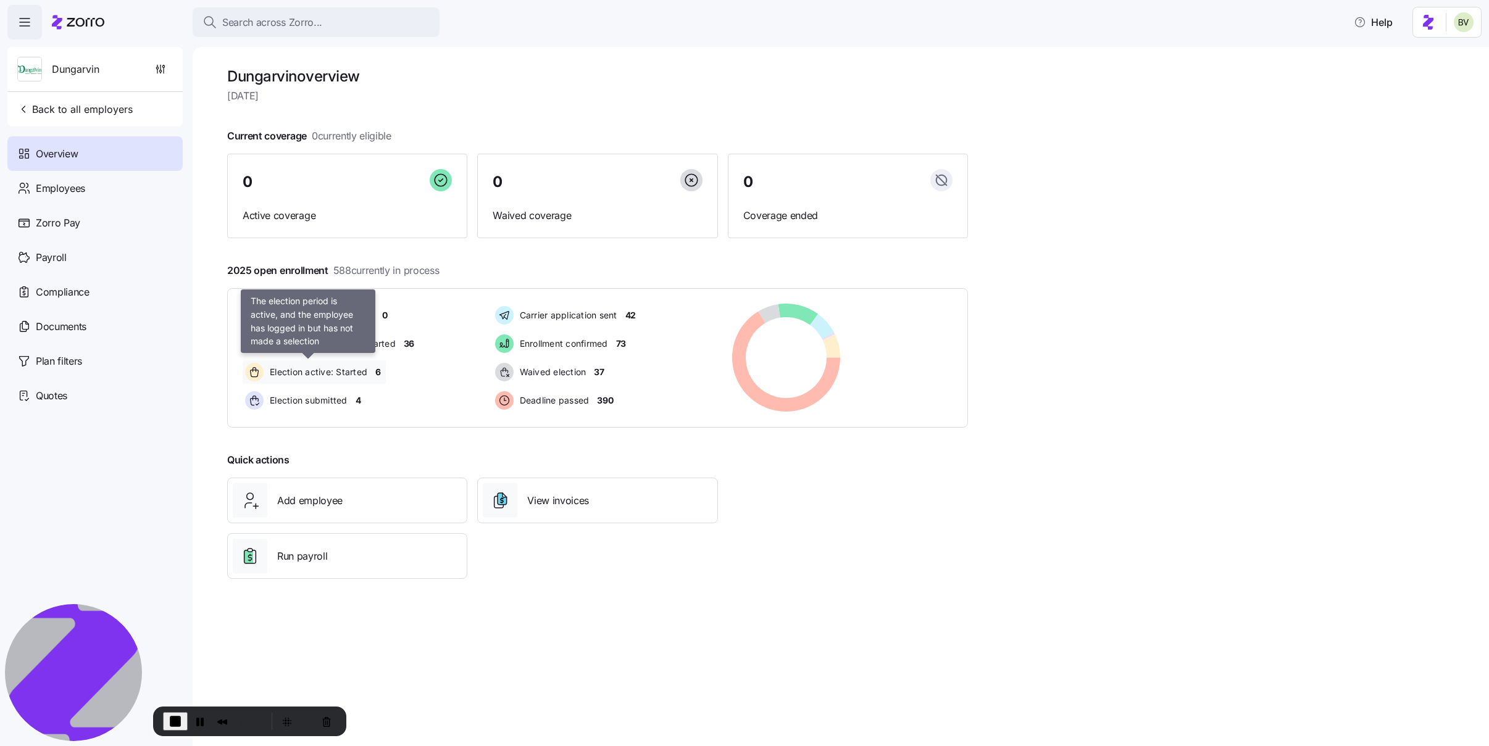
click at [357, 374] on span "Election active: Started" at bounding box center [316, 372] width 101 height 12
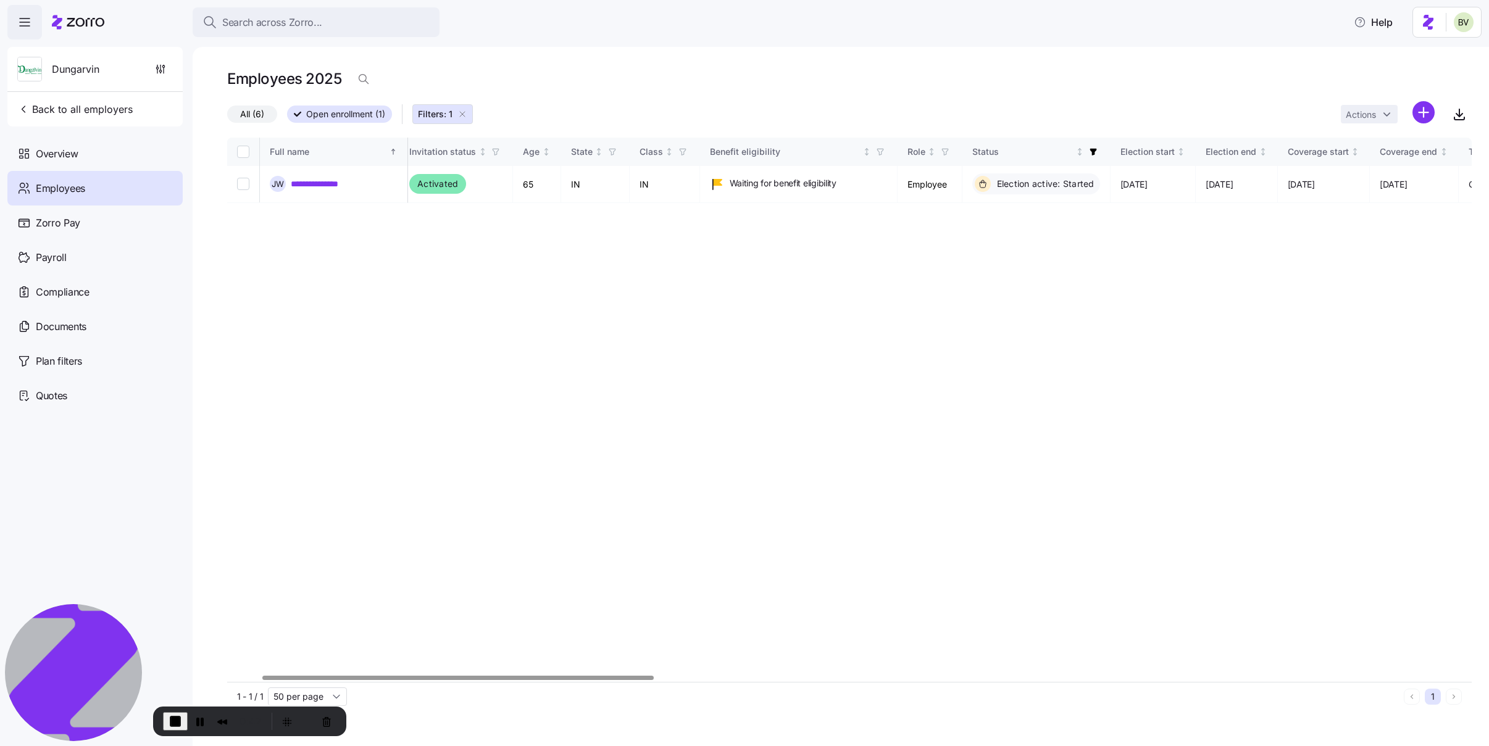
scroll to position [0, 89]
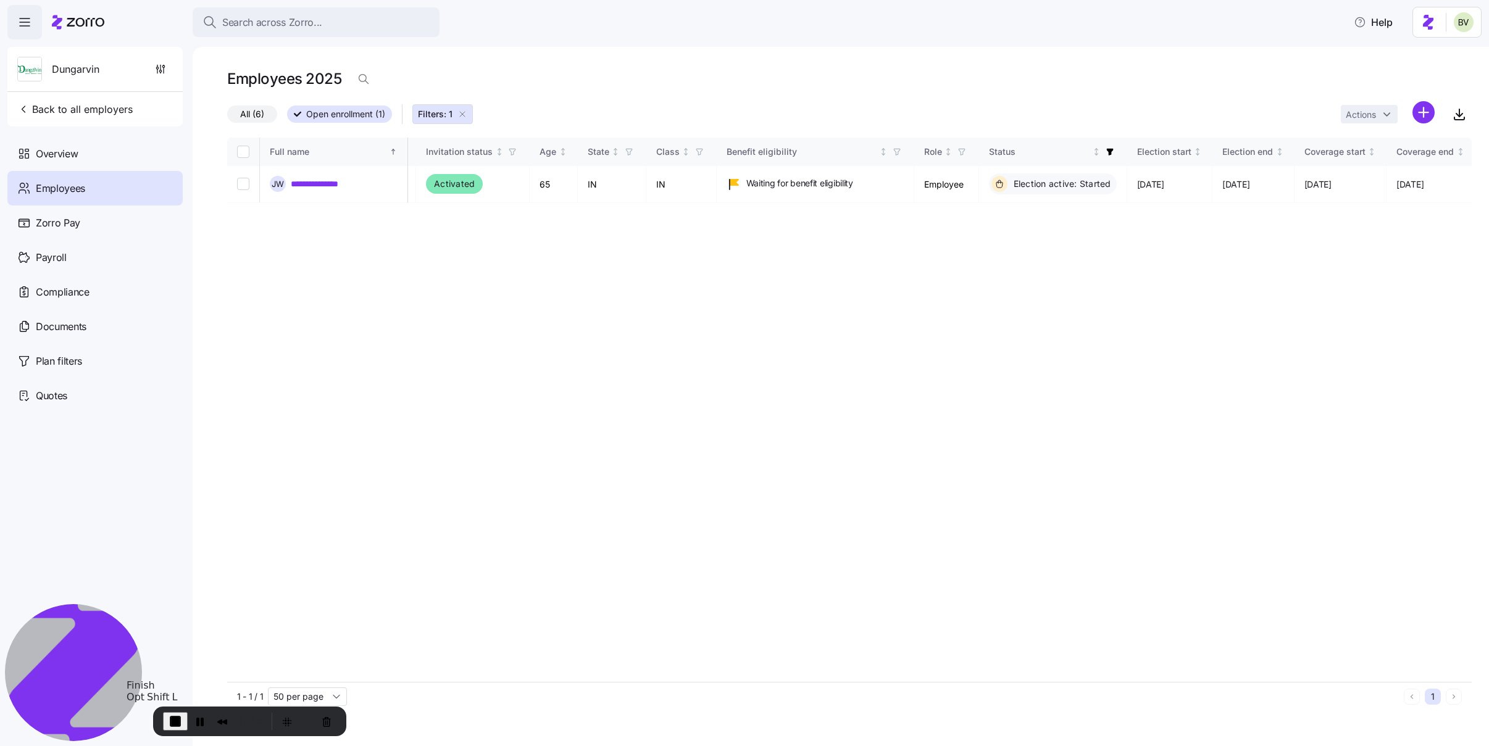
click at [177, 720] on span "End Recording" at bounding box center [175, 721] width 15 height 15
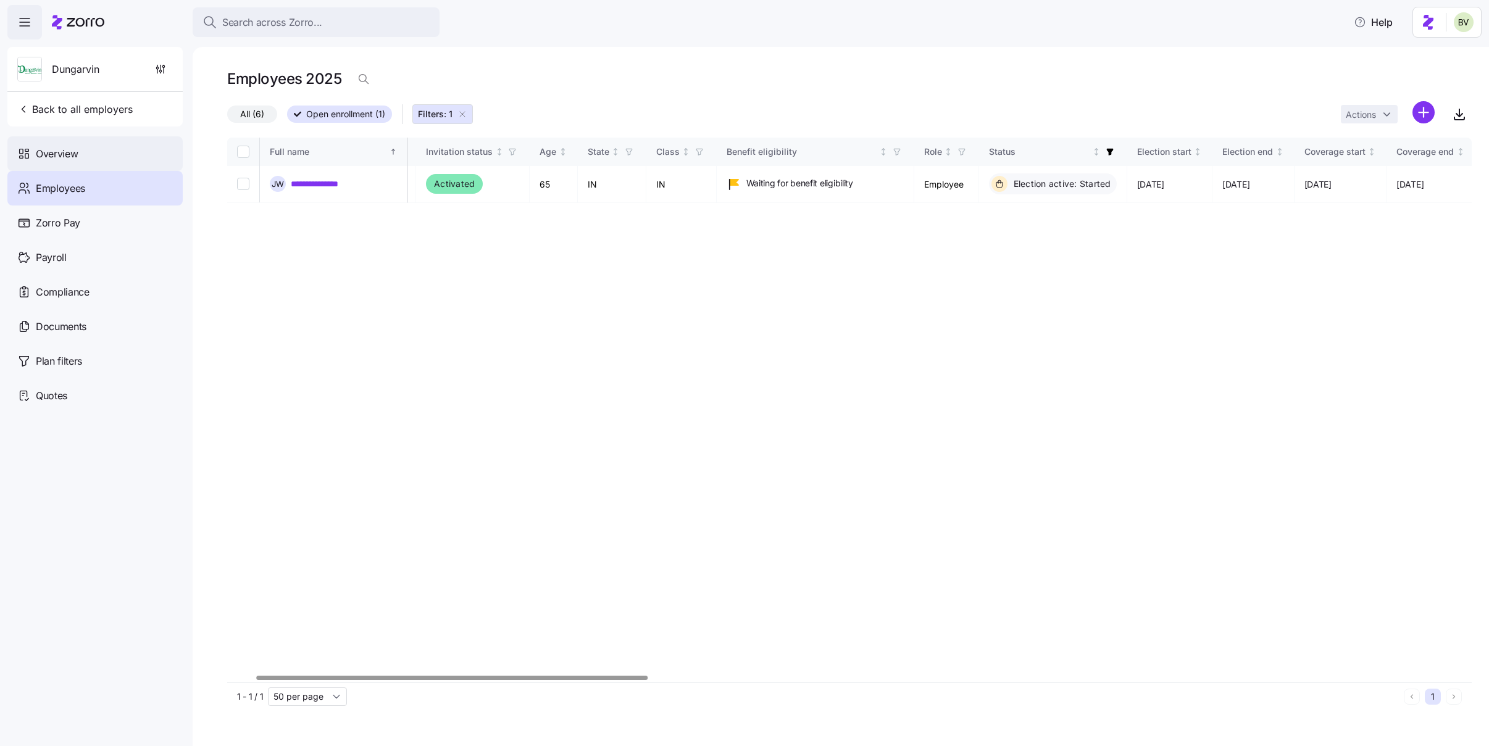
click at [80, 163] on div "Overview" at bounding box center [94, 153] width 175 height 35
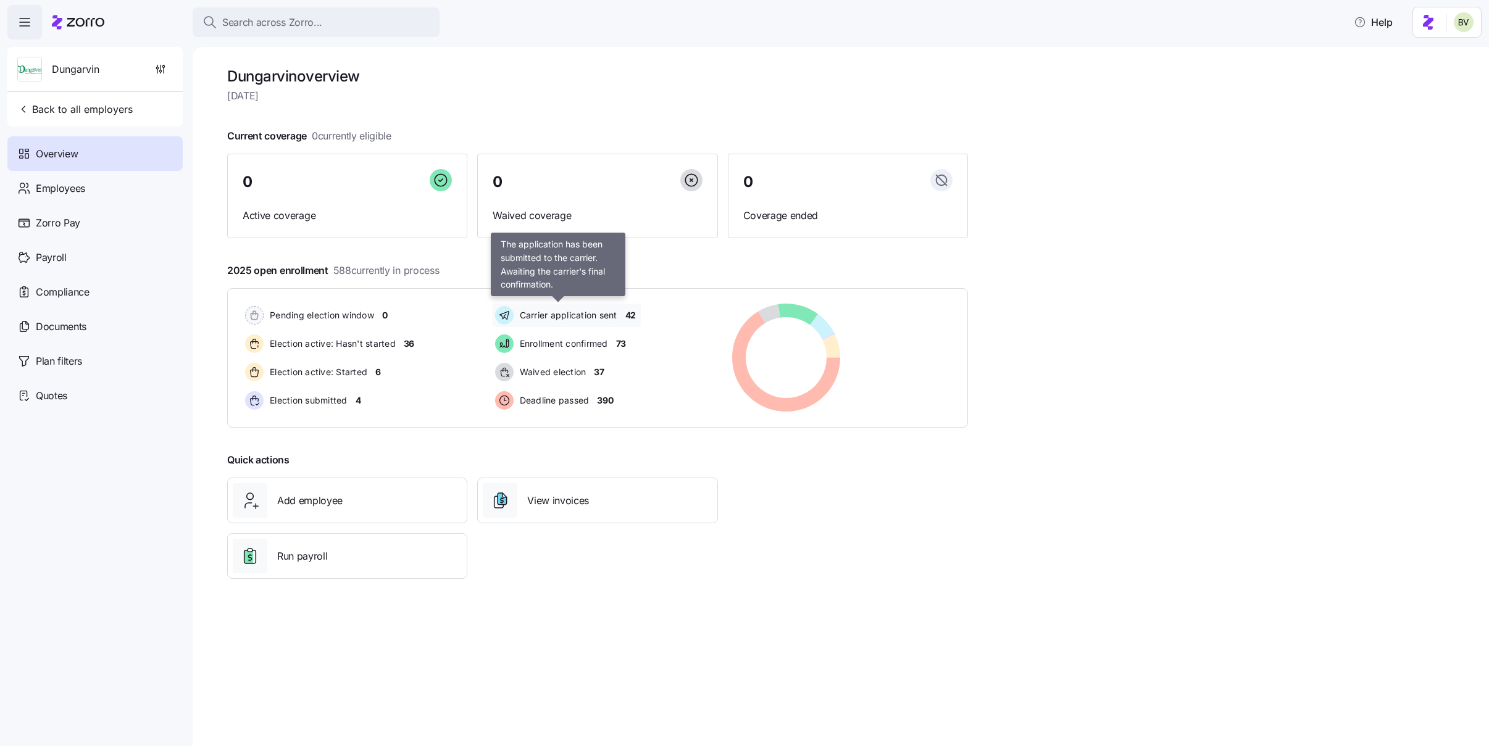
click at [590, 322] on span "Carrier application sent" at bounding box center [566, 315] width 101 height 15
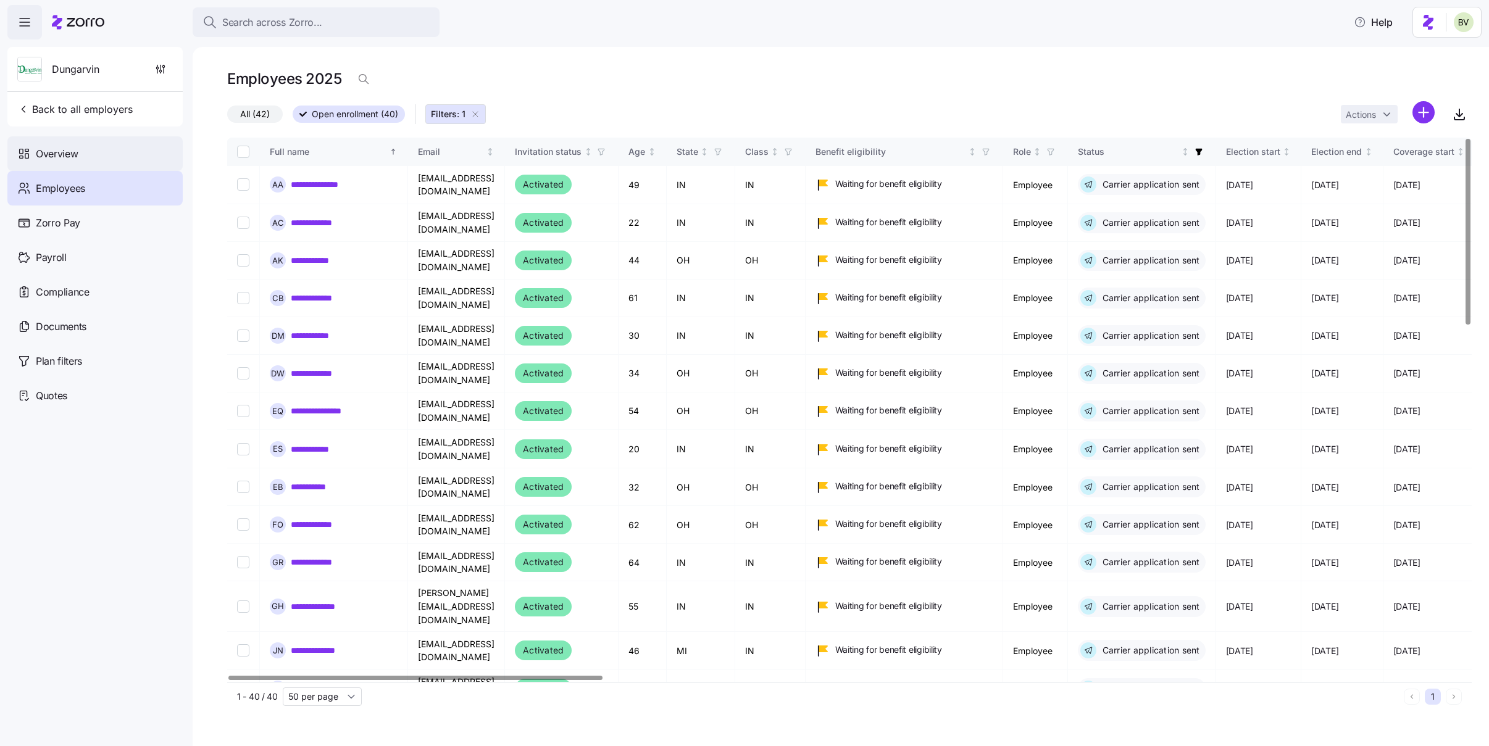
click at [87, 154] on div "Overview" at bounding box center [94, 153] width 175 height 35
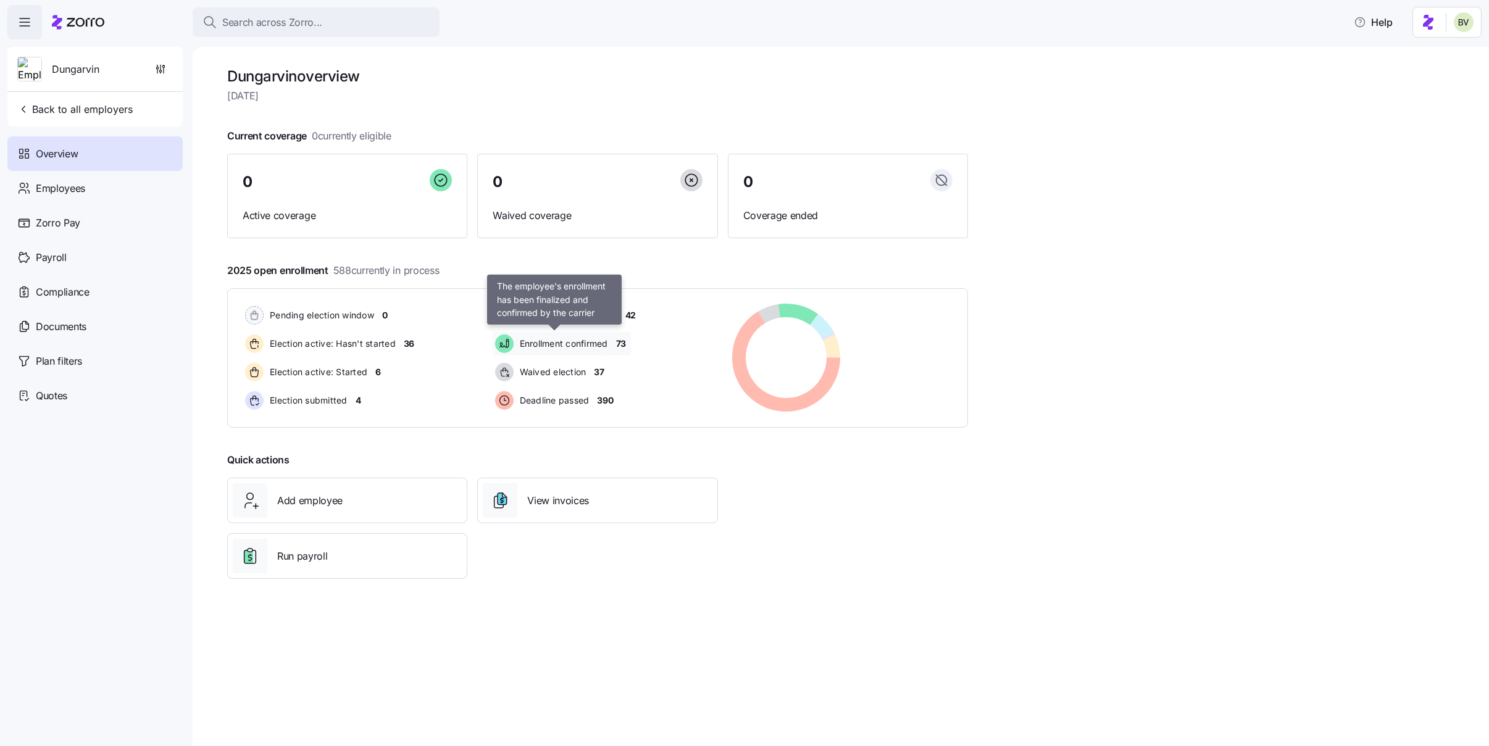
click at [583, 346] on span "Enrollment confirmed" at bounding box center [562, 344] width 92 height 12
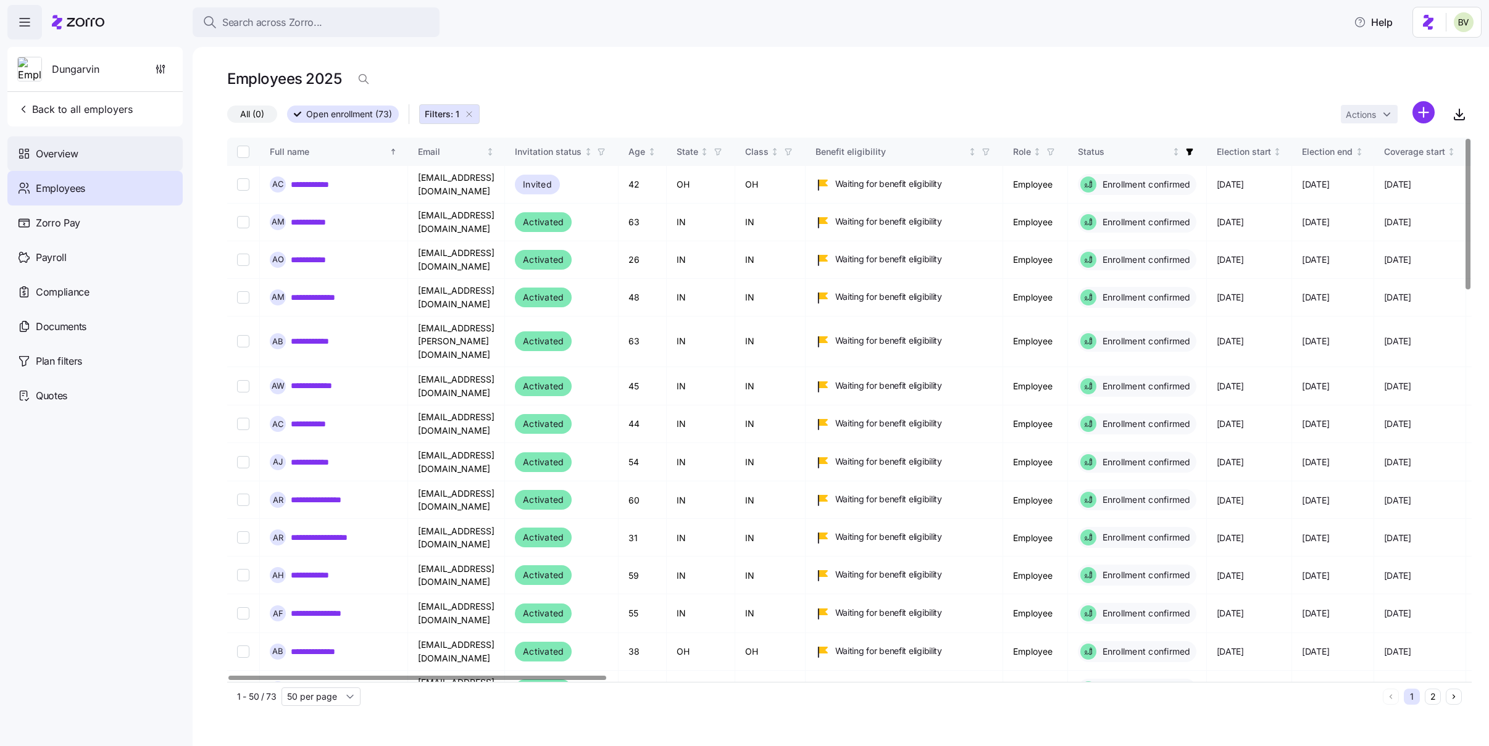
click at [67, 146] on span "Overview" at bounding box center [57, 153] width 42 height 15
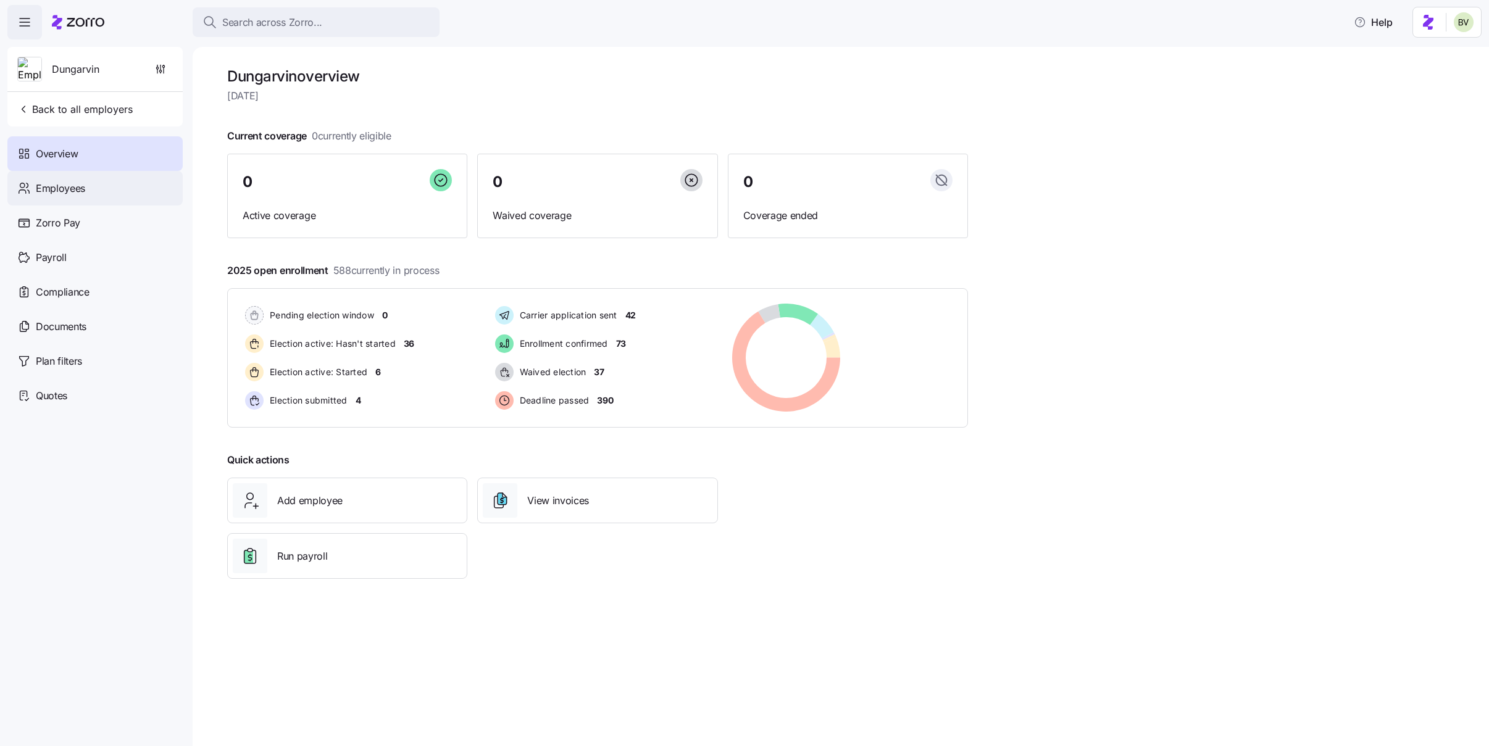
click at [88, 194] on div "Employees" at bounding box center [94, 188] width 175 height 35
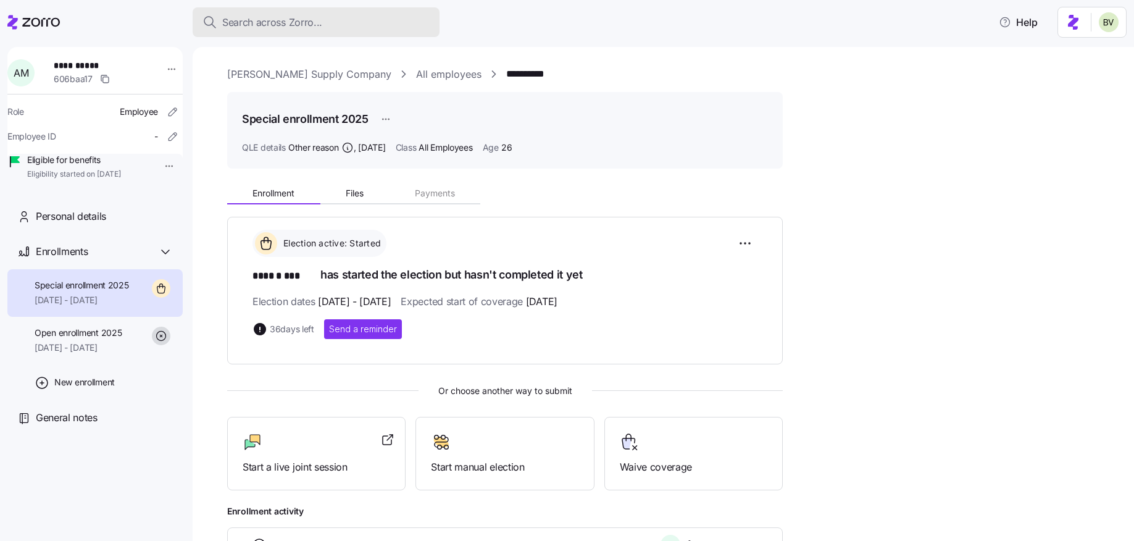
click at [274, 21] on span "Search across Zorro..." at bounding box center [272, 22] width 100 height 15
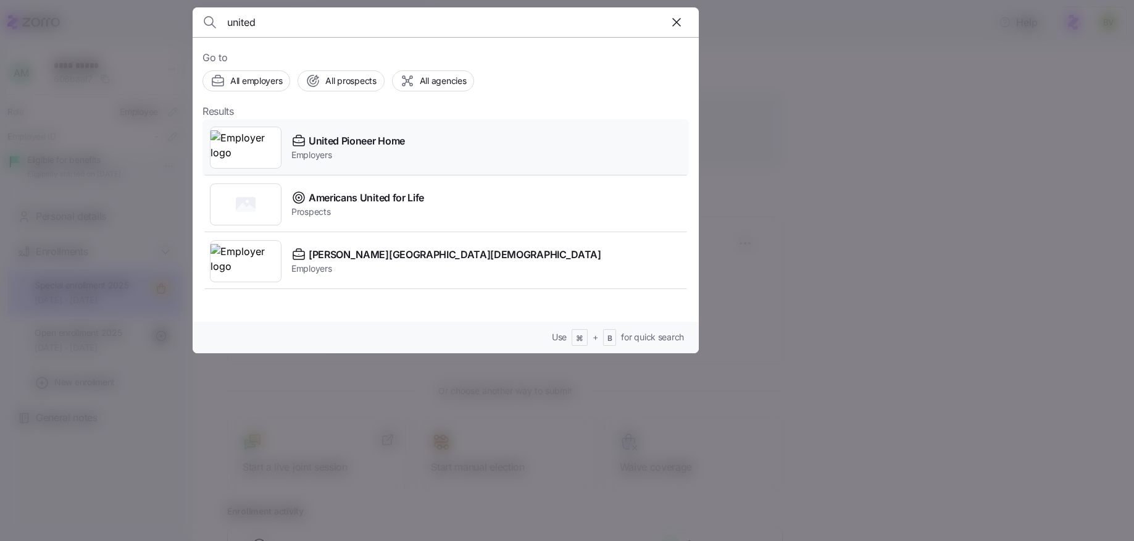
type input "united"
click at [251, 151] on img at bounding box center [246, 147] width 70 height 35
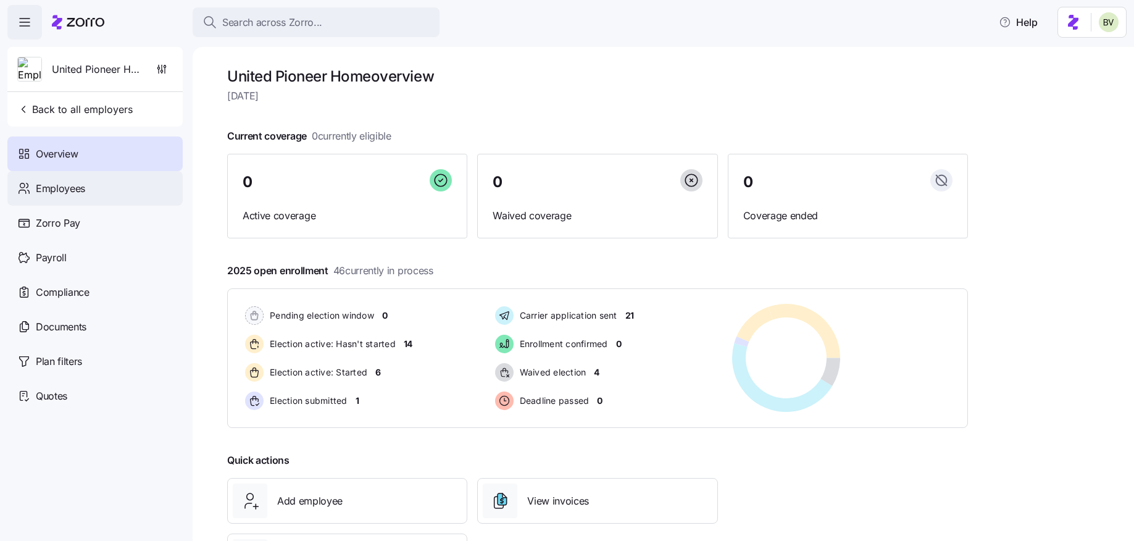
click at [115, 186] on div "Employees" at bounding box center [94, 188] width 175 height 35
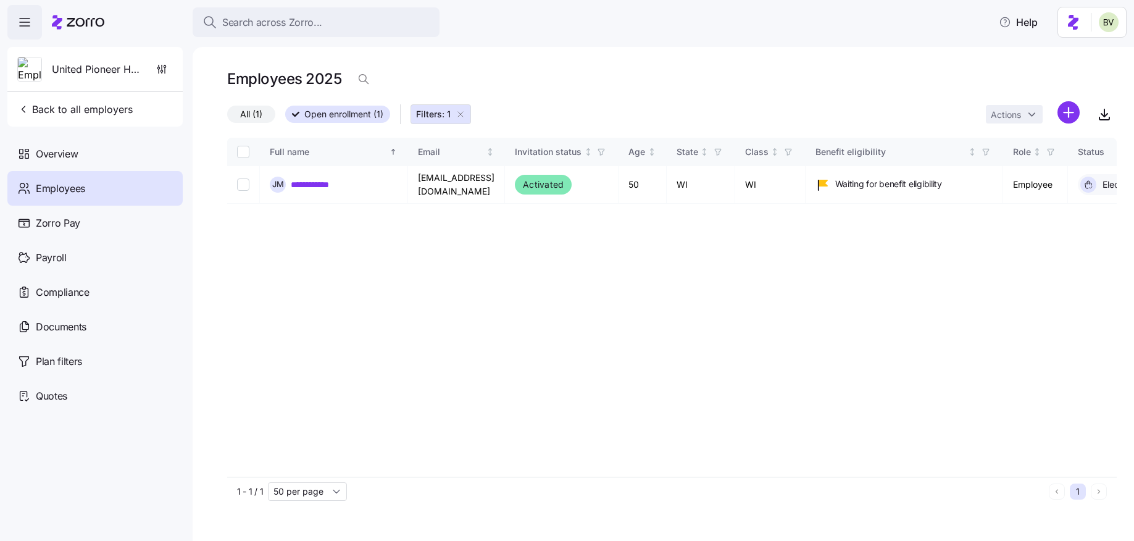
click at [461, 114] on icon "button" at bounding box center [461, 114] width 10 height 10
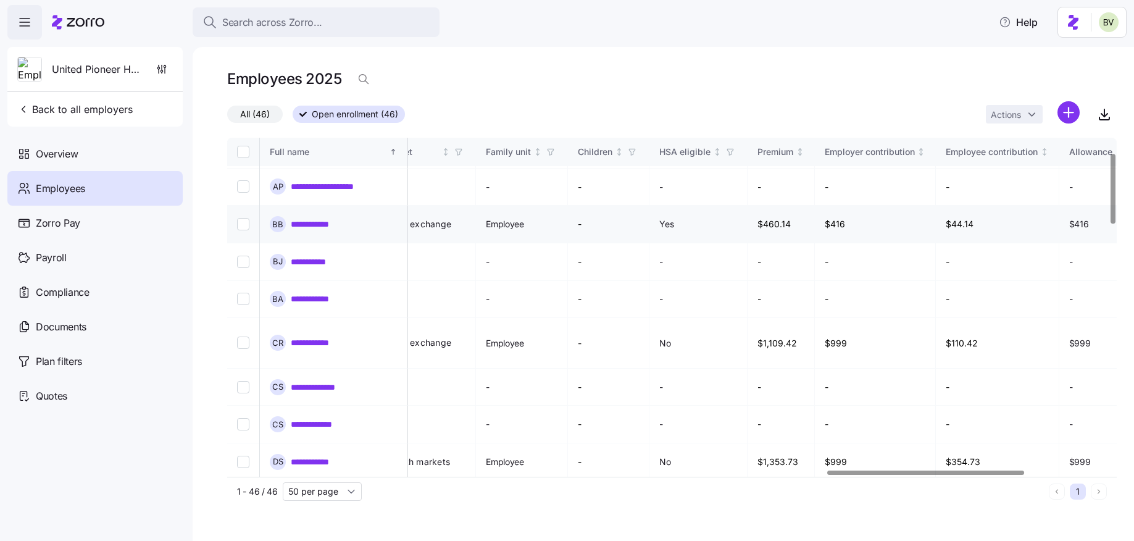
scroll to position [0, 2708]
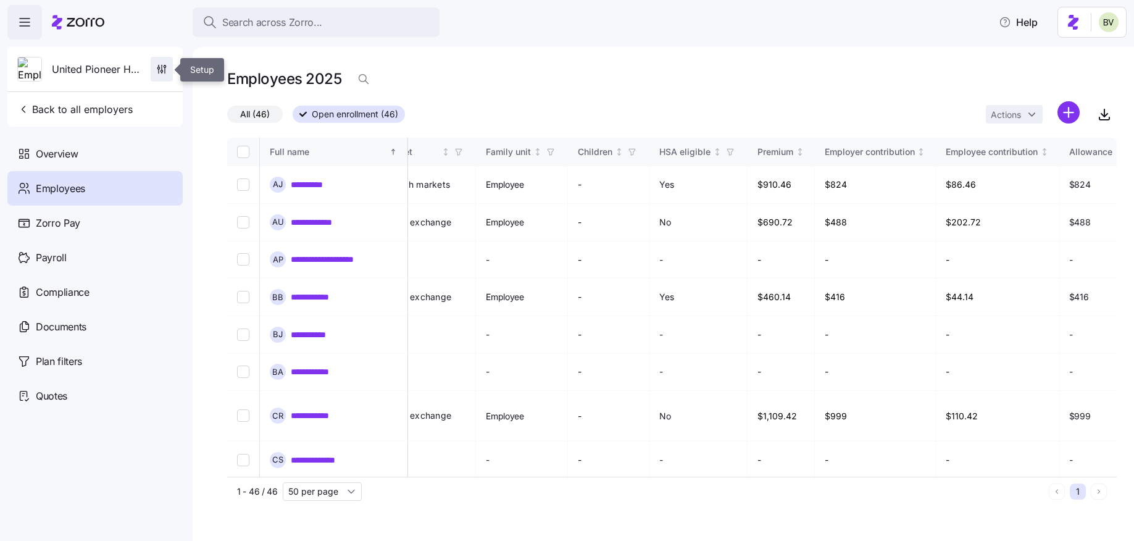
click at [164, 76] on span "button" at bounding box center [161, 68] width 21 height 23
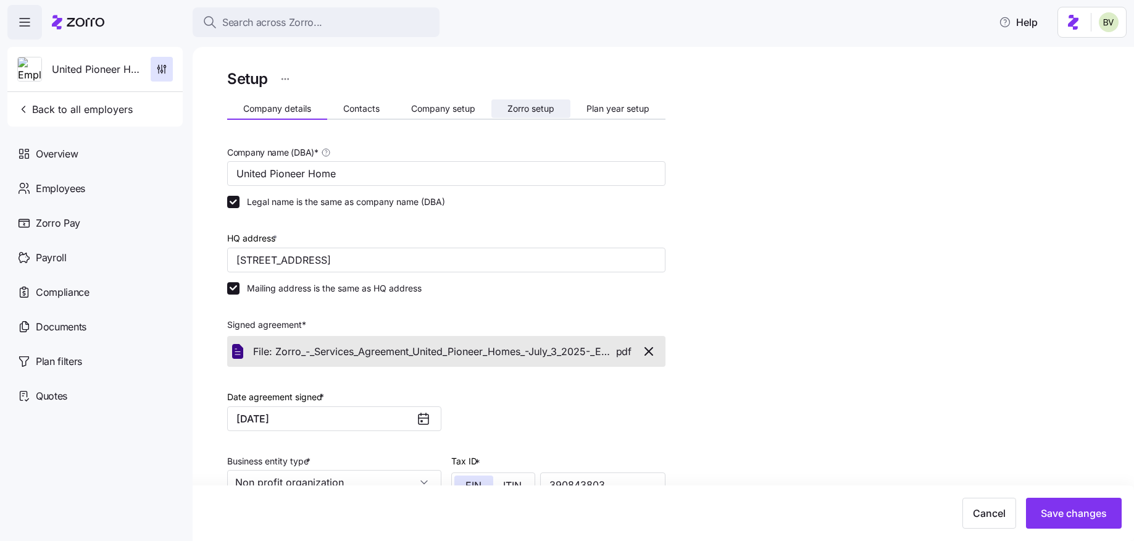
click at [545, 112] on span "Zorro setup" at bounding box center [531, 108] width 47 height 9
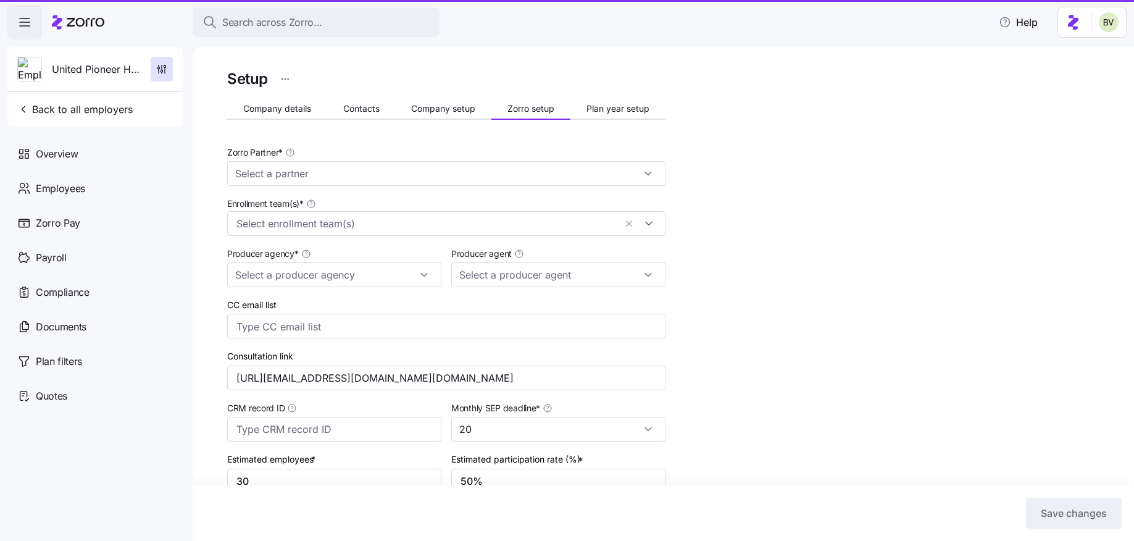
type input "Amy Pals (amy.pals@aleragroup.com)"
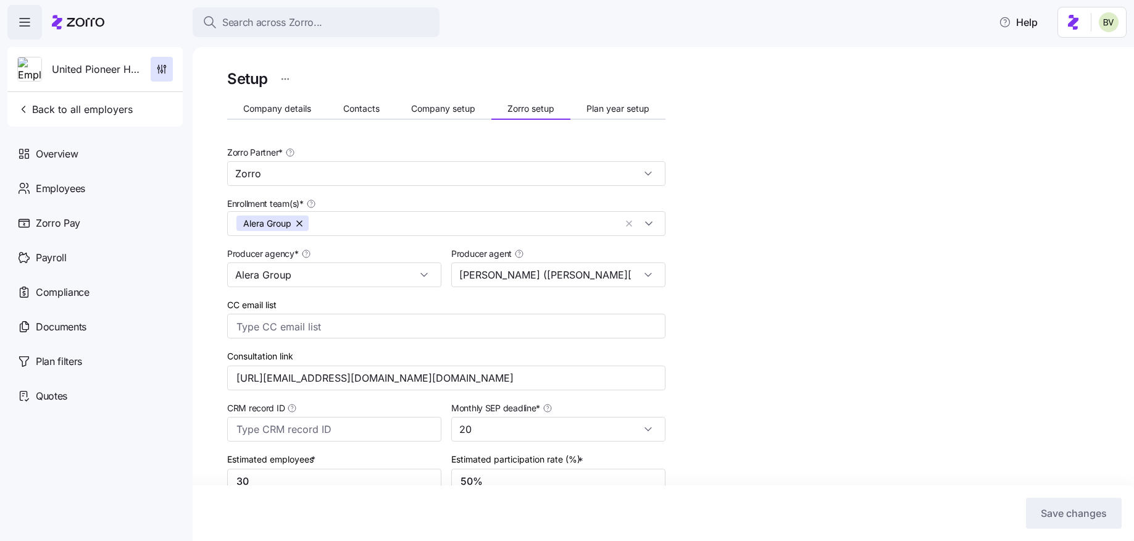
type input "Zorro"
type input "Alera Group"
click at [617, 109] on span "Plan year setup" at bounding box center [618, 108] width 63 height 9
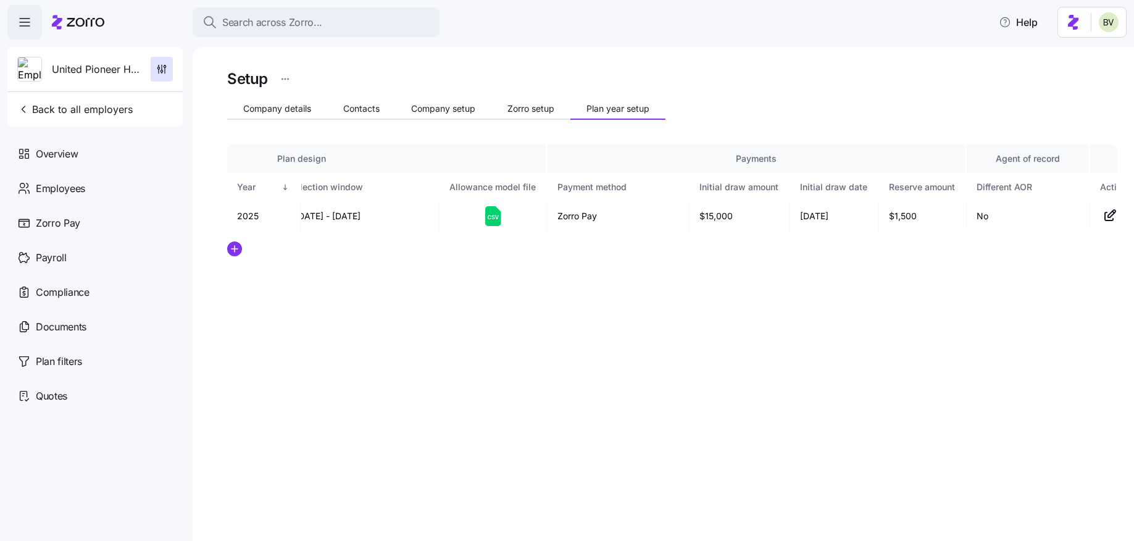
scroll to position [0, 170]
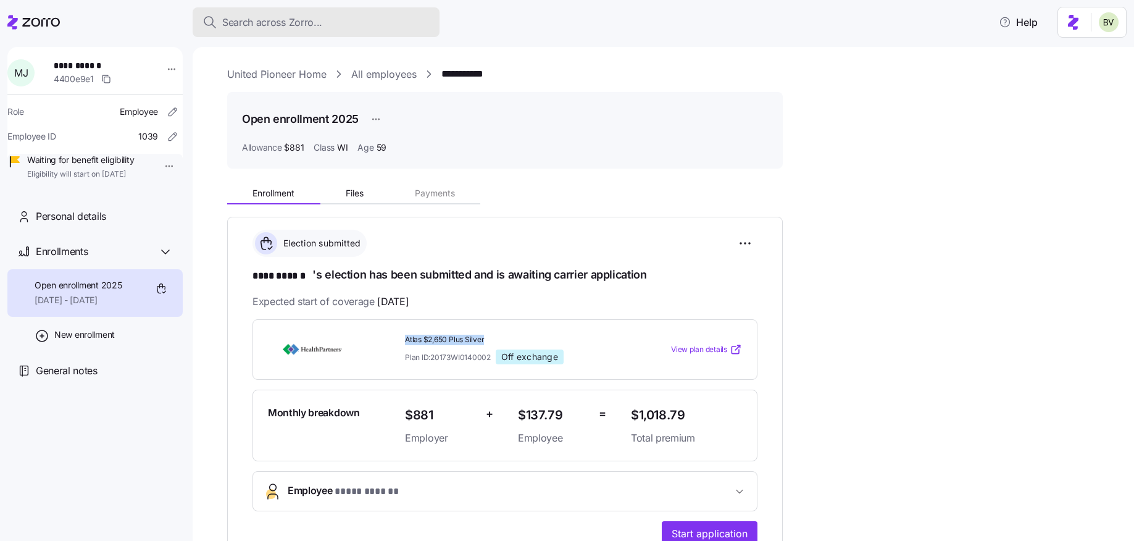
click at [260, 23] on span "Search across Zorro..." at bounding box center [272, 22] width 100 height 15
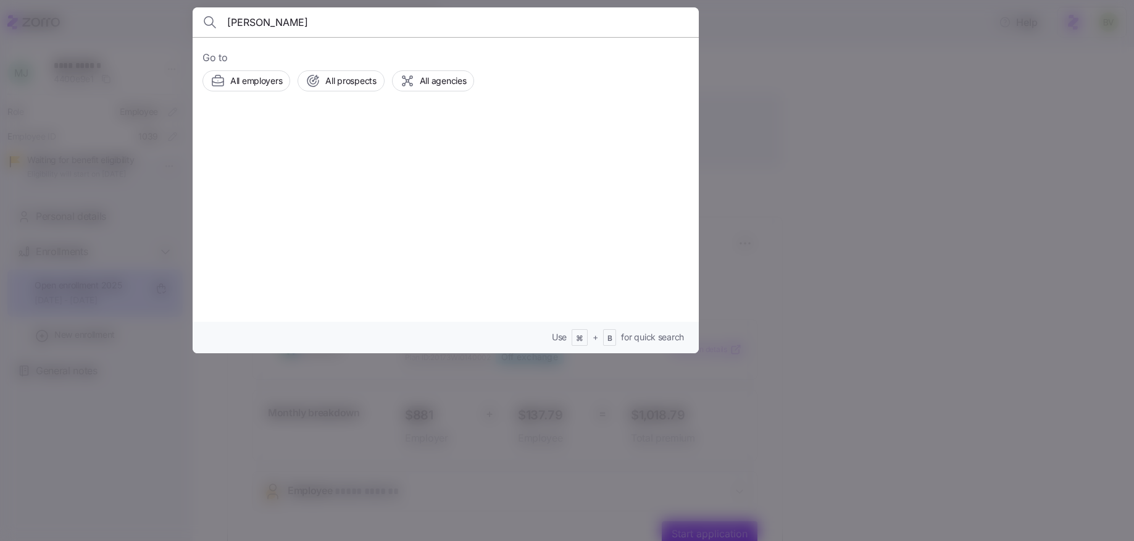
type input "[PERSON_NAME]"
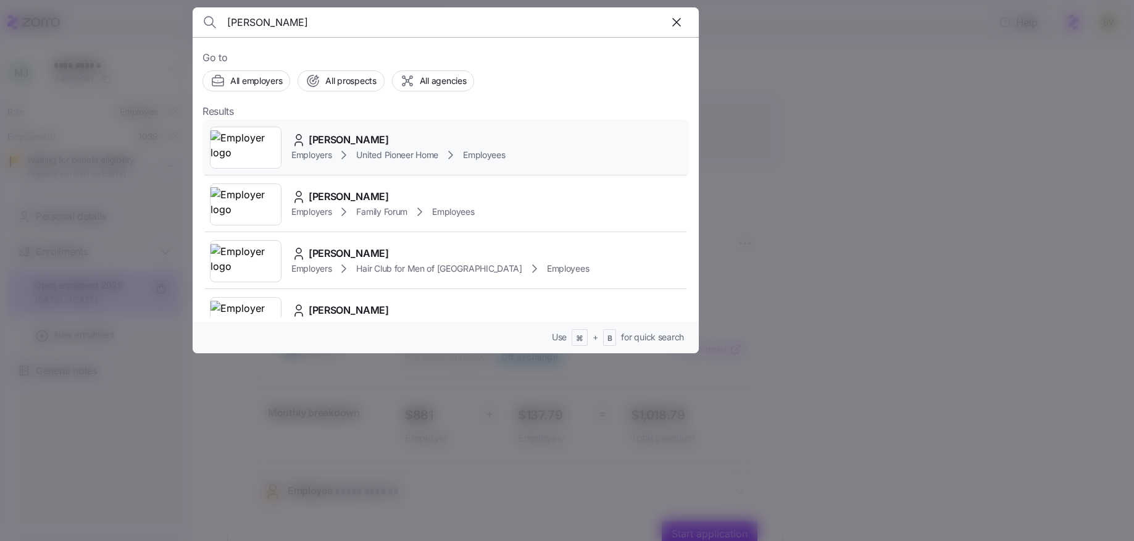
click at [241, 142] on img at bounding box center [246, 147] width 70 height 35
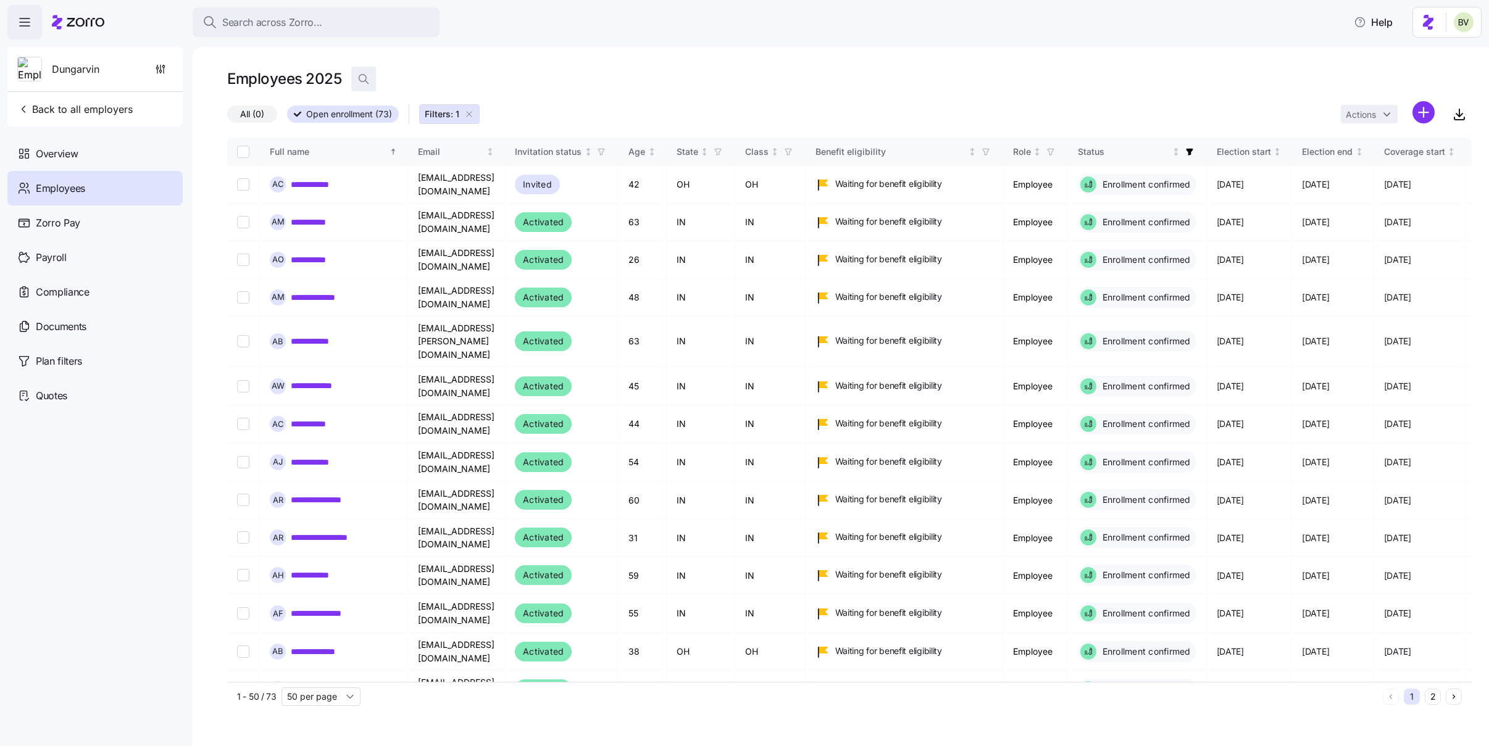
click at [361, 83] on icon "button" at bounding box center [363, 79] width 12 height 12
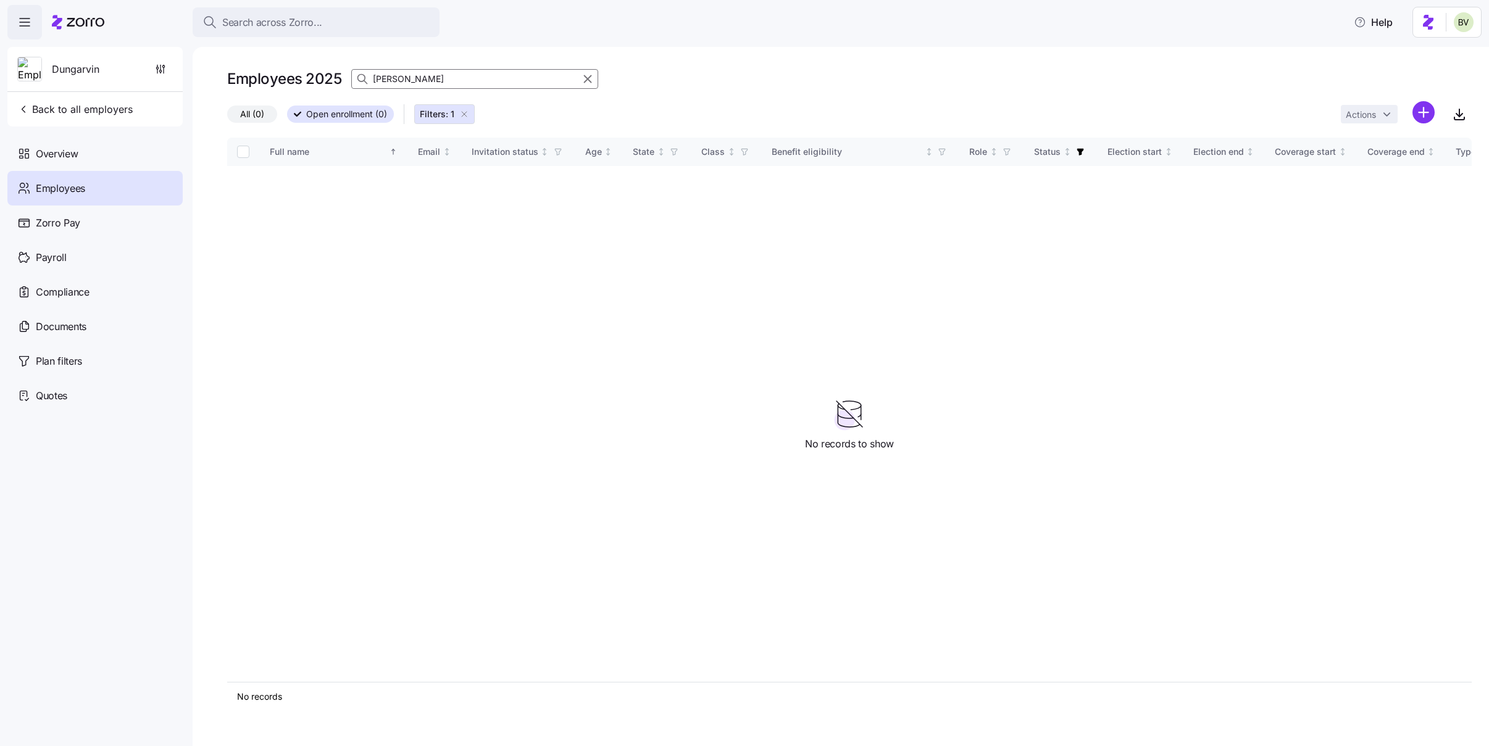
type input "Jean Nitunga"
click at [261, 114] on span "All (0)" at bounding box center [252, 114] width 24 height 16
click at [227, 117] on input "All (0)" at bounding box center [227, 117] width 0 height 0
click at [324, 116] on span "Open enrollment (0)" at bounding box center [340, 114] width 81 height 16
click at [287, 117] on input "Open enrollment (0)" at bounding box center [287, 117] width 0 height 0
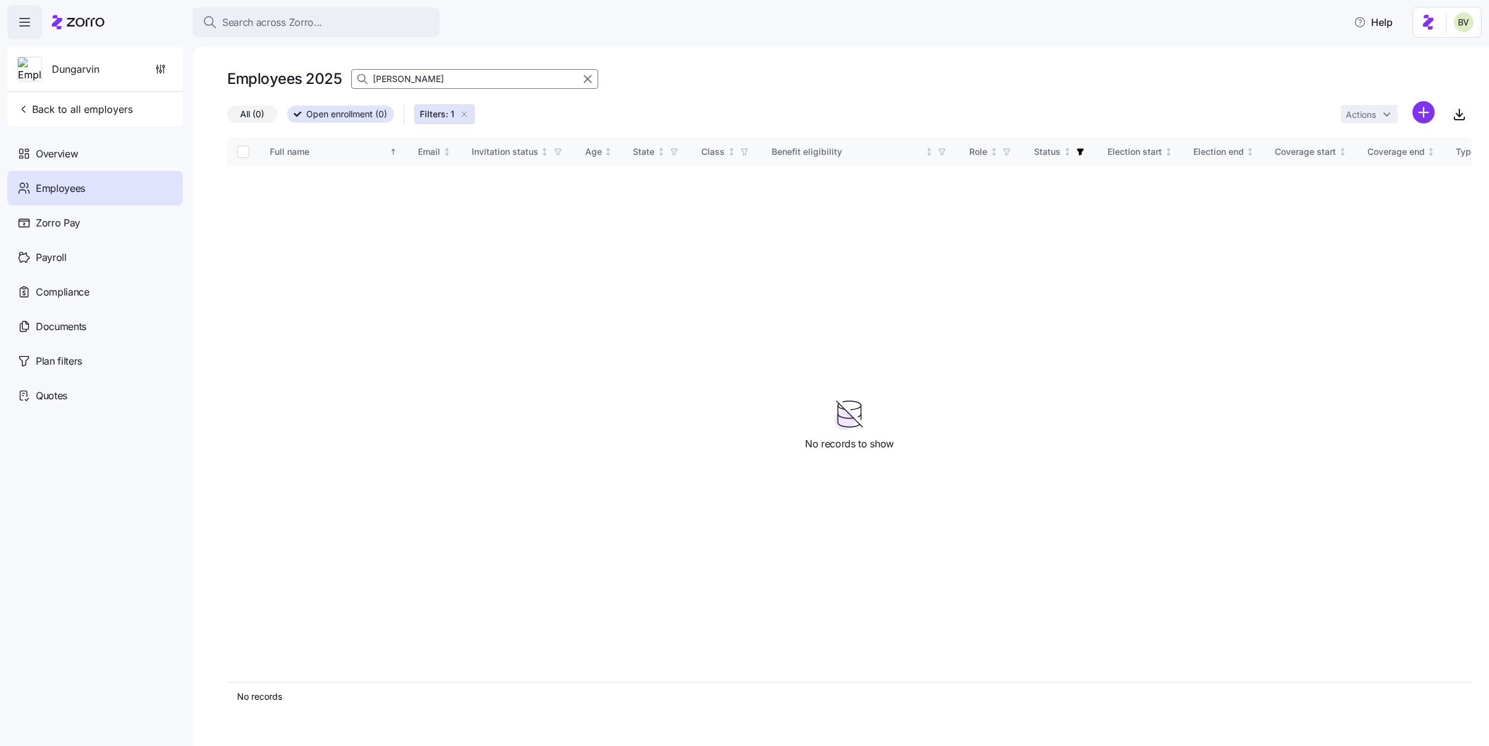
click at [249, 117] on span "All (0)" at bounding box center [252, 114] width 24 height 16
click at [227, 117] on input "All (0)" at bounding box center [227, 117] width 0 height 0
click at [325, 118] on span "Open enrollment (0)" at bounding box center [340, 114] width 81 height 16
click at [287, 117] on input "Open enrollment (0)" at bounding box center [287, 117] width 0 height 0
click at [367, 117] on span "Open enrollment (541)" at bounding box center [345, 114] width 90 height 16
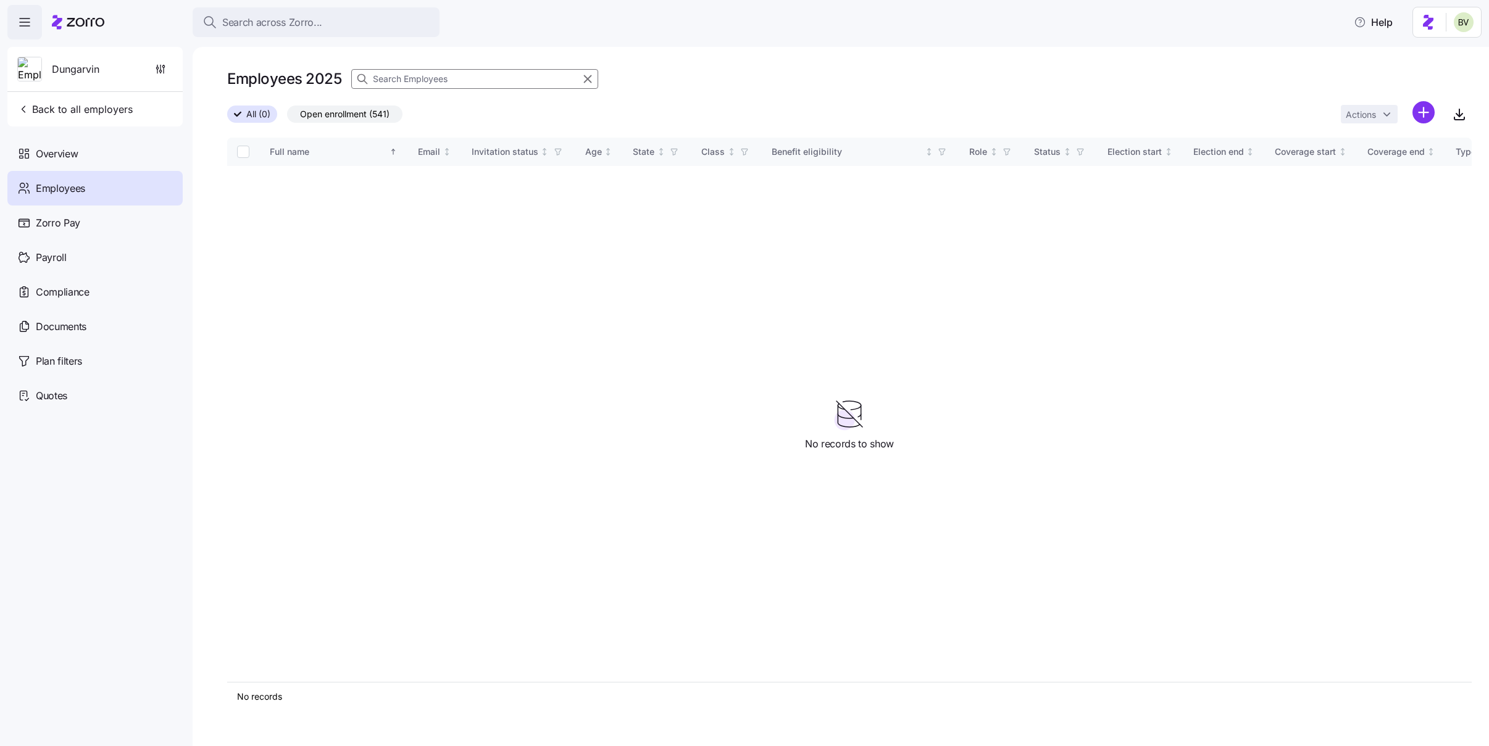
click at [287, 117] on input "Open enrollment (541)" at bounding box center [287, 117] width 0 height 0
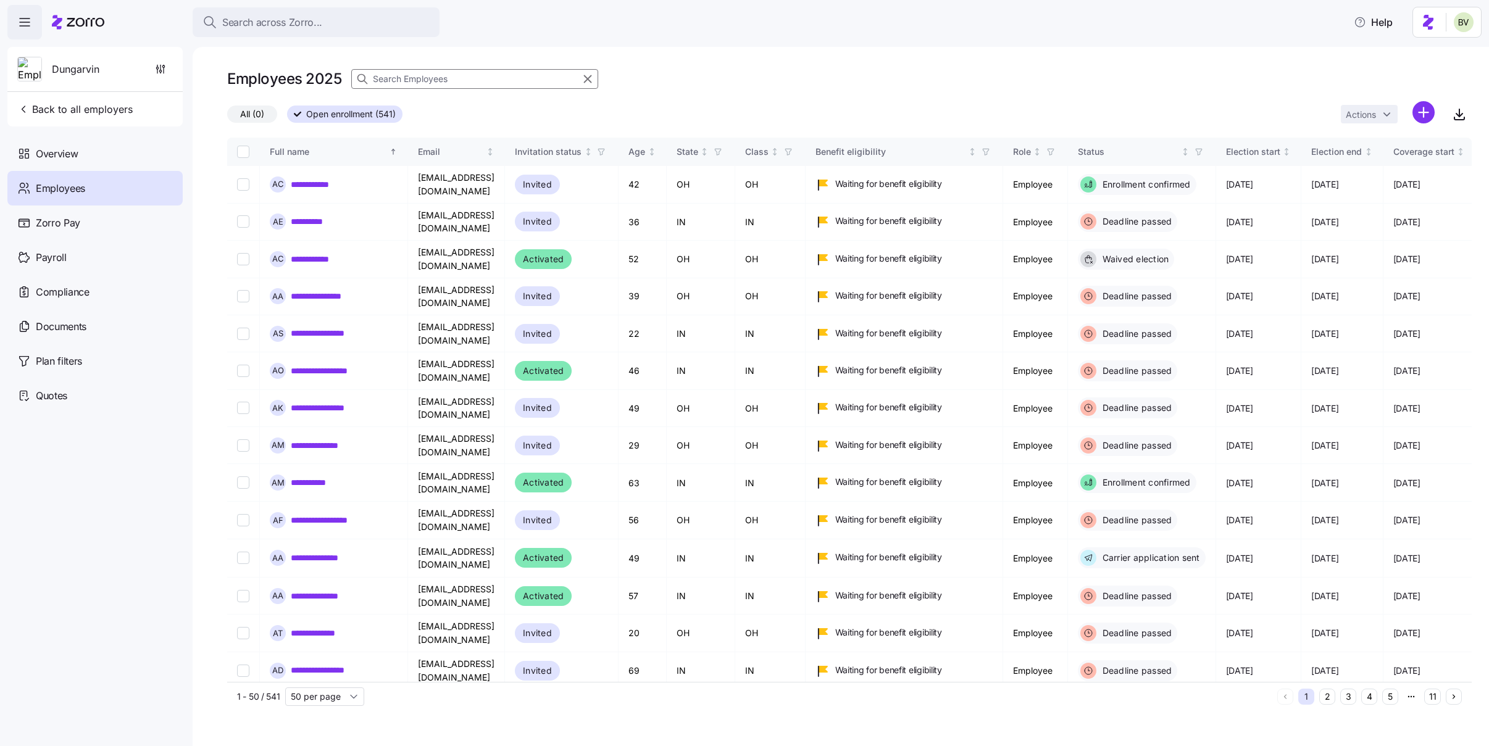
click at [259, 115] on span "All (0)" at bounding box center [252, 114] width 24 height 16
click at [227, 117] on input "All (0)" at bounding box center [227, 117] width 0 height 0
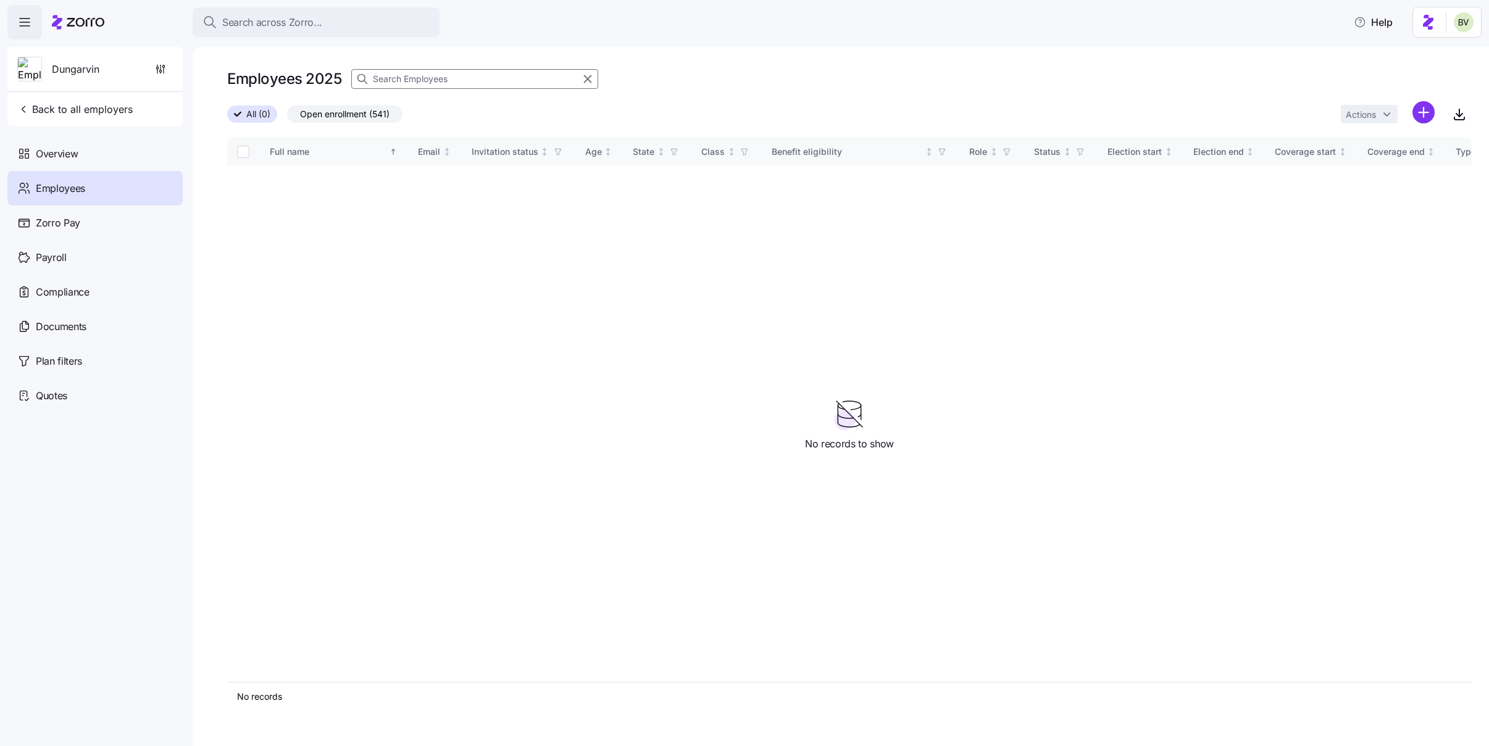
click at [387, 81] on input at bounding box center [474, 79] width 247 height 20
type input "jean"
click at [353, 119] on span "Open enrollment (1)" at bounding box center [339, 114] width 79 height 16
click at [287, 117] on input "Open enrollment (1)" at bounding box center [287, 117] width 0 height 0
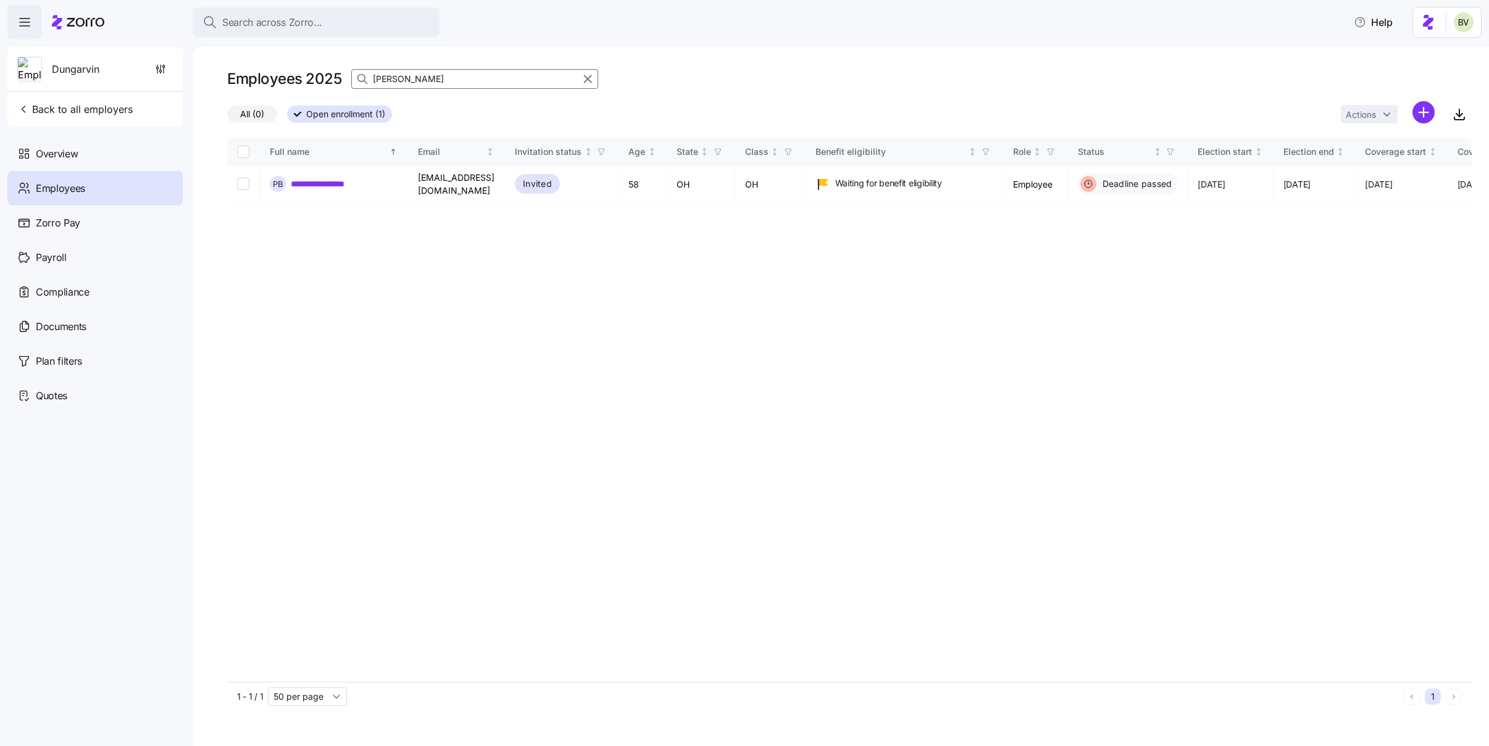
click at [257, 115] on span "All (0)" at bounding box center [252, 114] width 24 height 16
click at [227, 117] on input "All (0)" at bounding box center [227, 117] width 0 height 0
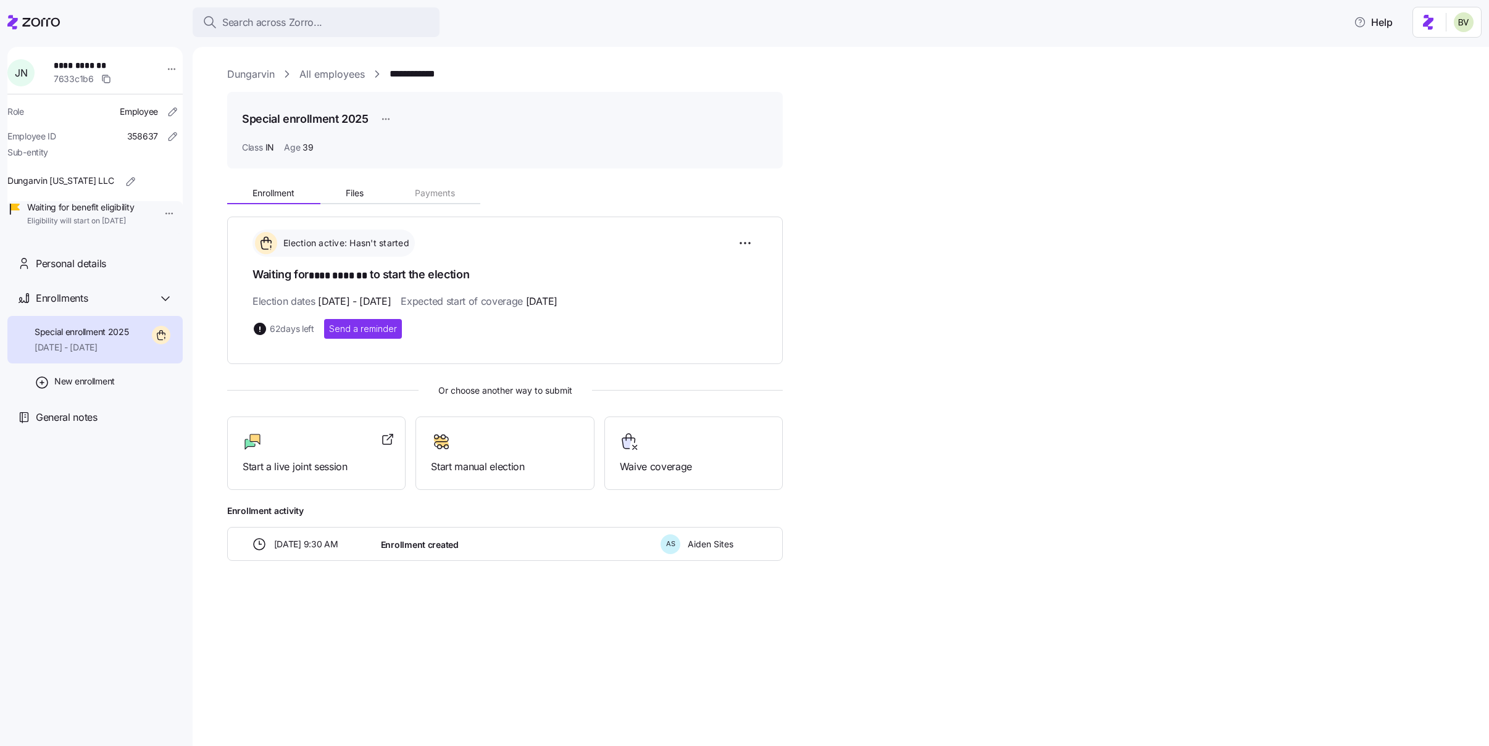
click at [332, 71] on link "All employees" at bounding box center [331, 74] width 65 height 15
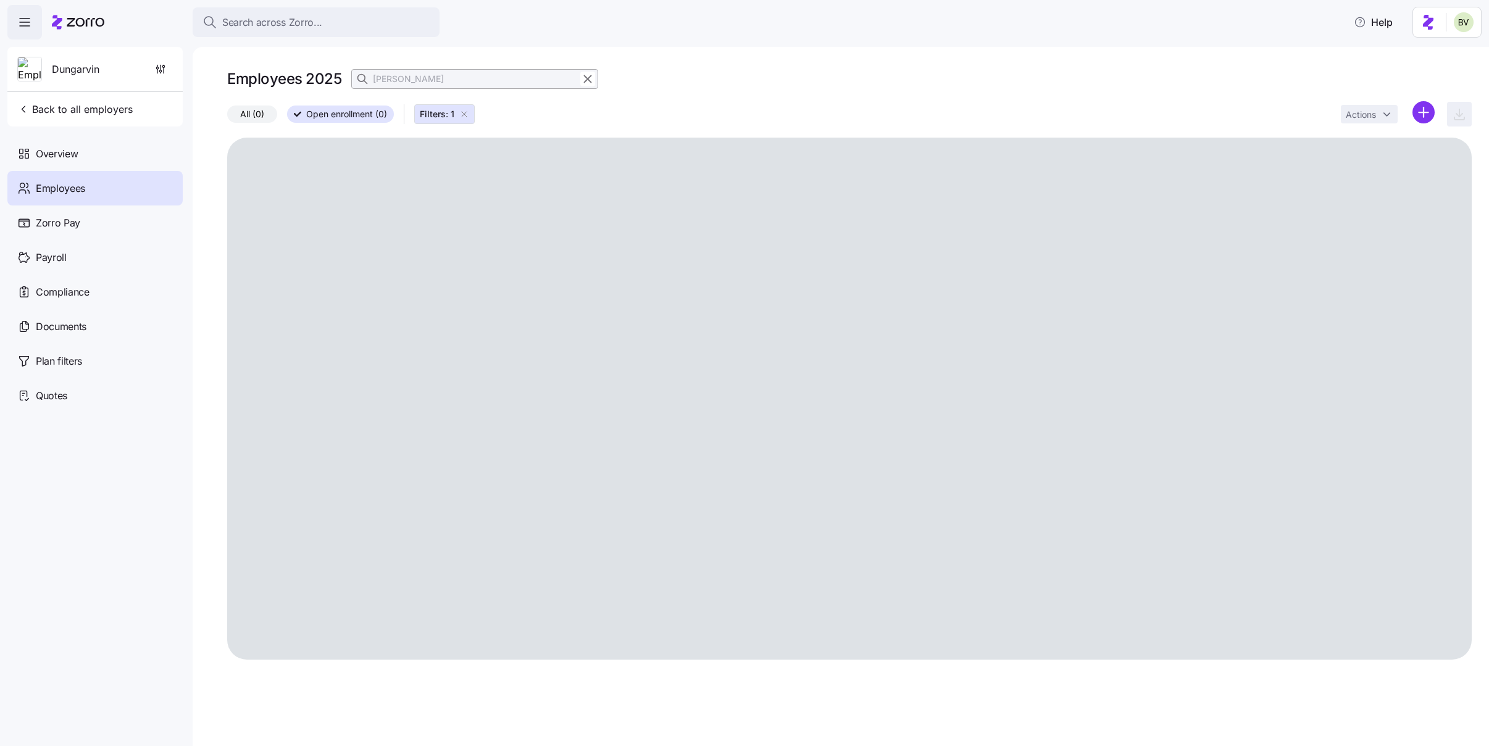
click at [254, 115] on span "All (0)" at bounding box center [252, 114] width 24 height 16
click at [227, 117] on input "All (0)" at bounding box center [227, 117] width 0 height 0
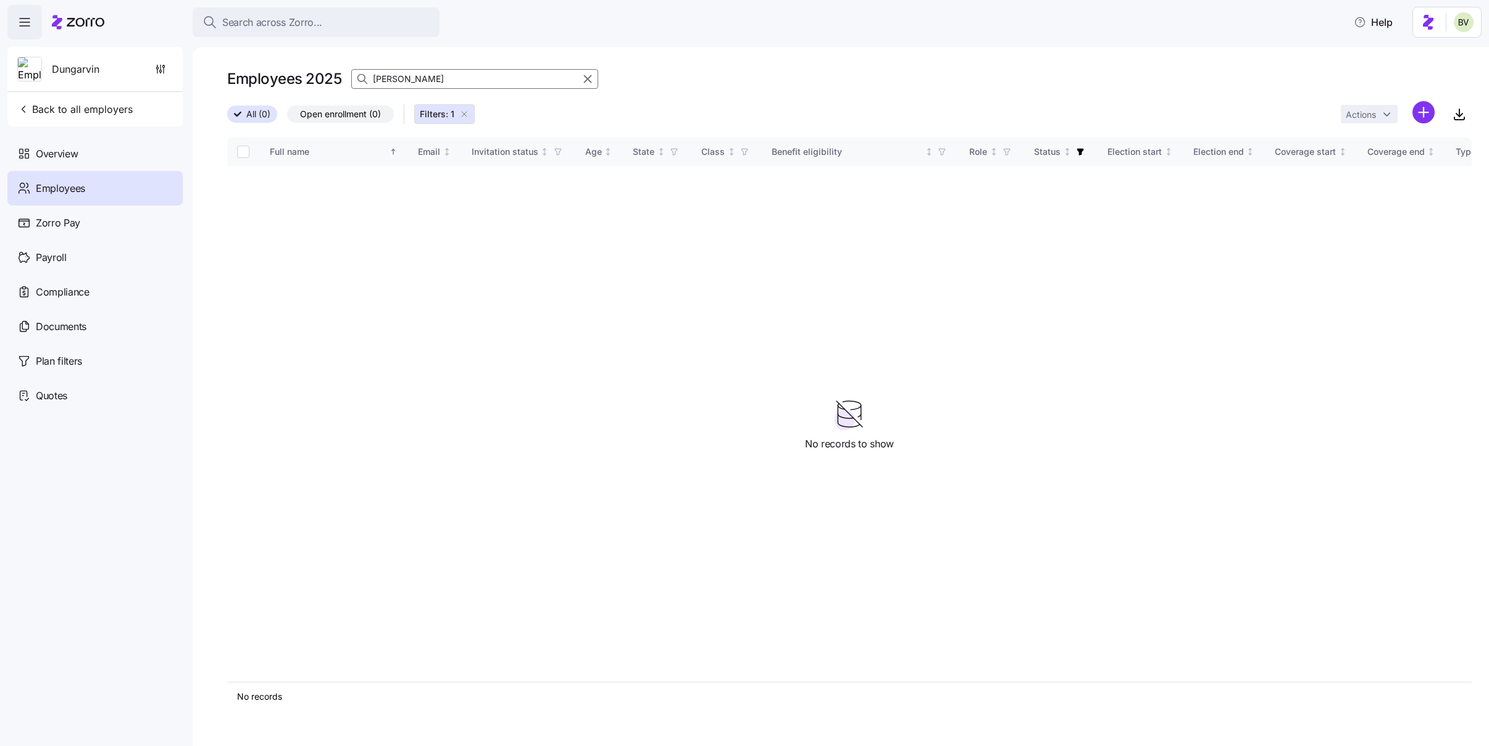
click at [466, 114] on icon "button" at bounding box center [464, 114] width 10 height 10
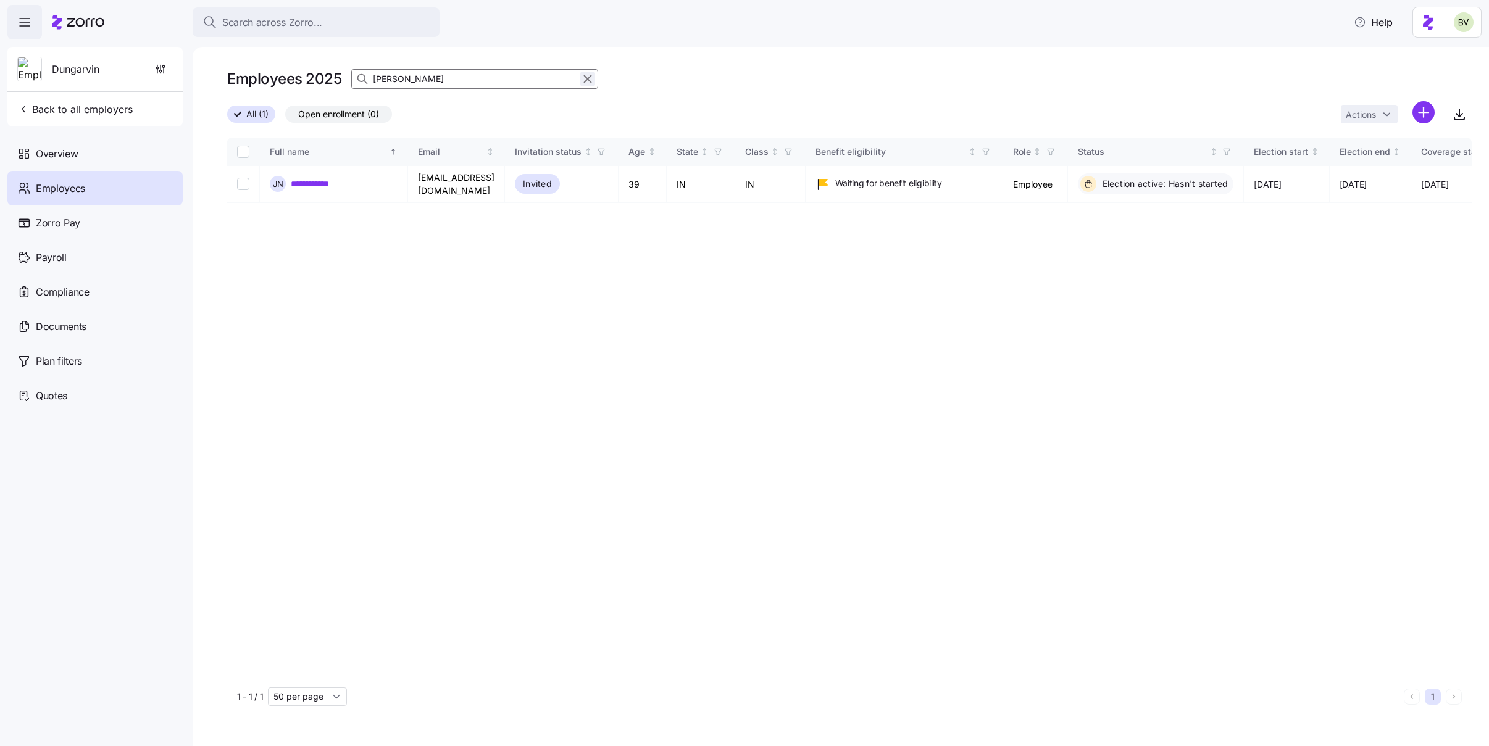
click at [584, 79] on icon "button" at bounding box center [588, 79] width 14 height 15
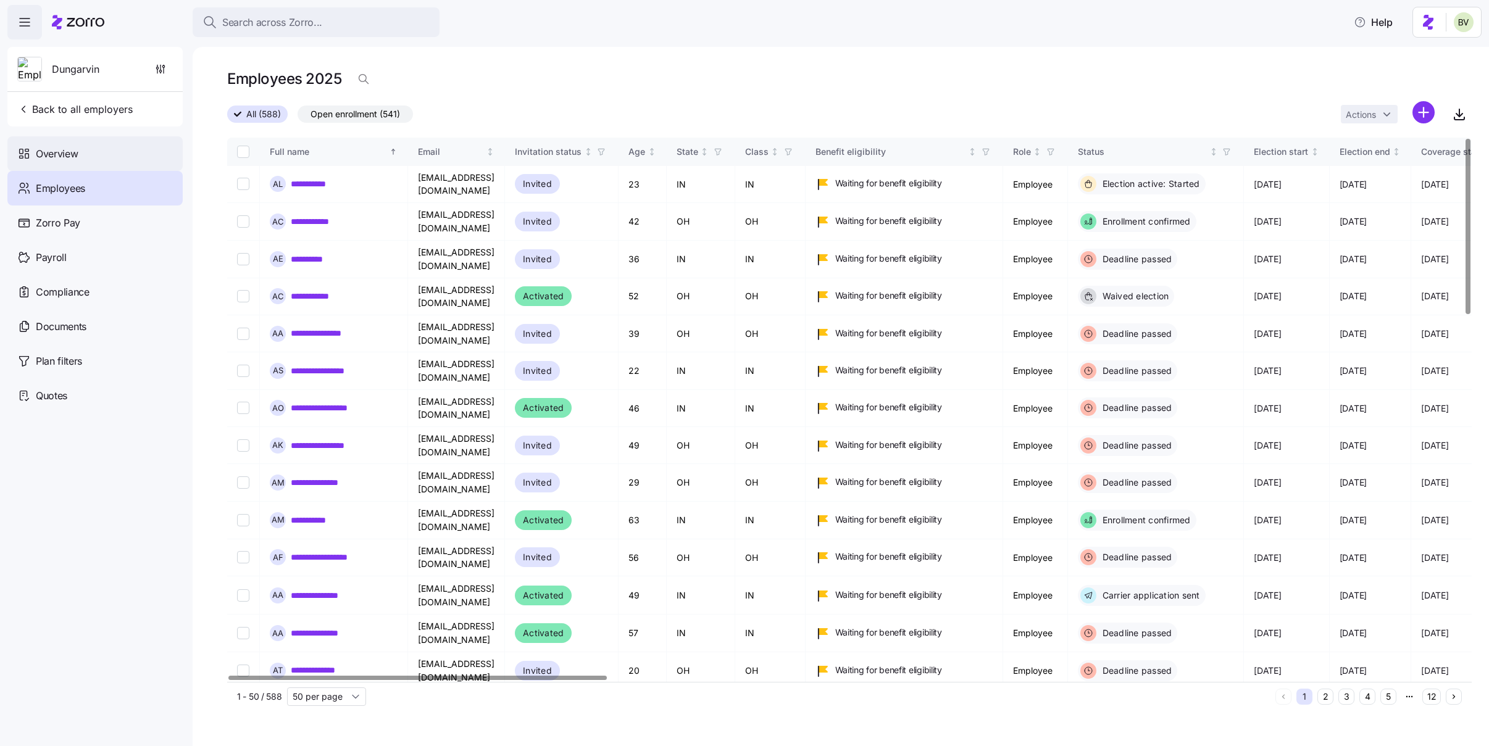
click at [62, 160] on span "Overview" at bounding box center [57, 153] width 42 height 15
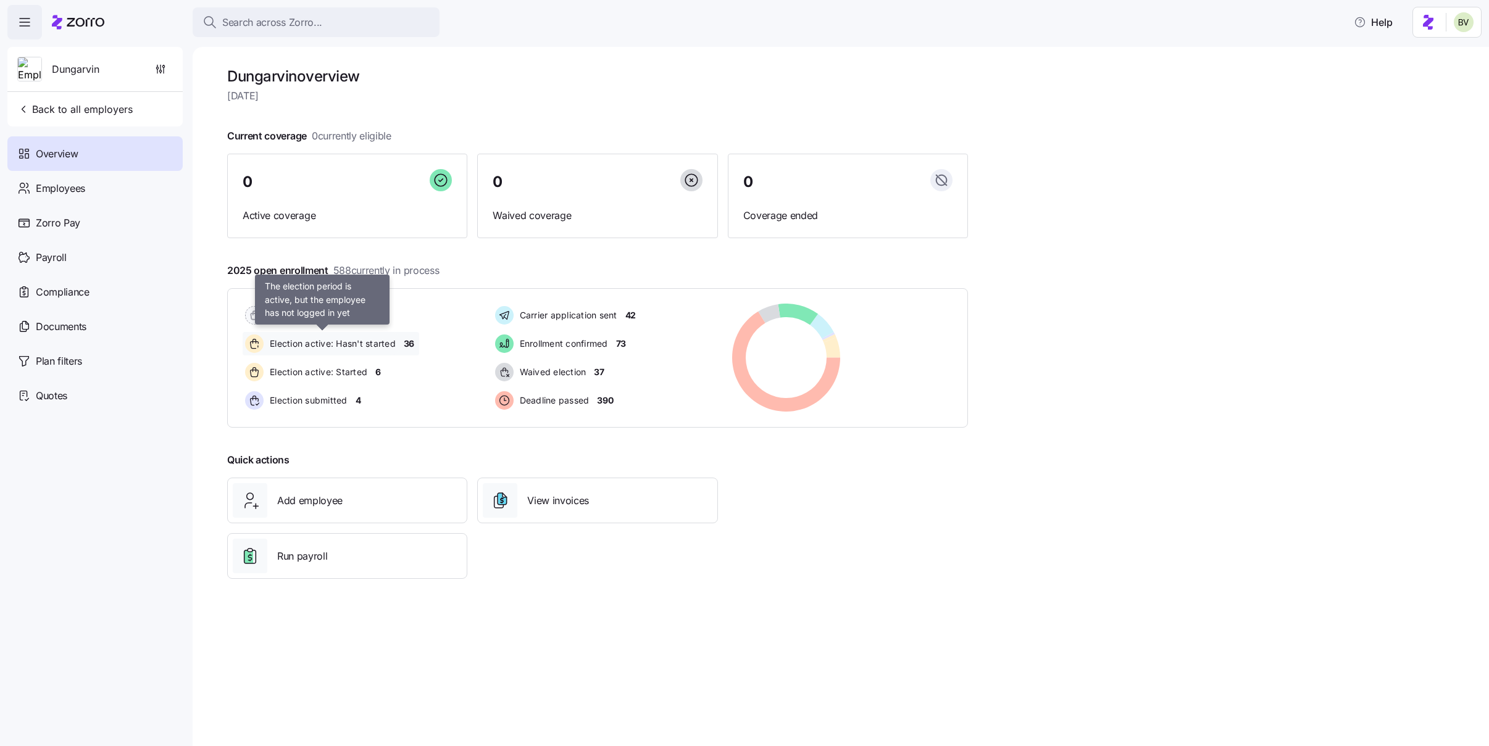
click at [384, 339] on span "Election active: Hasn't started" at bounding box center [331, 344] width 130 height 12
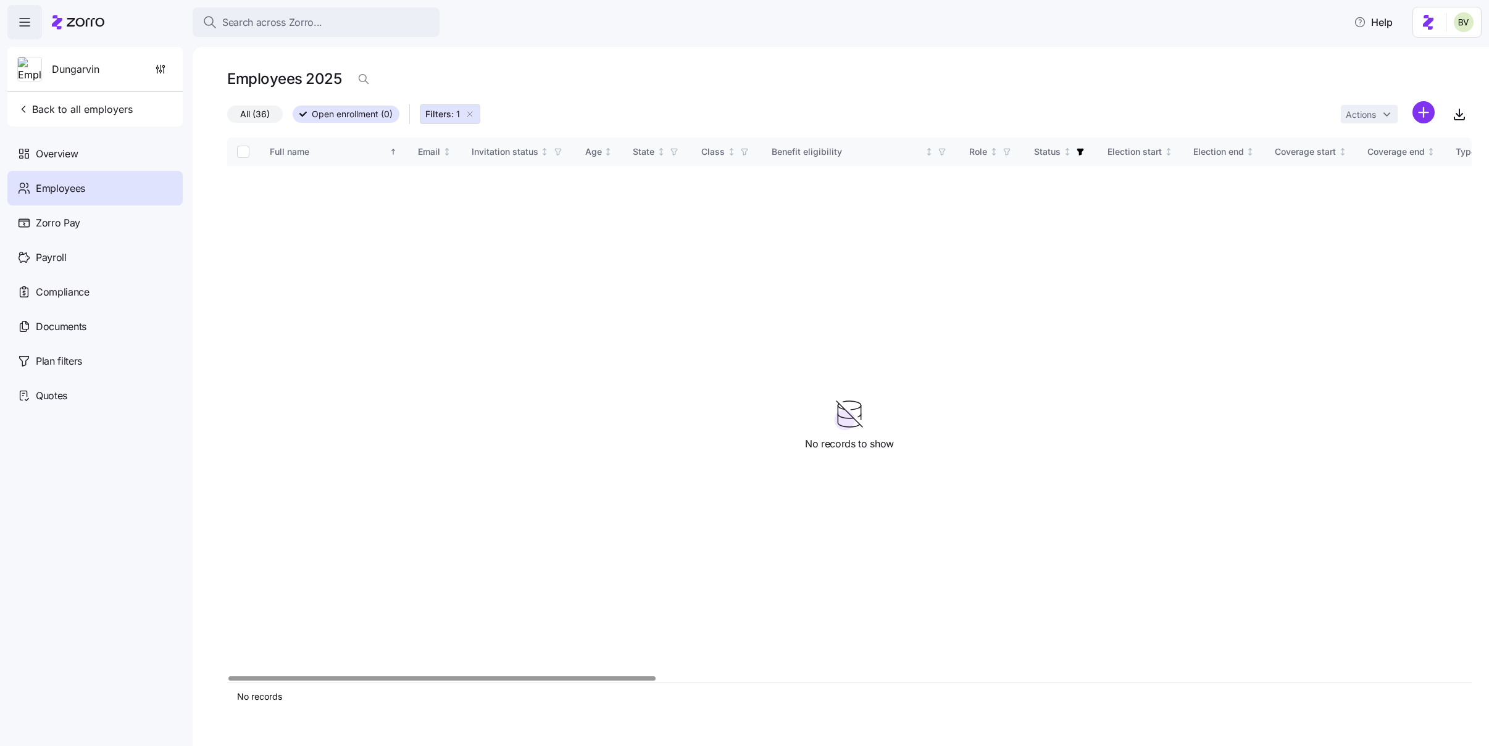
click at [253, 111] on span "All (36)" at bounding box center [255, 114] width 30 height 16
click at [227, 117] on input "All (36)" at bounding box center [227, 117] width 0 height 0
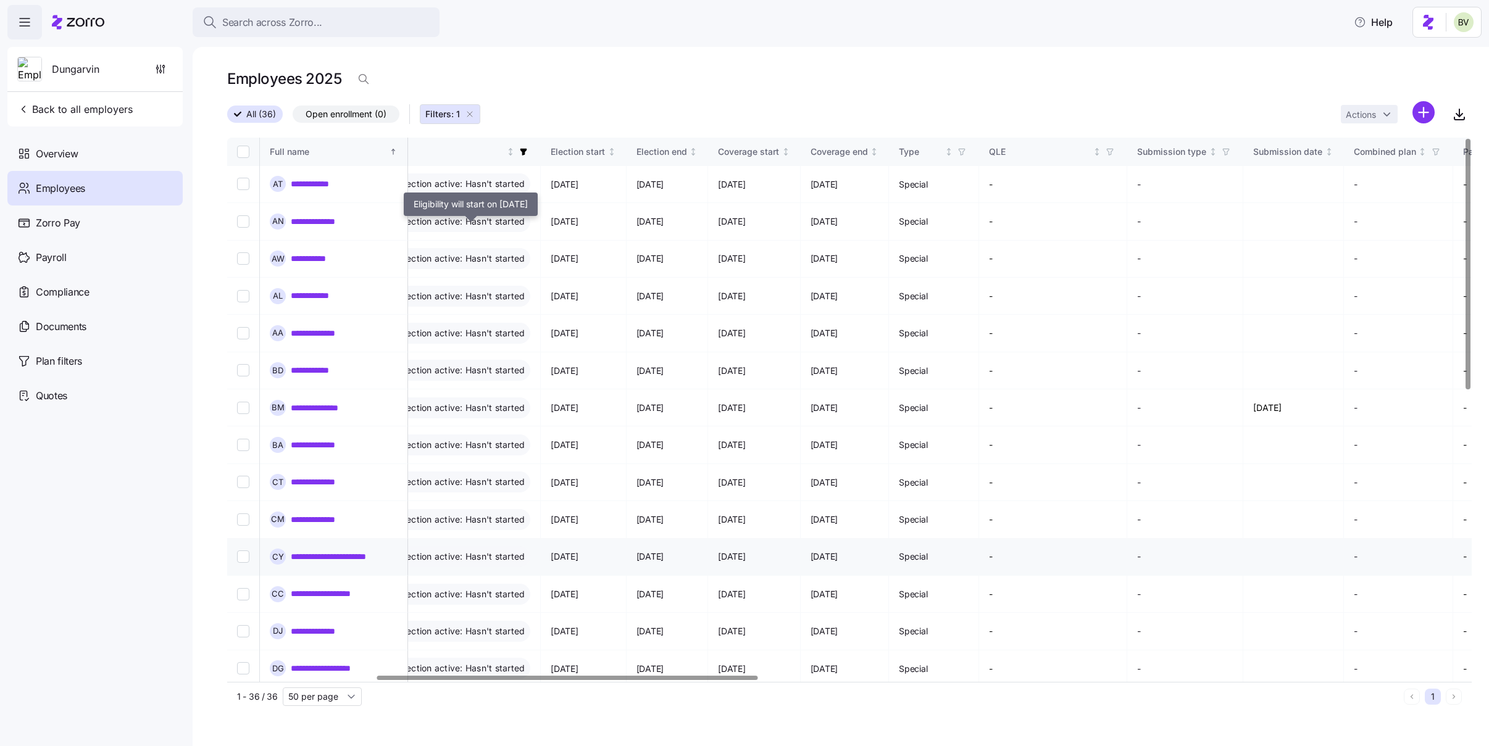
scroll to position [0, 823]
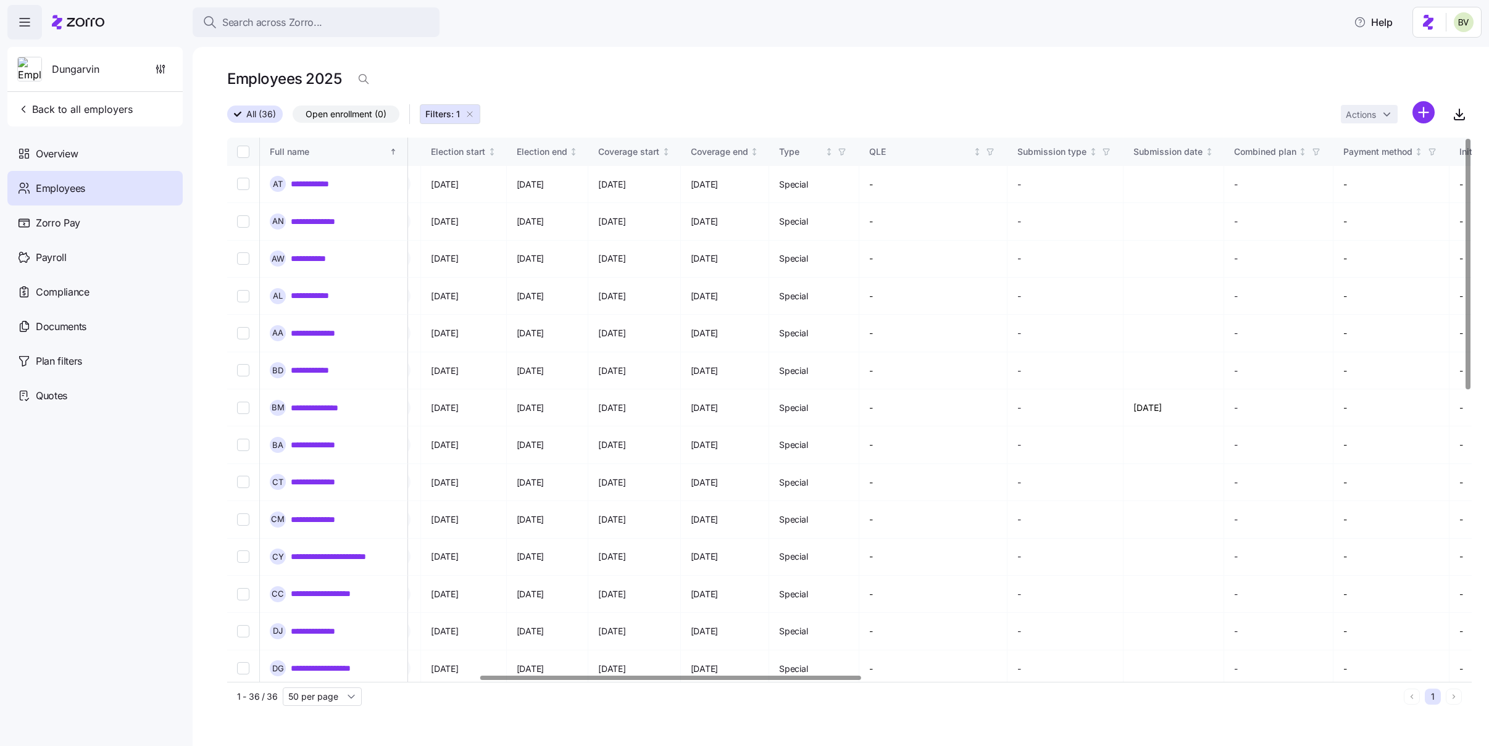
click at [333, 114] on span "Open enrollment (0)" at bounding box center [346, 114] width 81 height 16
click at [293, 117] on input "Open enrollment (0)" at bounding box center [293, 117] width 0 height 0
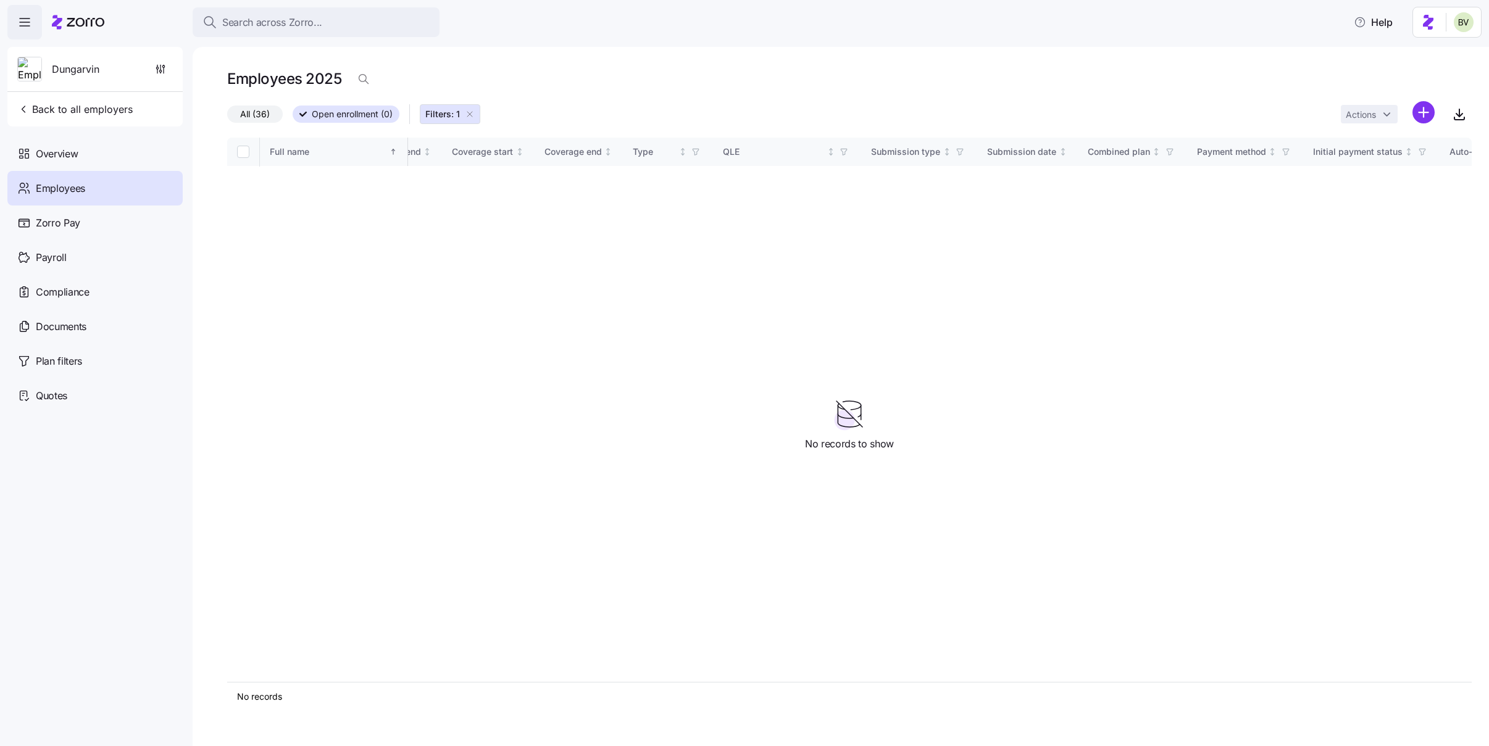
click at [244, 121] on span "All (36)" at bounding box center [255, 114] width 30 height 16
click at [227, 117] on input "All (36)" at bounding box center [227, 117] width 0 height 0
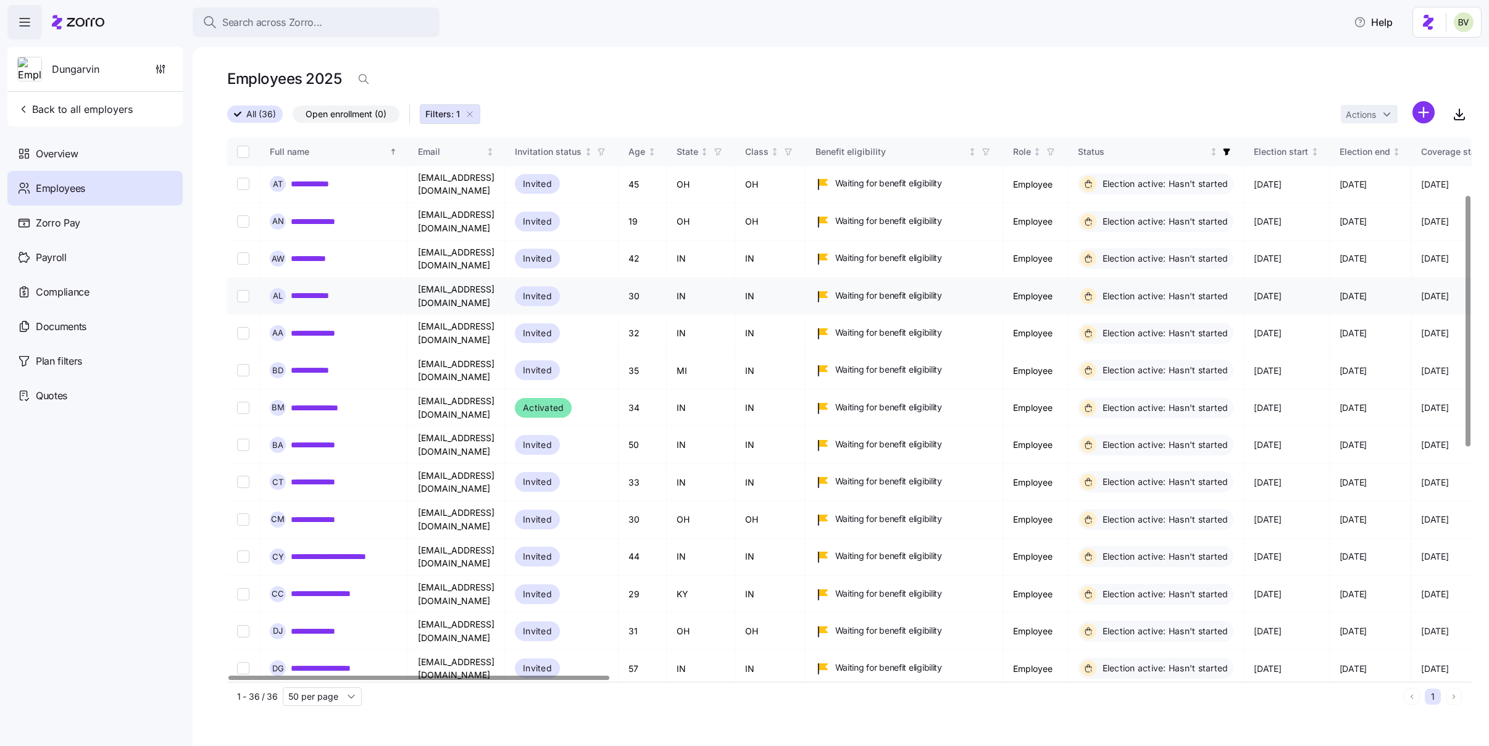
scroll to position [617, 0]
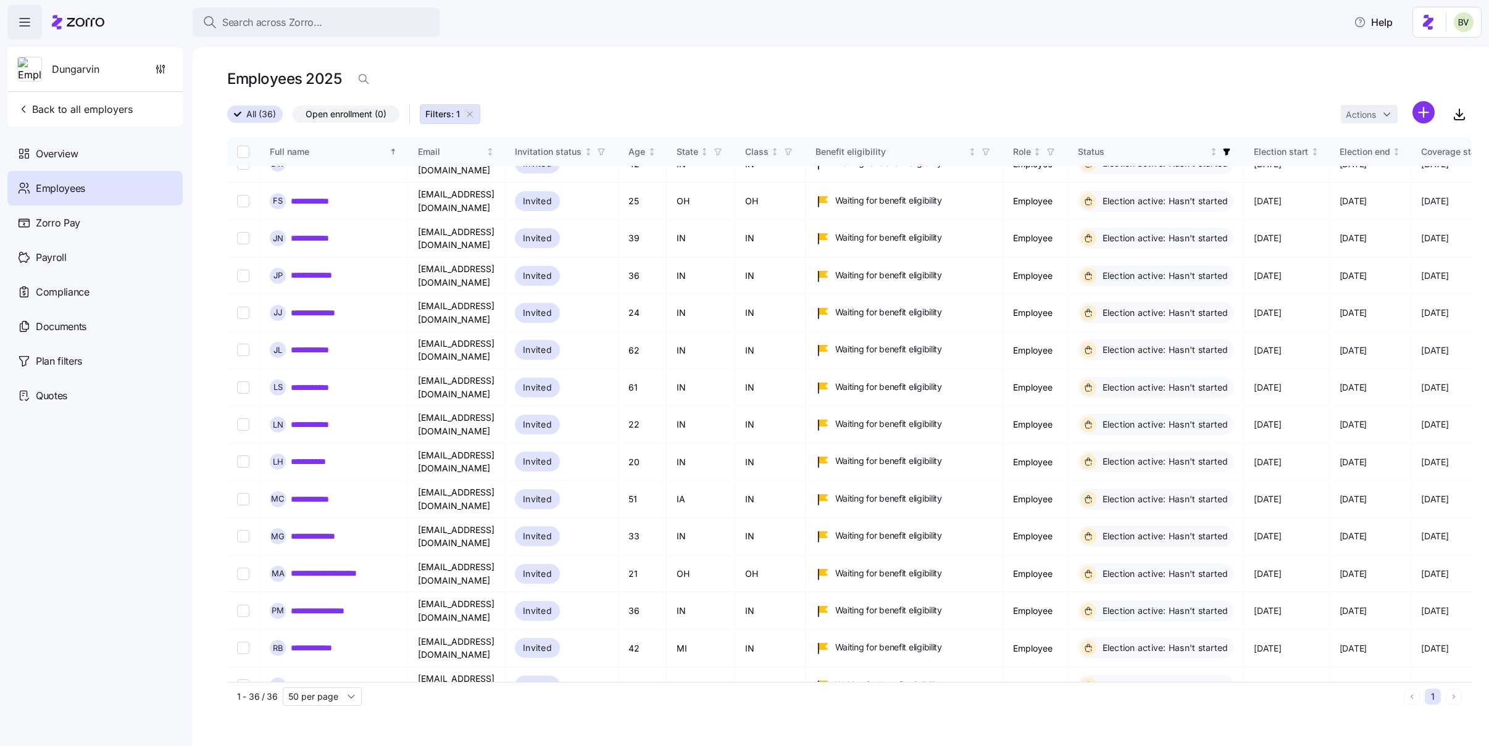
click at [473, 109] on span "Filters: 1" at bounding box center [449, 114] width 49 height 12
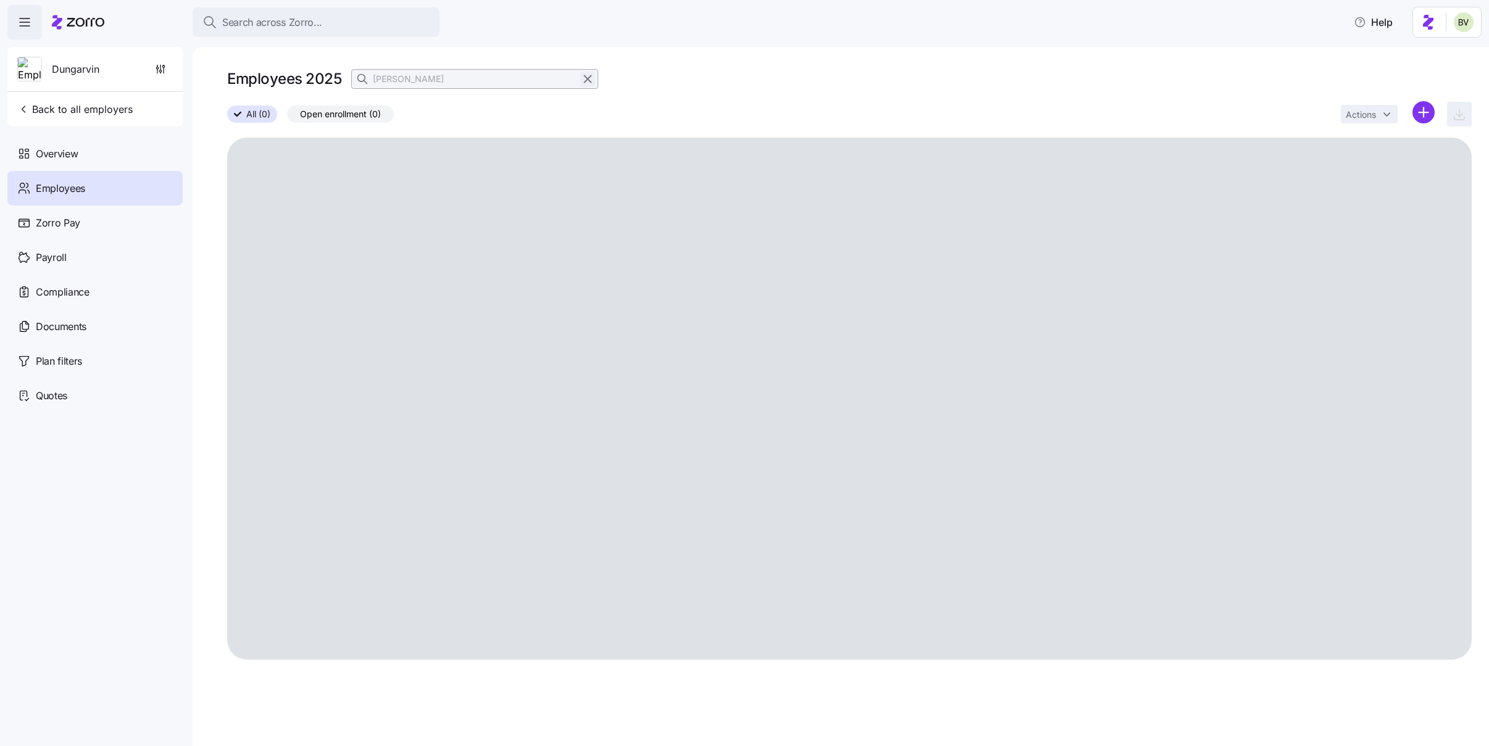
click at [584, 78] on icon "button" at bounding box center [588, 79] width 14 height 15
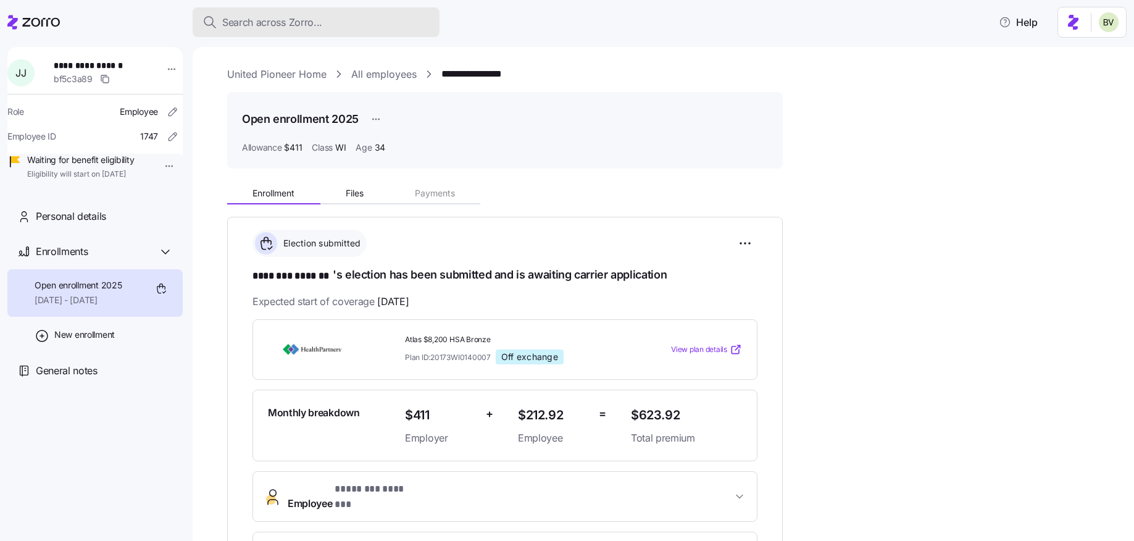
click at [286, 21] on span "Search across Zorro..." at bounding box center [272, 22] width 100 height 15
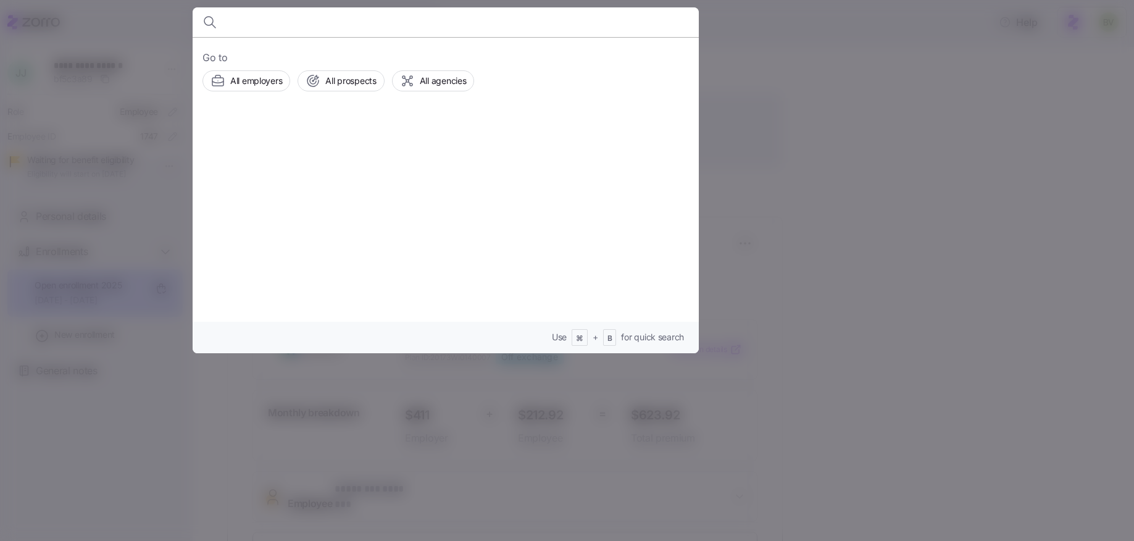
type input "t"
type input "TDH"
click at [250, 141] on img at bounding box center [246, 147] width 70 height 35
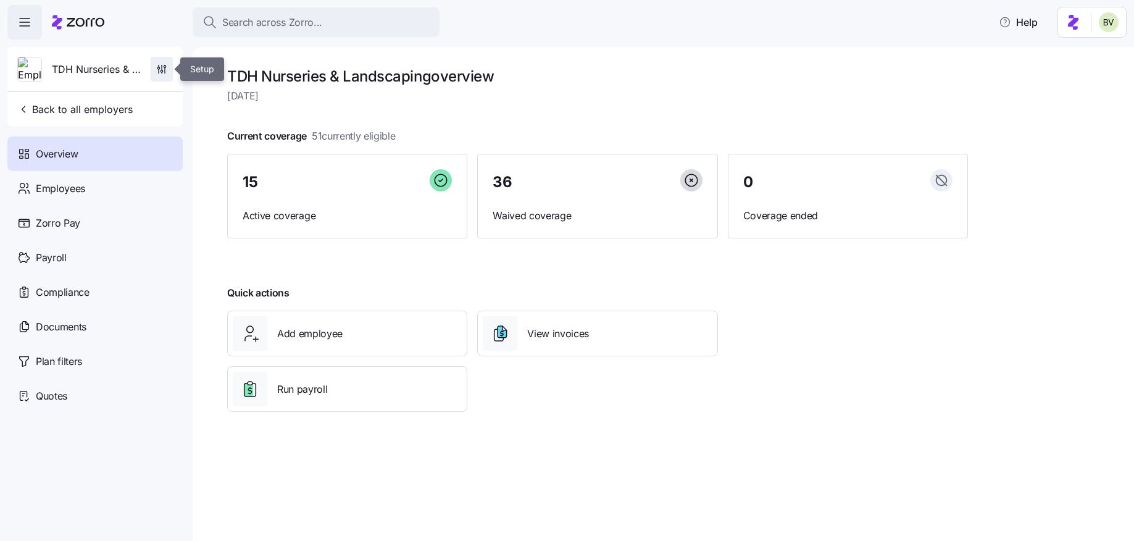
click at [164, 69] on icon "button" at bounding box center [162, 69] width 12 height 12
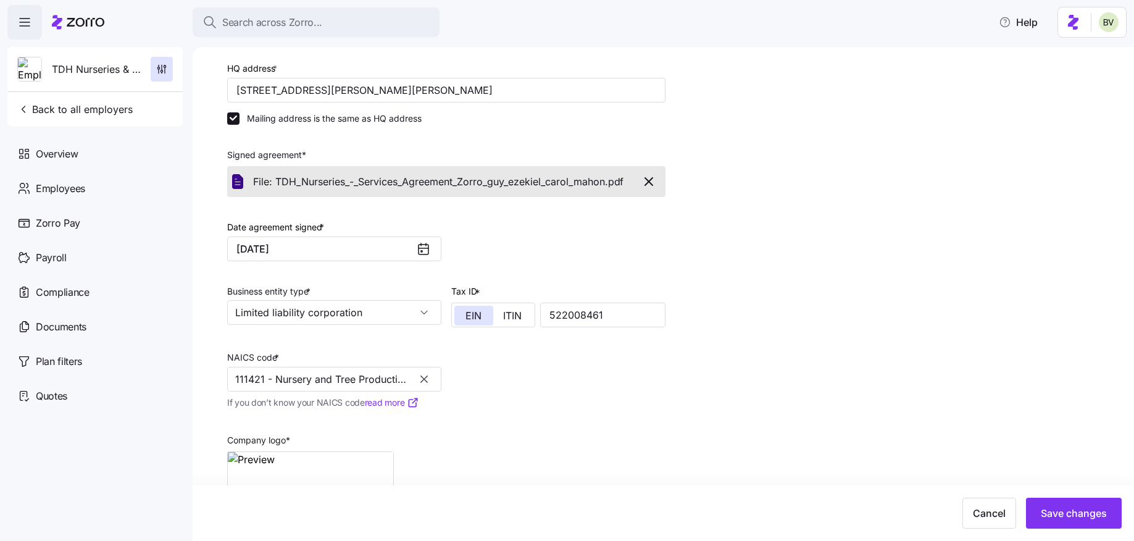
scroll to position [248, 0]
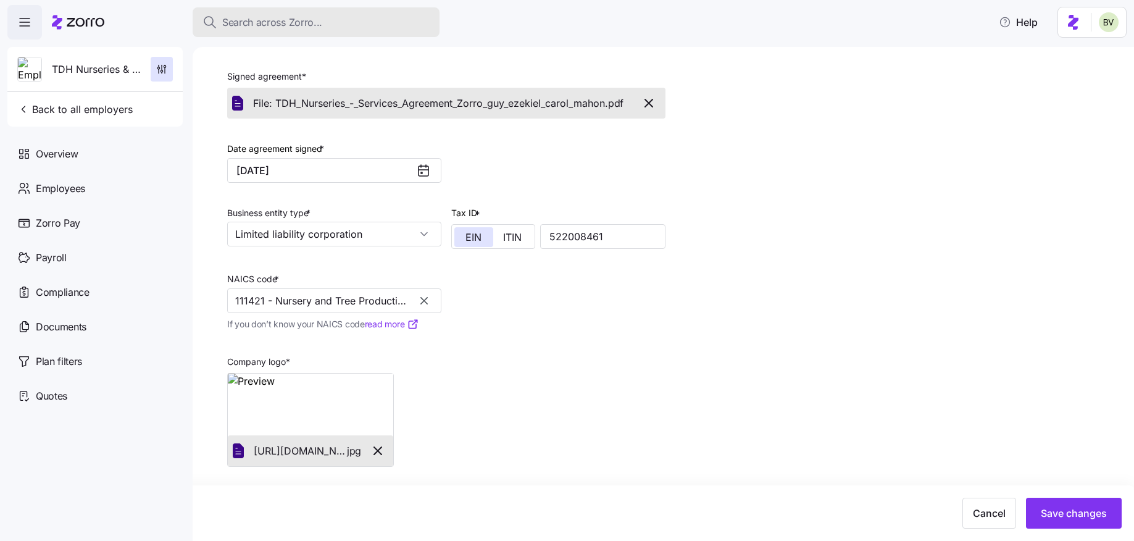
click at [304, 23] on span "Search across Zorro..." at bounding box center [272, 22] width 100 height 15
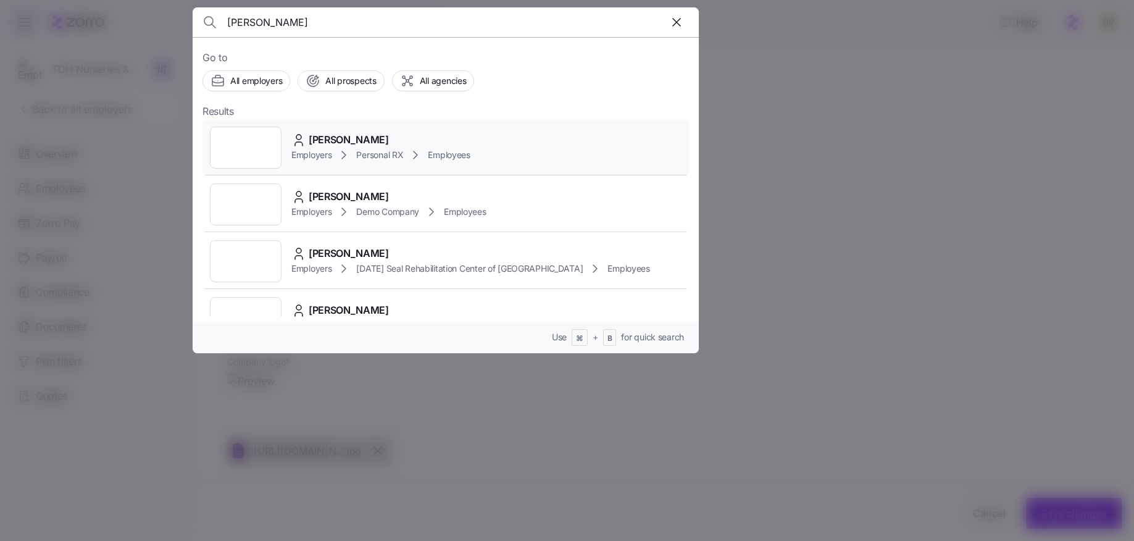
type input "[PERSON_NAME]"
click at [238, 146] on div at bounding box center [246, 148] width 72 height 42
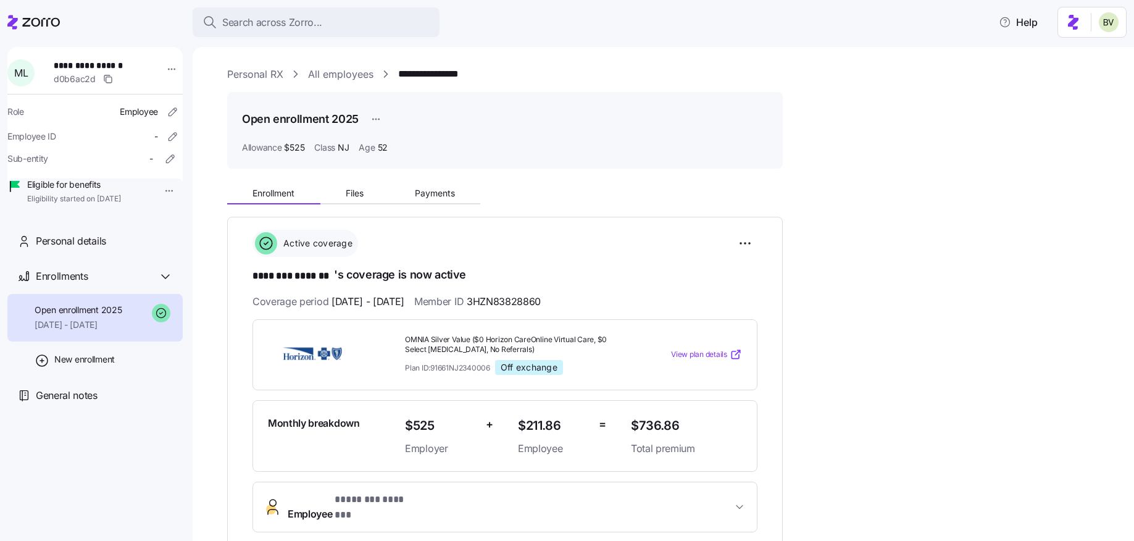
click at [48, 23] on icon at bounding box center [41, 22] width 38 height 9
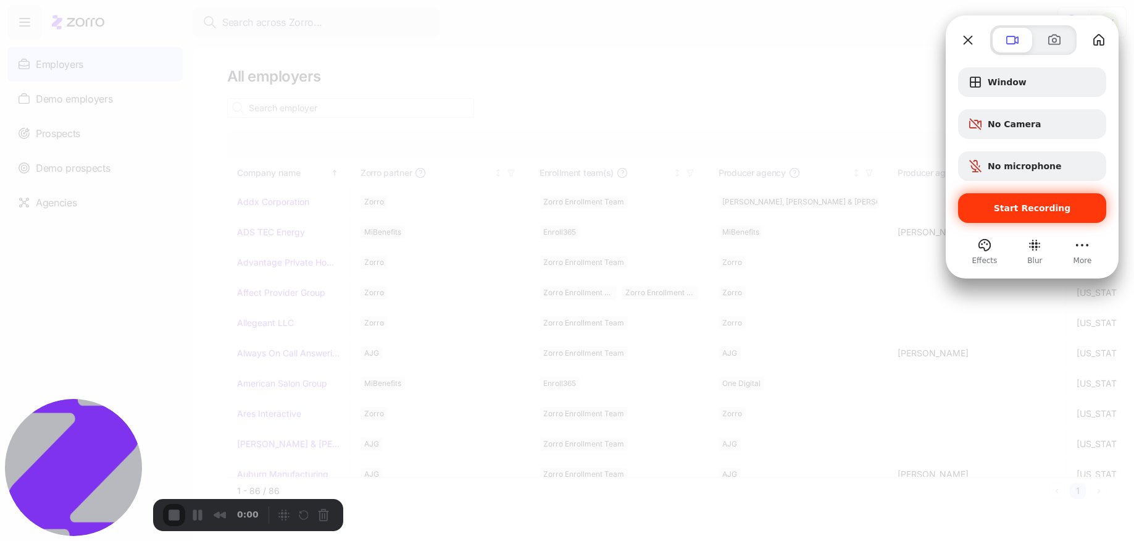
click at [995, 212] on span "Start Recording" at bounding box center [1032, 208] width 128 height 10
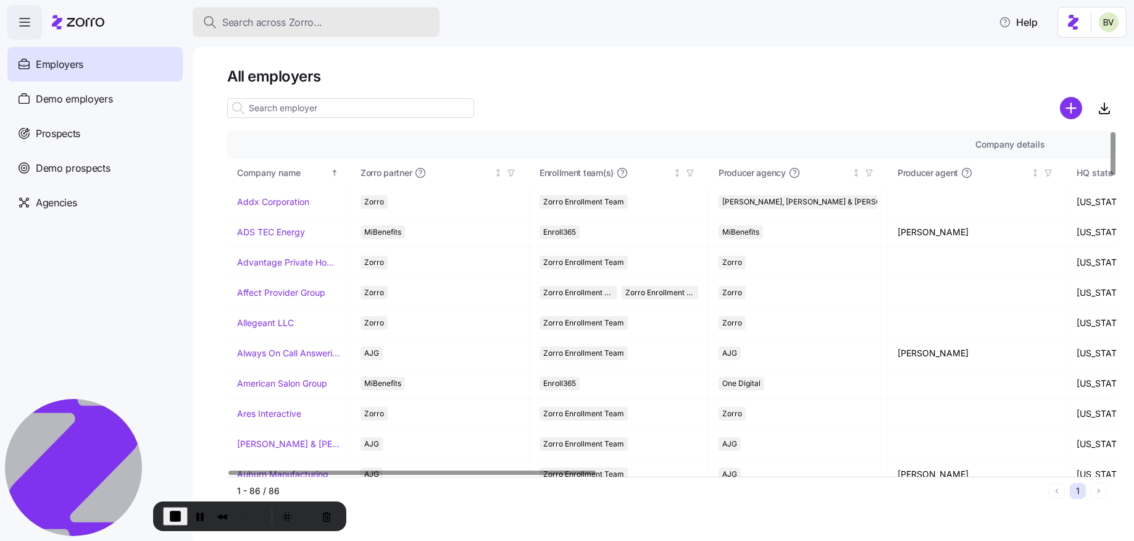
click at [264, 15] on span "Search across Zorro..." at bounding box center [272, 22] width 100 height 15
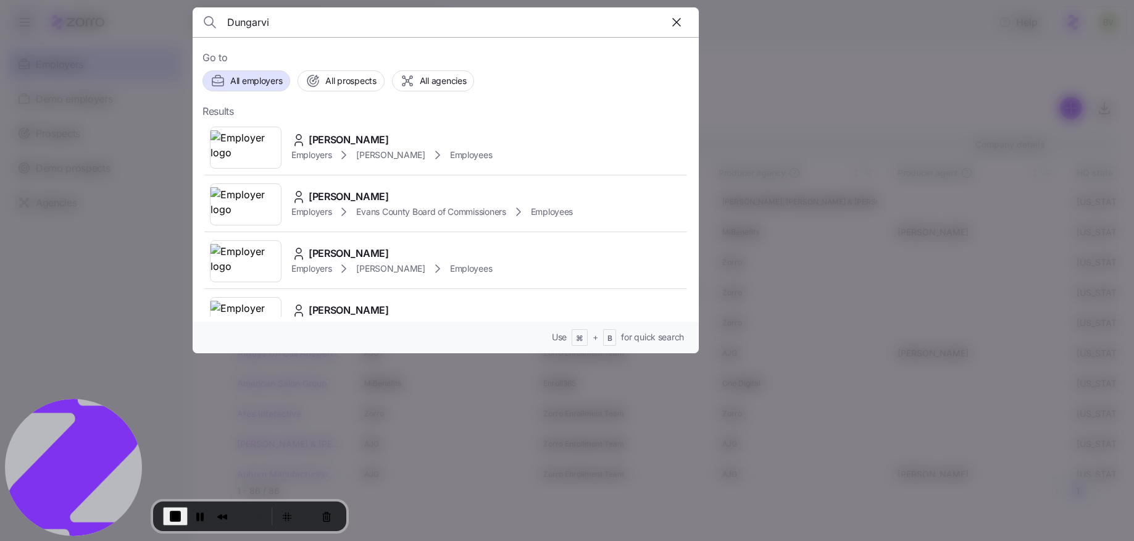
type input "Dungarvin"
click at [283, 27] on input "Dungarvin" at bounding box center [385, 22] width 316 height 30
type input "B"
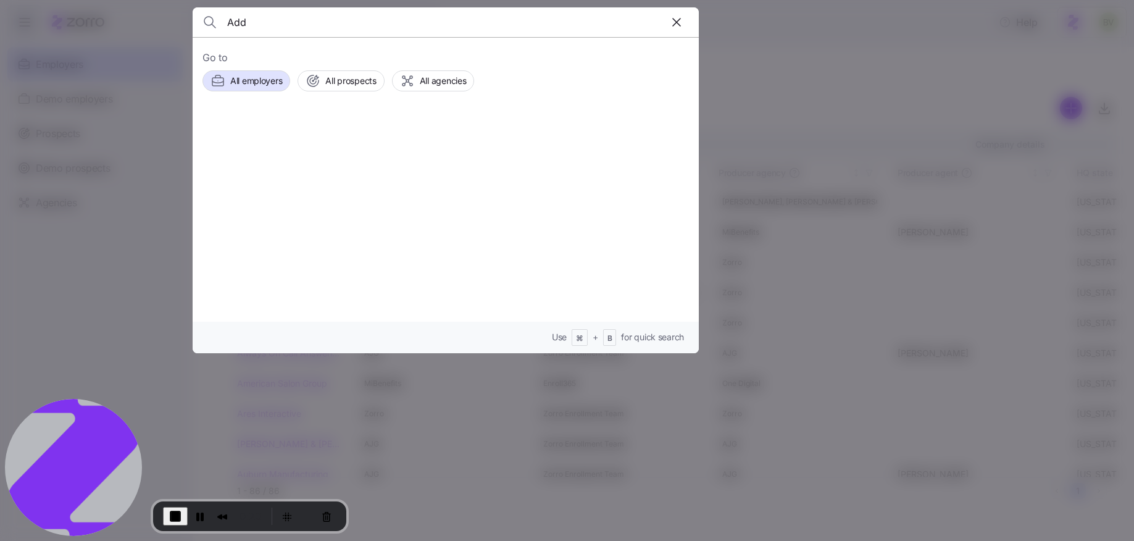
type input "Addx"
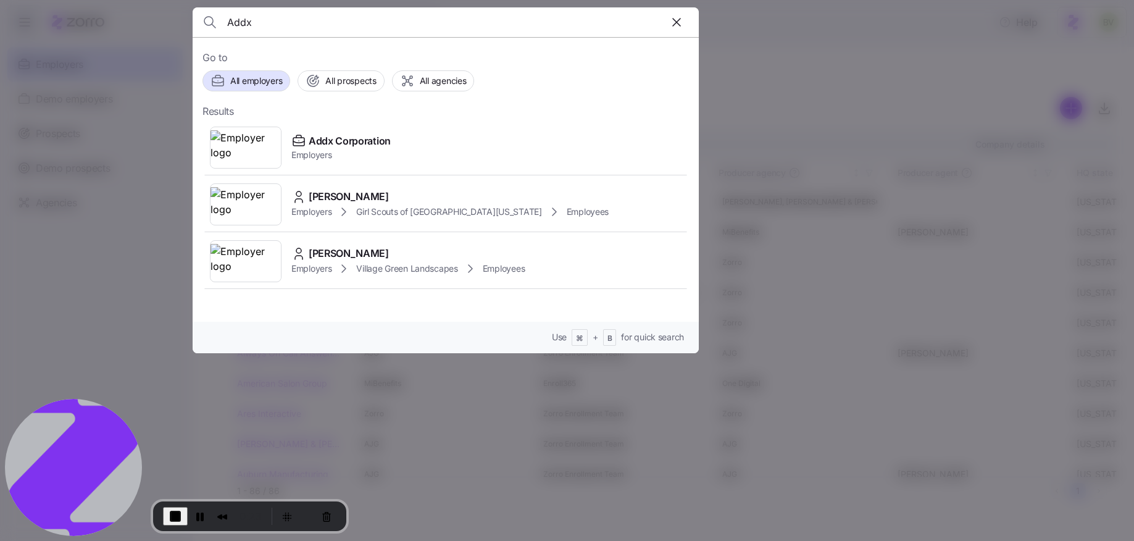
click at [261, 22] on input "Addx" at bounding box center [385, 22] width 316 height 30
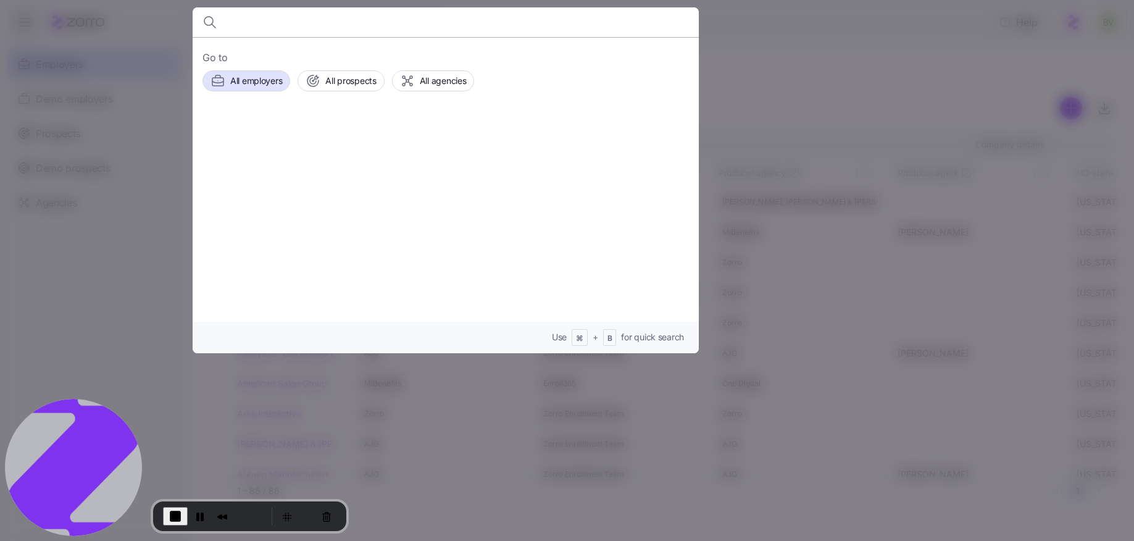
click at [750, 51] on div at bounding box center [567, 270] width 1134 height 541
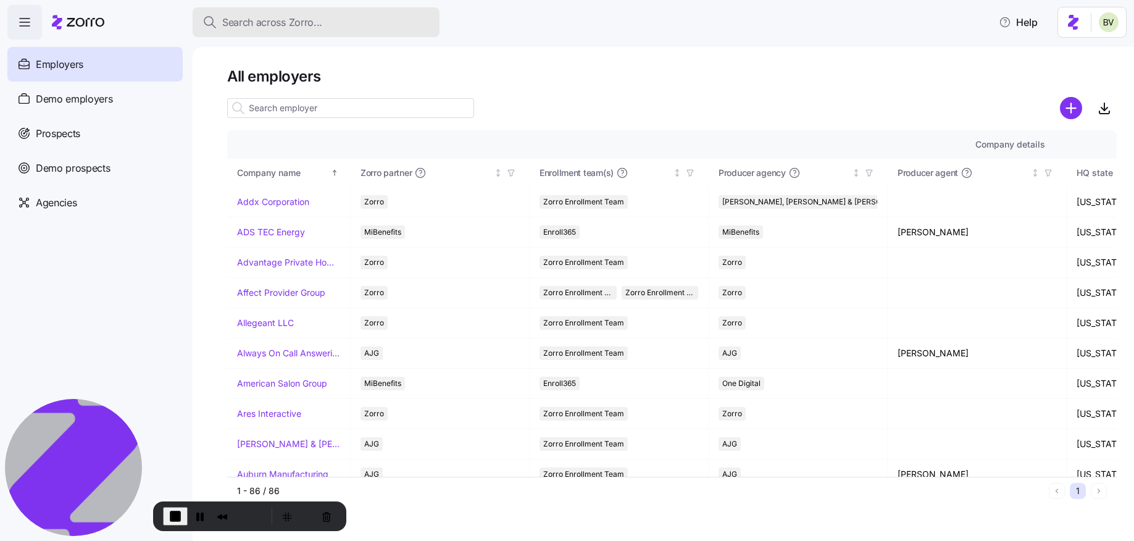
click at [311, 25] on span "Search across Zorro..." at bounding box center [272, 22] width 100 height 15
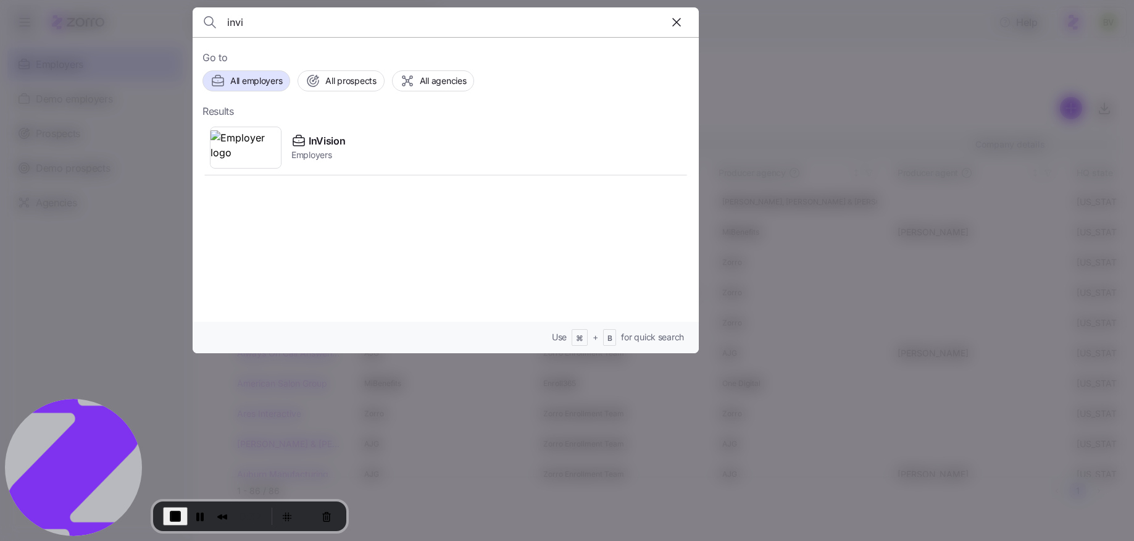
type input "invis"
click at [282, 19] on input "invis" at bounding box center [385, 22] width 316 height 30
click at [171, 511] on span "End Recording" at bounding box center [175, 516] width 15 height 15
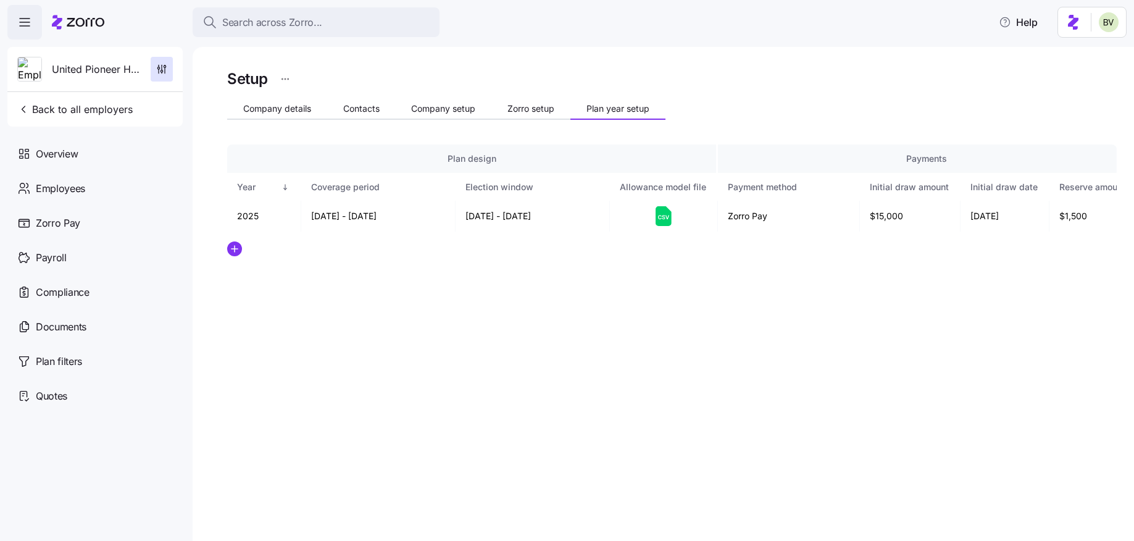
scroll to position [0, 170]
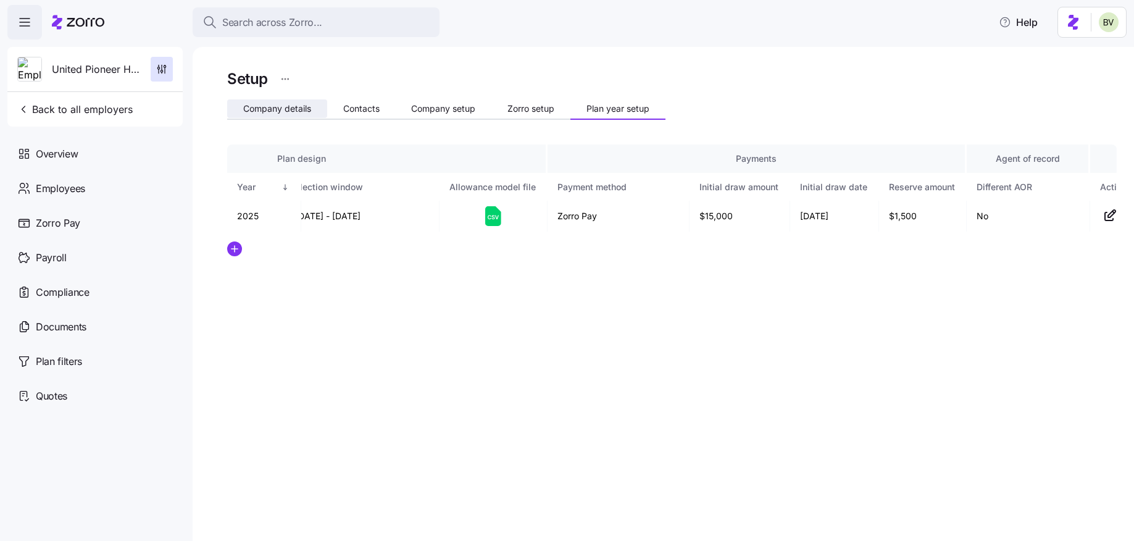
click at [282, 112] on span "Company details" at bounding box center [277, 108] width 68 height 9
